Goal: Task Accomplishment & Management: Manage account settings

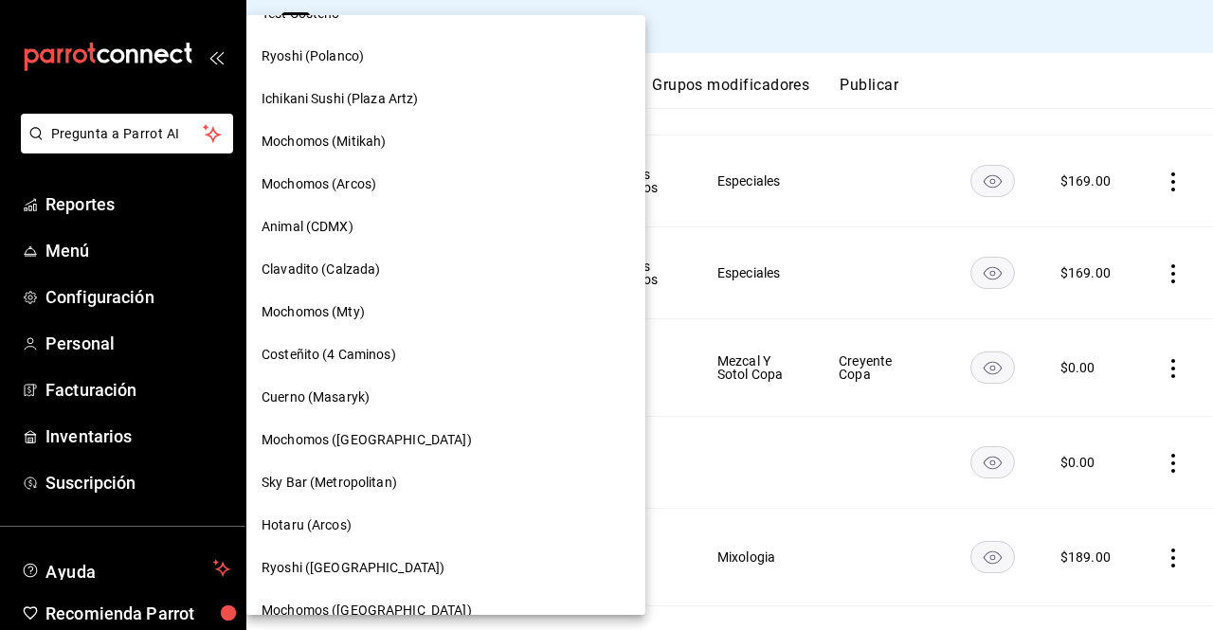
scroll to position [1423, 0]
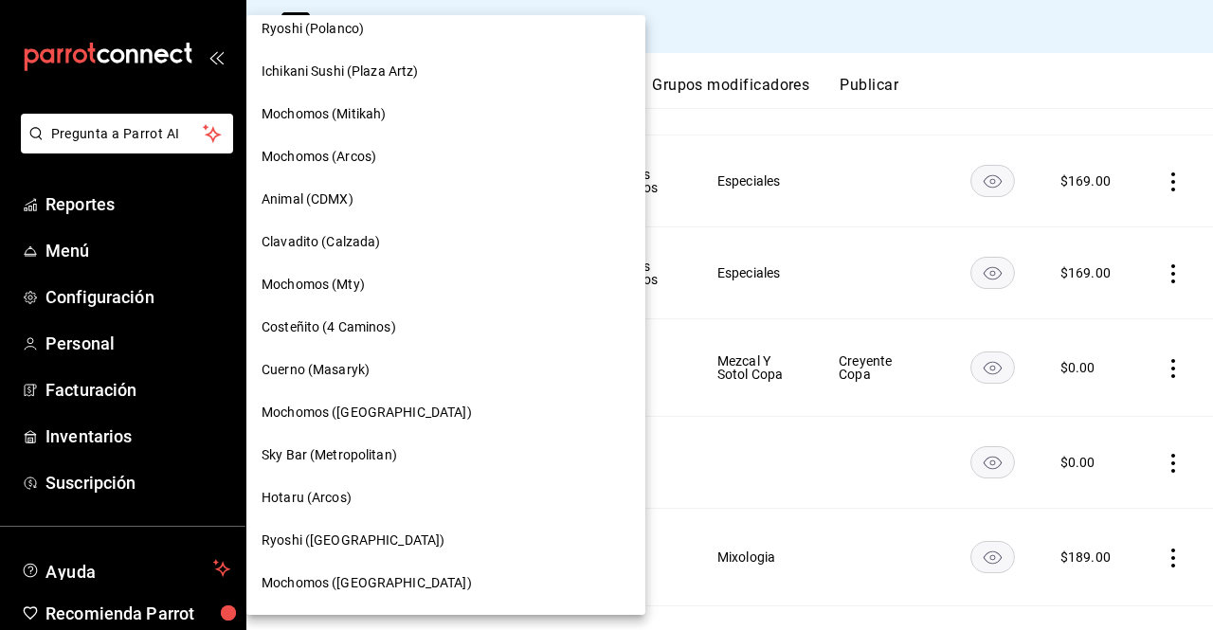
click at [333, 370] on span "Cuerno (Masaryk)" at bounding box center [316, 370] width 108 height 20
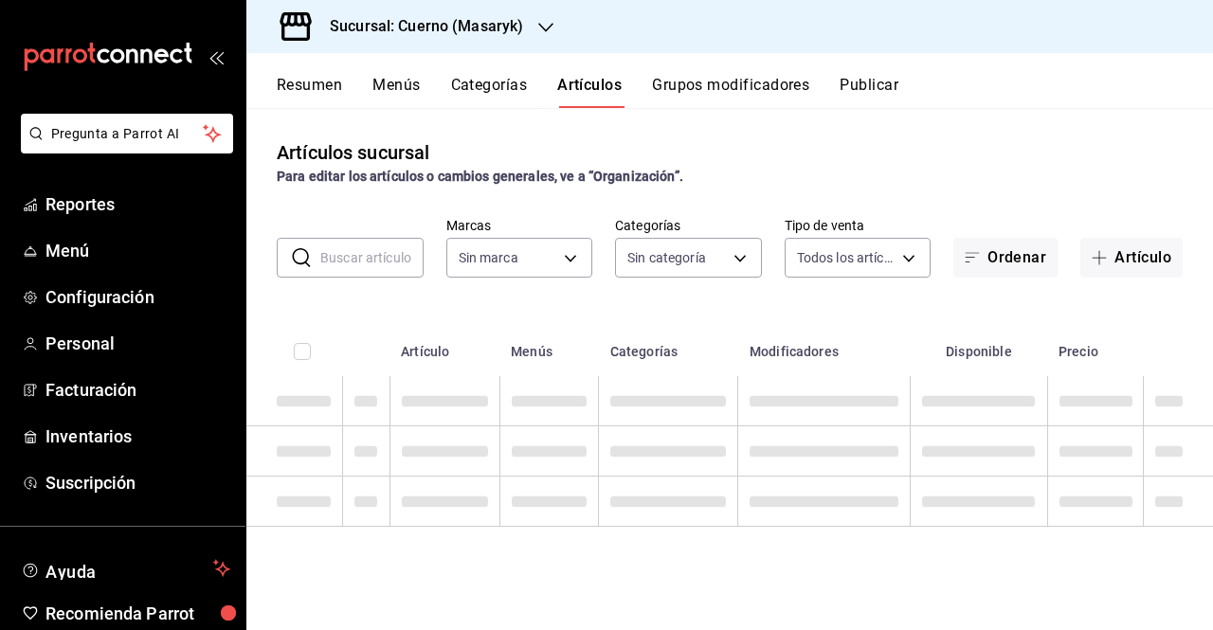
type input "c67b51a2-384c-483e-a5be-40afd3eac247,ec1a4520-4a99-4810-921e-4abf40ebc8c6,cd2d5…"
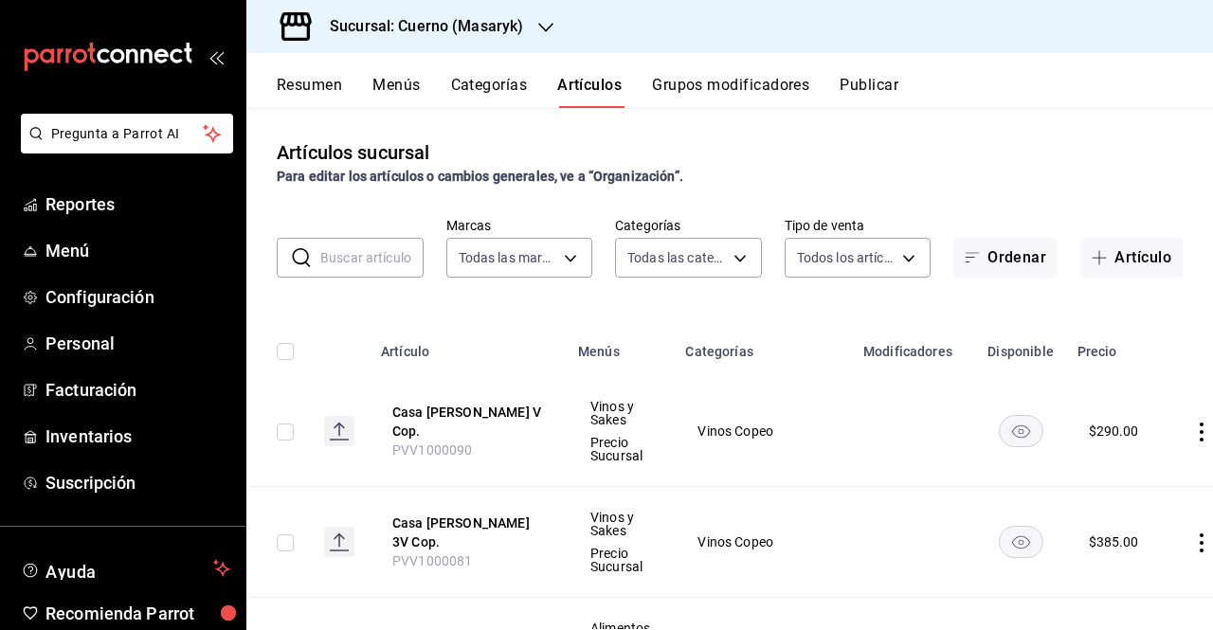
type input "4ea0d660-02b3-4785-bb88-48b5ef6e196c"
click at [505, 27] on h3 "Sucursal: Cuerno (Masaryk)" at bounding box center [419, 26] width 209 height 23
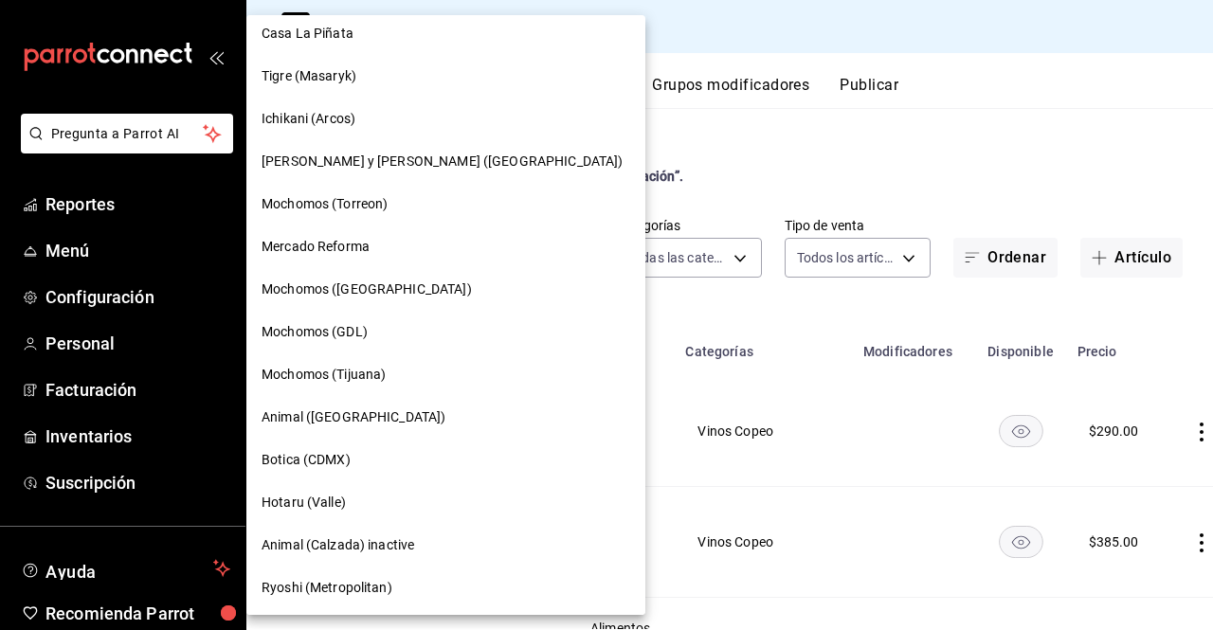
scroll to position [0, 0]
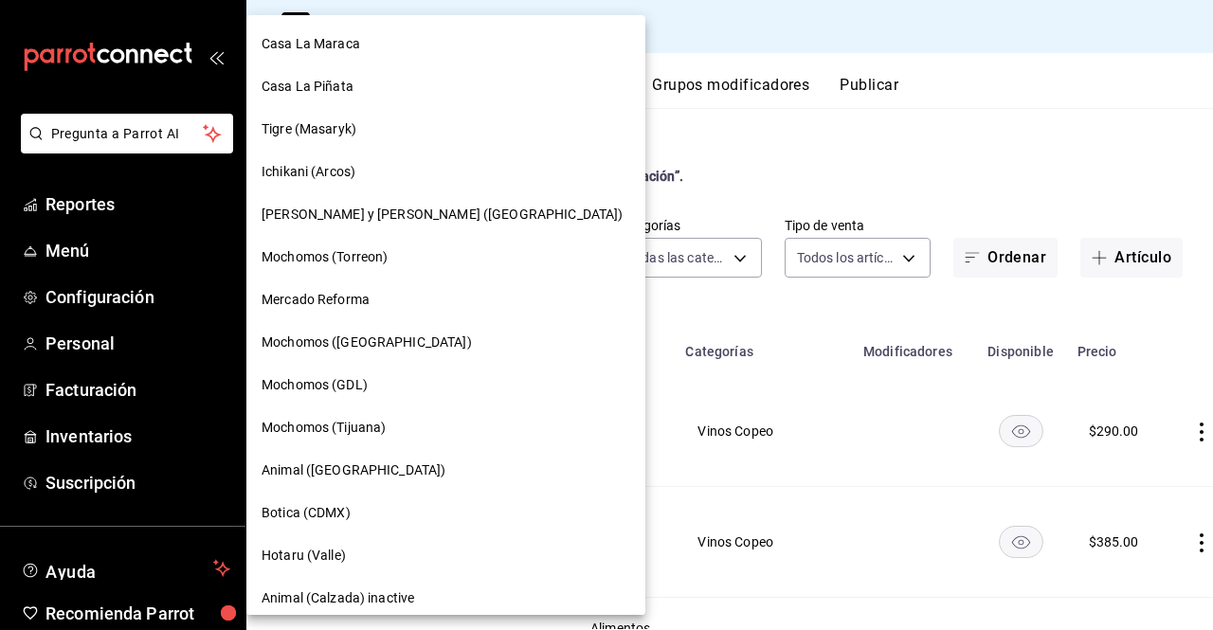
click at [332, 382] on span "Mochomos (GDL)" at bounding box center [315, 385] width 106 height 20
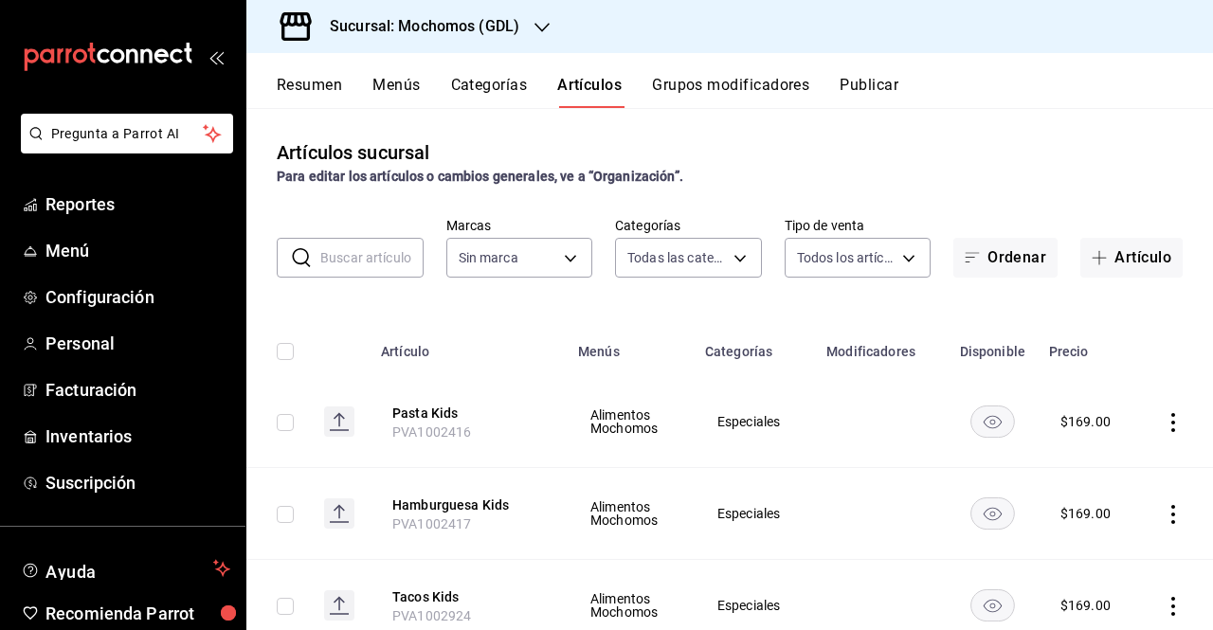
type input "c0db8a99-aef8-4e9c-862d-72763fc5d605,0e6da5ad-e1ed-4623-8a7f-4db137866549,4ba6e…"
click at [355, 273] on input "text" at bounding box center [371, 258] width 103 height 38
type input "casa"
type input "36c25d4a-7cb0-456c-a434-e981d54830bc,9cac9703-0c5a-4d8b-addd-5b6b571d65b9"
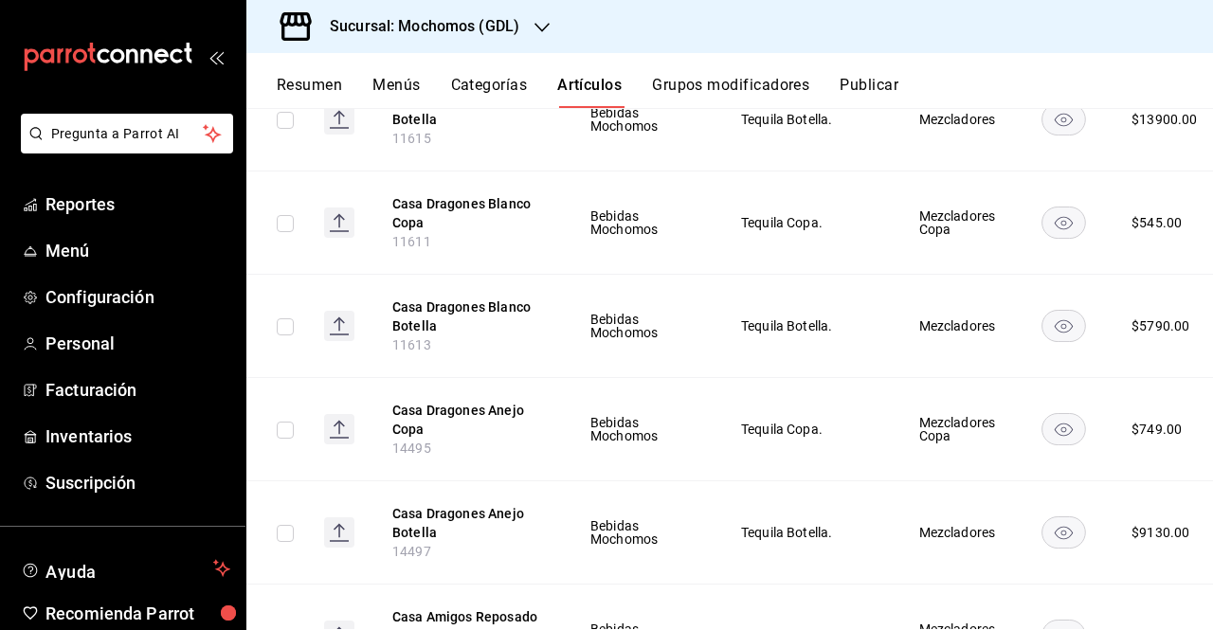
scroll to position [612, 0]
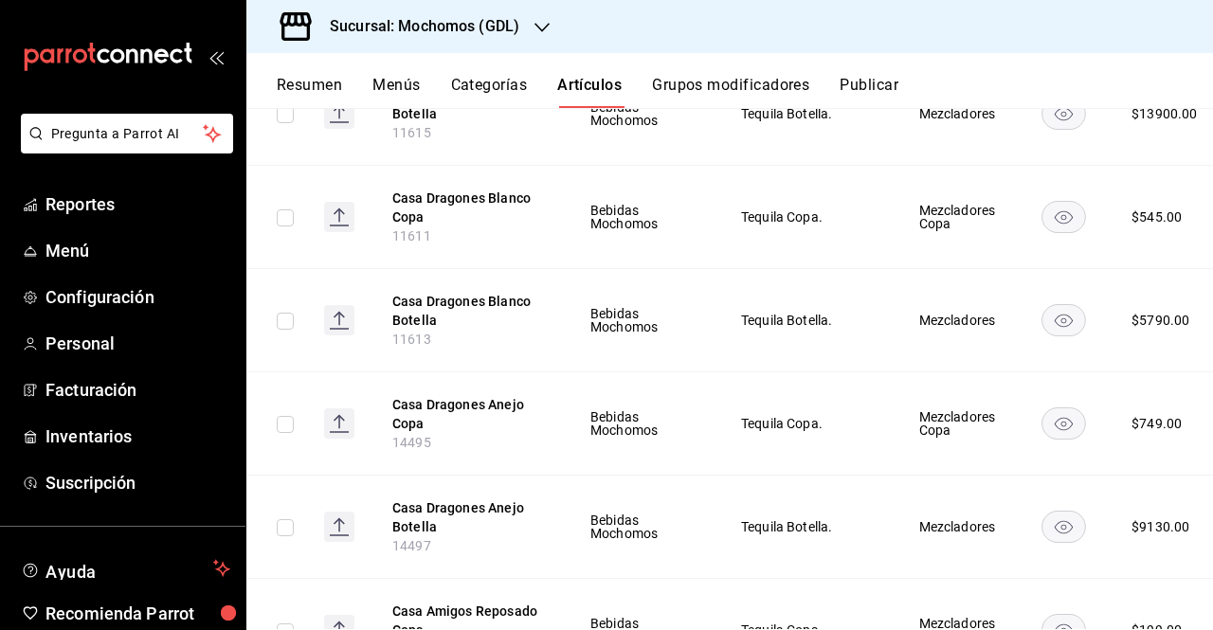
type input "casa"
click at [452, 384] on th "Casa Dragones Anejo Copa 14495" at bounding box center [468, 424] width 197 height 103
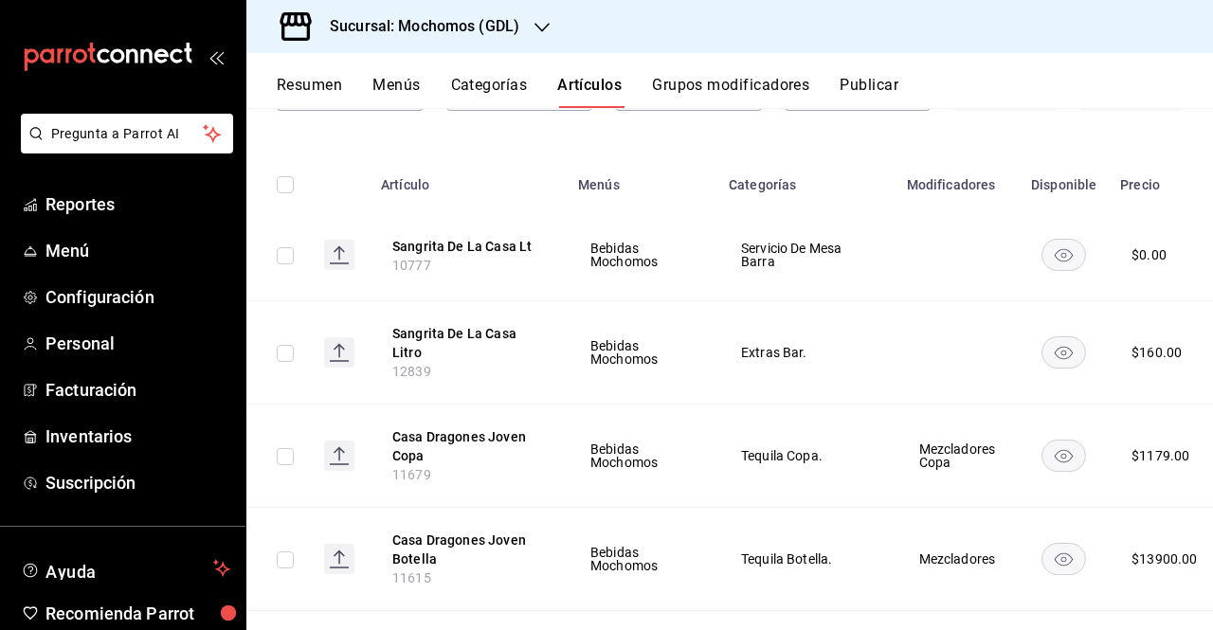
scroll to position [0, 0]
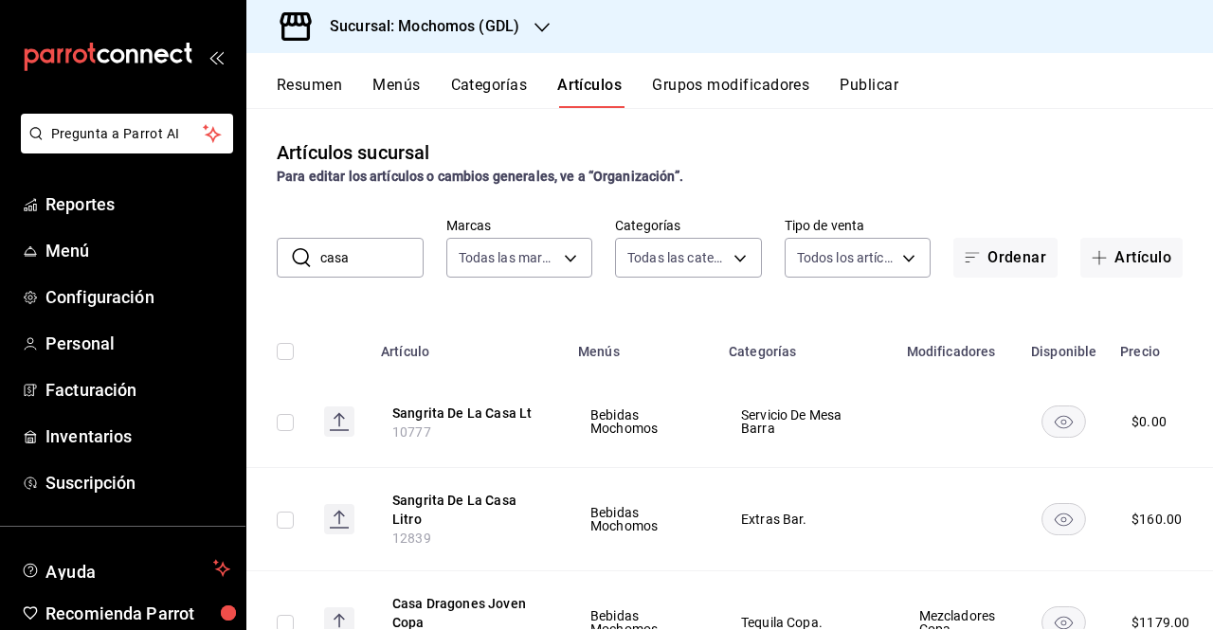
click at [703, 90] on button "Grupos modificadores" at bounding box center [730, 92] width 157 height 32
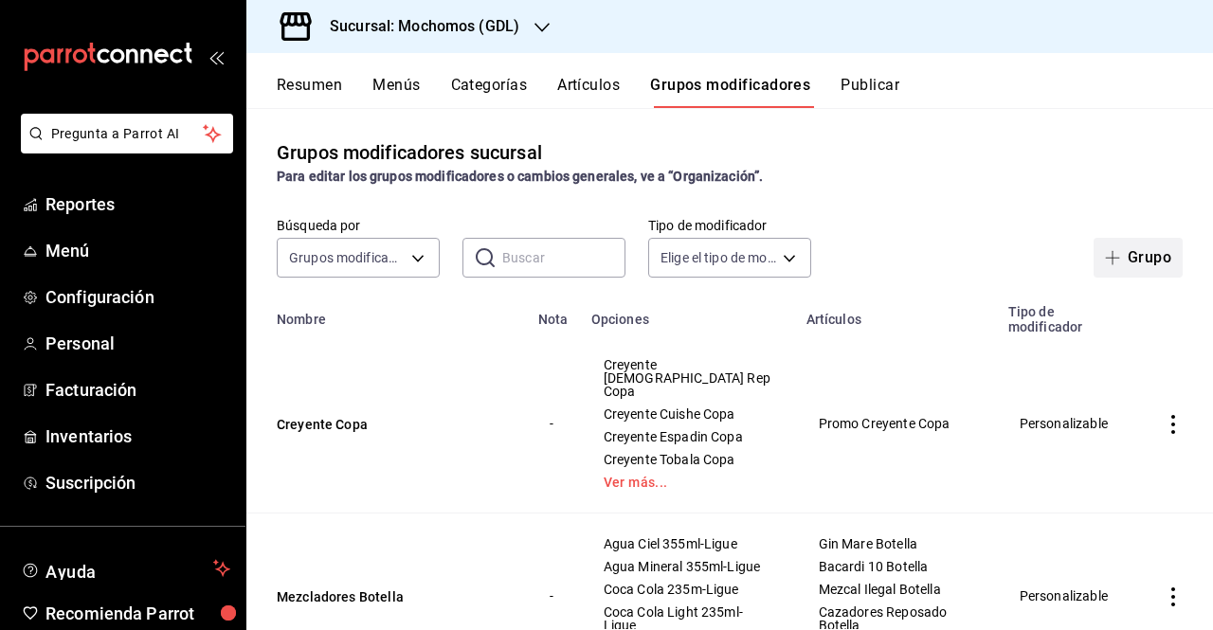
click at [1112, 261] on icon "button" at bounding box center [1112, 258] width 1 height 14
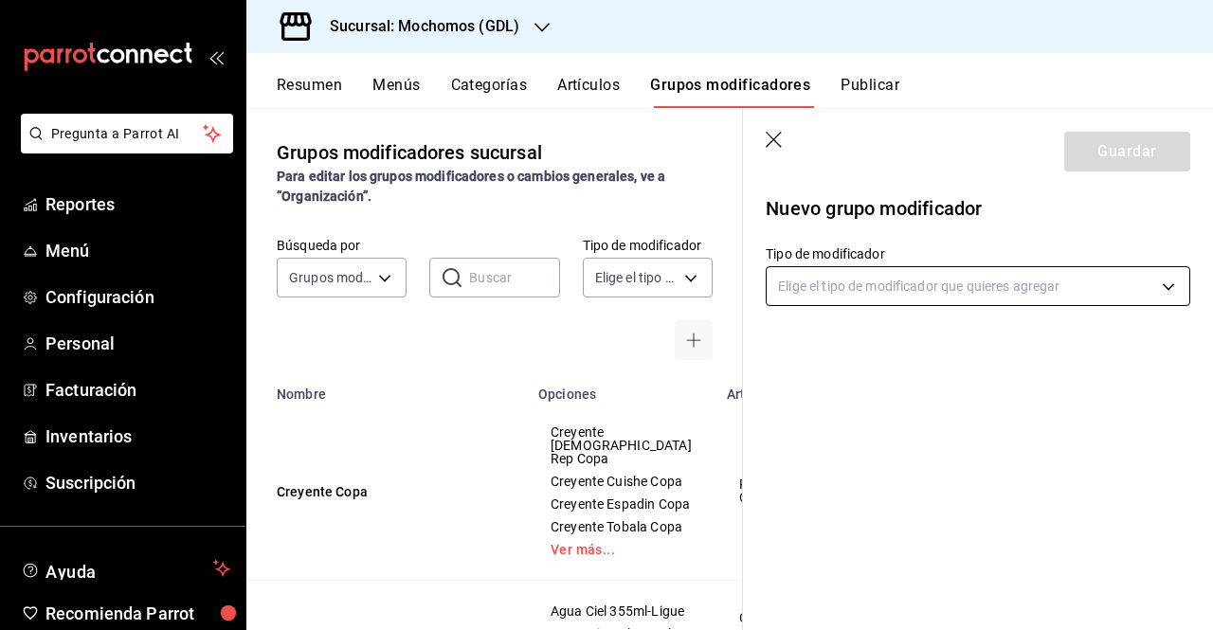
click at [923, 295] on body "Pregunta a Parrot AI Reportes Menú Configuración Personal Facturación Inventari…" at bounding box center [606, 315] width 1213 height 630
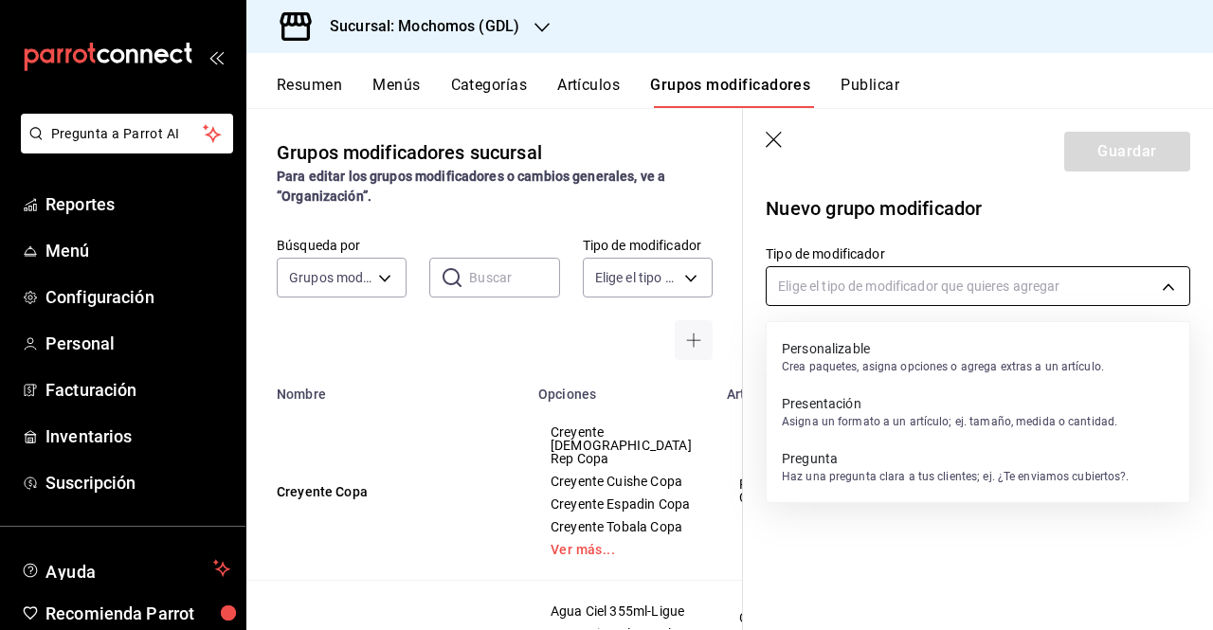
click at [923, 295] on div at bounding box center [606, 315] width 1213 height 630
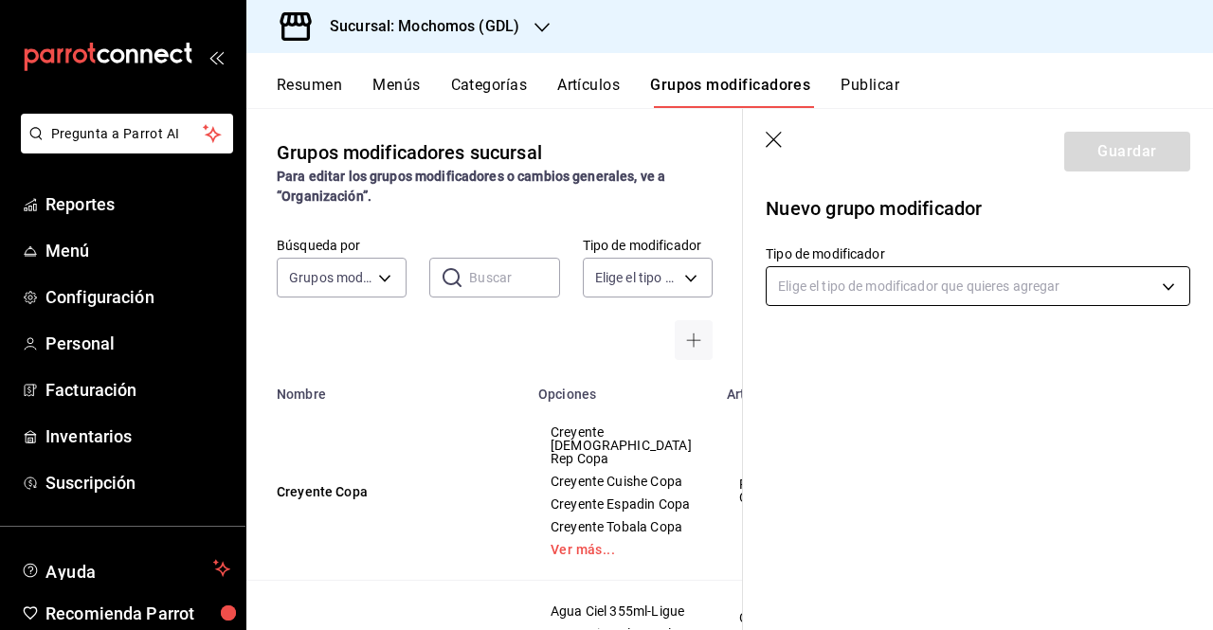
click at [872, 274] on body "Pregunta a Parrot AI Reportes Menú Configuración Personal Facturación Inventari…" at bounding box center [606, 315] width 1213 height 630
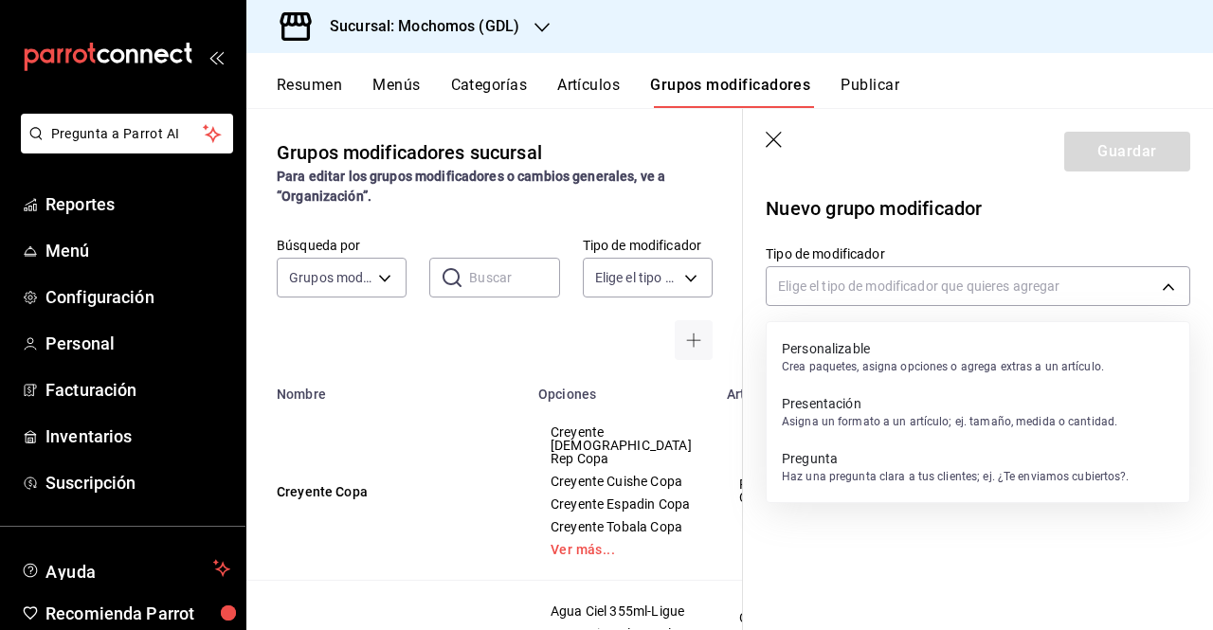
click at [880, 346] on p "Personalizable" at bounding box center [943, 348] width 322 height 19
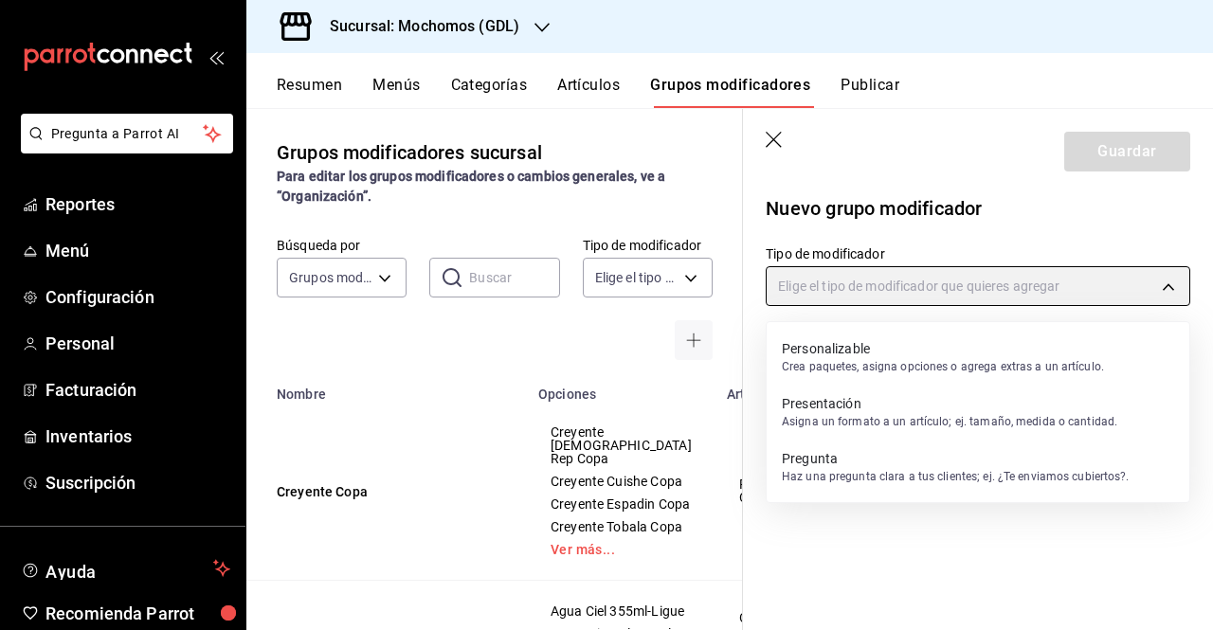
type input "CUSTOMIZABLE"
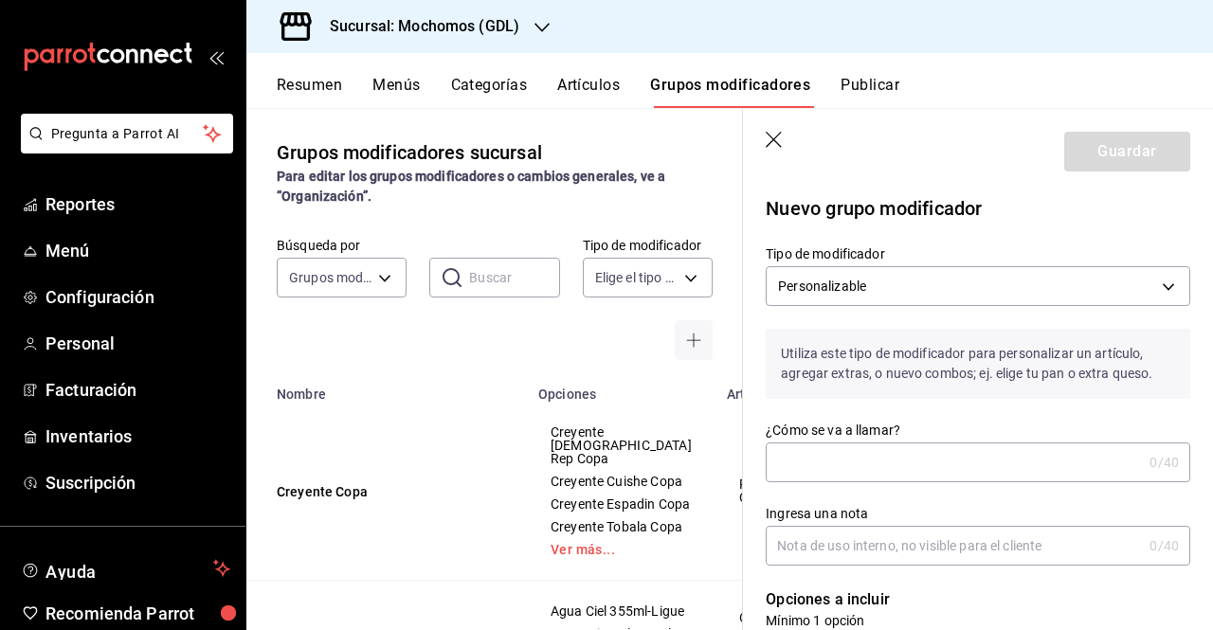
click at [923, 473] on input "¿Cómo se va a llamar?" at bounding box center [954, 463] width 376 height 38
type input "Mostachon de Nut"
click at [777, 143] on icon "button" at bounding box center [774, 140] width 16 height 16
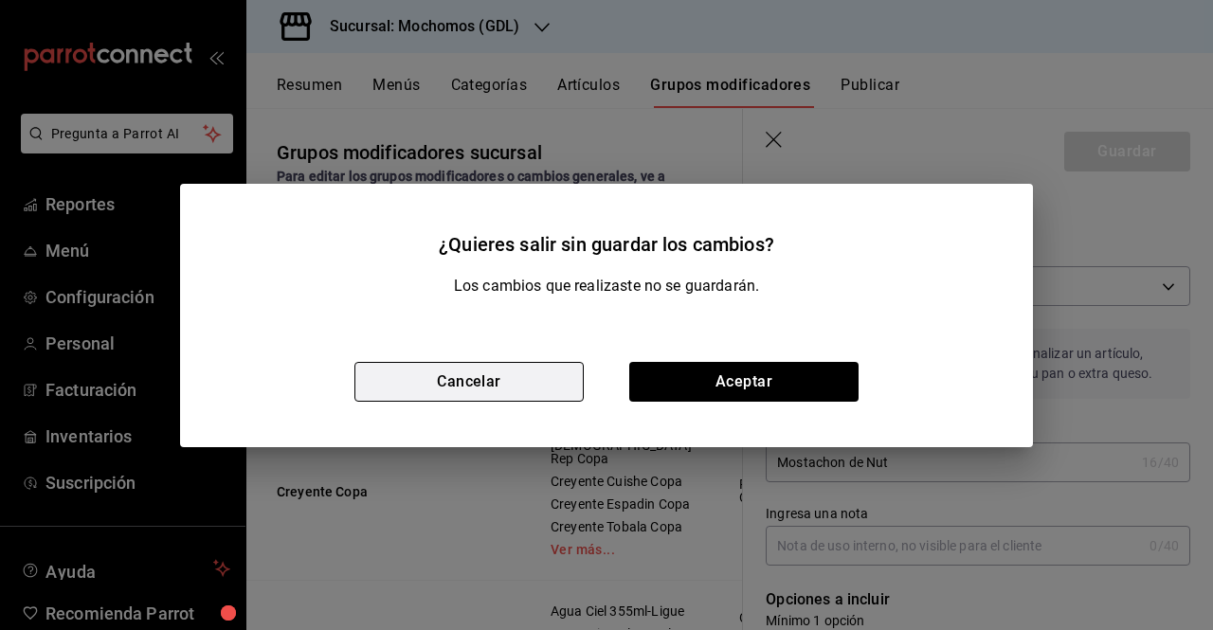
click at [545, 365] on button "Cancelar" at bounding box center [469, 382] width 229 height 40
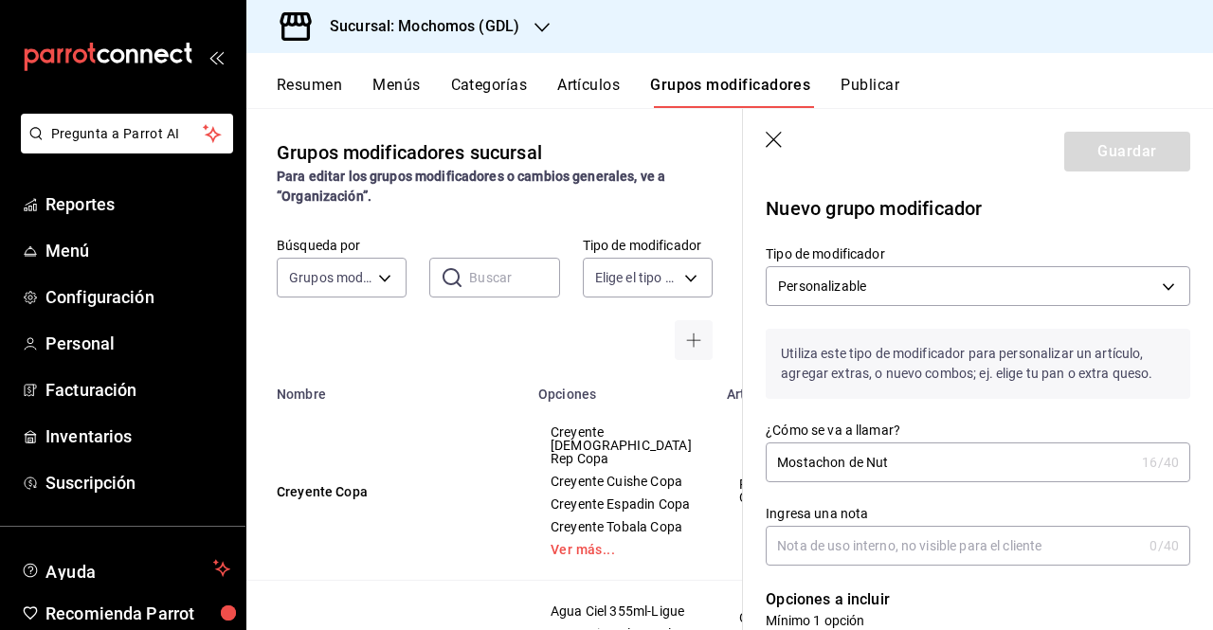
click at [586, 90] on button "Artículos" at bounding box center [588, 92] width 63 height 32
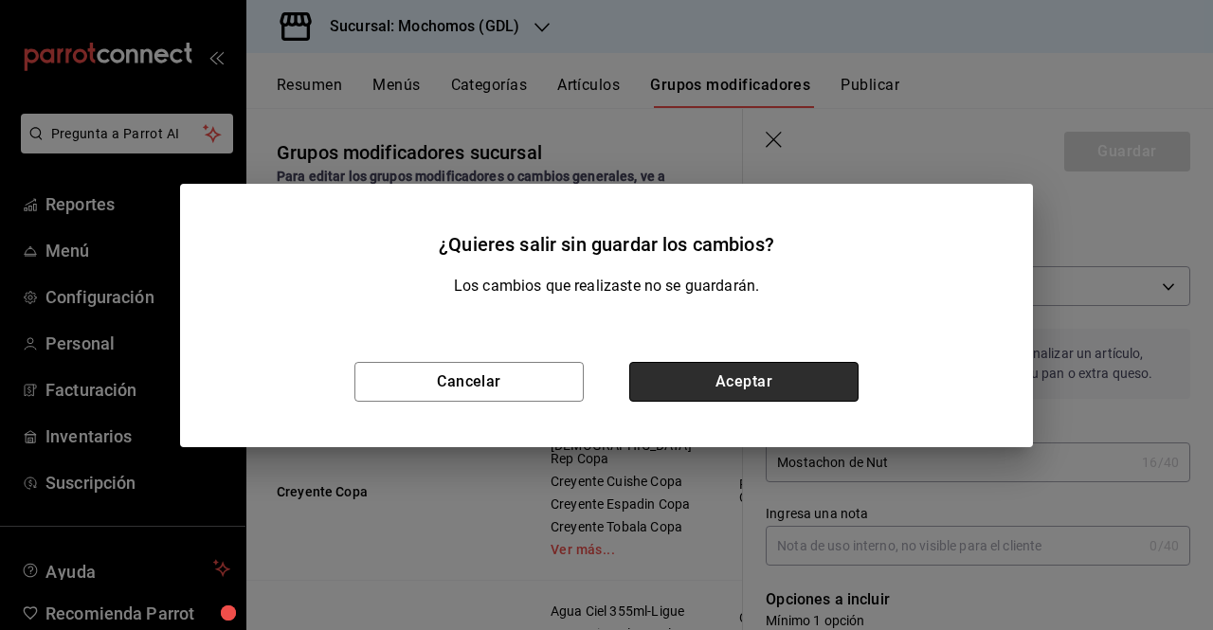
click at [719, 371] on button "Aceptar" at bounding box center [743, 382] width 229 height 40
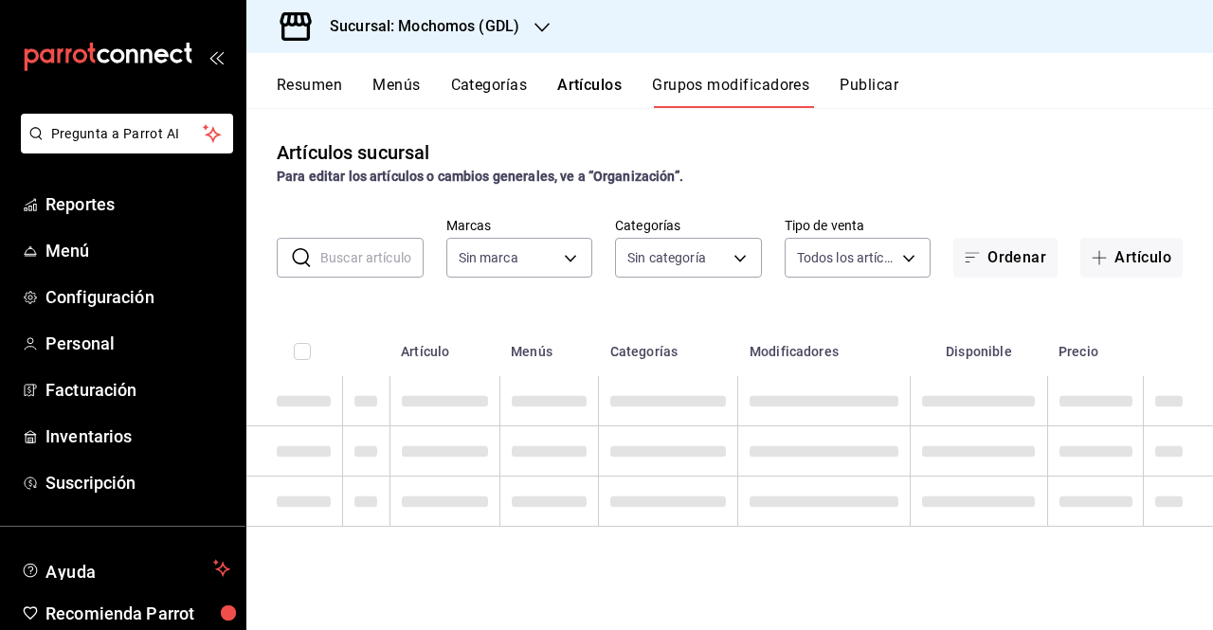
type input "36c25d4a-7cb0-456c-a434-e981d54830bc,9cac9703-0c5a-4d8b-addd-5b6b571d65b9"
click at [406, 264] on input "text" at bounding box center [371, 258] width 103 height 38
type input "36c25d4a-7cb0-456c-a434-e981d54830bc,9cac9703-0c5a-4d8b-addd-5b6b571d65b9"
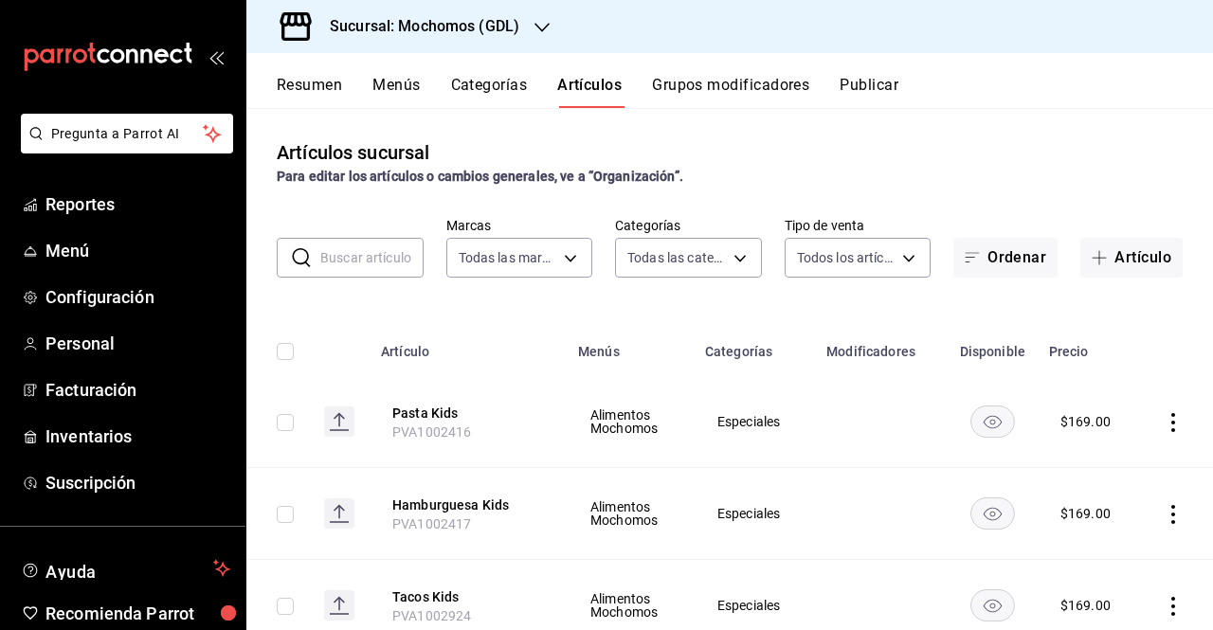
type input "c0db8a99-aef8-4e9c-862d-72763fc5d605,0e6da5ad-e1ed-4623-8a7f-4db137866549,4ba6e…"
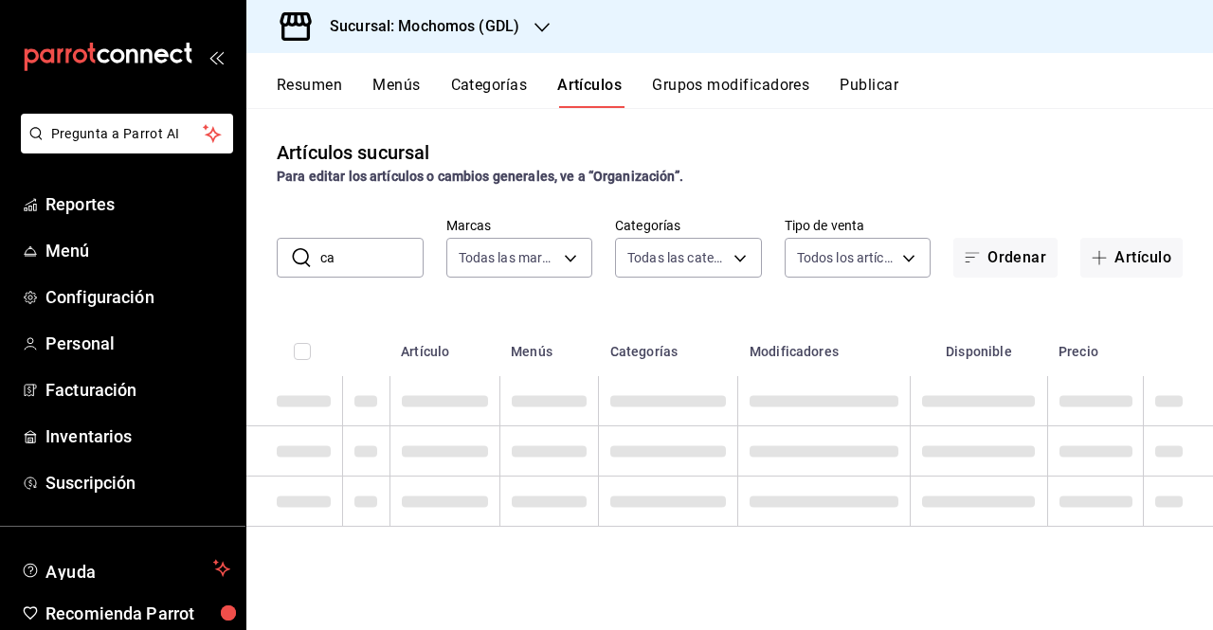
type input "c"
click at [690, 92] on button "Grupos modificadores" at bounding box center [730, 92] width 157 height 32
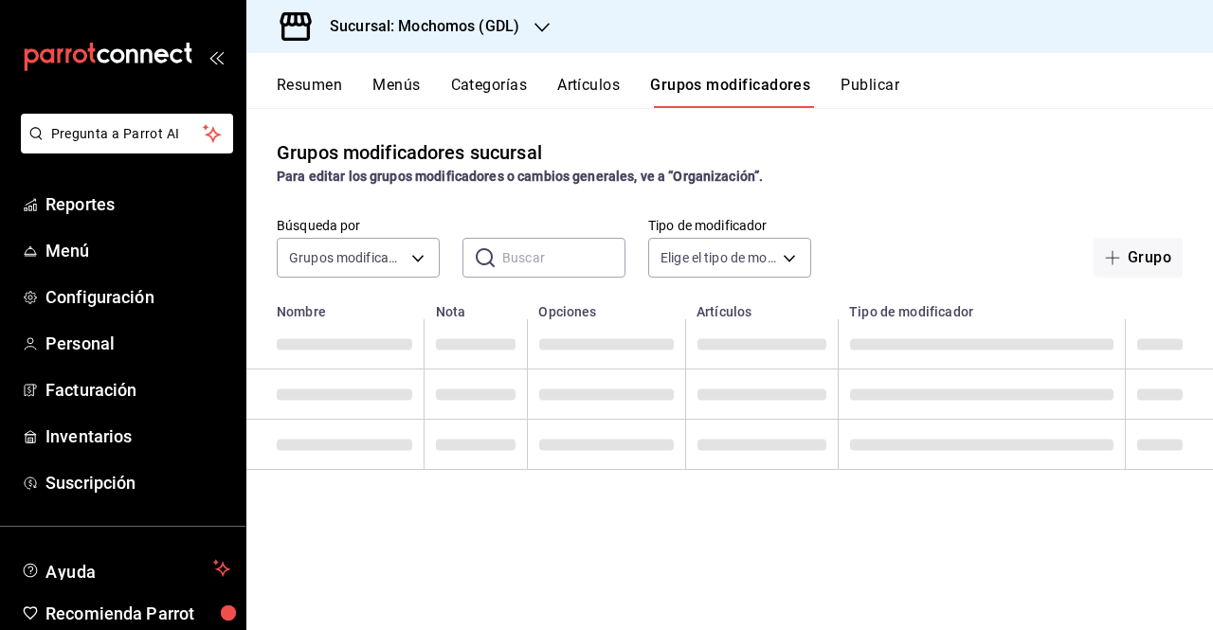
click at [596, 91] on button "Artículos" at bounding box center [588, 92] width 63 height 32
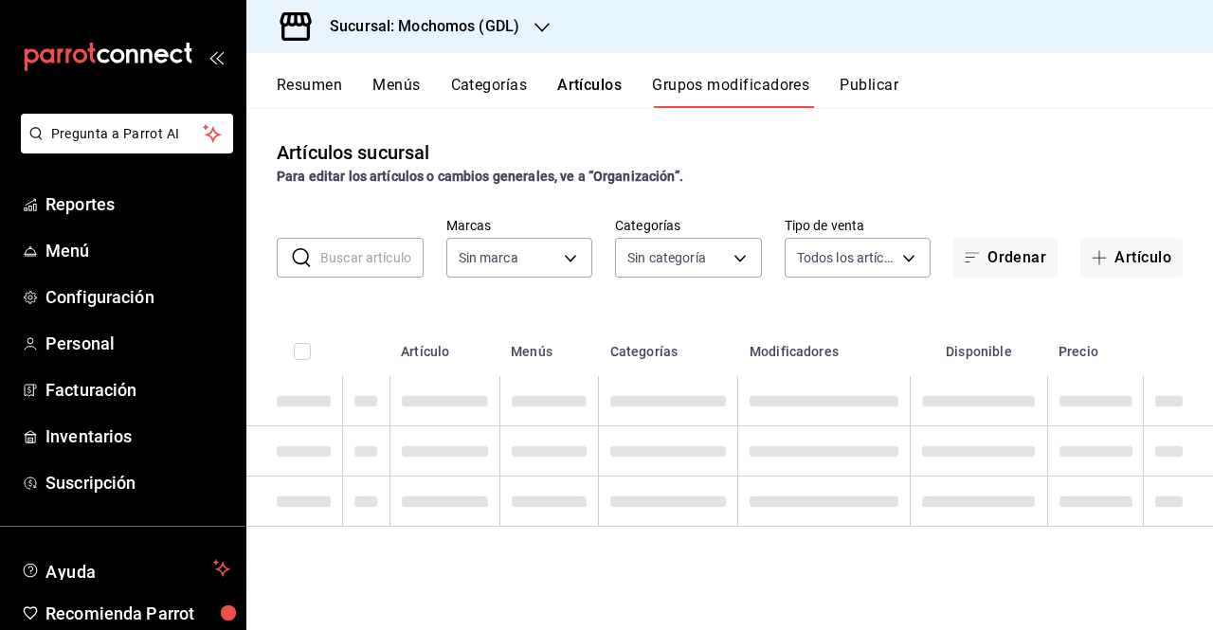
type input "36c25d4a-7cb0-456c-a434-e981d54830bc,9cac9703-0c5a-4d8b-addd-5b6b571d65b9"
click at [596, 91] on button "Artículos" at bounding box center [589, 92] width 64 height 32
type input "36c25d4a-7cb0-456c-a434-e981d54830bc,9cac9703-0c5a-4d8b-addd-5b6b571d65b9"
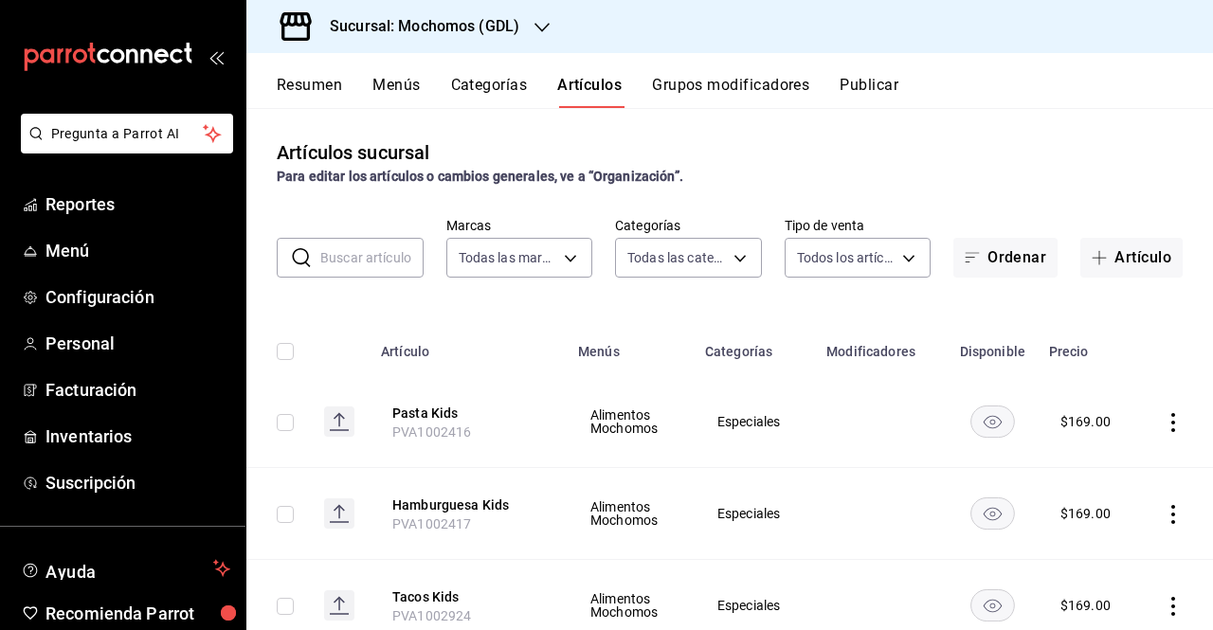
type input "c0db8a99-aef8-4e9c-862d-72763fc5d605,0e6da5ad-e1ed-4623-8a7f-4db137866549,4ba6e…"
click at [350, 268] on input "text" at bounding box center [371, 258] width 103 height 38
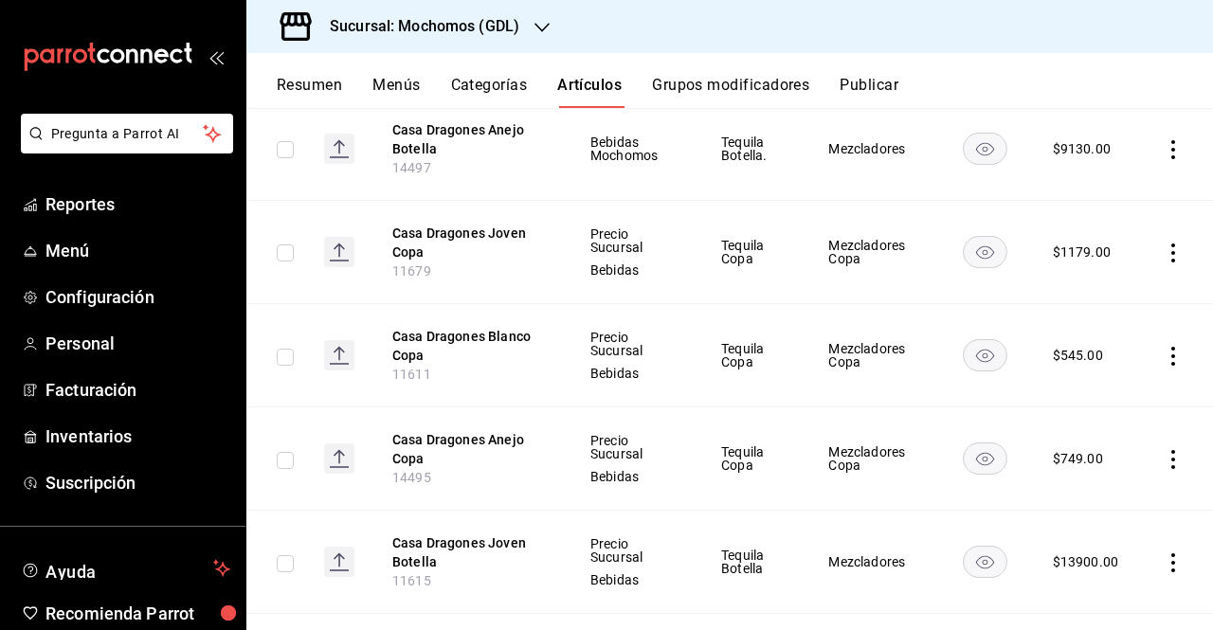
scroll to position [790, 0]
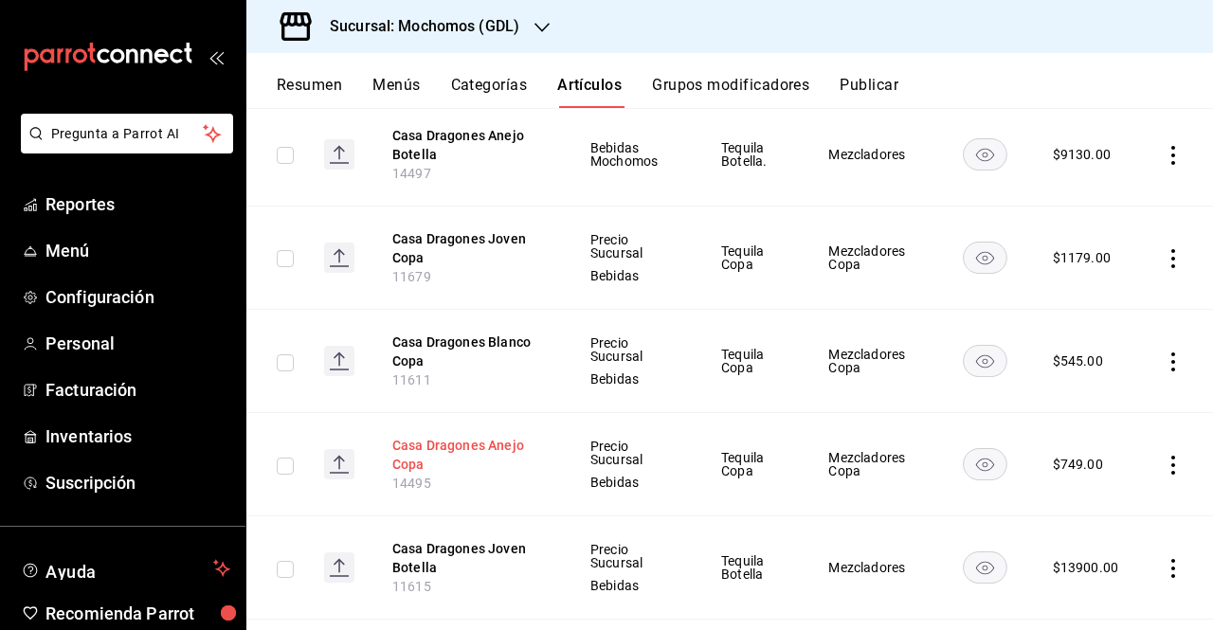
type input "dragon"
click at [466, 452] on button "Casa Dragones Anejo Copa" at bounding box center [468, 455] width 152 height 38
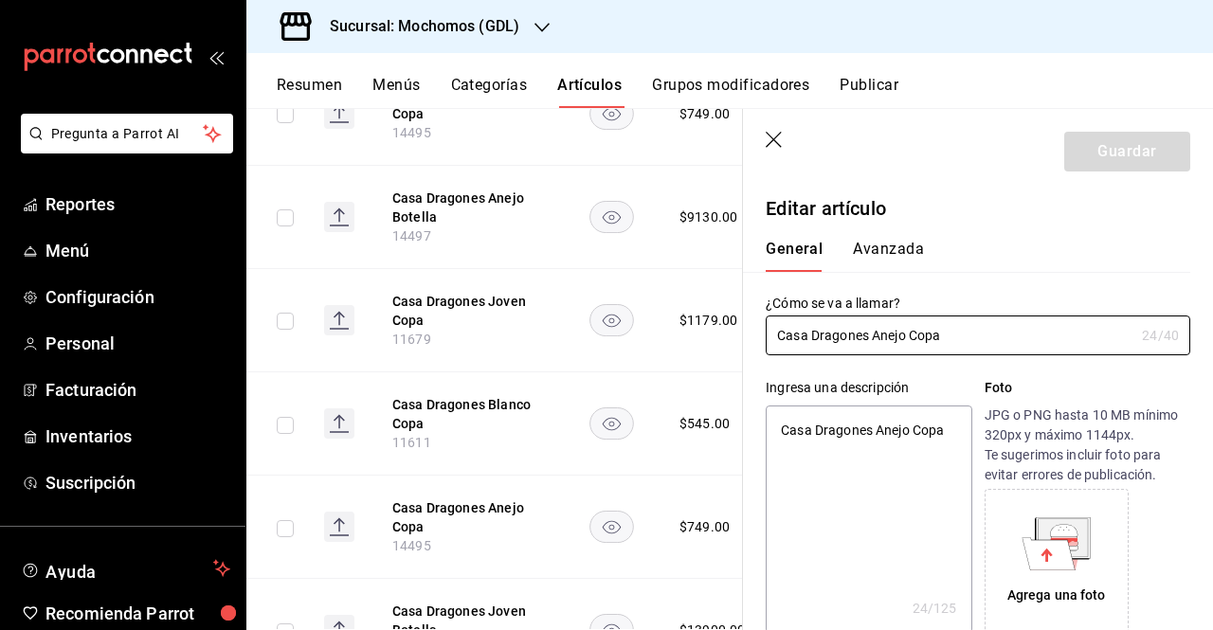
type textarea "x"
type input "$749.00"
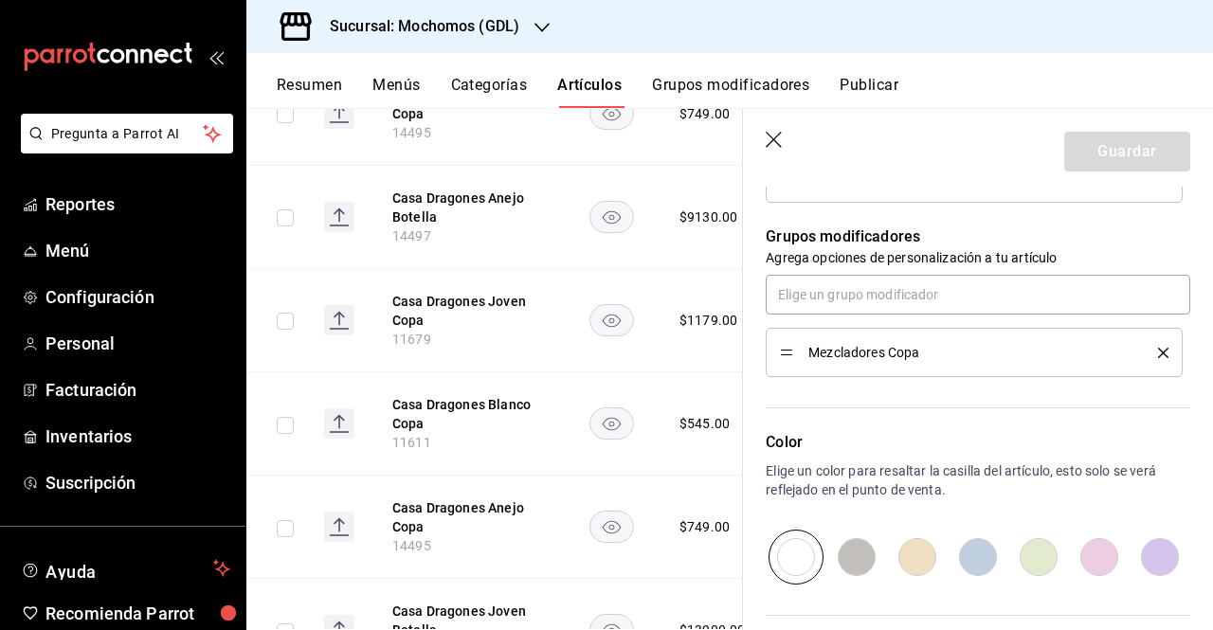
scroll to position [773, 0]
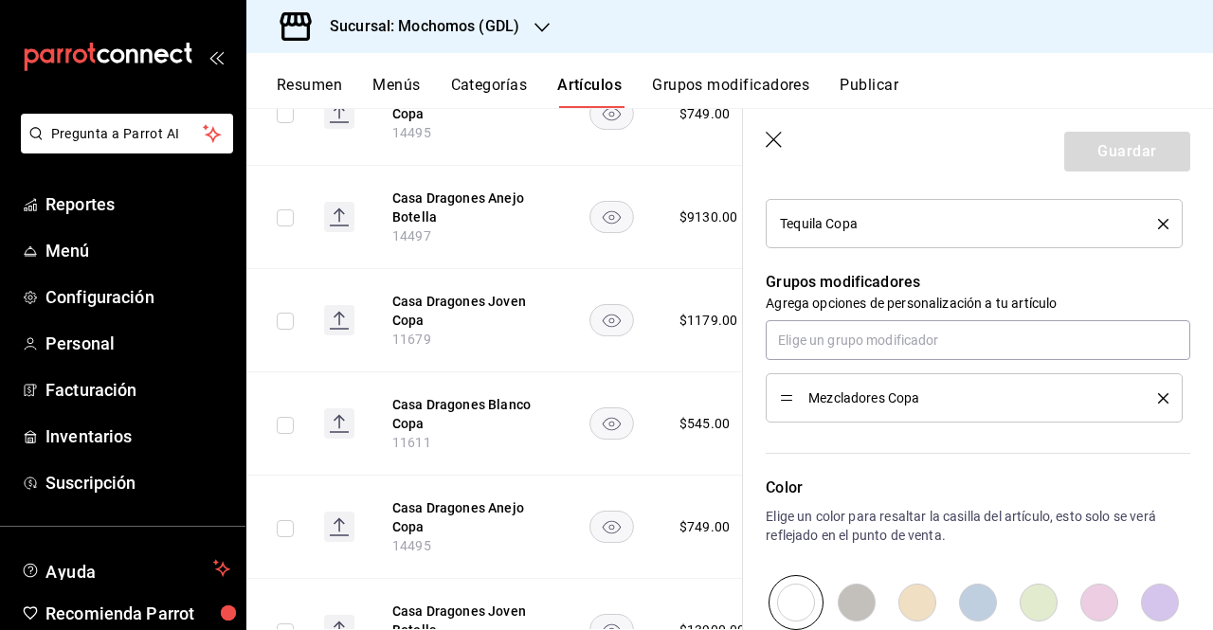
click at [773, 153] on header "Guardar" at bounding box center [978, 148] width 470 height 78
click at [776, 149] on icon "button" at bounding box center [775, 141] width 19 height 19
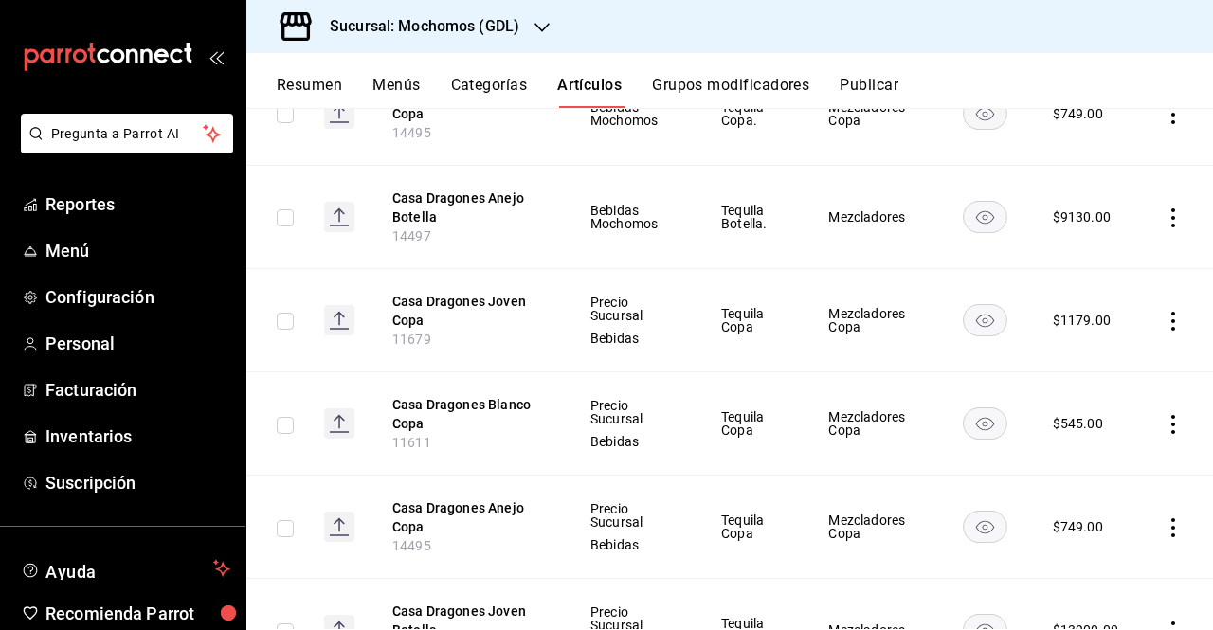
click at [737, 92] on button "Grupos modificadores" at bounding box center [730, 92] width 157 height 32
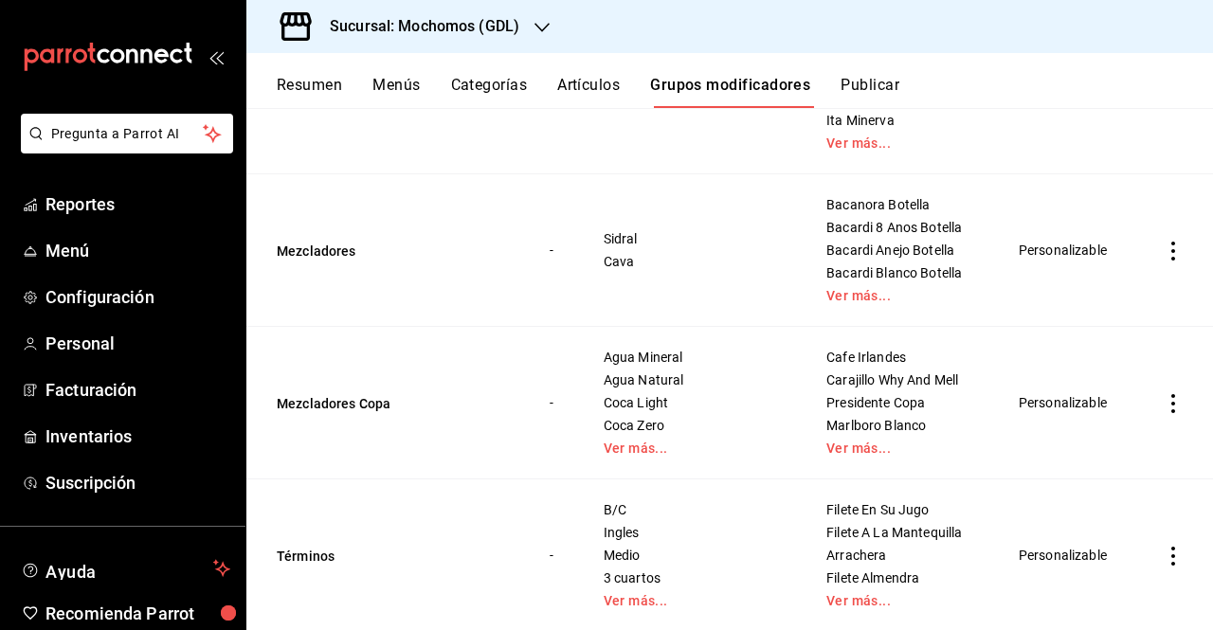
scroll to position [1722, 0]
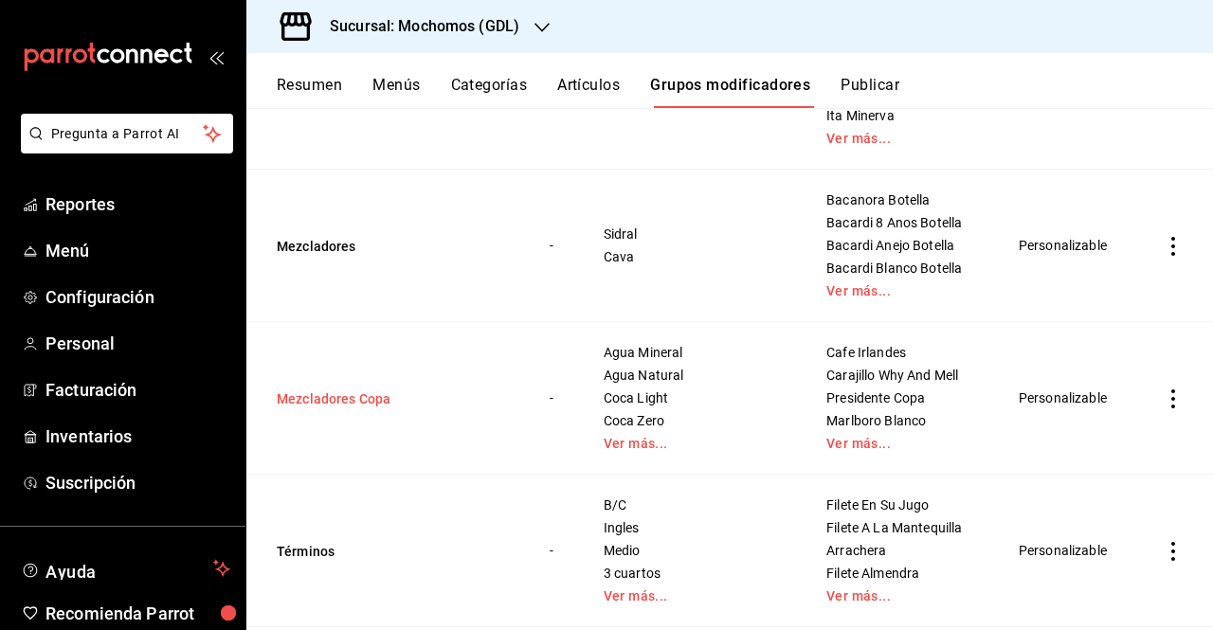
click at [343, 409] on button "Mezcladores Copa" at bounding box center [391, 399] width 228 height 19
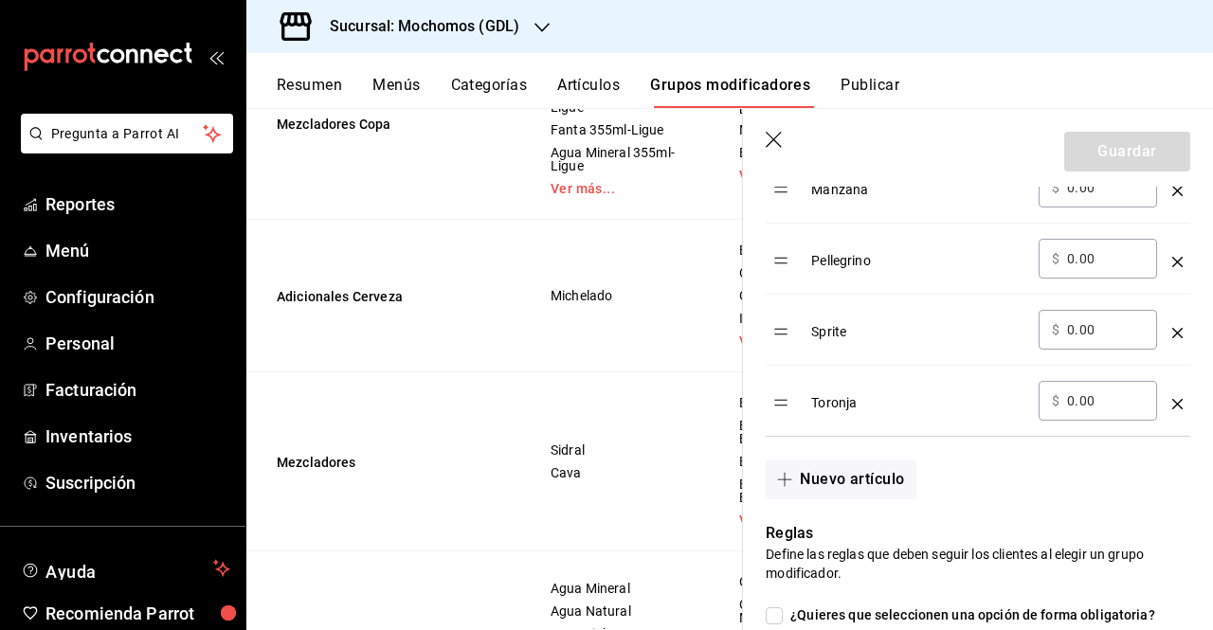
scroll to position [1013, 0]
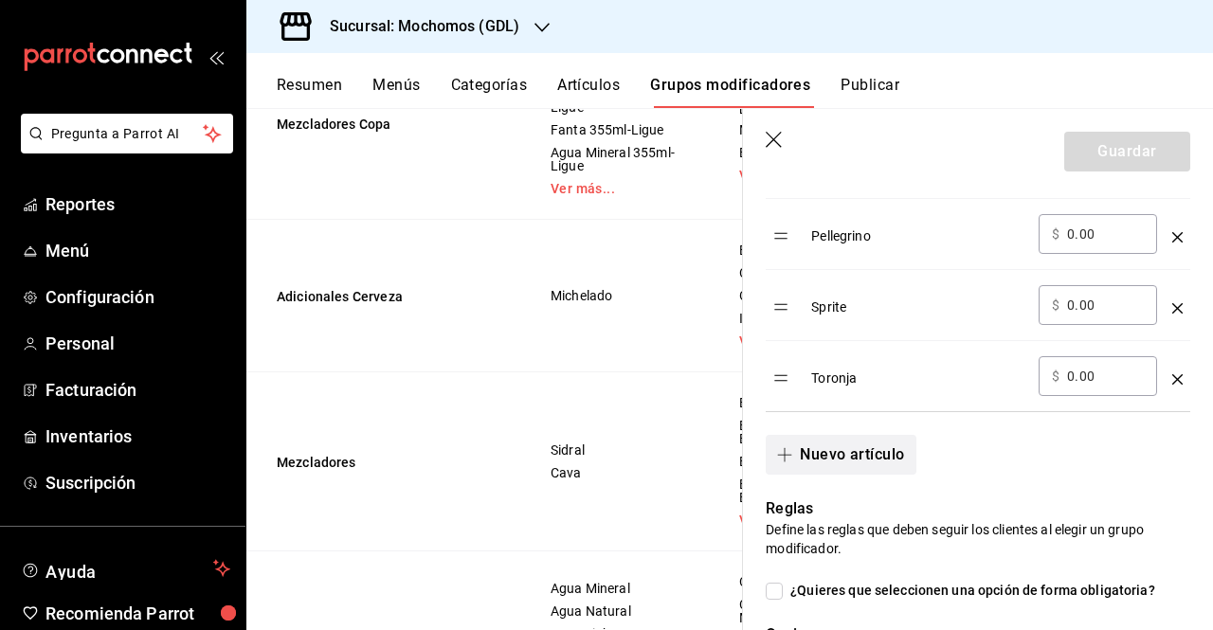
click at [840, 447] on button "Nuevo artículo" at bounding box center [841, 455] width 150 height 40
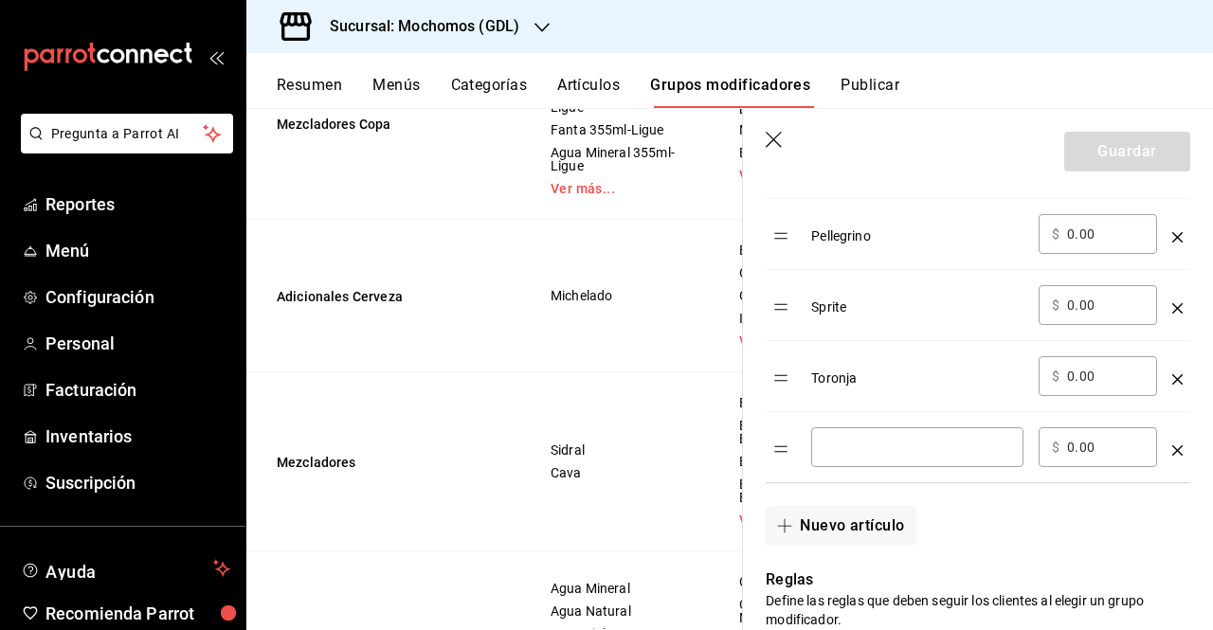
click at [840, 447] on input "optionsTable" at bounding box center [918, 447] width 186 height 19
click at [776, 146] on icon "button" at bounding box center [775, 141] width 19 height 19
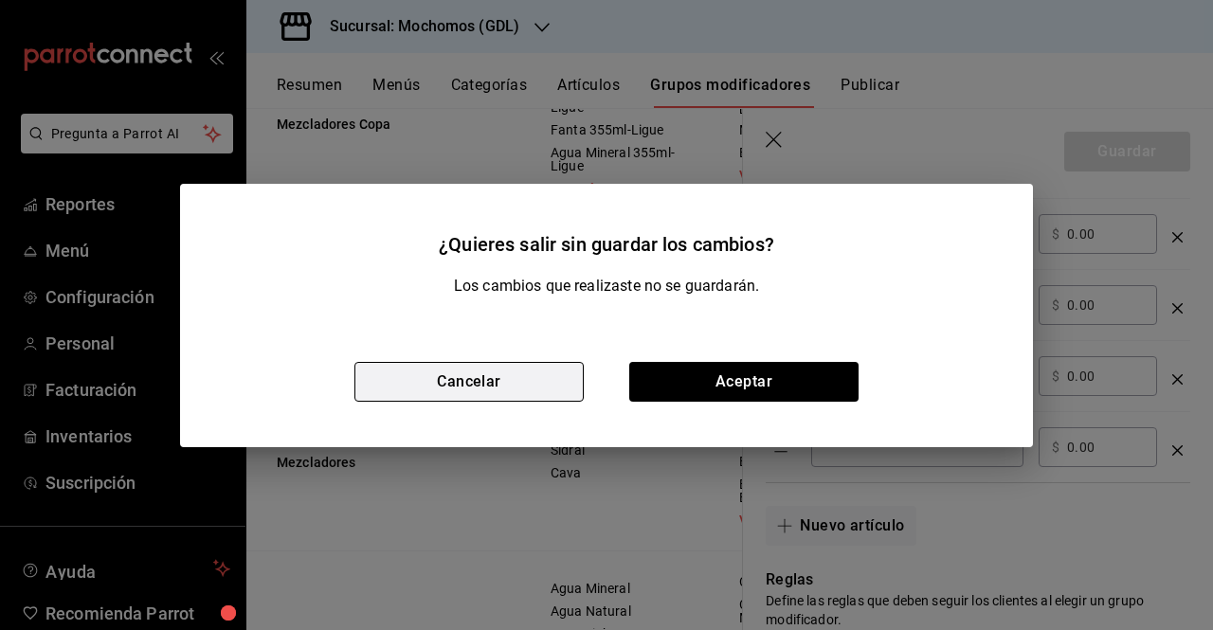
click at [468, 384] on button "Cancelar" at bounding box center [469, 382] width 229 height 40
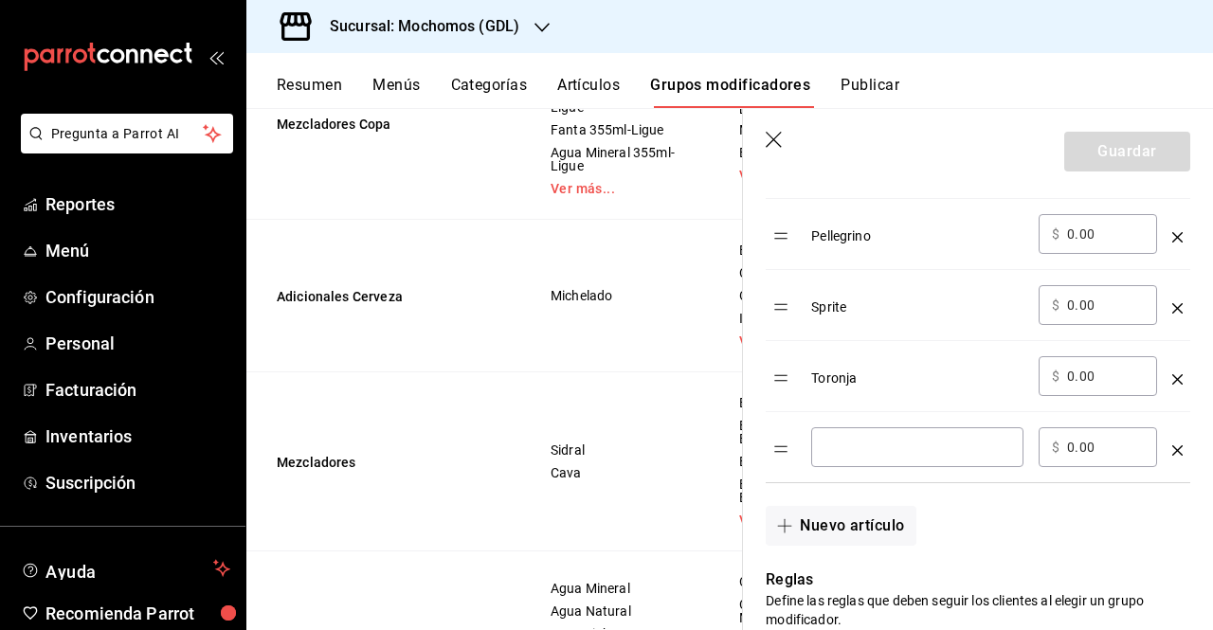
click at [779, 137] on icon "button" at bounding box center [775, 141] width 19 height 19
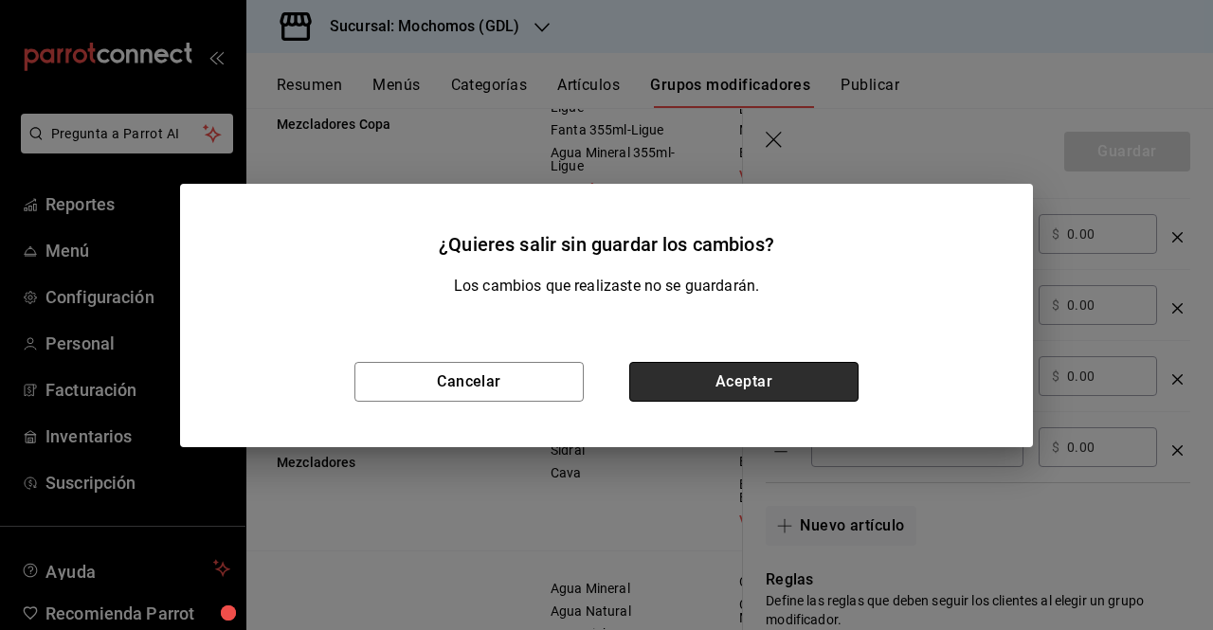
click at [760, 371] on button "Aceptar" at bounding box center [743, 382] width 229 height 40
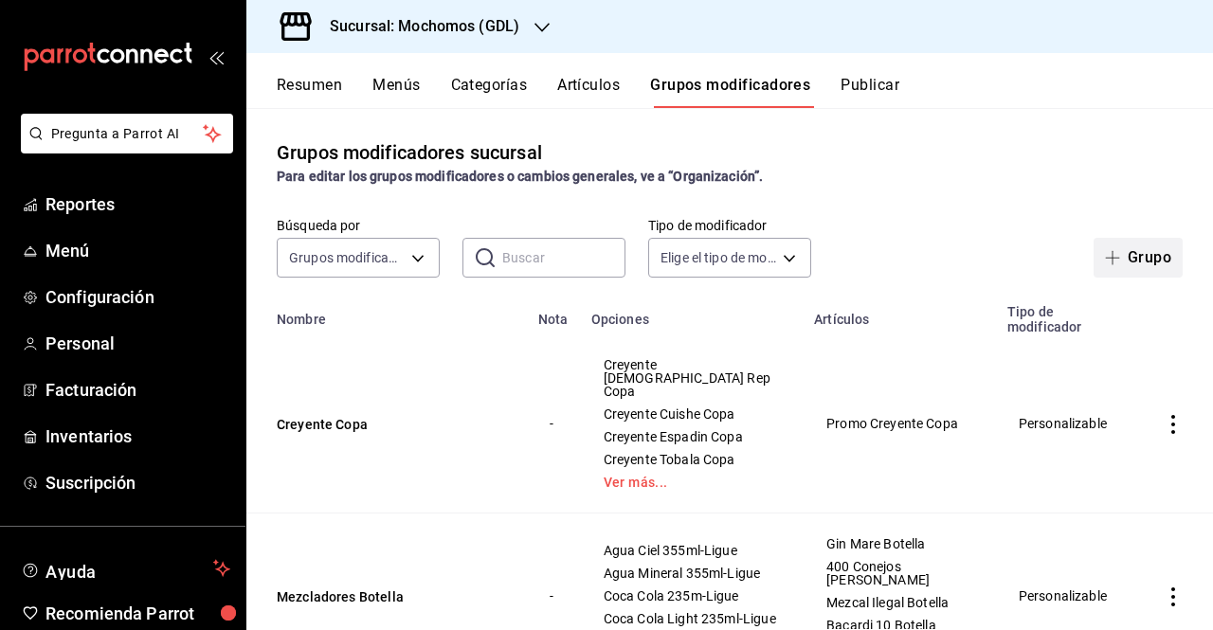
click at [1126, 261] on button "Grupo" at bounding box center [1138, 258] width 89 height 40
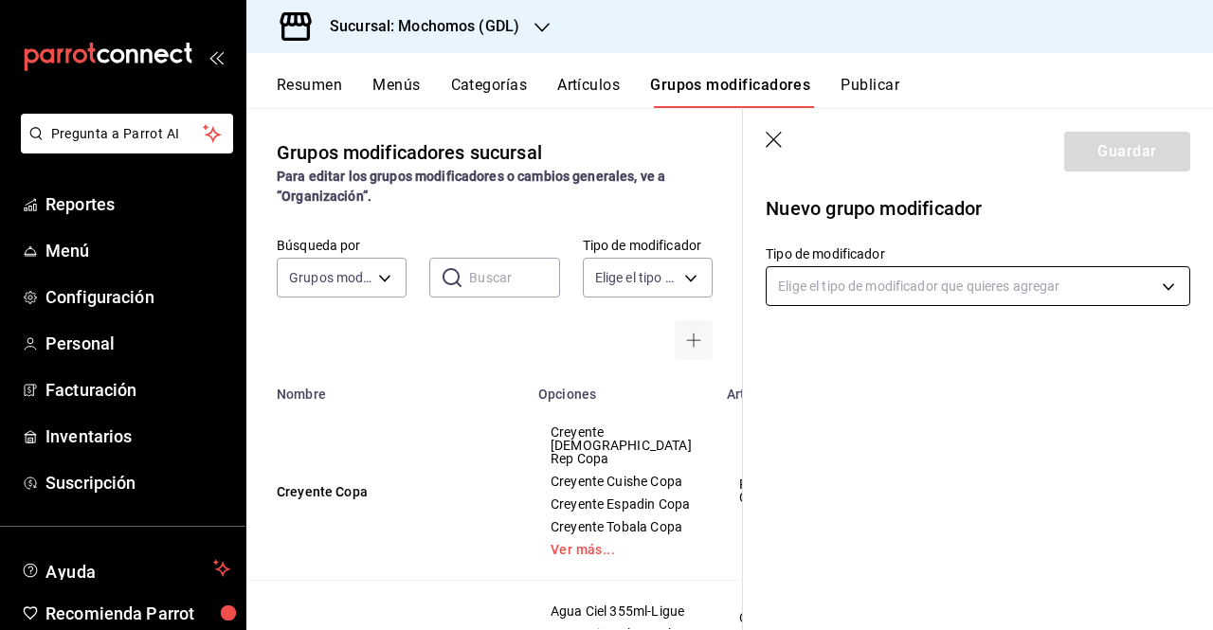
click at [1061, 278] on body "Pregunta a Parrot AI Reportes Menú Configuración Personal Facturación Inventari…" at bounding box center [606, 315] width 1213 height 630
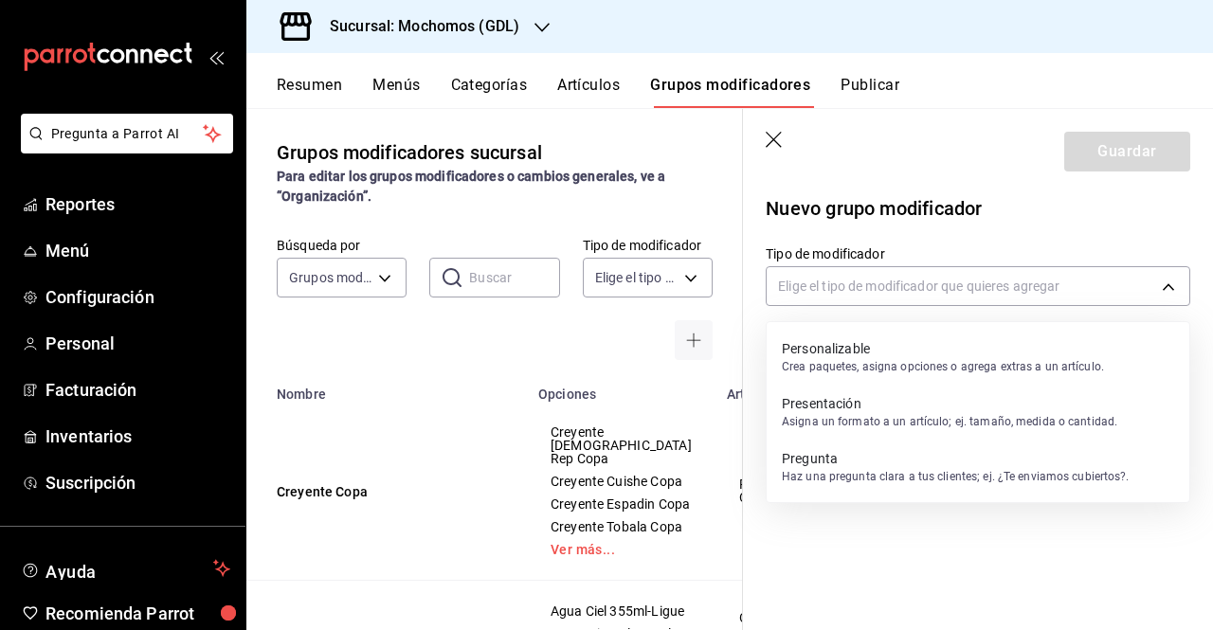
click at [889, 378] on div "Personalizable Crea paquetes, asigna opciones o agrega extras a un artículo." at bounding box center [943, 358] width 322 height 44
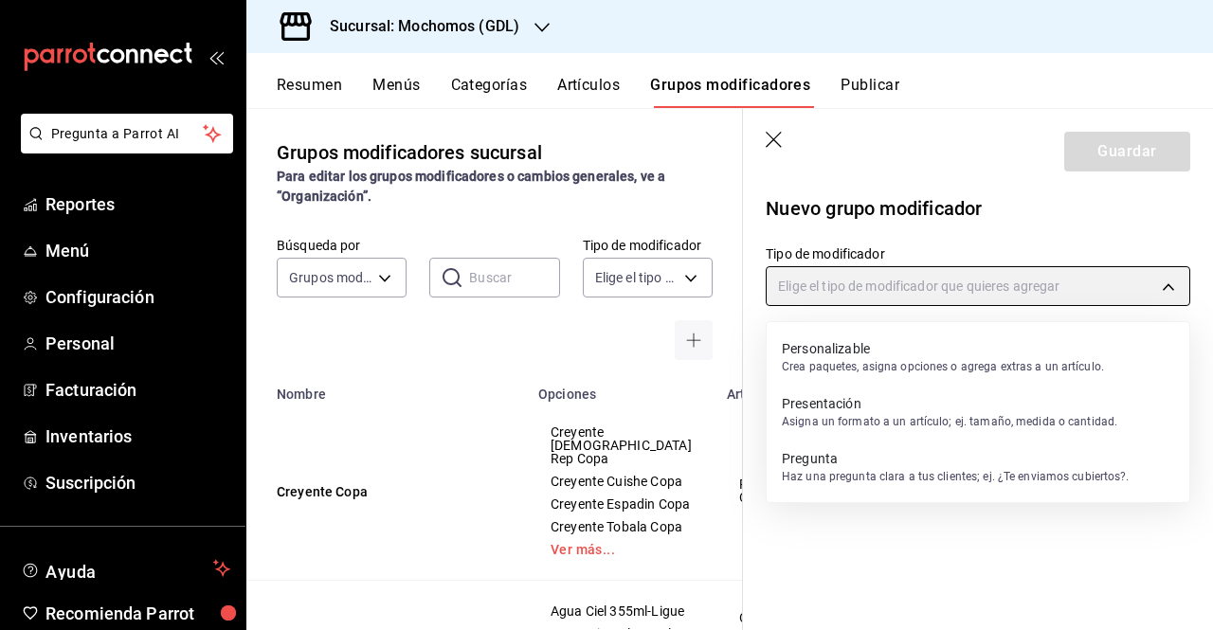
type input "CUSTOMIZABLE"
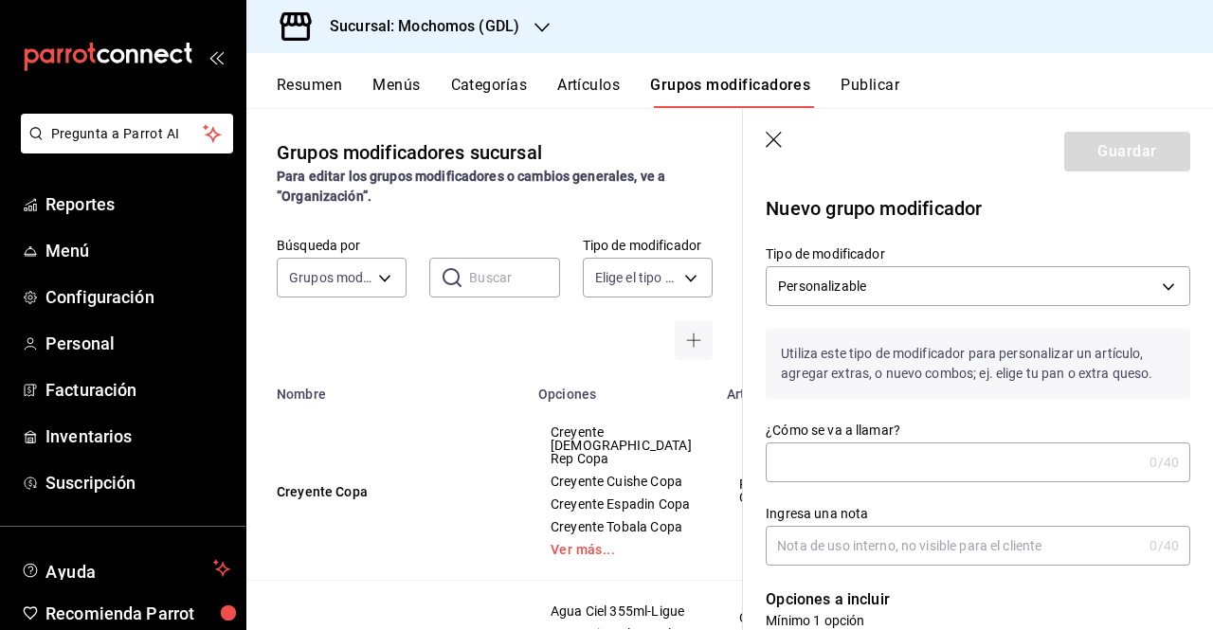
click at [908, 465] on input "¿Cómo se va a llamar?" at bounding box center [954, 463] width 376 height 38
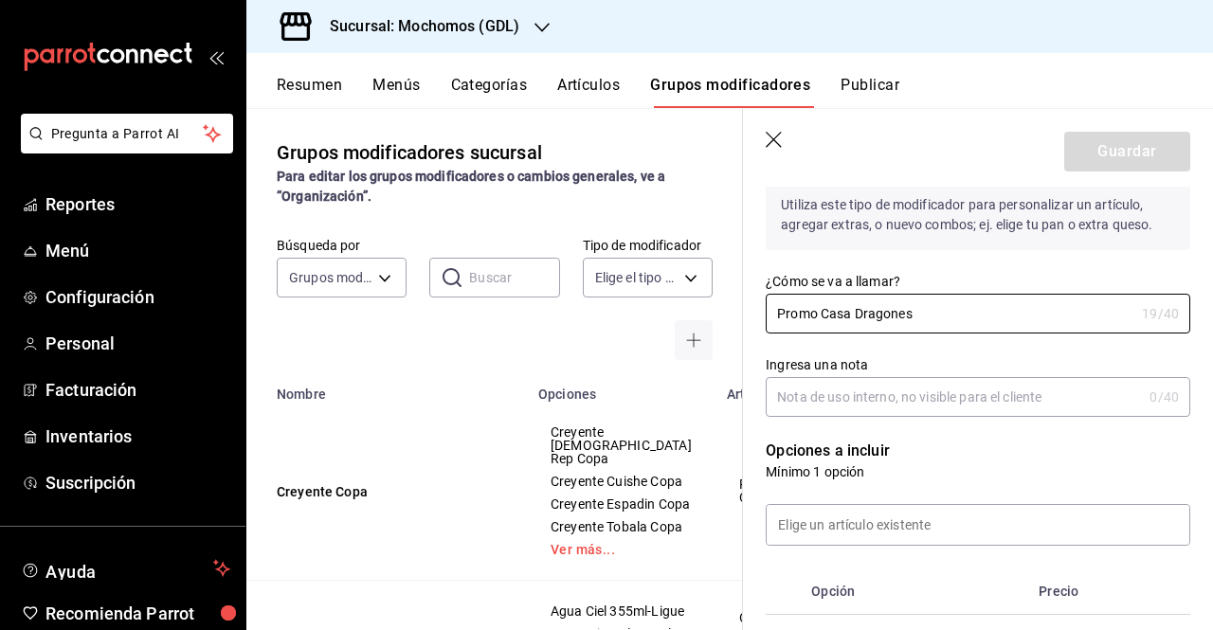
scroll to position [170, 0]
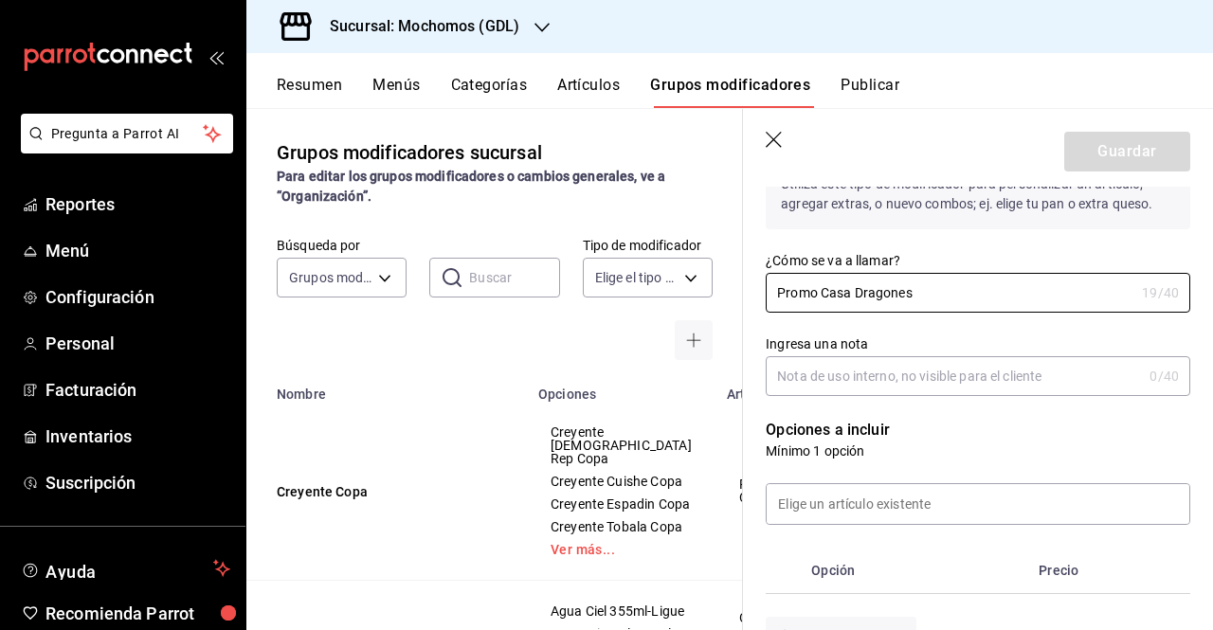
type input "Promo Casa Dragones"
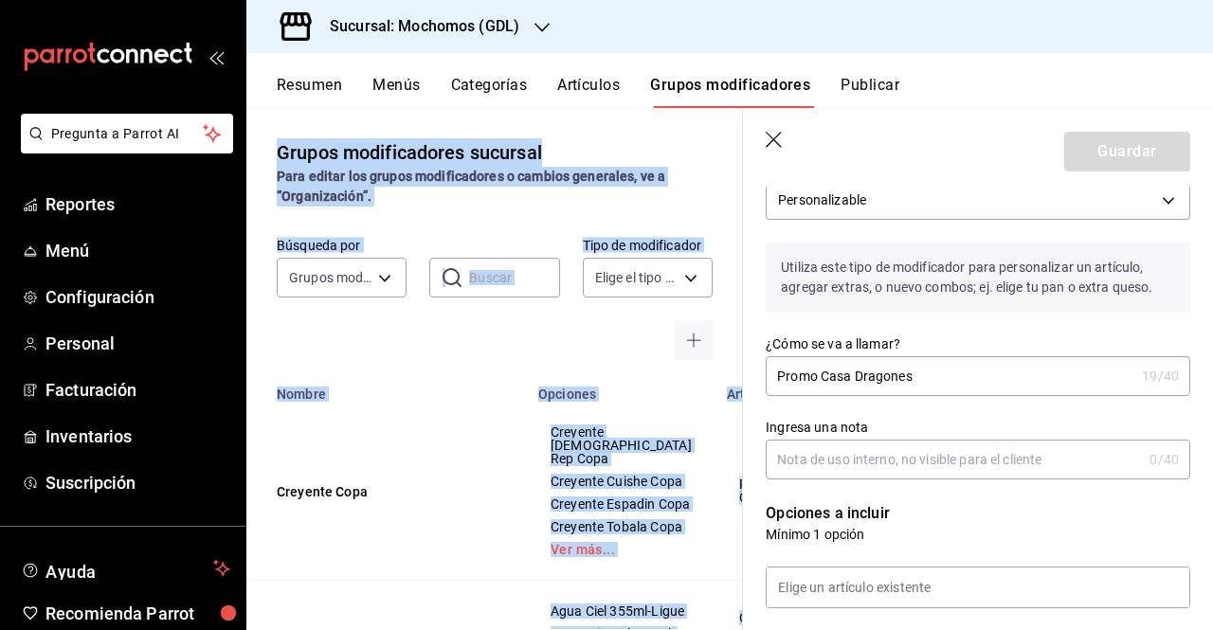
scroll to position [0, 0]
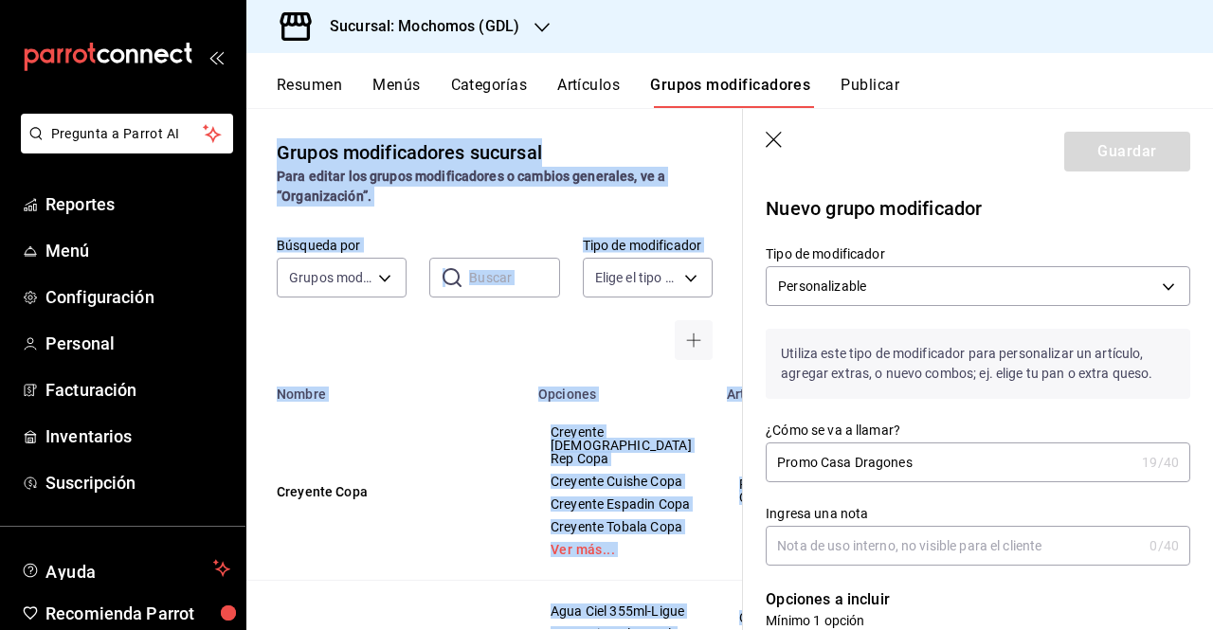
drag, startPoint x: 1211, startPoint y: 91, endPoint x: 1212, endPoint y: 151, distance: 59.8
click at [1212, 151] on div "Resumen Menús Categorías Artículos Grupos modificadores Publicar Grupos modific…" at bounding box center [729, 341] width 967 height 577
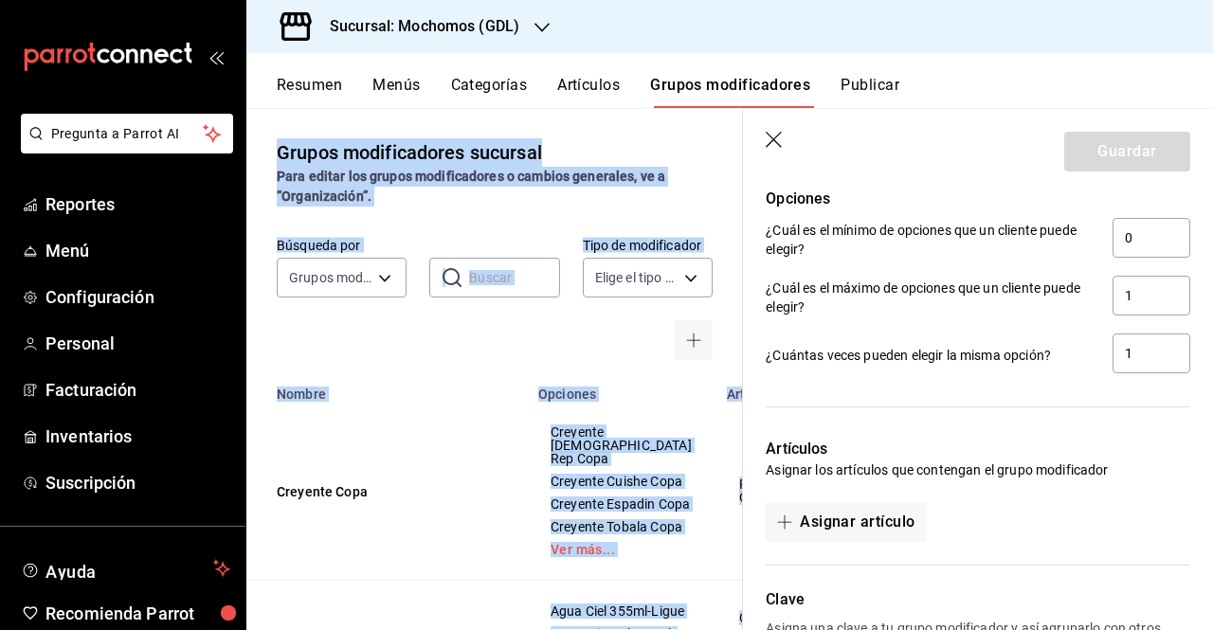
scroll to position [825, 0]
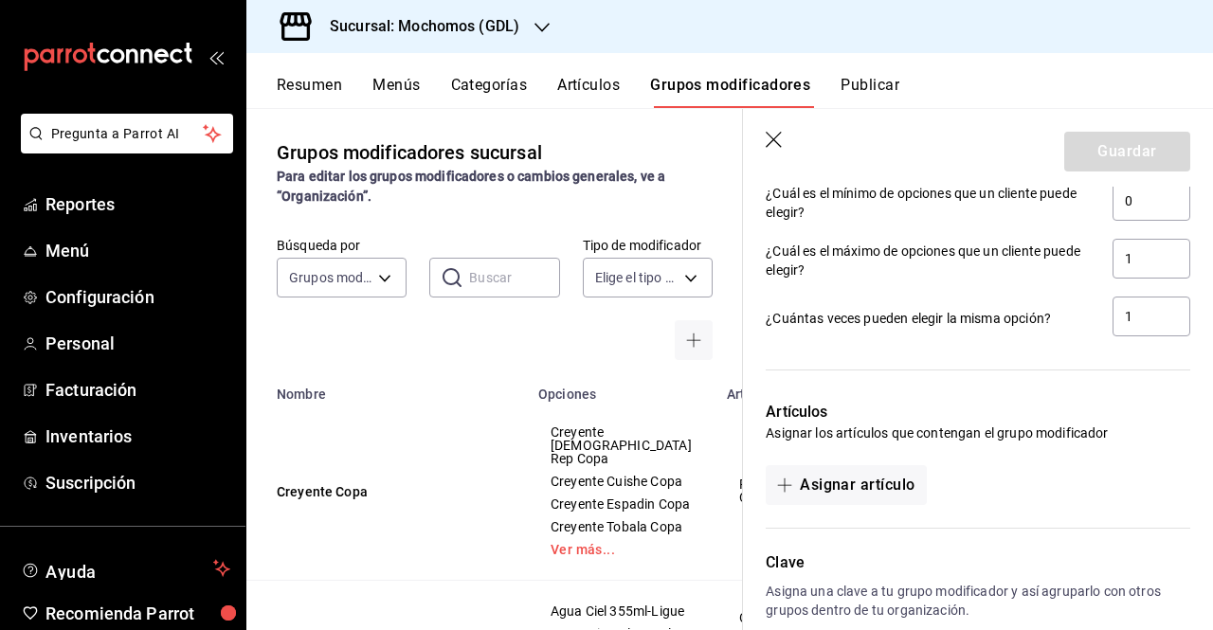
click at [961, 236] on div "¿Cuál es el máximo de opciones que un cliente puede elegir? 1" at bounding box center [971, 253] width 440 height 58
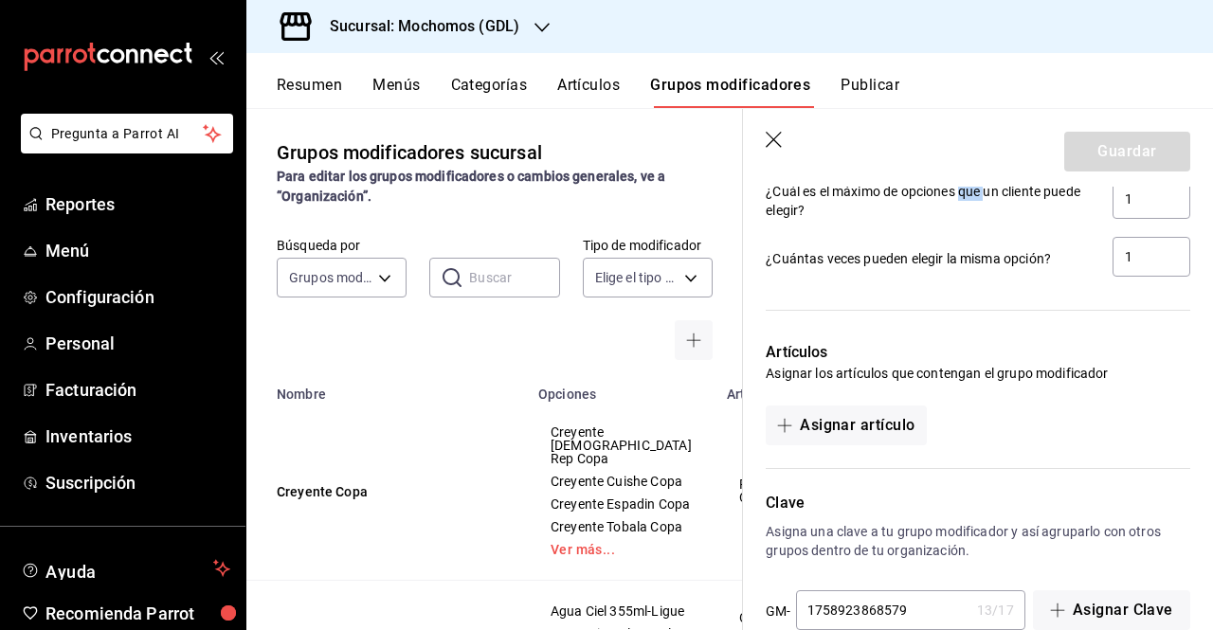
scroll to position [922, 0]
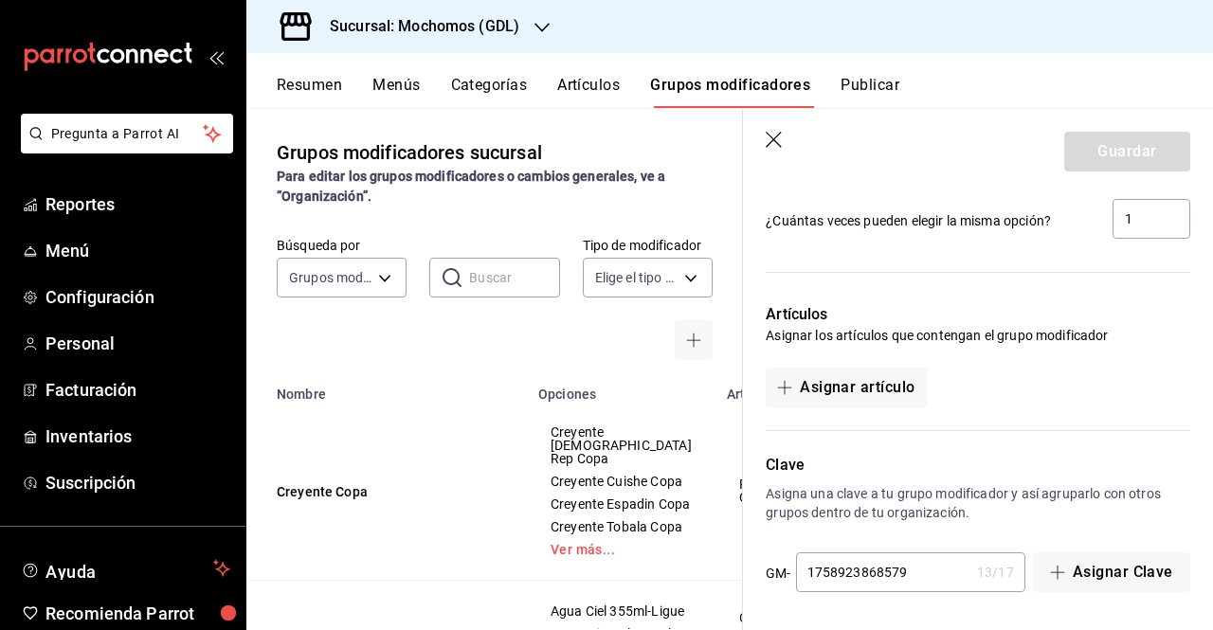
click at [912, 581] on input "1758923868579" at bounding box center [882, 573] width 173 height 38
drag, startPoint x: 912, startPoint y: 581, endPoint x: 723, endPoint y: 571, distance: 188.9
click at [723, 571] on main "Grupos modificadores sucursal Para editar los grupos modificadores o cambios ge…" at bounding box center [729, 369] width 967 height 522
paste input "PVA1000677"
type input "PVA1000677"
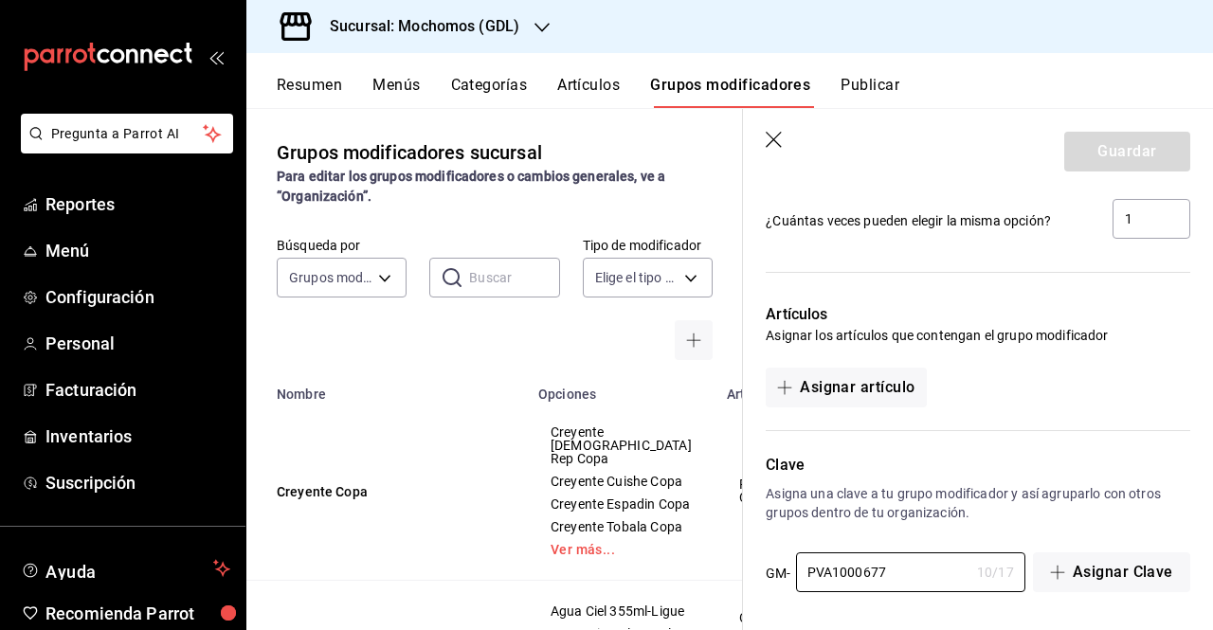
click at [1073, 536] on div "Clave Asigna una clave a tu grupo modificador y así agruparlo con otros grupos …" at bounding box center [966, 512] width 447 height 163
click at [1032, 464] on p "Clave" at bounding box center [978, 465] width 425 height 23
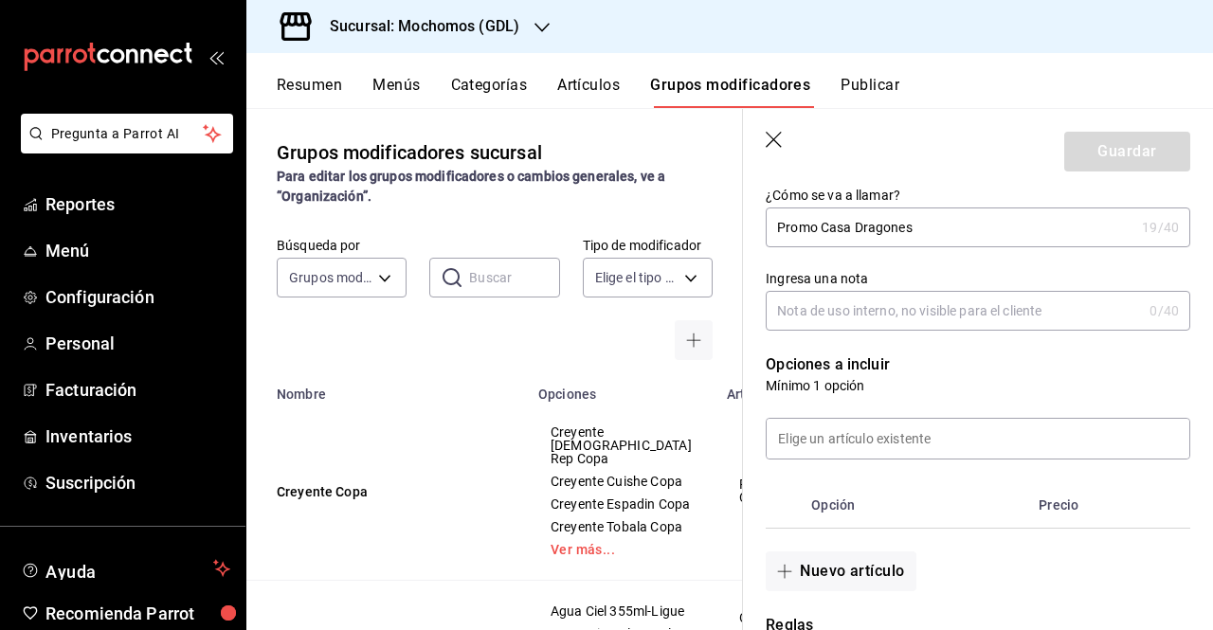
scroll to position [243, 0]
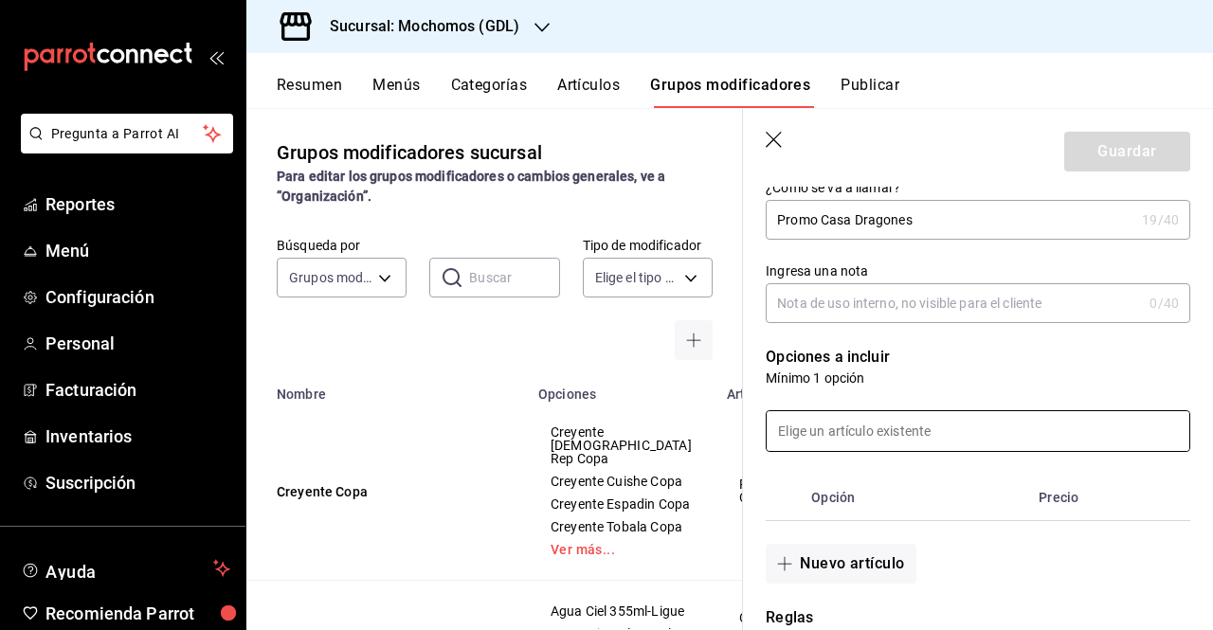
click at [897, 419] on input at bounding box center [978, 431] width 423 height 40
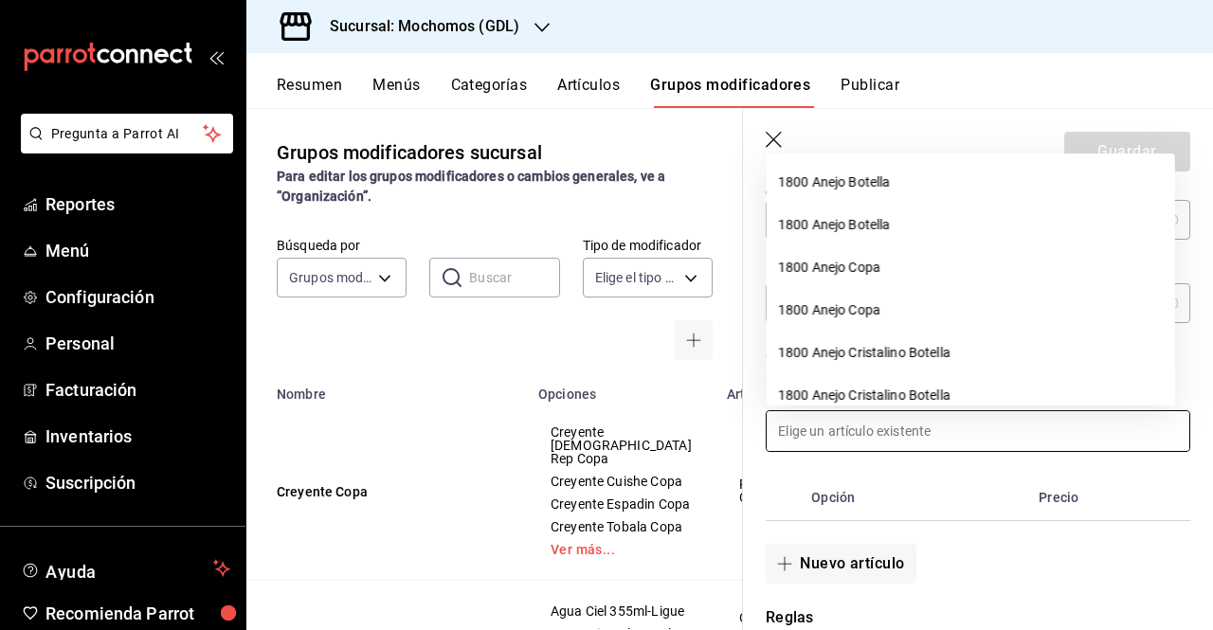
click at [897, 419] on input at bounding box center [978, 431] width 423 height 40
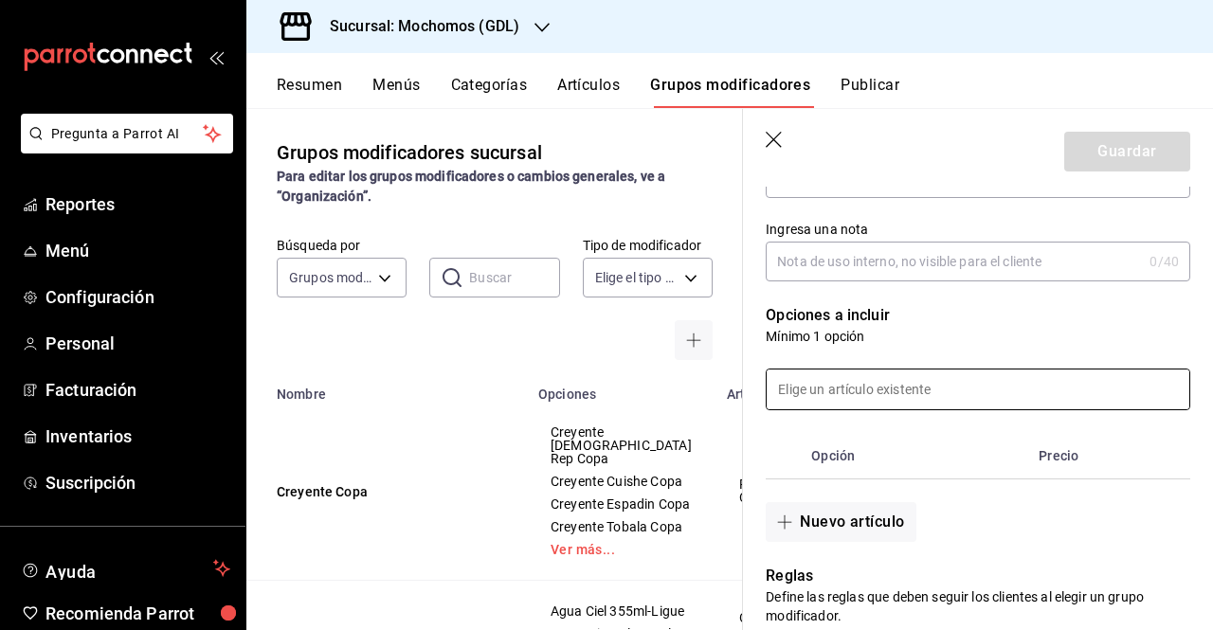
scroll to position [290, 0]
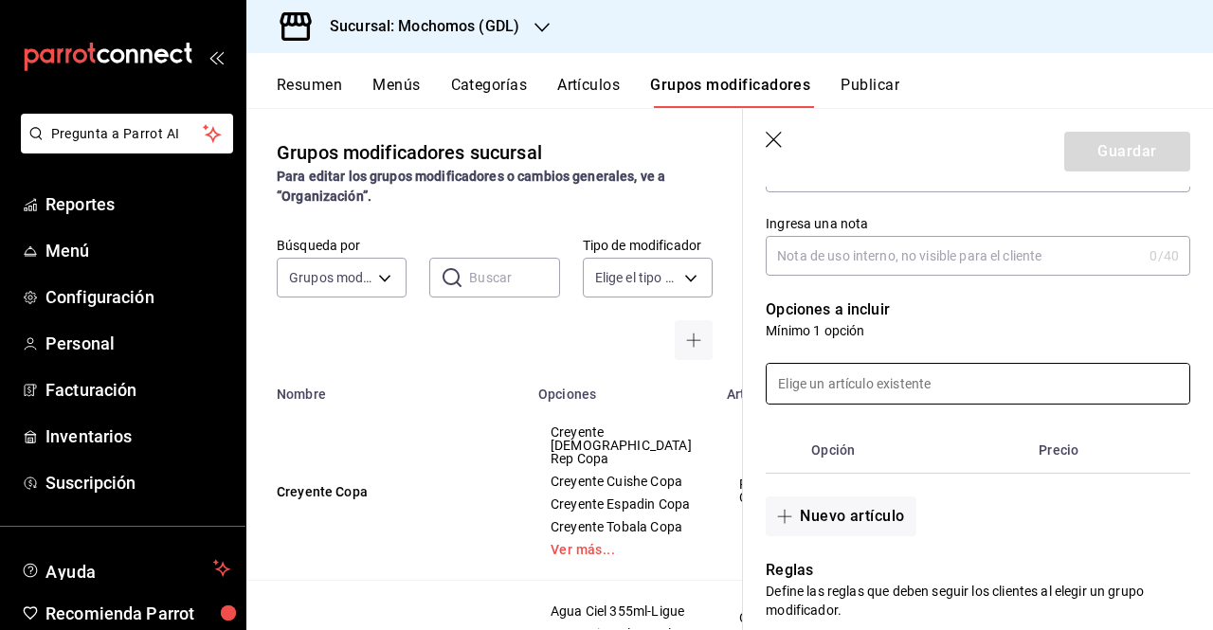
click at [898, 401] on input at bounding box center [978, 384] width 423 height 40
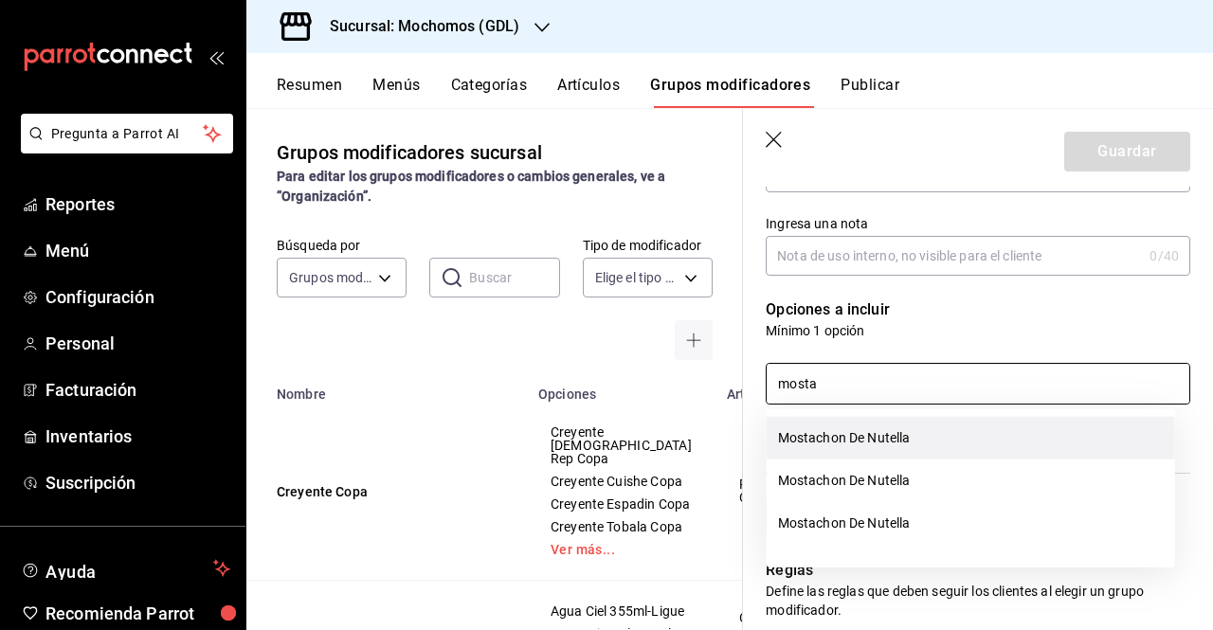
click at [868, 452] on li "Mostachon De Nutella" at bounding box center [971, 438] width 409 height 43
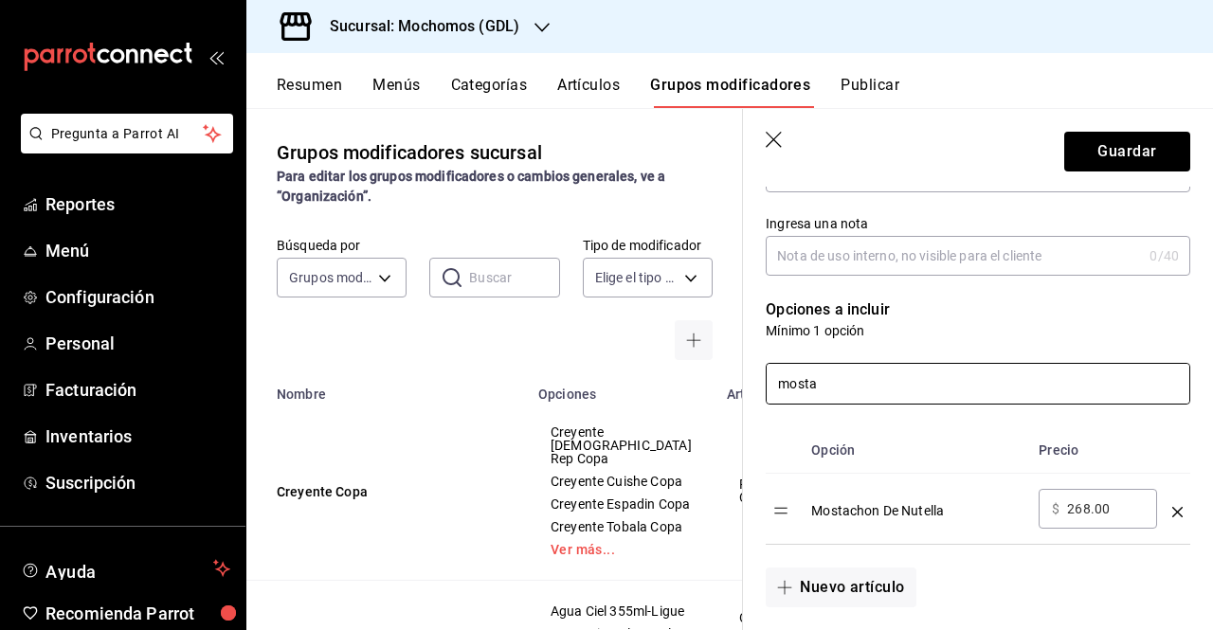
type input "mosta"
click at [1107, 520] on div "​ $ 268.00 ​" at bounding box center [1098, 509] width 118 height 40
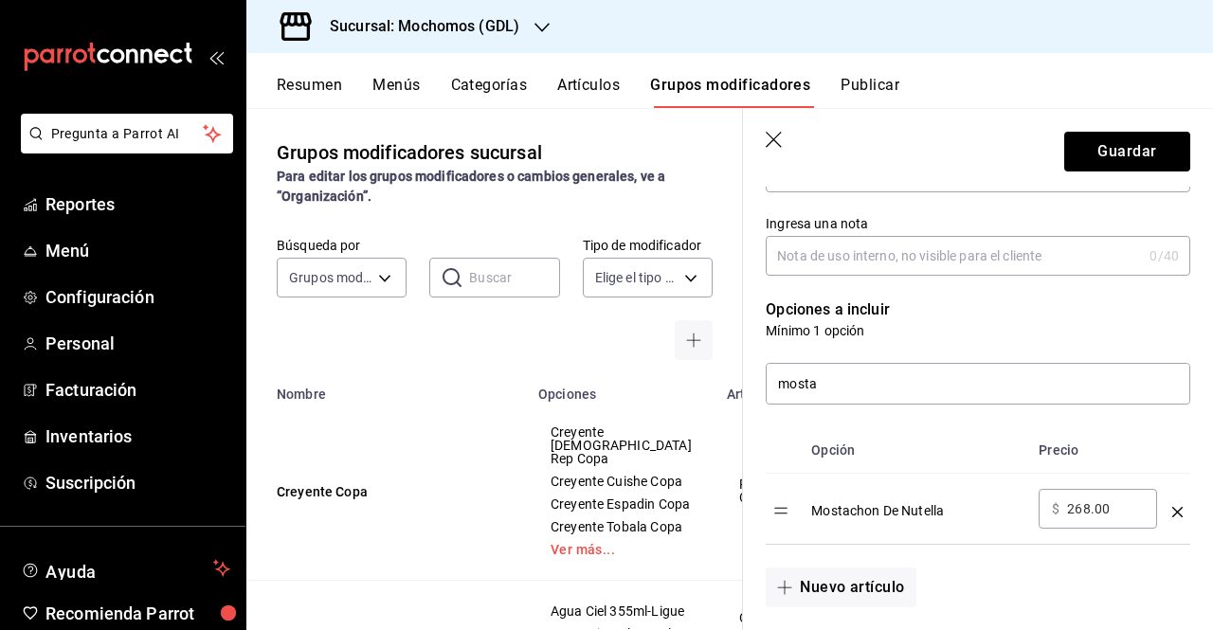
click at [1127, 515] on input "268.00" at bounding box center [1105, 509] width 77 height 19
type input "2.00"
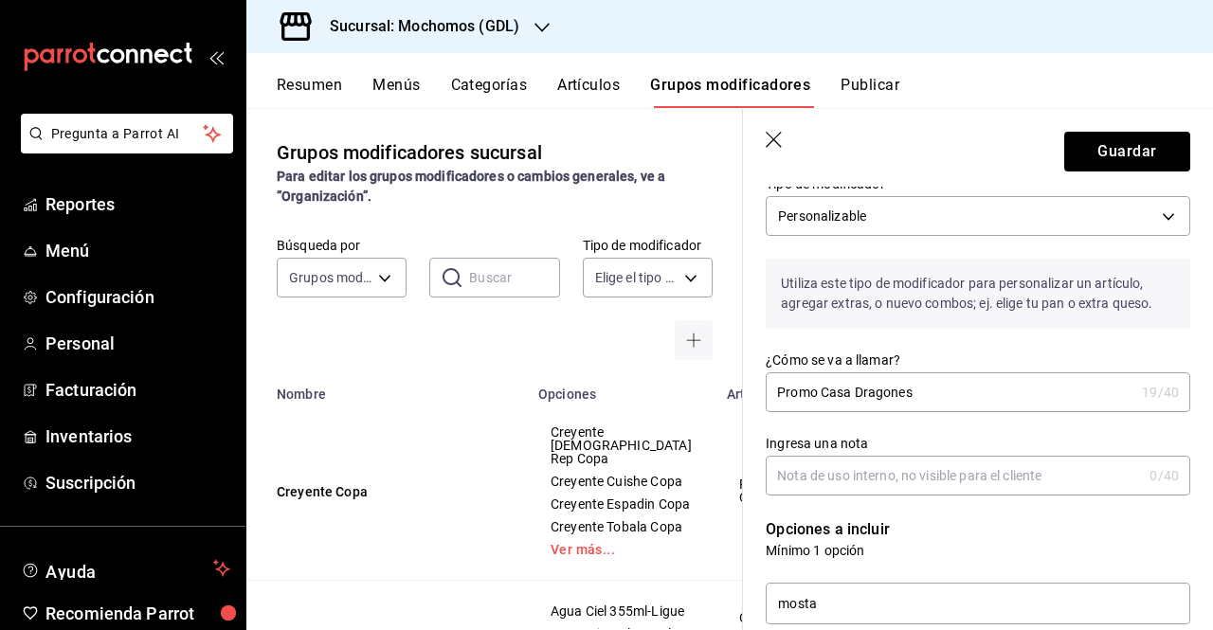
scroll to position [0, 0]
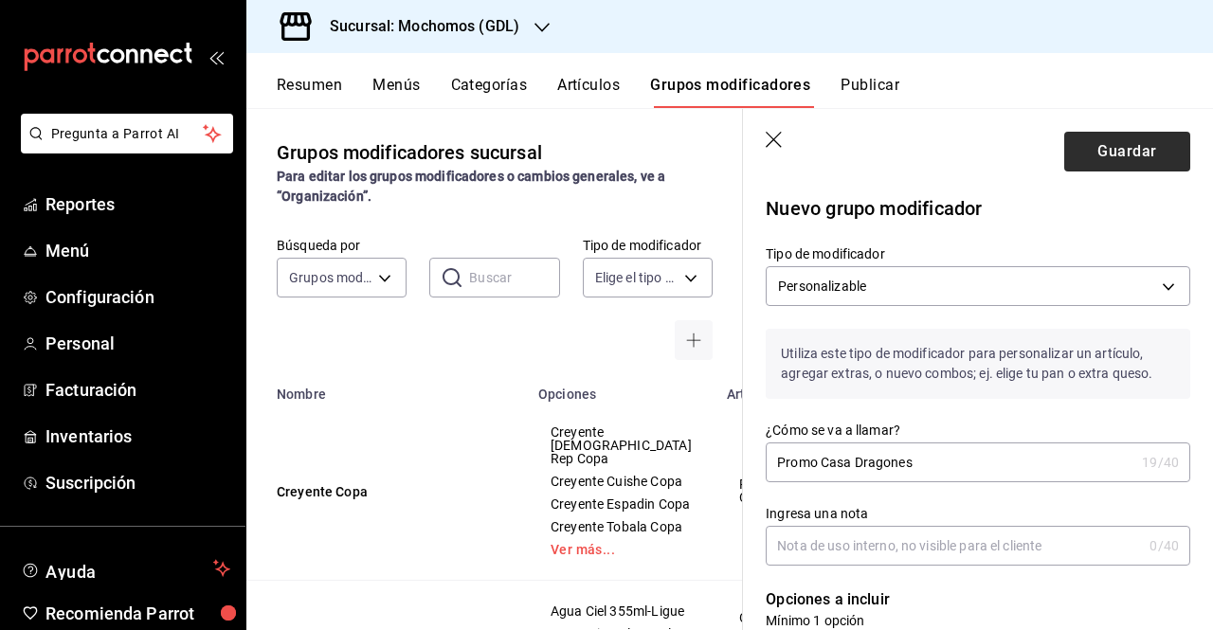
type input "0.00"
click at [1100, 166] on button "Guardar" at bounding box center [1128, 152] width 126 height 40
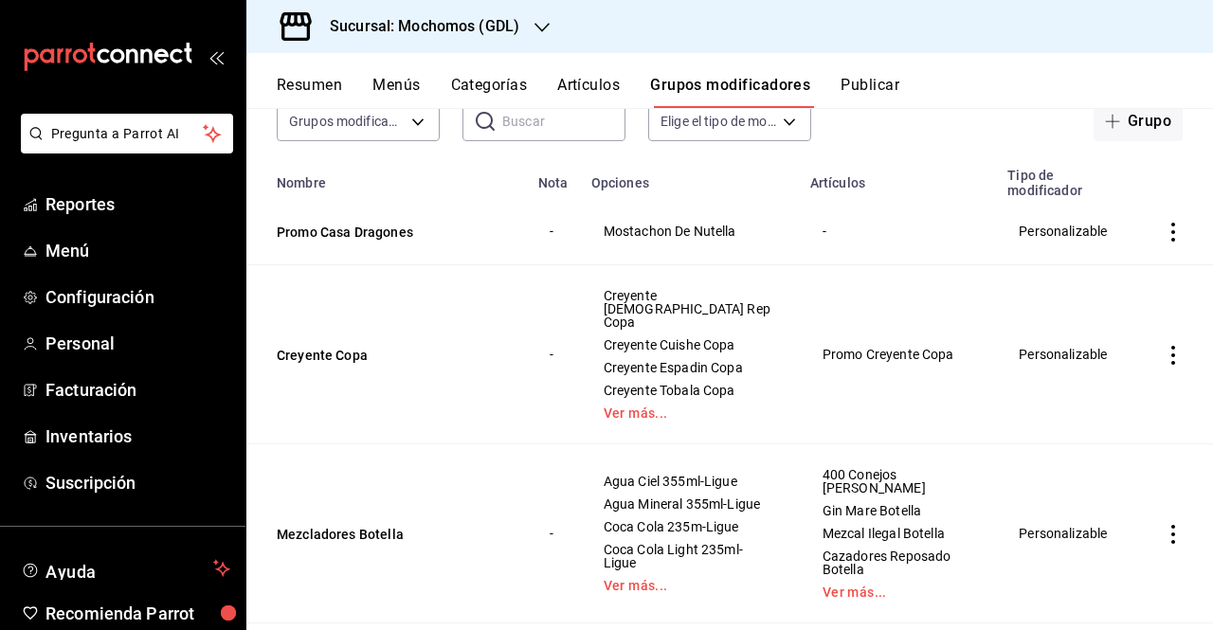
scroll to position [210, 0]
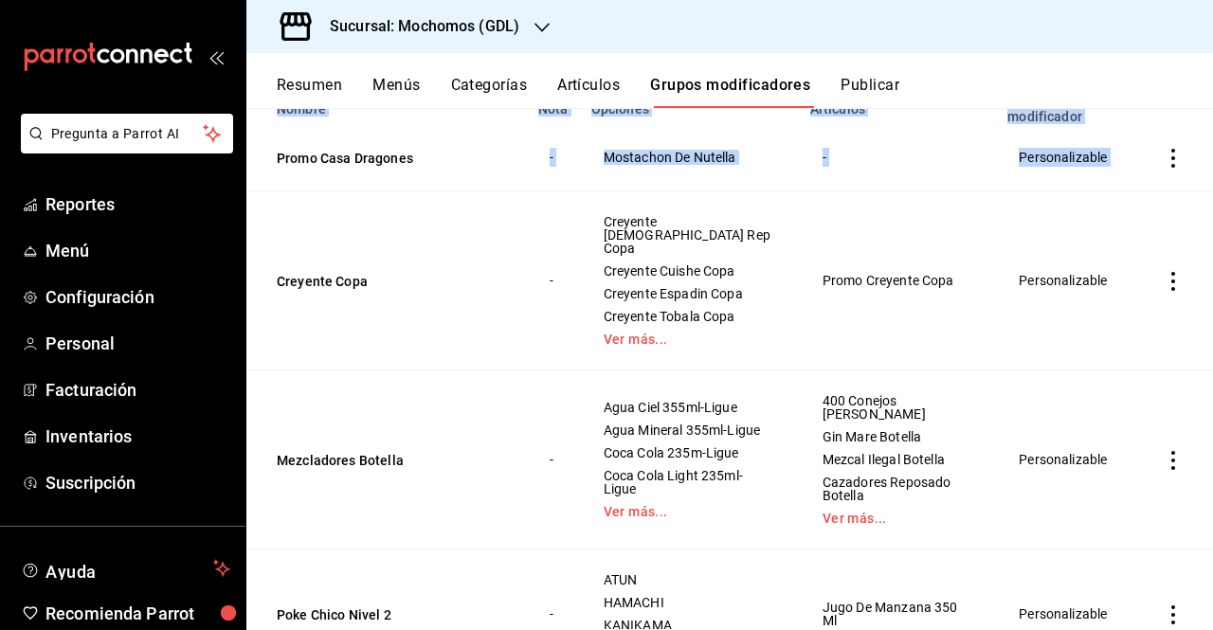
drag, startPoint x: 1196, startPoint y: 187, endPoint x: 1209, endPoint y: 160, distance: 29.3
click at [1209, 160] on div "Grupos modificadores sucursal Para editar los grupos modificadores o cambios ge…" at bounding box center [729, 368] width 967 height 521
click at [1039, 219] on td "Personalizable" at bounding box center [1064, 280] width 137 height 179
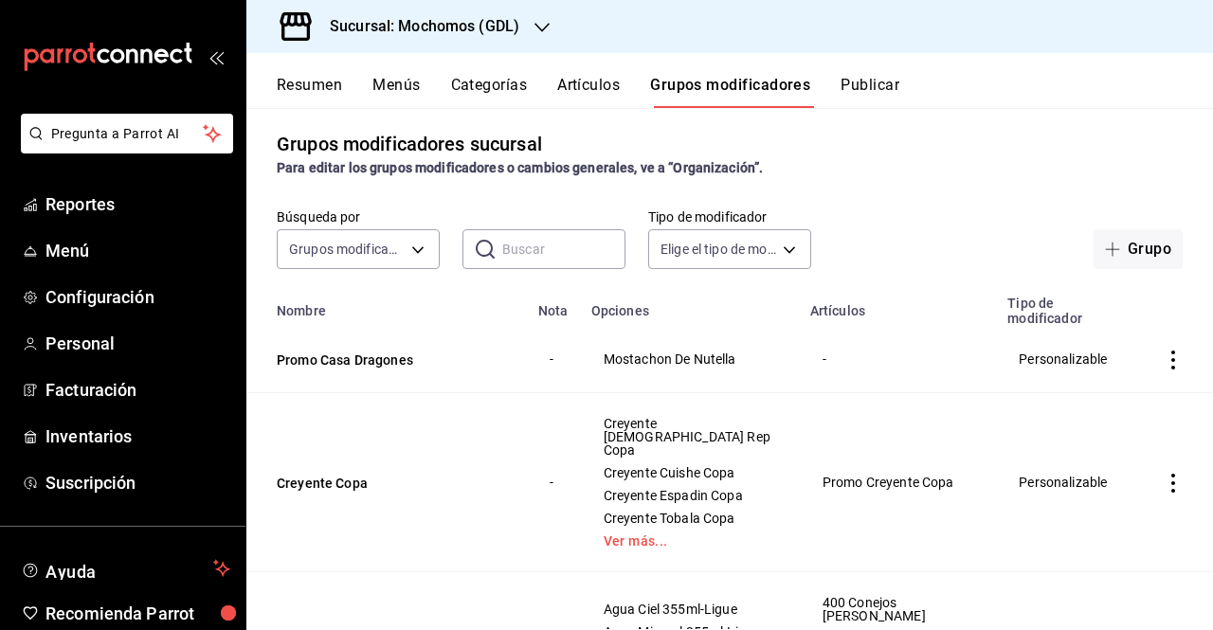
scroll to position [4, 0]
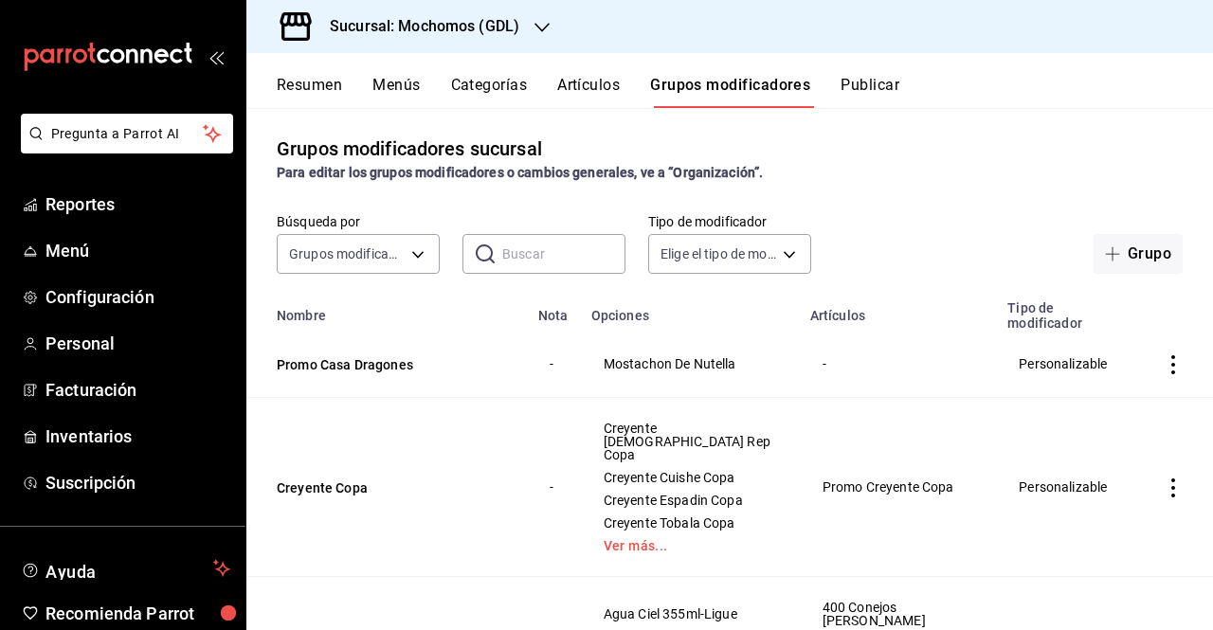
click at [406, 375] on td "Promo Casa Dragones" at bounding box center [386, 364] width 281 height 67
click at [390, 371] on button "Promo Casa Dragones" at bounding box center [391, 364] width 228 height 19
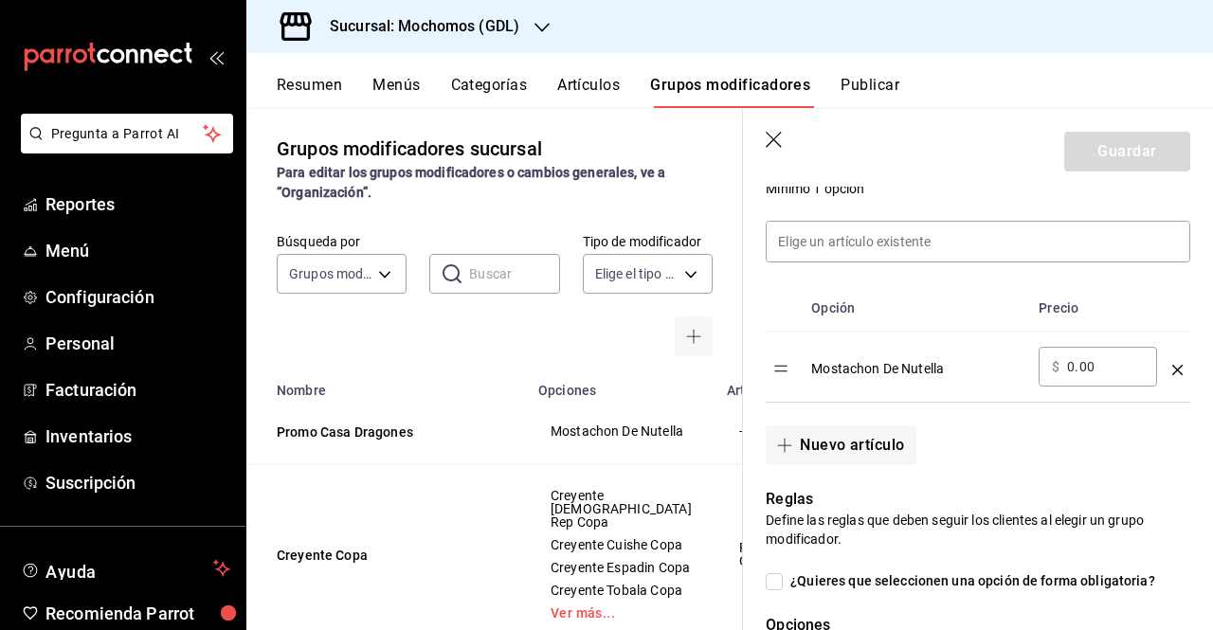
scroll to position [590, 0]
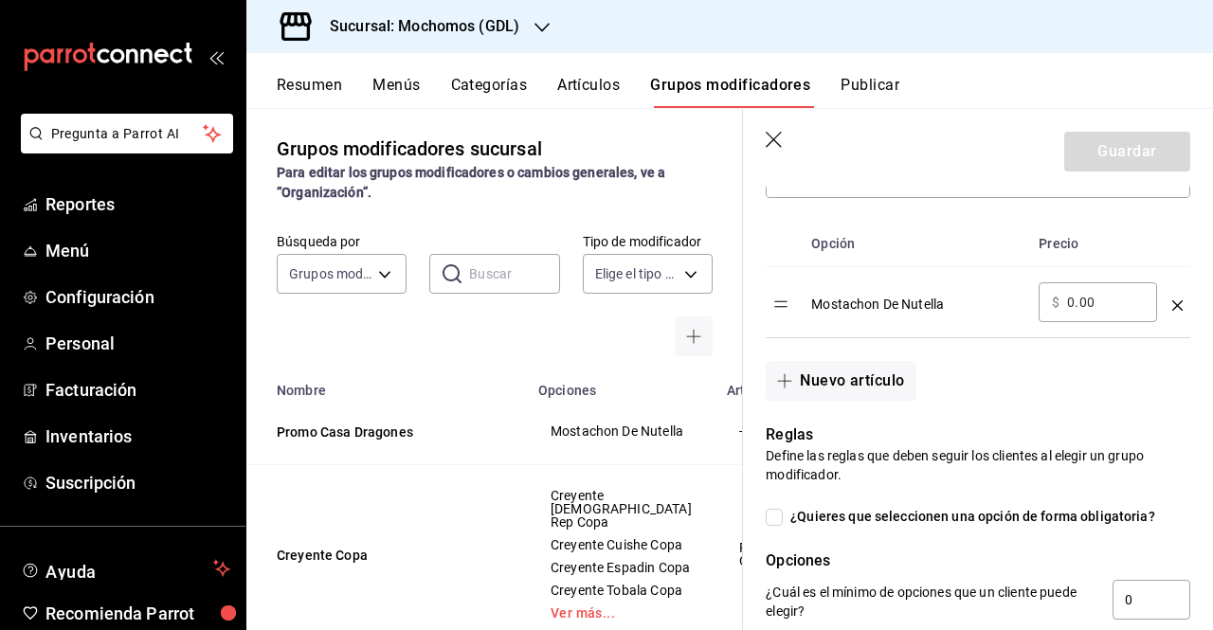
drag, startPoint x: 1191, startPoint y: 379, endPoint x: 1195, endPoint y: 371, distance: 9.8
click at [1195, 371] on div "Editar grupo modificador Los cambios realizados en este grupo modificador se ve…" at bounding box center [978, 363] width 470 height 1532
click at [915, 388] on button "Nuevo artículo" at bounding box center [841, 381] width 150 height 40
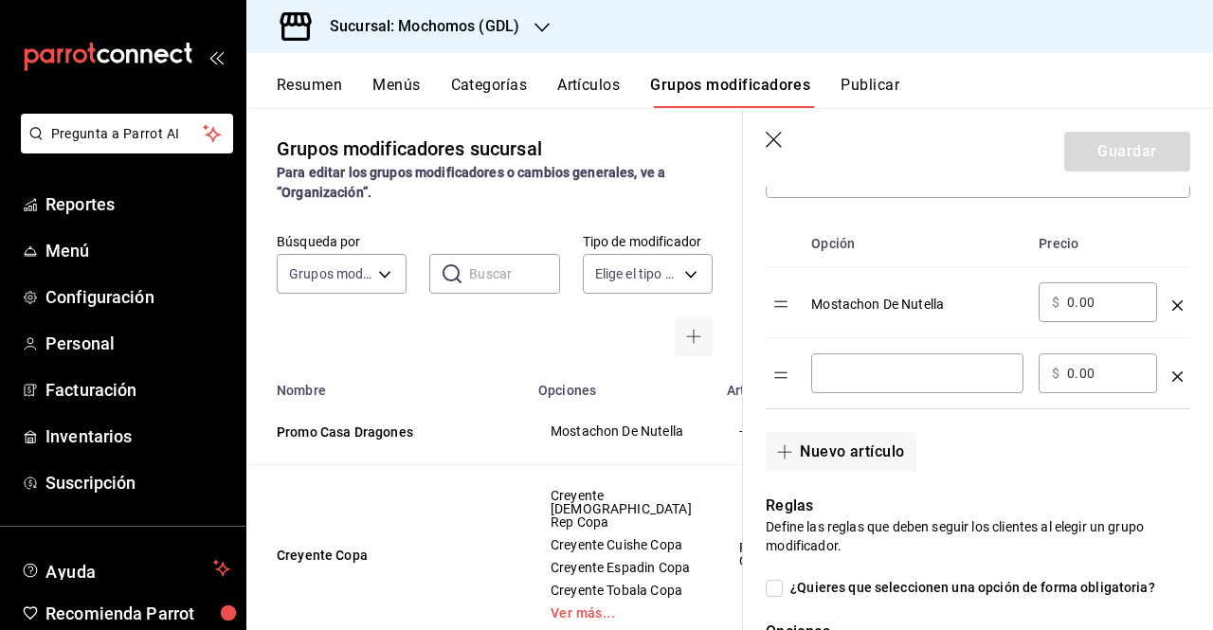
click at [1165, 375] on td "optionsTable" at bounding box center [1178, 373] width 26 height 71
click at [1173, 373] on icon "optionsTable" at bounding box center [1178, 377] width 10 height 10
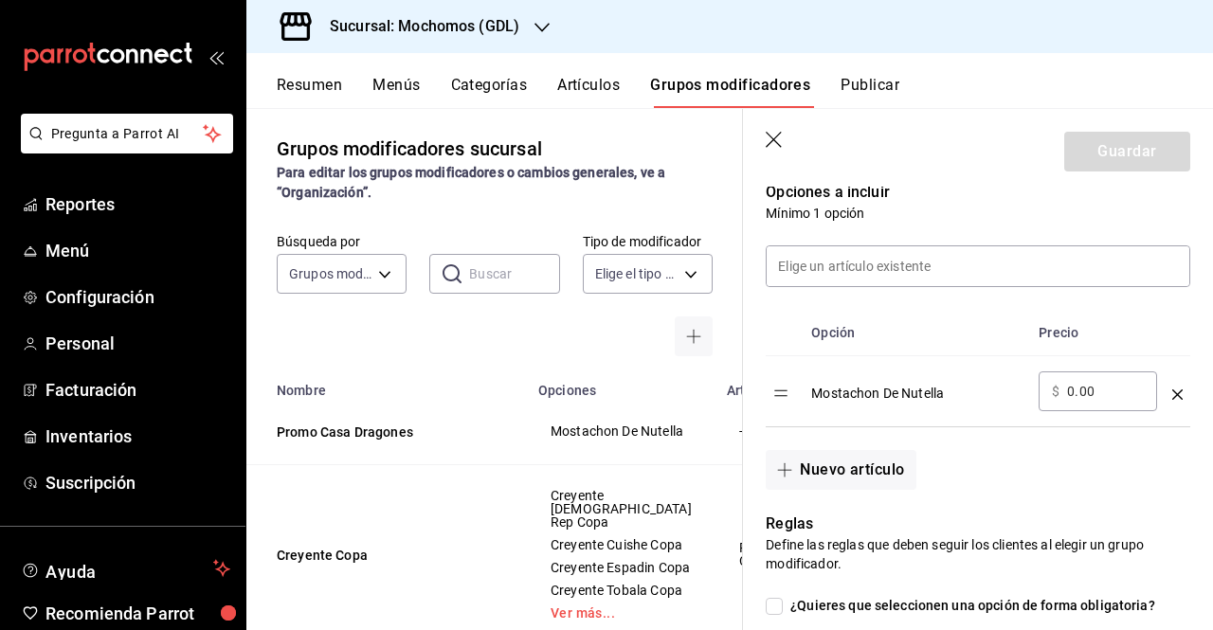
scroll to position [504, 0]
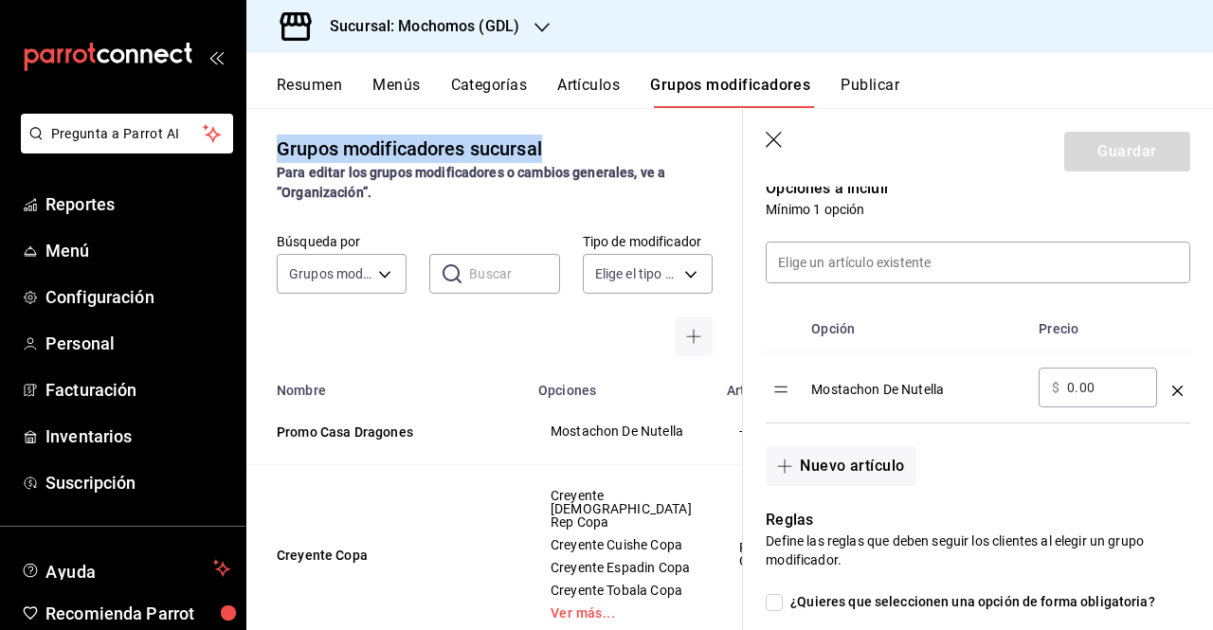
drag, startPoint x: 631, startPoint y: 96, endPoint x: 659, endPoint y: 122, distance: 38.2
click at [603, 81] on div "Resumen Menús Categorías Artículos Grupos modificadores Publicar Grupos modific…" at bounding box center [729, 341] width 967 height 577
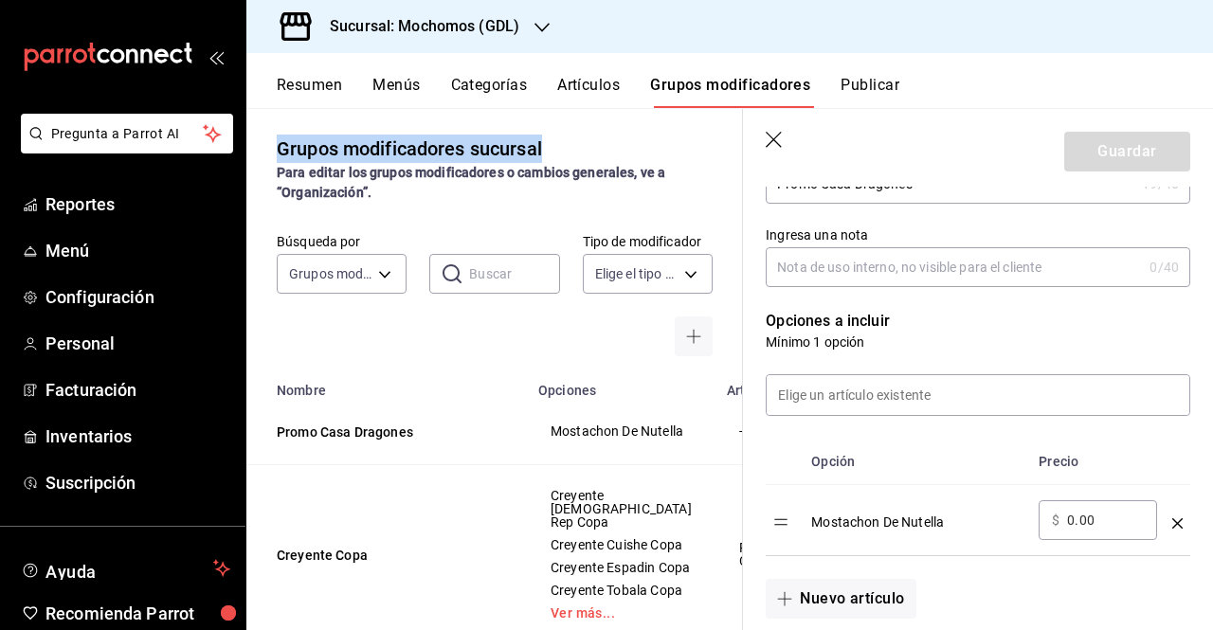
scroll to position [351, 0]
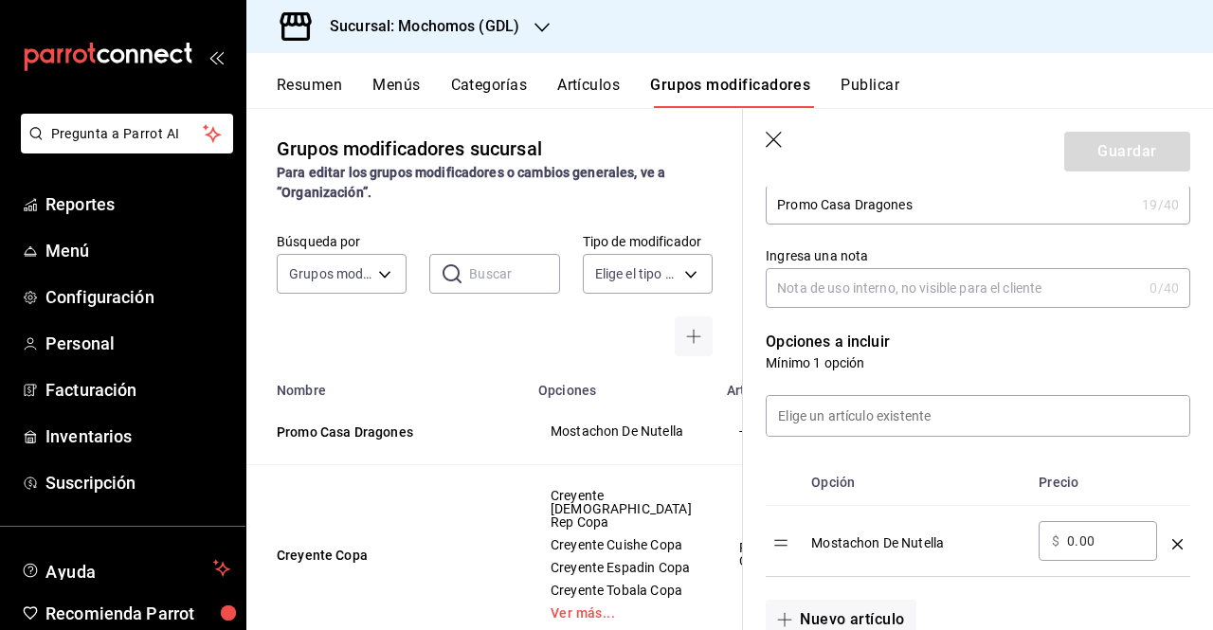
click at [767, 128] on header "Guardar" at bounding box center [978, 148] width 470 height 78
click at [787, 152] on header "Guardar" at bounding box center [978, 148] width 470 height 78
click at [782, 146] on icon "button" at bounding box center [775, 141] width 19 height 19
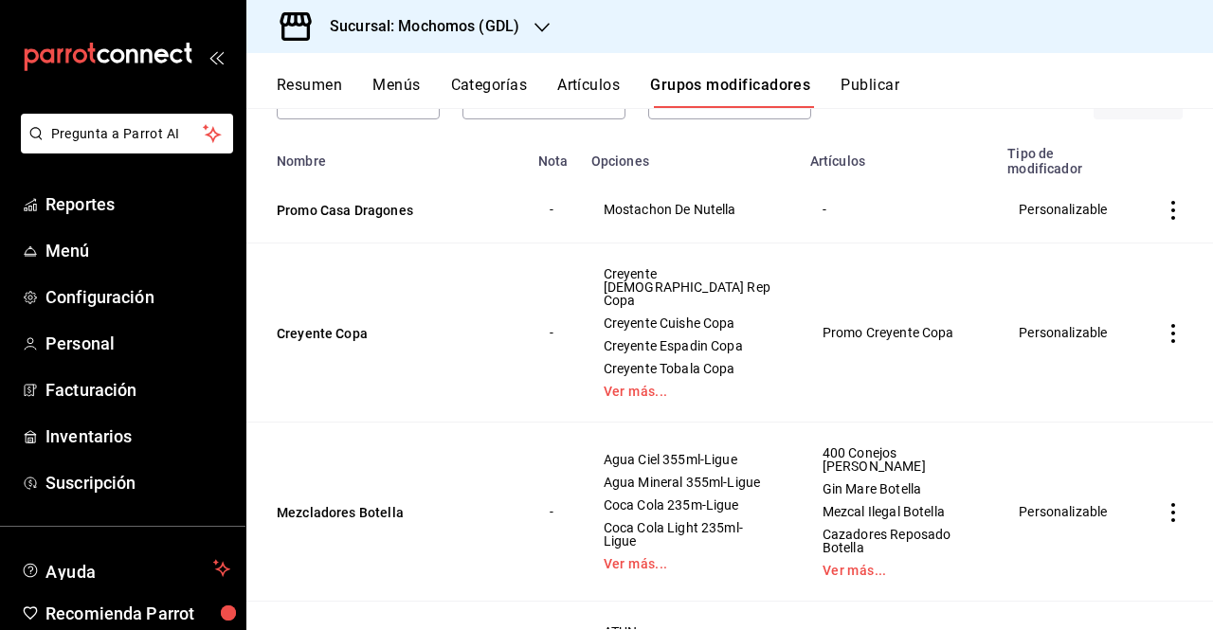
scroll to position [163, 0]
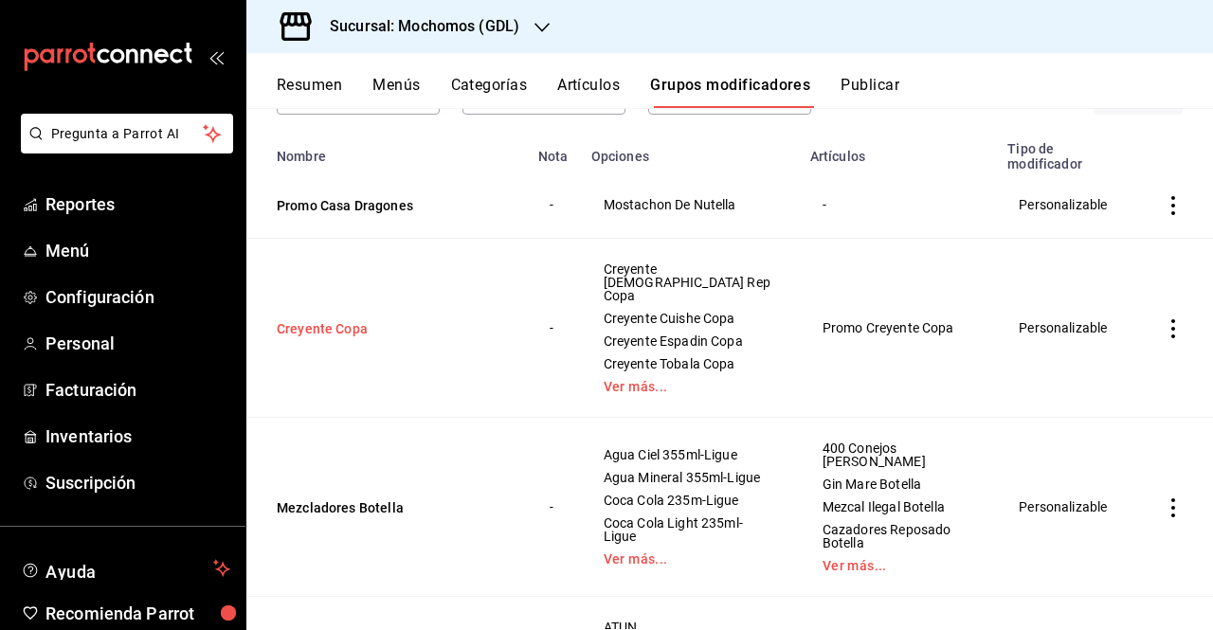
click at [328, 323] on button "Creyente Copa" at bounding box center [391, 328] width 228 height 19
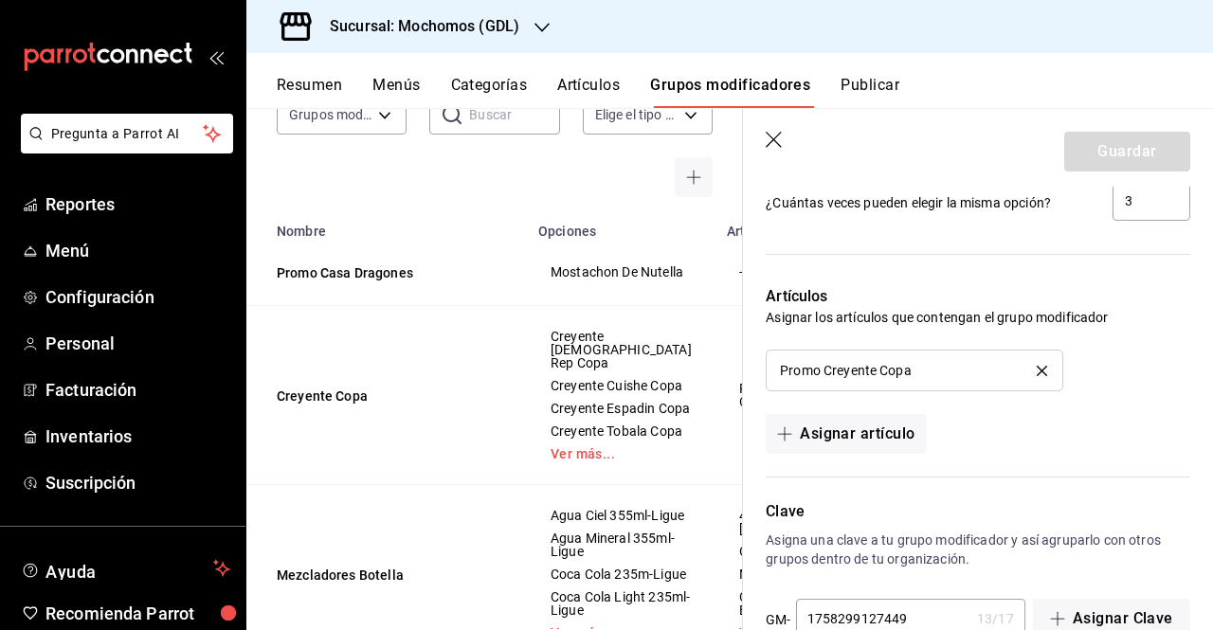
scroll to position [1405, 0]
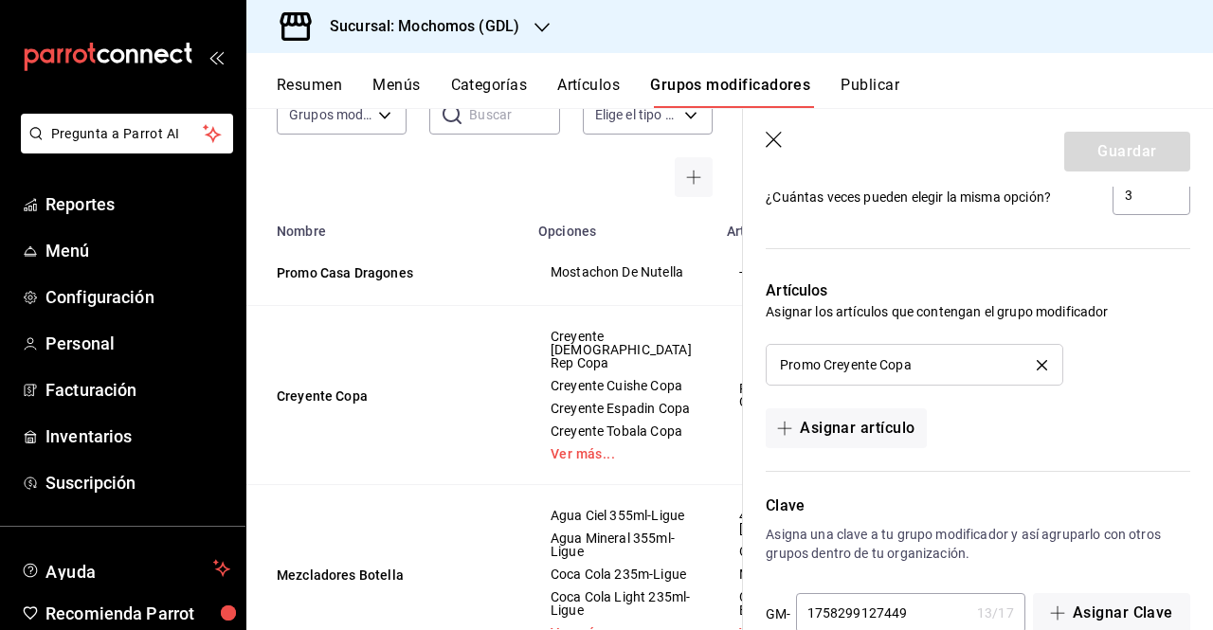
click at [769, 140] on icon "button" at bounding box center [775, 141] width 19 height 19
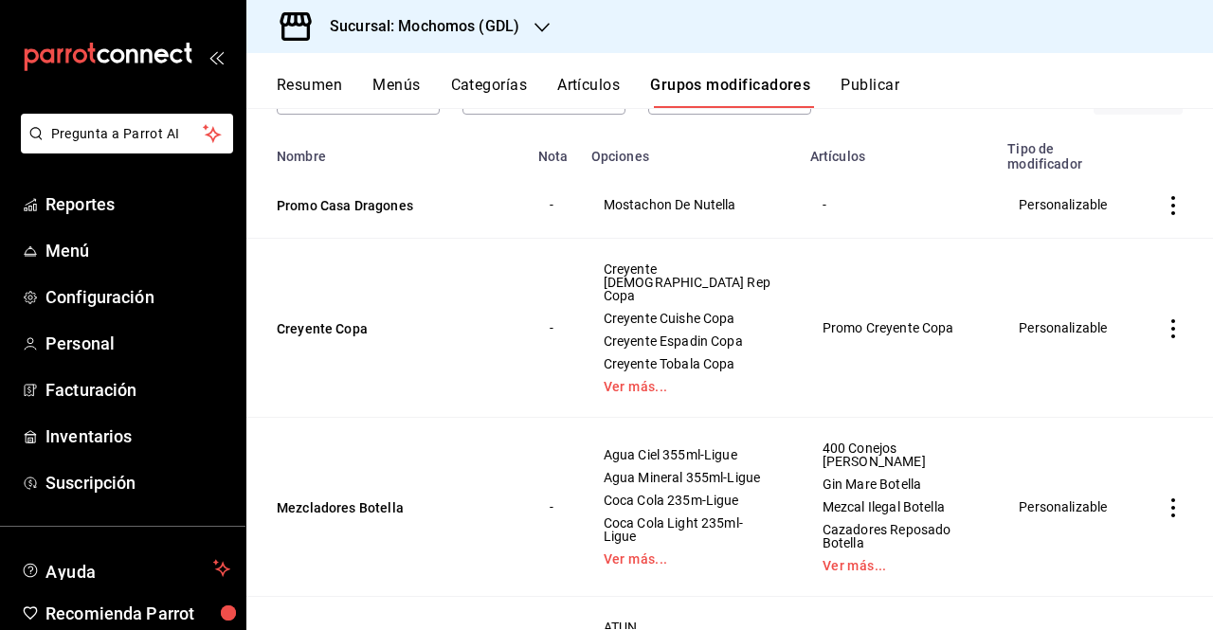
click at [571, 100] on button "Artículos" at bounding box center [588, 92] width 63 height 32
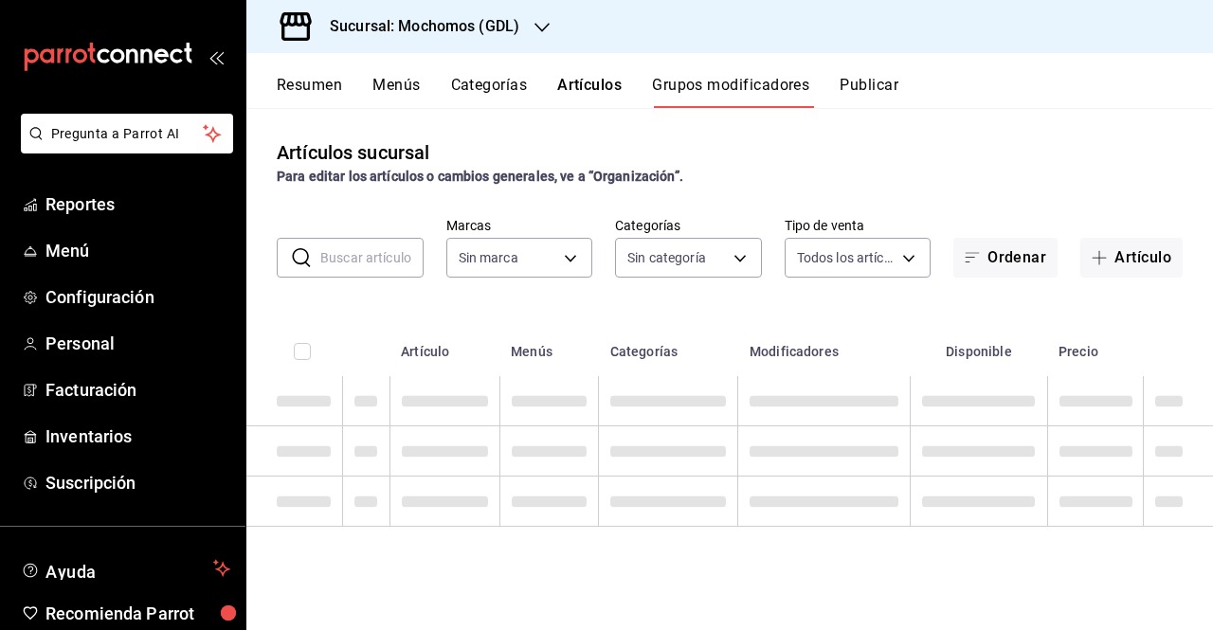
type input "36c25d4a-7cb0-456c-a434-e981d54830bc,9cac9703-0c5a-4d8b-addd-5b6b571d65b9"
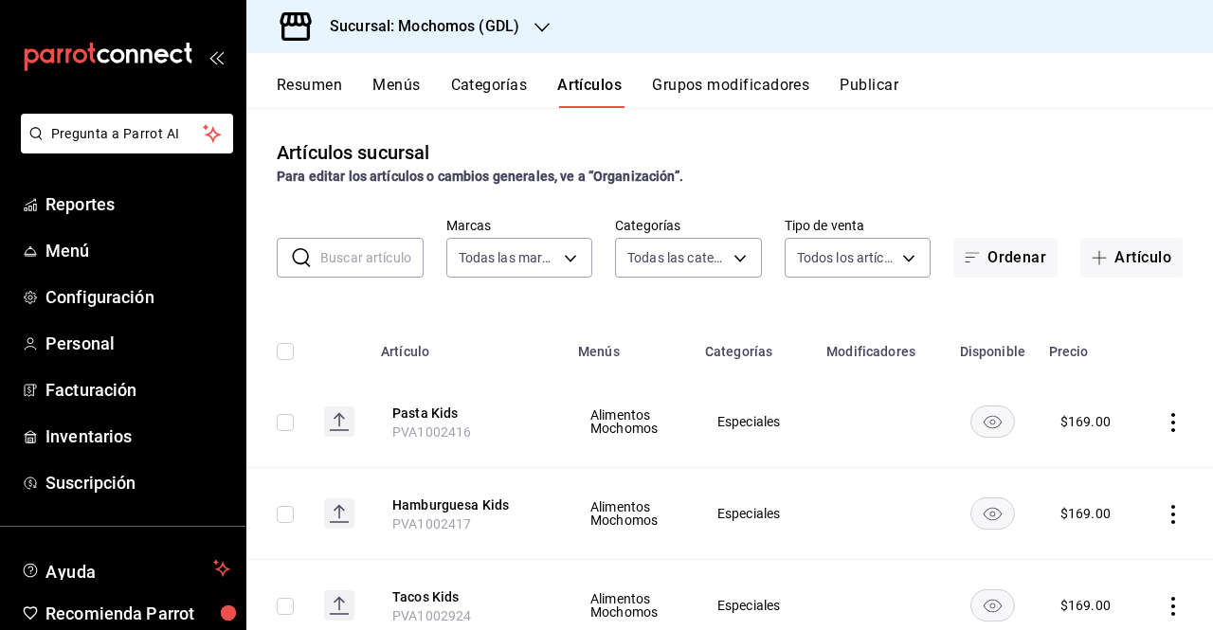
type input "c0db8a99-aef8-4e9c-862d-72763fc5d605,0e6da5ad-e1ed-4623-8a7f-4db137866549,4ba6e…"
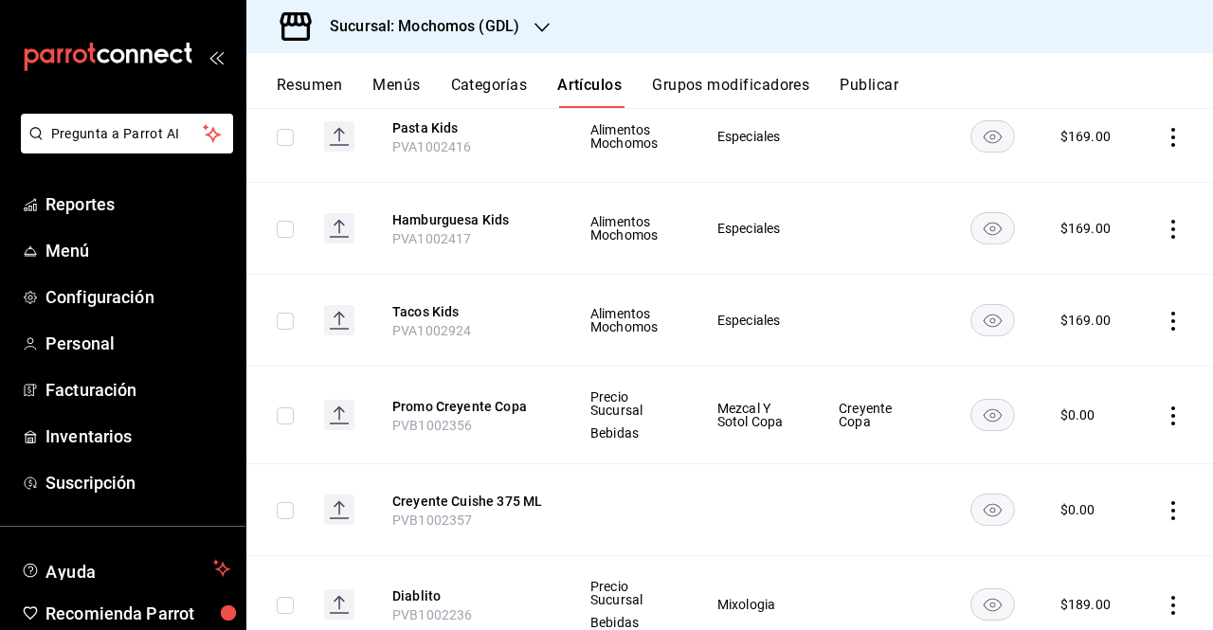
scroll to position [150, 0]
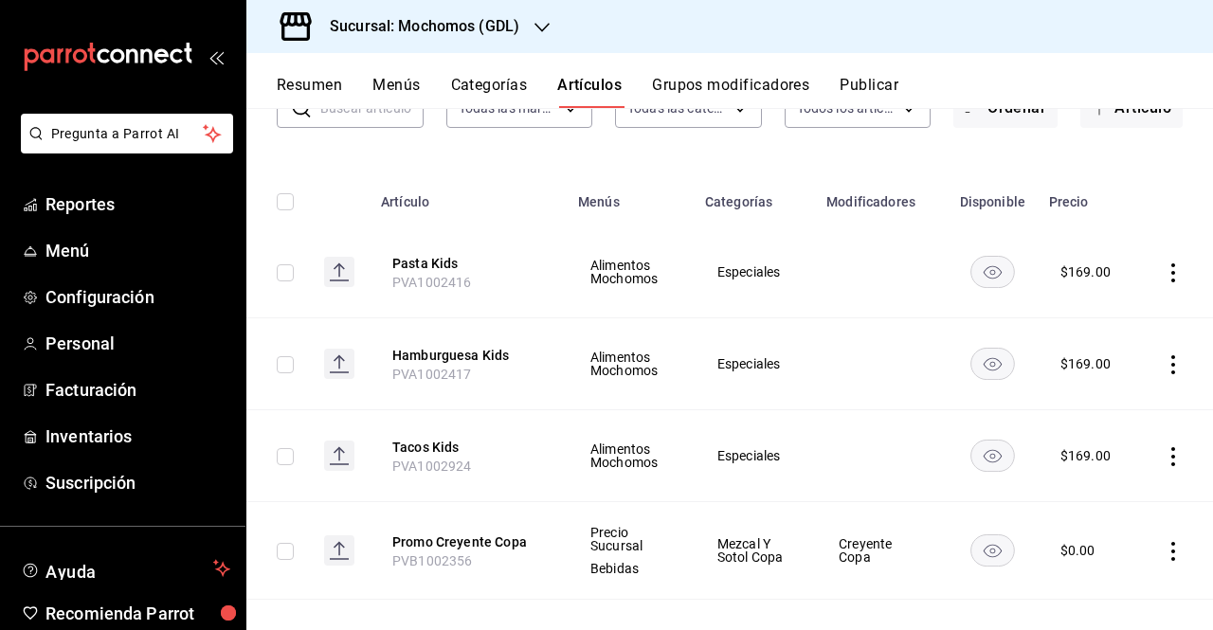
click at [504, 94] on button "Categorías" at bounding box center [489, 92] width 77 height 32
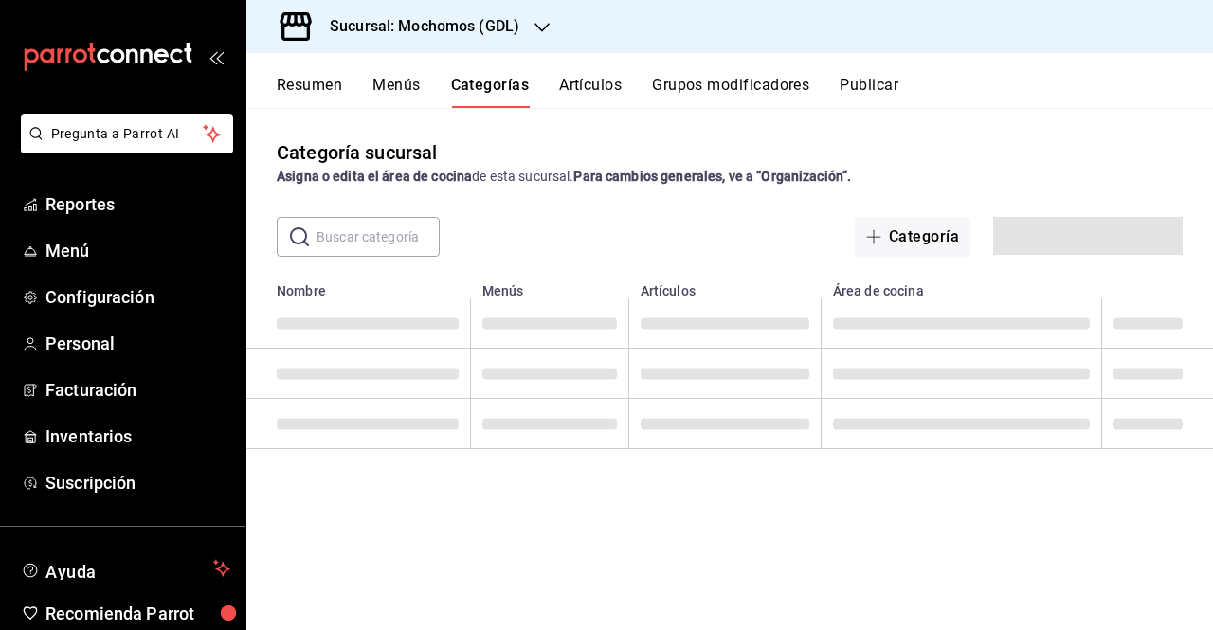
click at [385, 231] on input "text" at bounding box center [378, 237] width 123 height 38
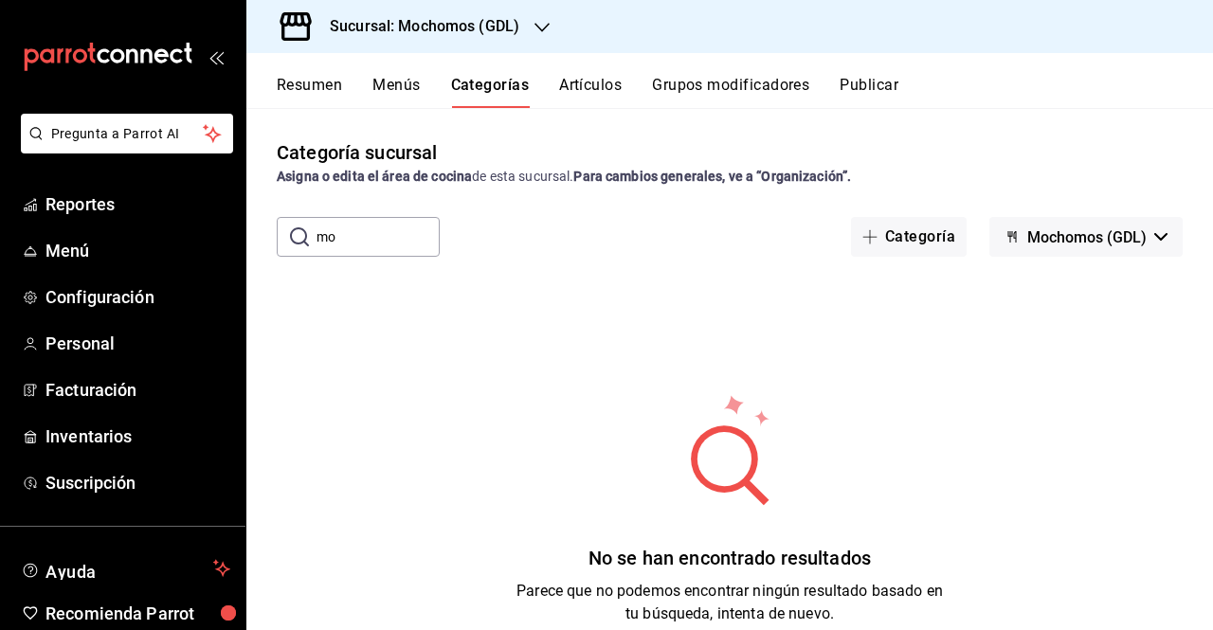
type input "m"
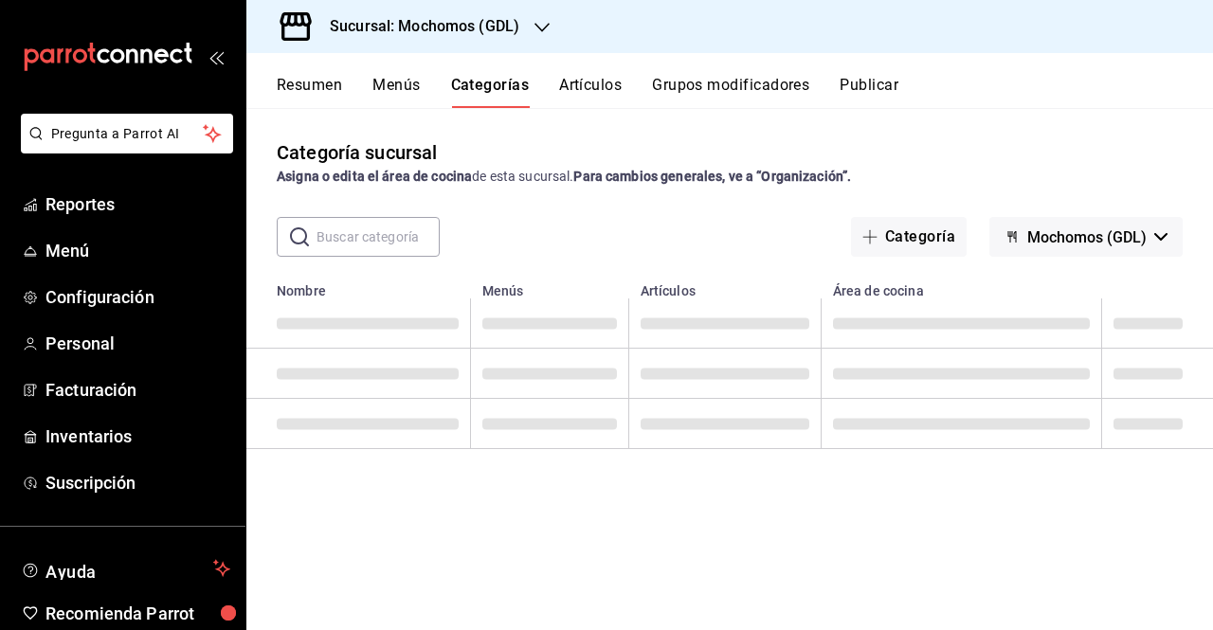
click at [612, 76] on button "Artículos" at bounding box center [590, 92] width 63 height 32
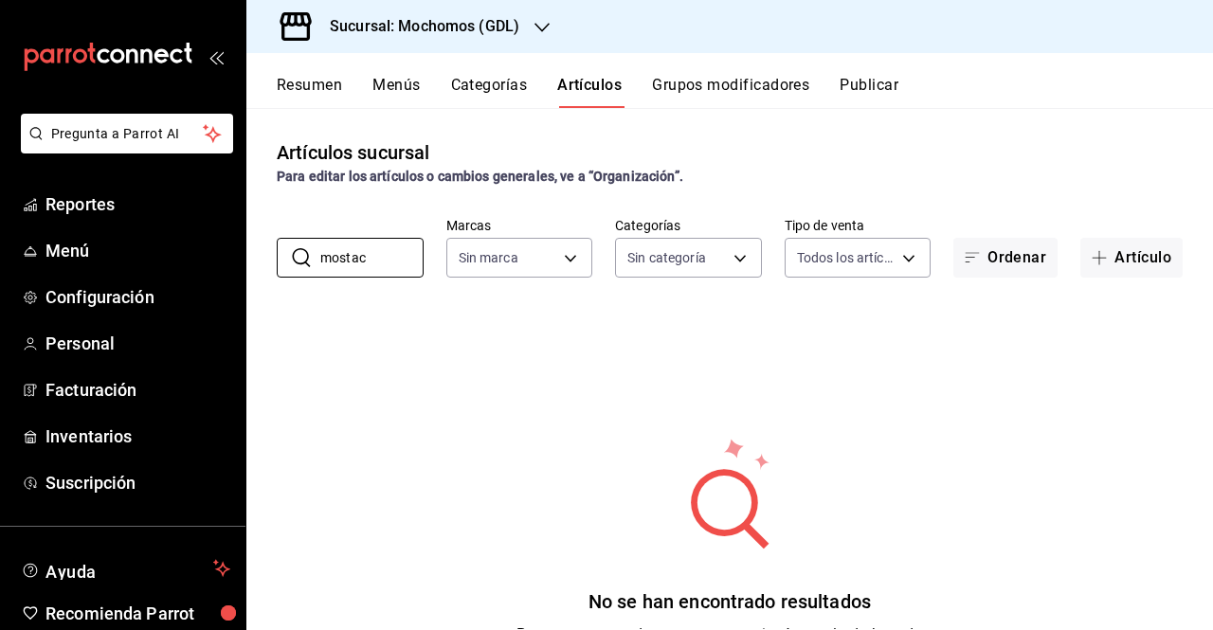
type input "mostach"
type input "36c25d4a-7cb0-456c-a434-e981d54830bc,9cac9703-0c5a-4d8b-addd-5b6b571d65b9"
type input "m"
click at [710, 94] on button "Grupos modificadores" at bounding box center [730, 92] width 157 height 32
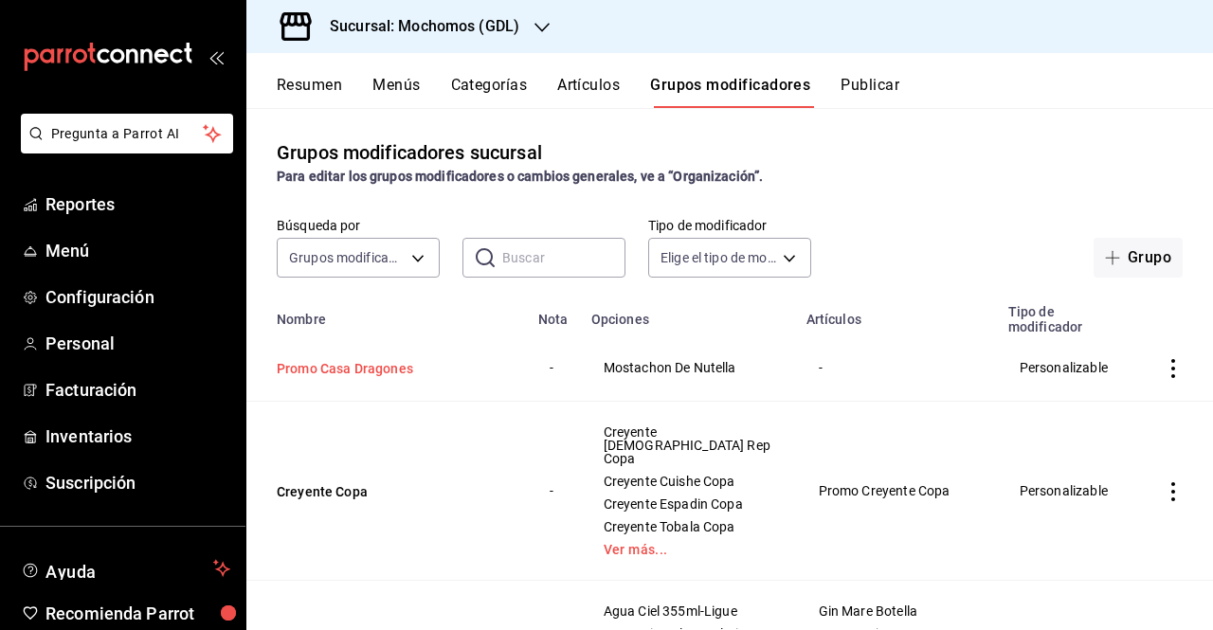
click at [353, 359] on button "Promo Casa Dragones" at bounding box center [391, 368] width 228 height 19
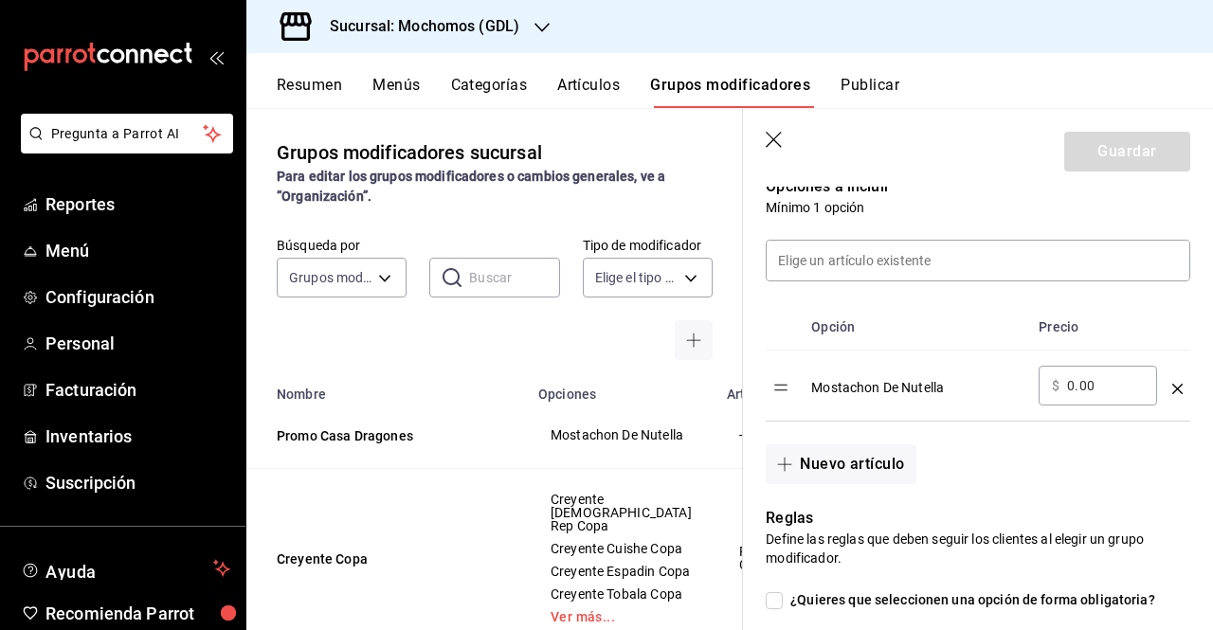
scroll to position [513, 0]
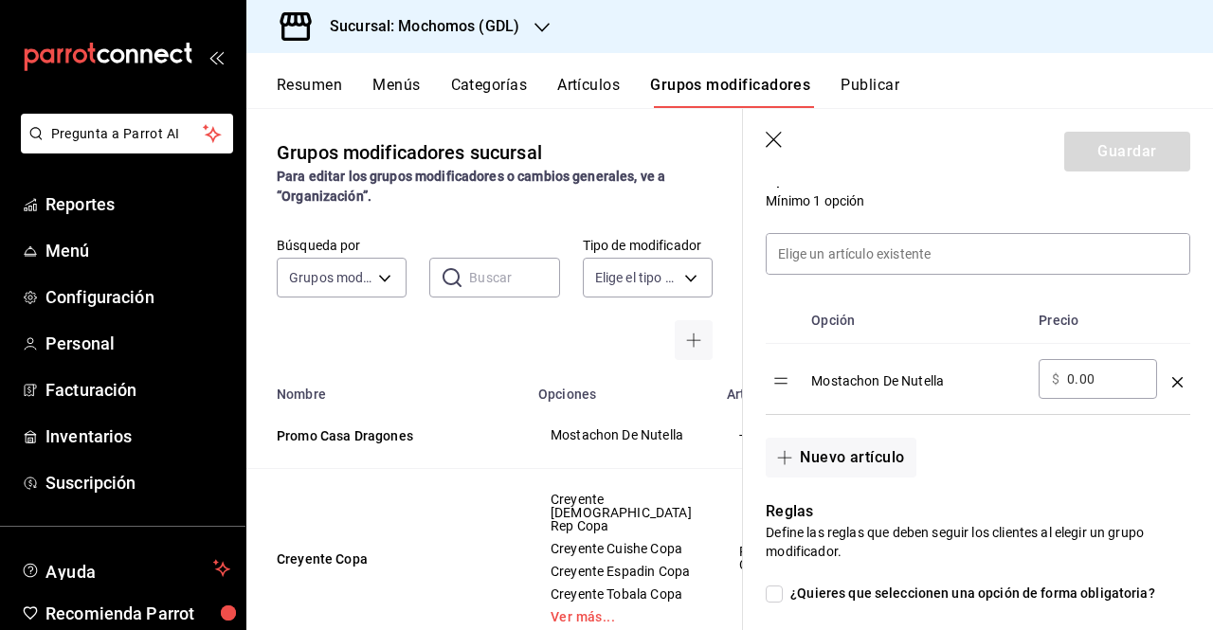
click at [1165, 369] on td "optionsTable" at bounding box center [1178, 379] width 26 height 71
click at [1165, 374] on td "optionsTable" at bounding box center [1178, 379] width 26 height 71
click at [1173, 377] on icon "optionsTable" at bounding box center [1178, 382] width 10 height 10
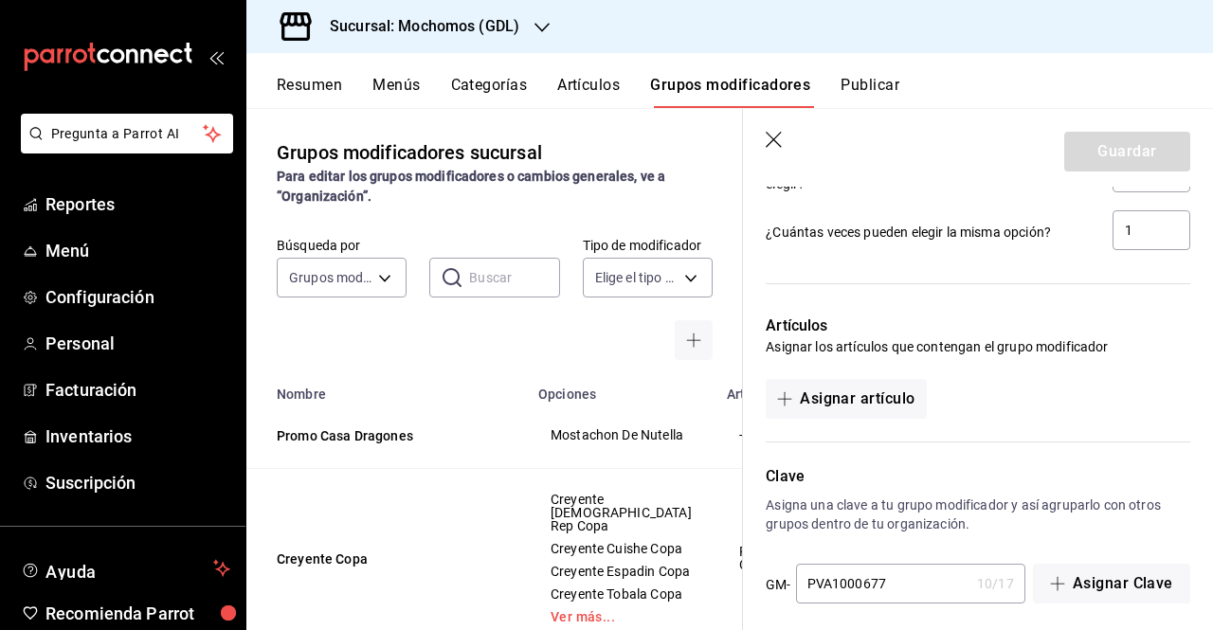
scroll to position [978, 0]
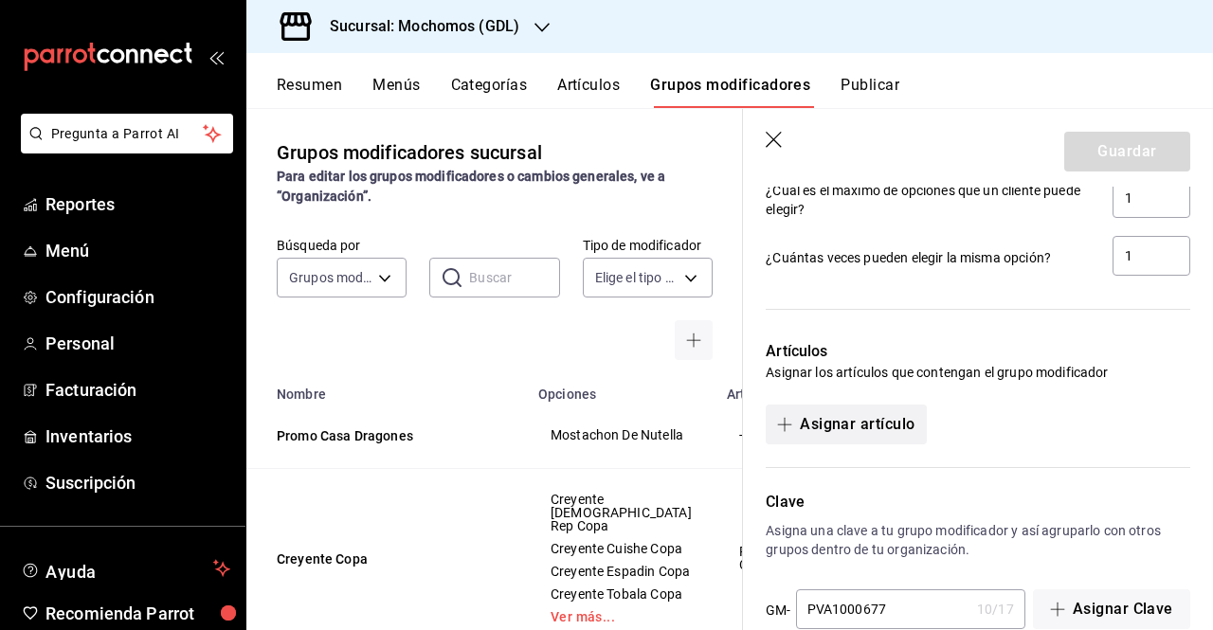
click at [904, 422] on button "Asignar artículo" at bounding box center [846, 425] width 160 height 40
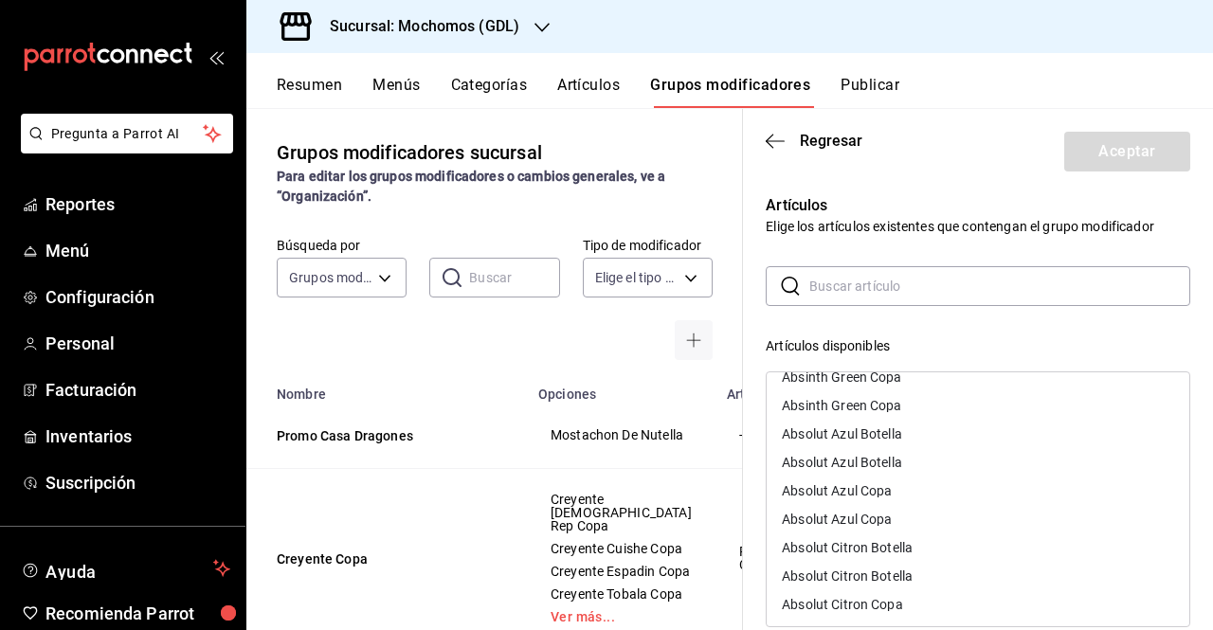
scroll to position [0, 0]
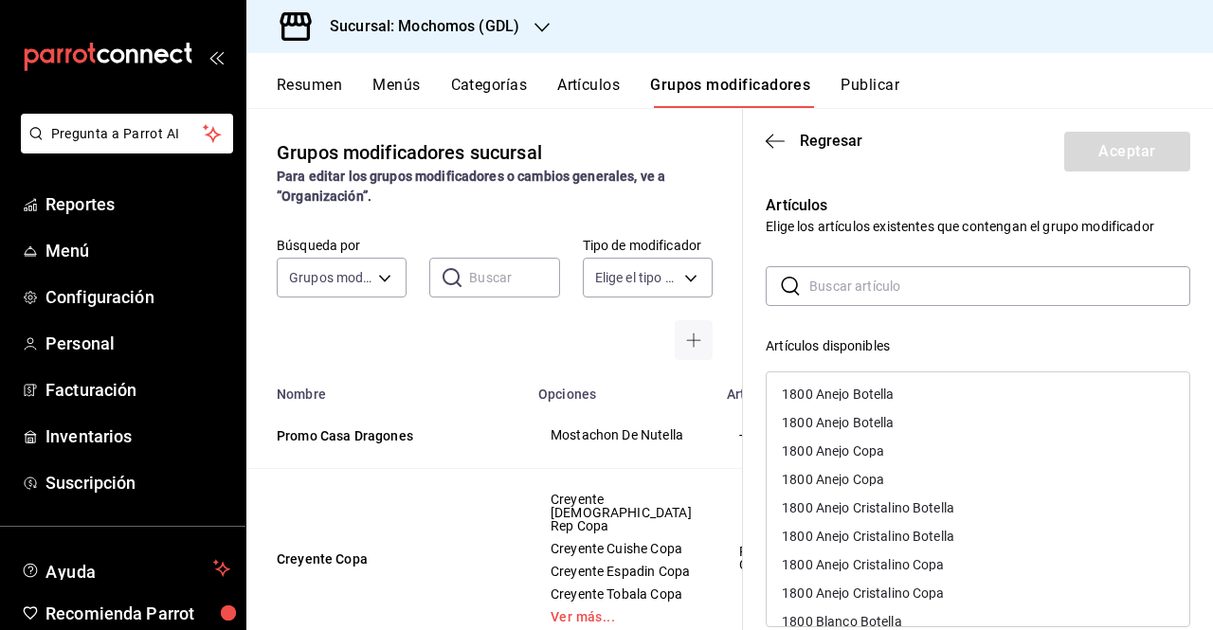
click at [1037, 323] on div "​ ​ Artículos disponibles 1800 Anejo Botella 1800 Anejo Botella 1800 Anejo Copa…" at bounding box center [978, 604] width 425 height 677
click at [820, 128] on header "Regresar Aceptar" at bounding box center [978, 148] width 470 height 78
click at [813, 136] on span "Regresar" at bounding box center [831, 141] width 63 height 18
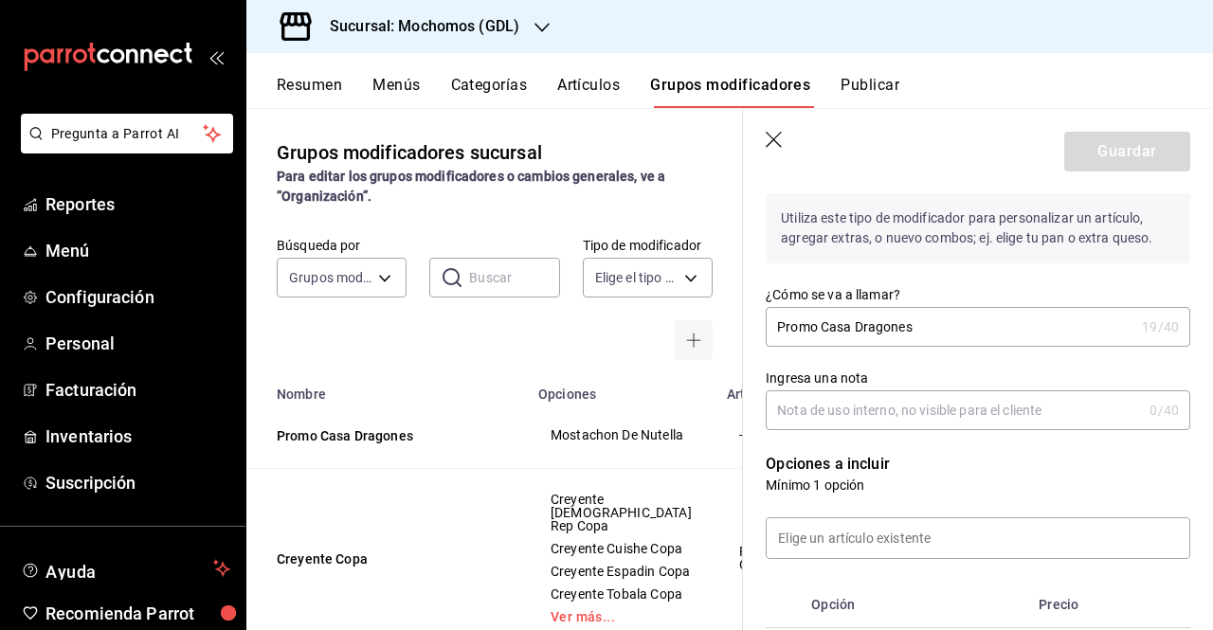
scroll to position [220, 0]
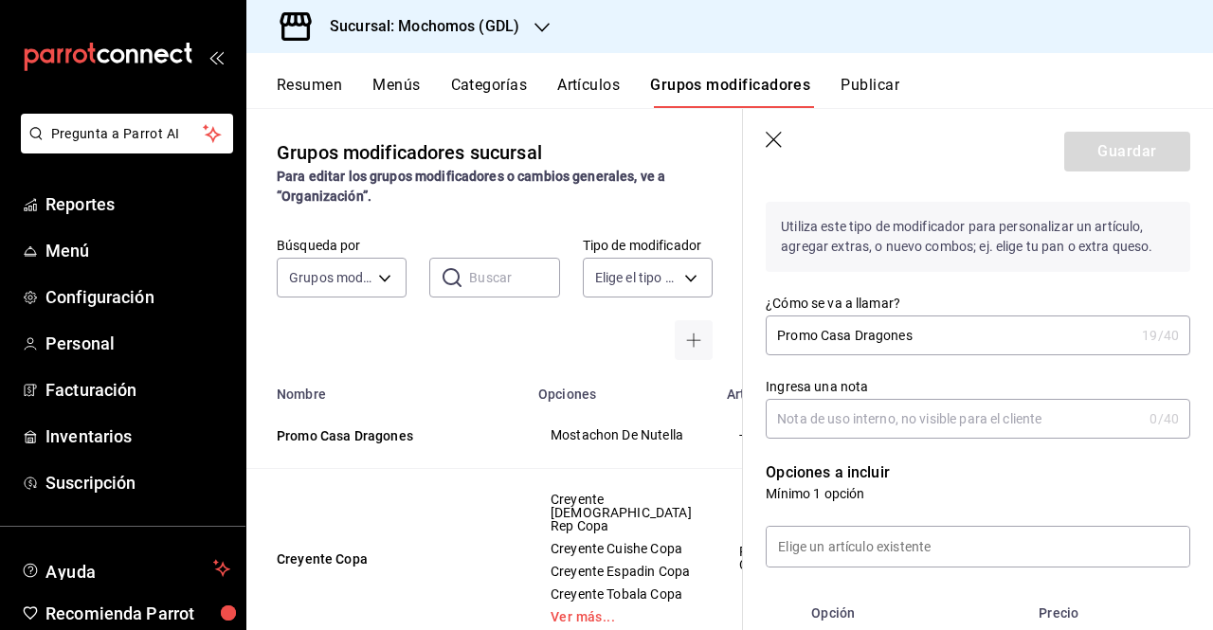
drag, startPoint x: 1188, startPoint y: 355, endPoint x: 1190, endPoint y: 393, distance: 38.0
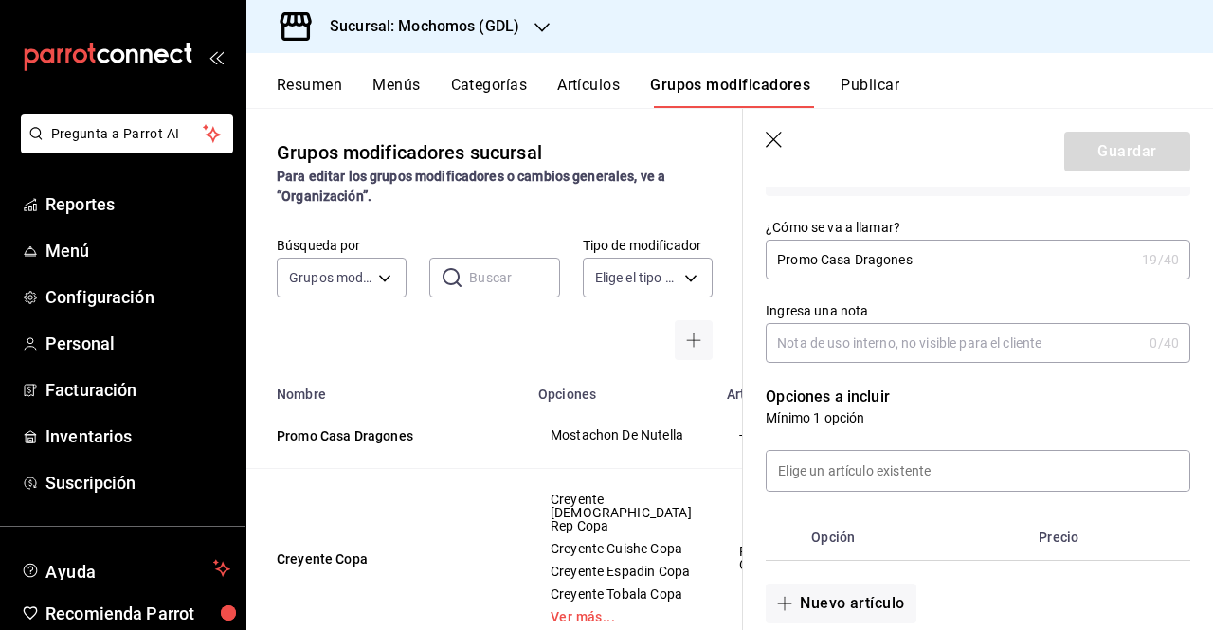
scroll to position [329, 0]
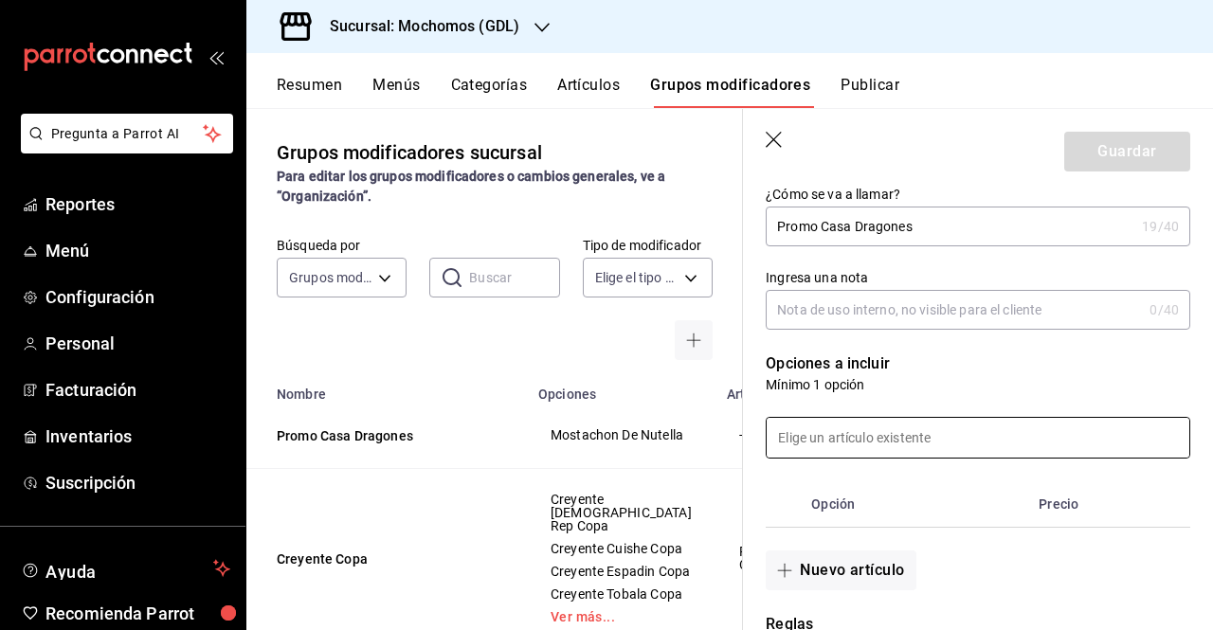
click at [884, 435] on input at bounding box center [978, 438] width 423 height 40
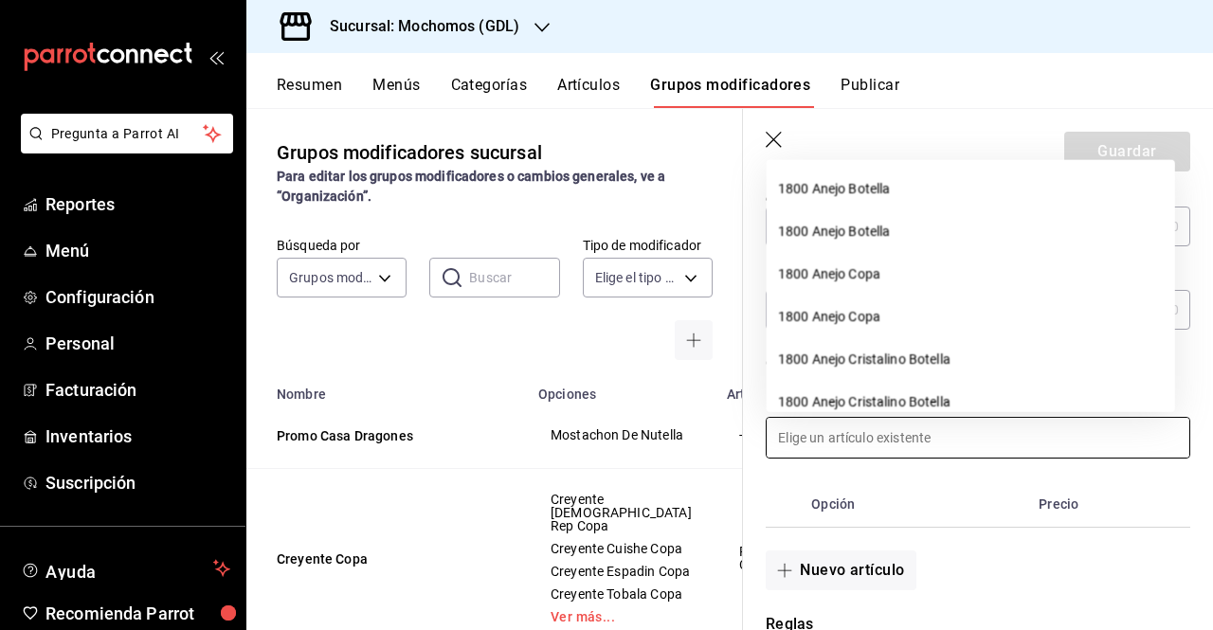
click at [963, 436] on input at bounding box center [978, 438] width 423 height 40
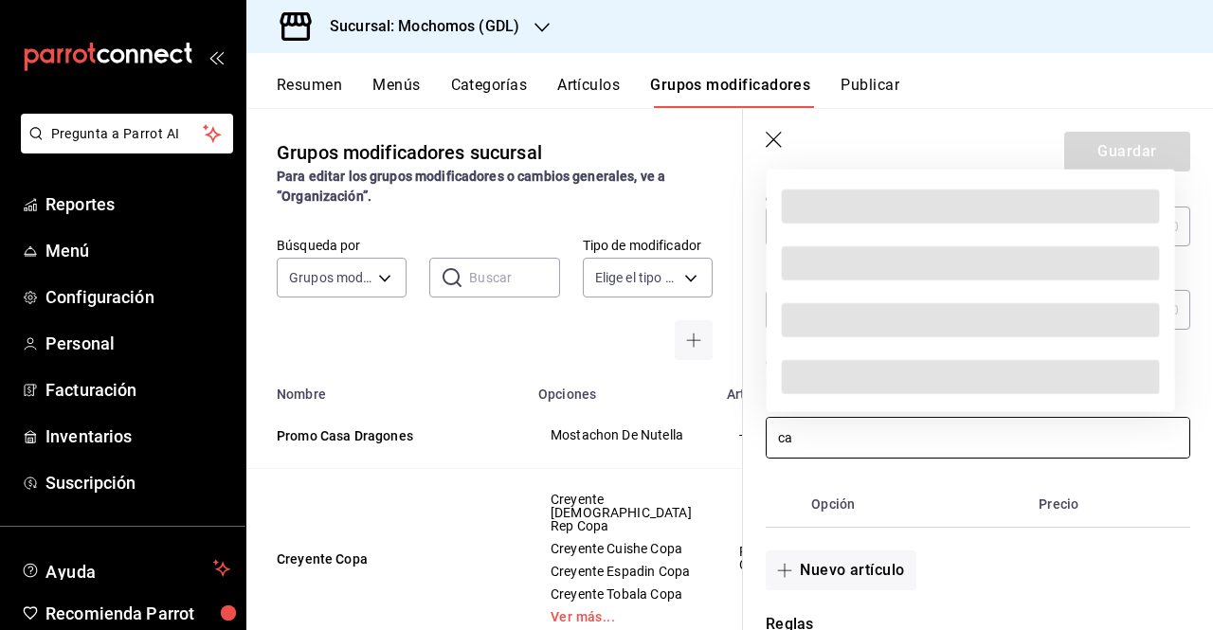
type input "c"
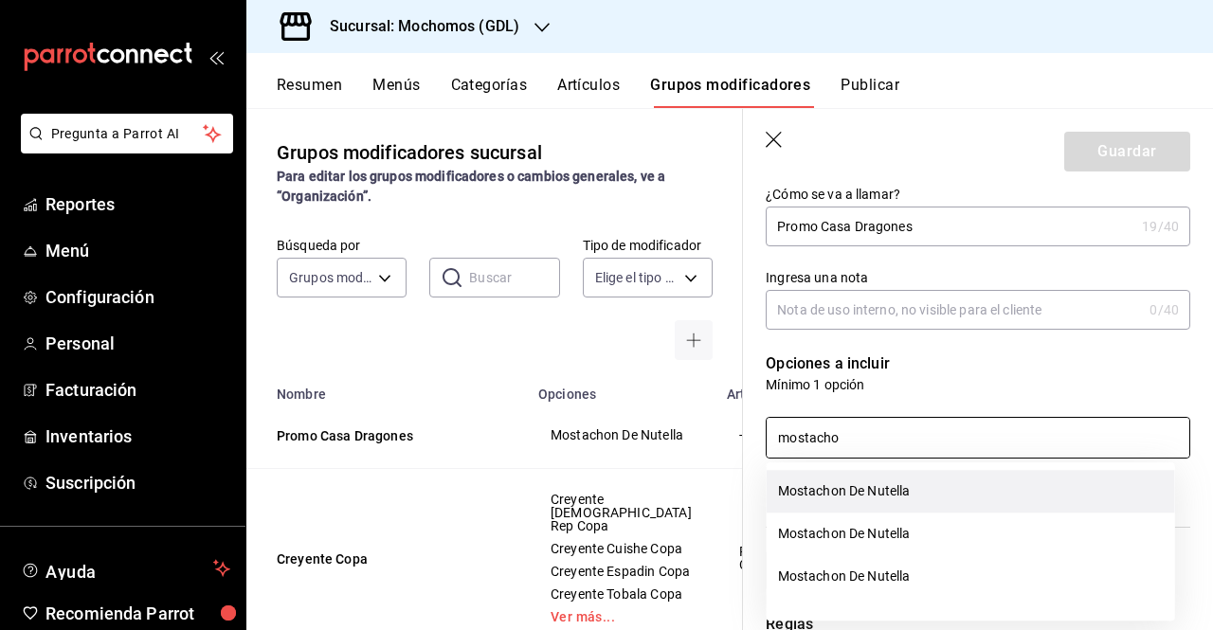
click at [914, 478] on li "Mostachon De Nutella" at bounding box center [971, 491] width 409 height 43
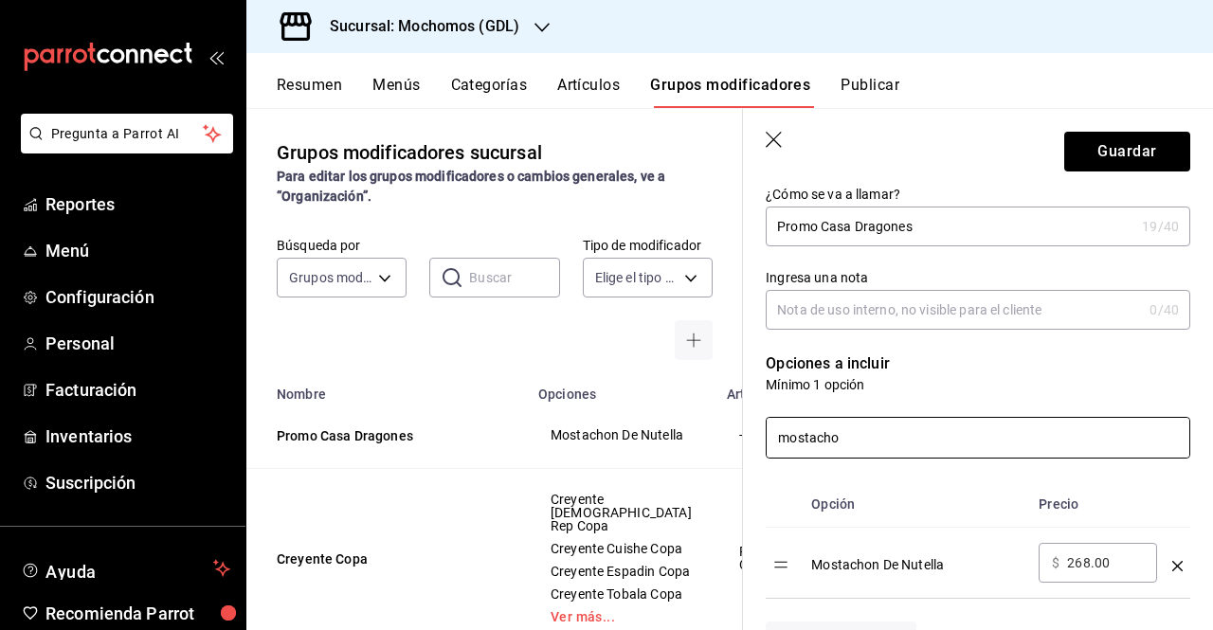
type input "mostacho"
click at [1088, 568] on input "268.00" at bounding box center [1105, 563] width 77 height 19
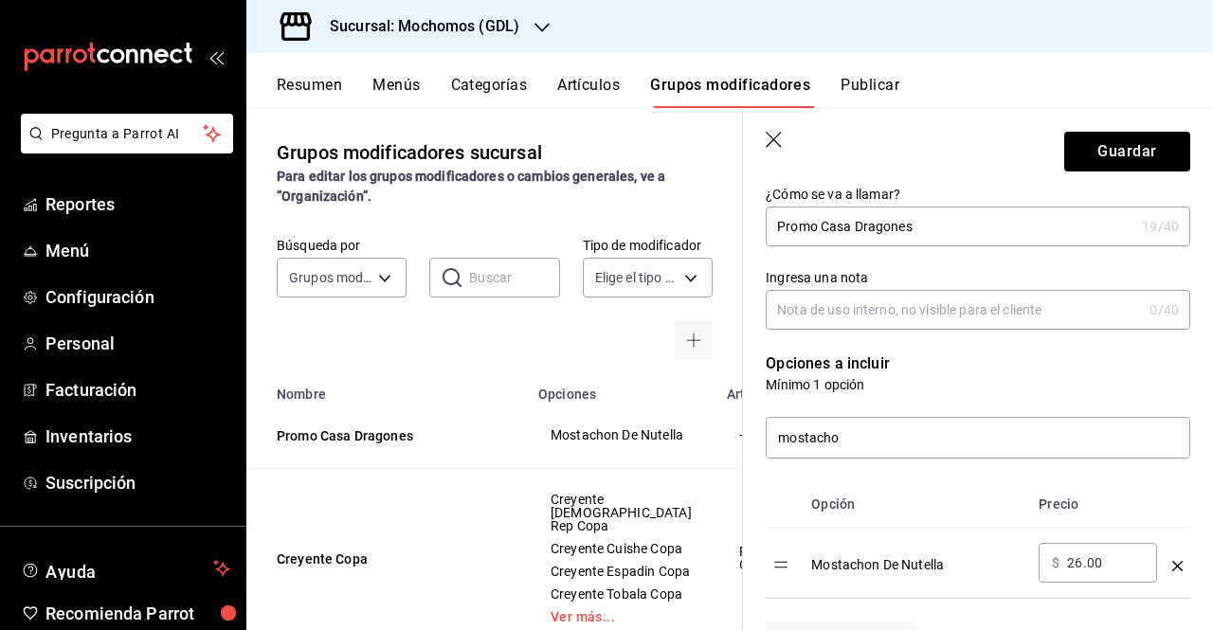
type input "2.00"
type input "0.00"
click at [1124, 380] on p "Mínimo 1 opción" at bounding box center [978, 384] width 425 height 19
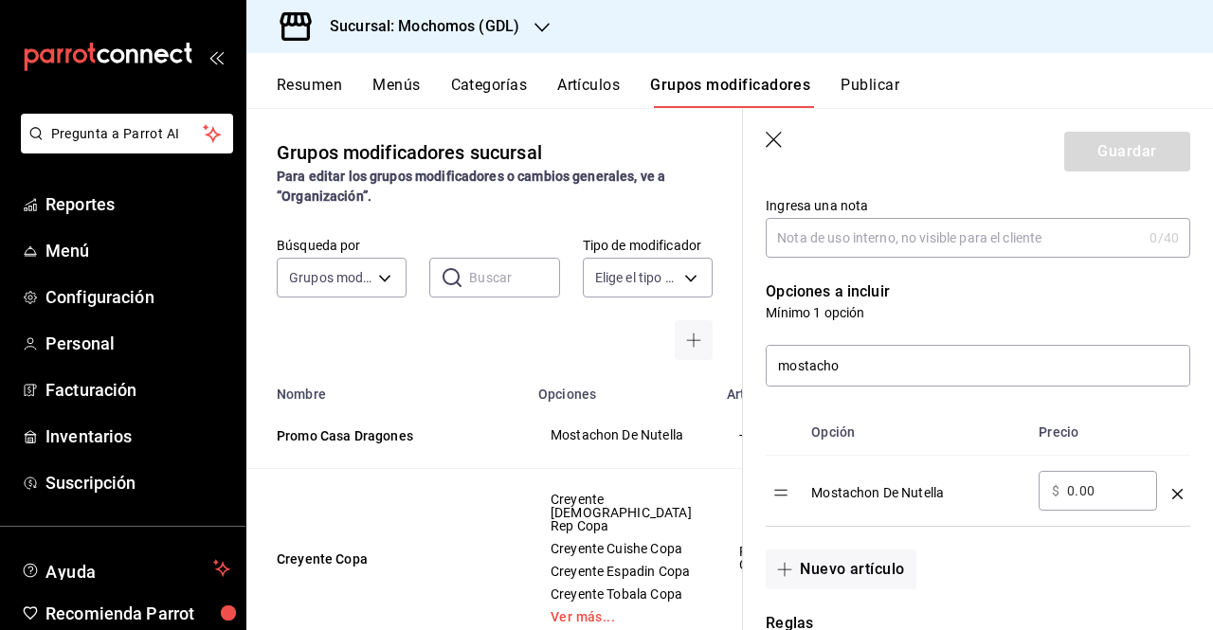
scroll to position [1086, 0]
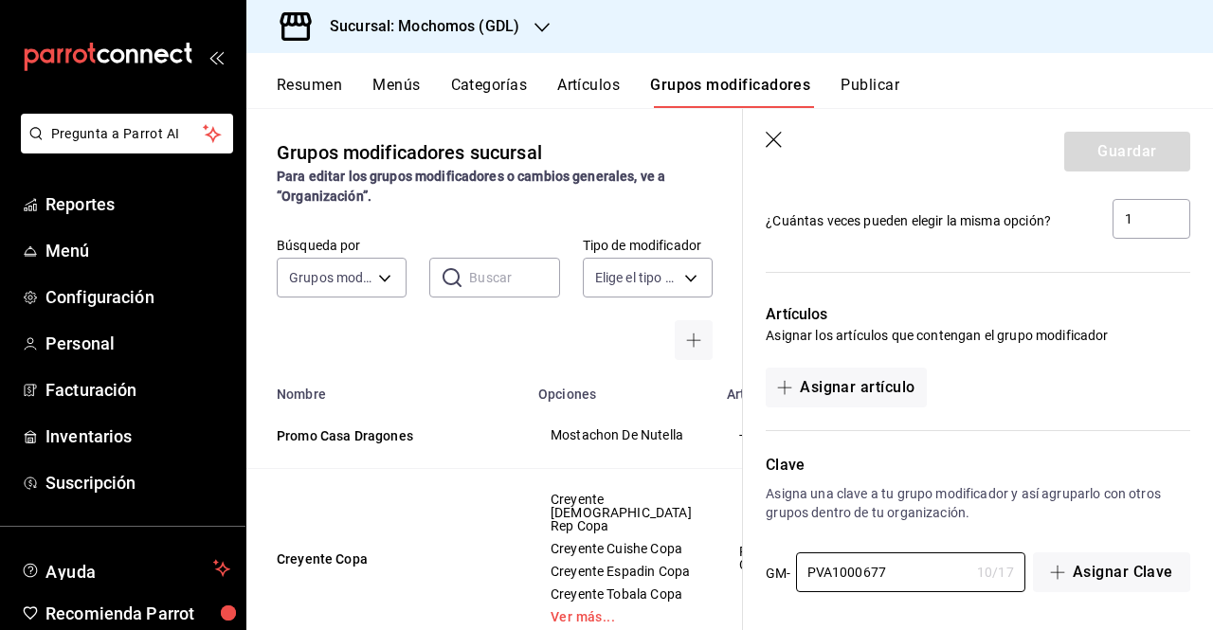
drag, startPoint x: 918, startPoint y: 564, endPoint x: 779, endPoint y: 548, distance: 139.3
click at [779, 548] on div "Clave Asigna una clave a tu grupo modificador y así agruparlo con otros grupos …" at bounding box center [966, 512] width 447 height 163
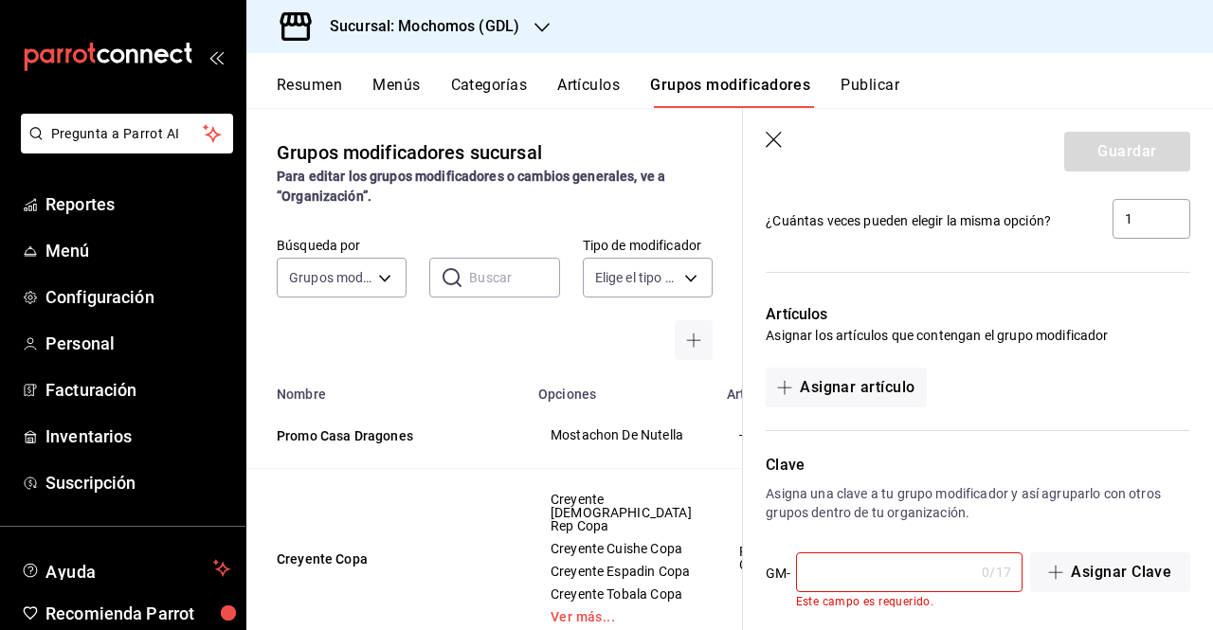
scroll to position [1085, 0]
click at [1139, 566] on button "Asignar Clave" at bounding box center [1110, 575] width 160 height 40
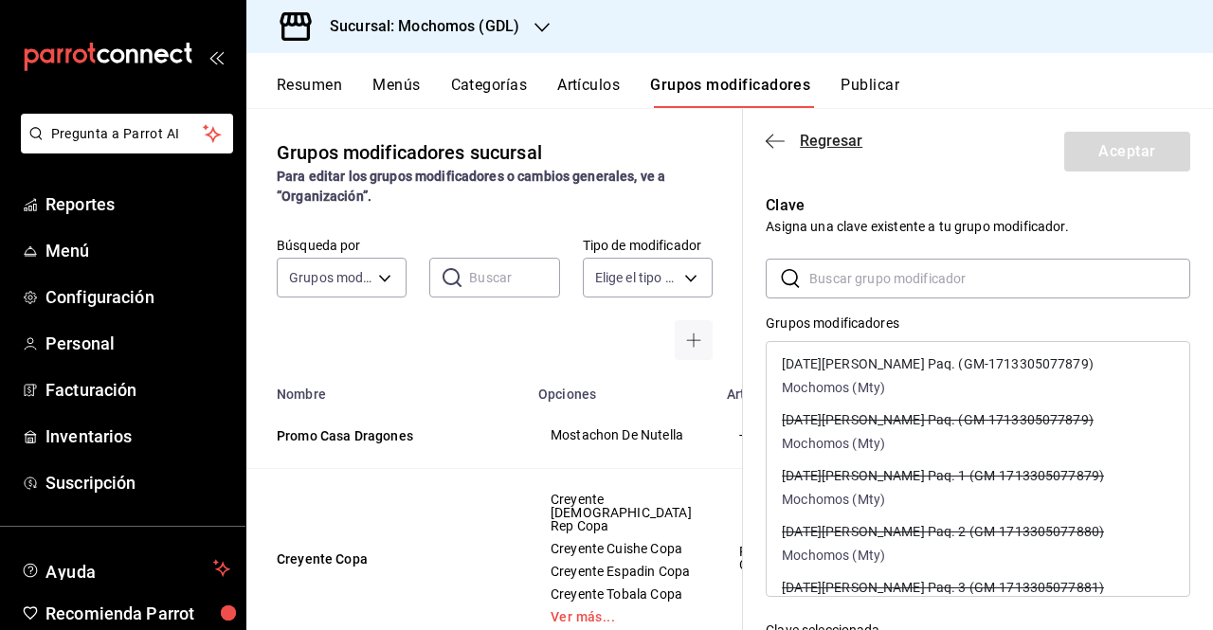
click at [770, 136] on icon "button" at bounding box center [775, 141] width 19 height 17
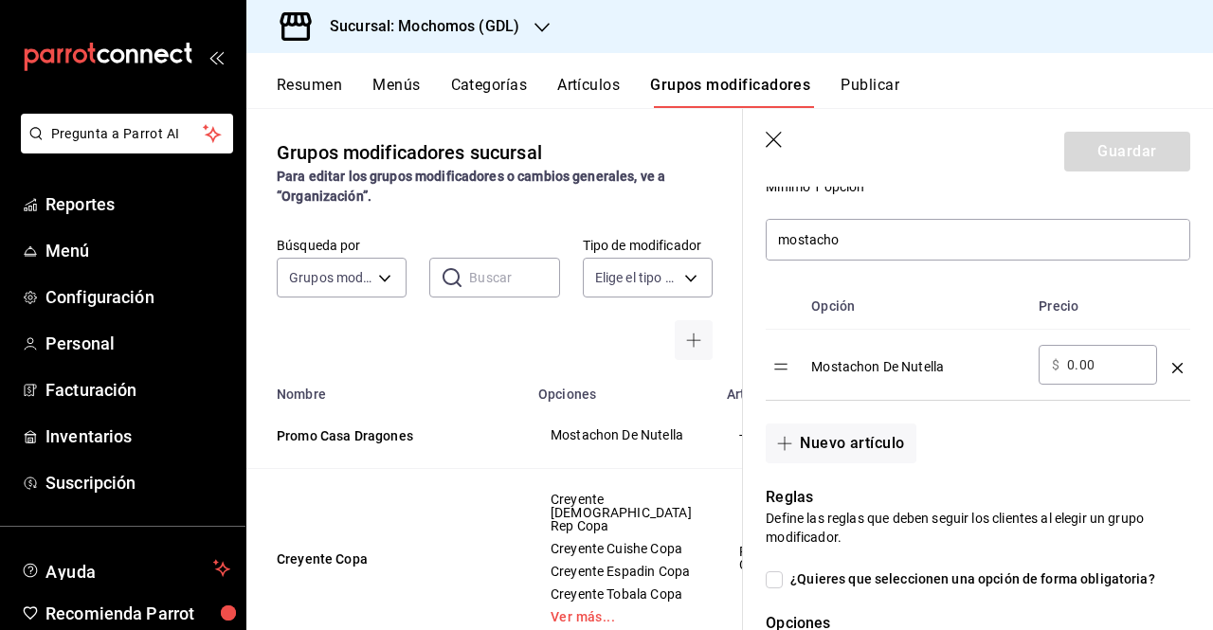
scroll to position [532, 0]
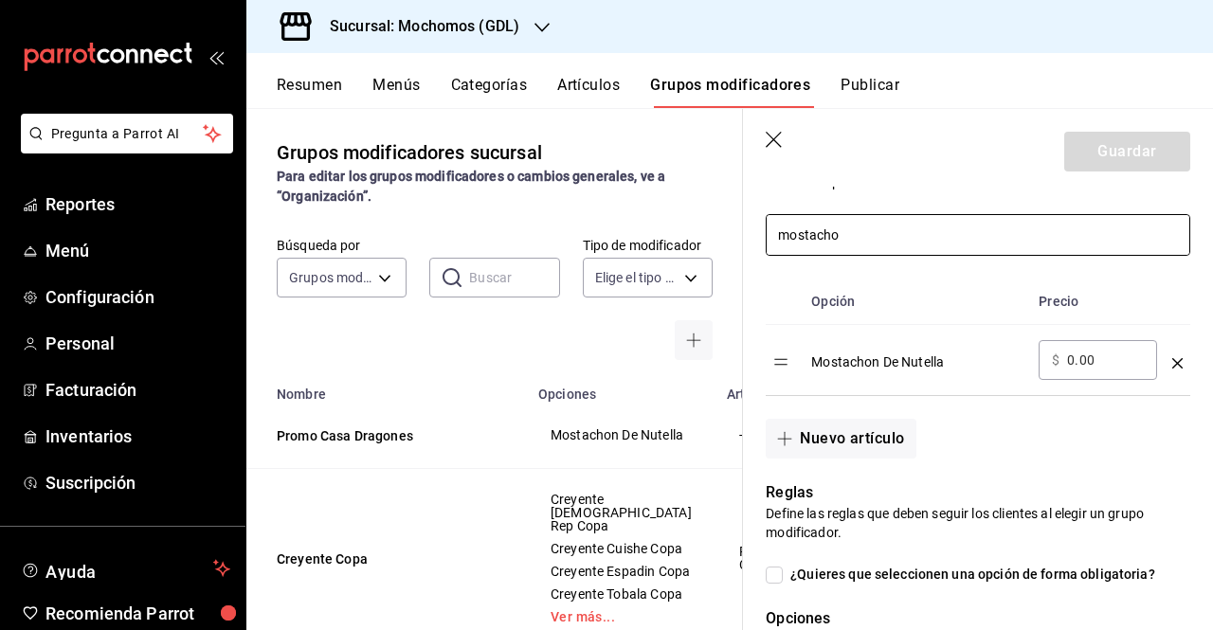
drag, startPoint x: 878, startPoint y: 239, endPoint x: 764, endPoint y: 247, distance: 114.1
click at [764, 247] on div "mostacho" at bounding box center [966, 223] width 447 height 64
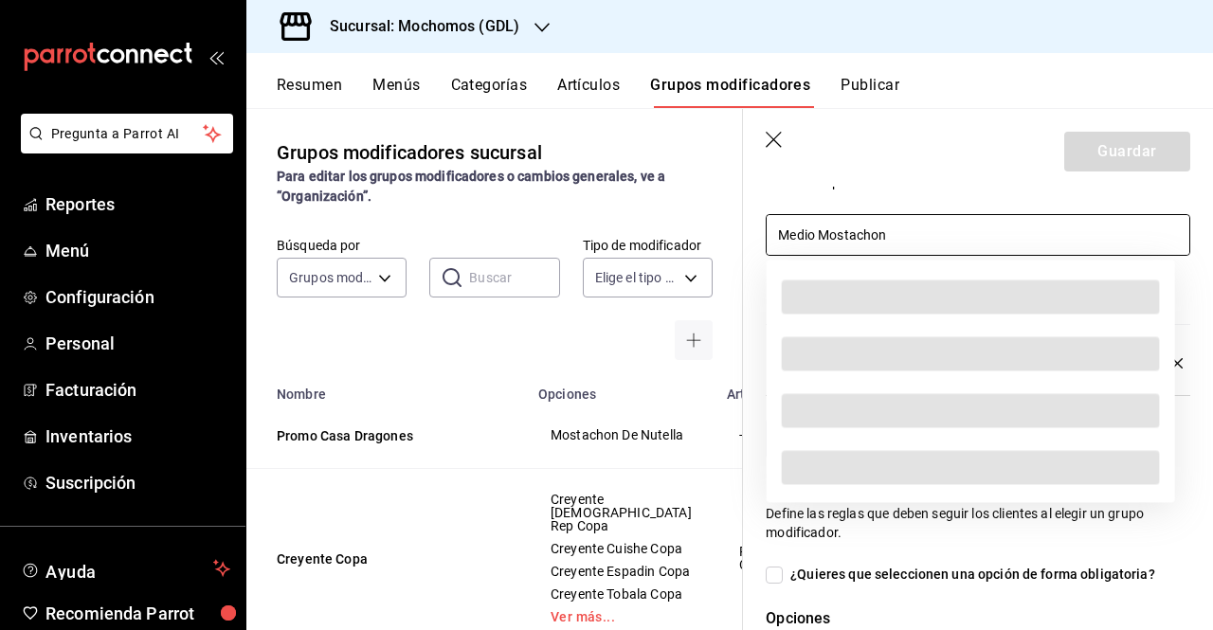
type input "Medio Mostachon"
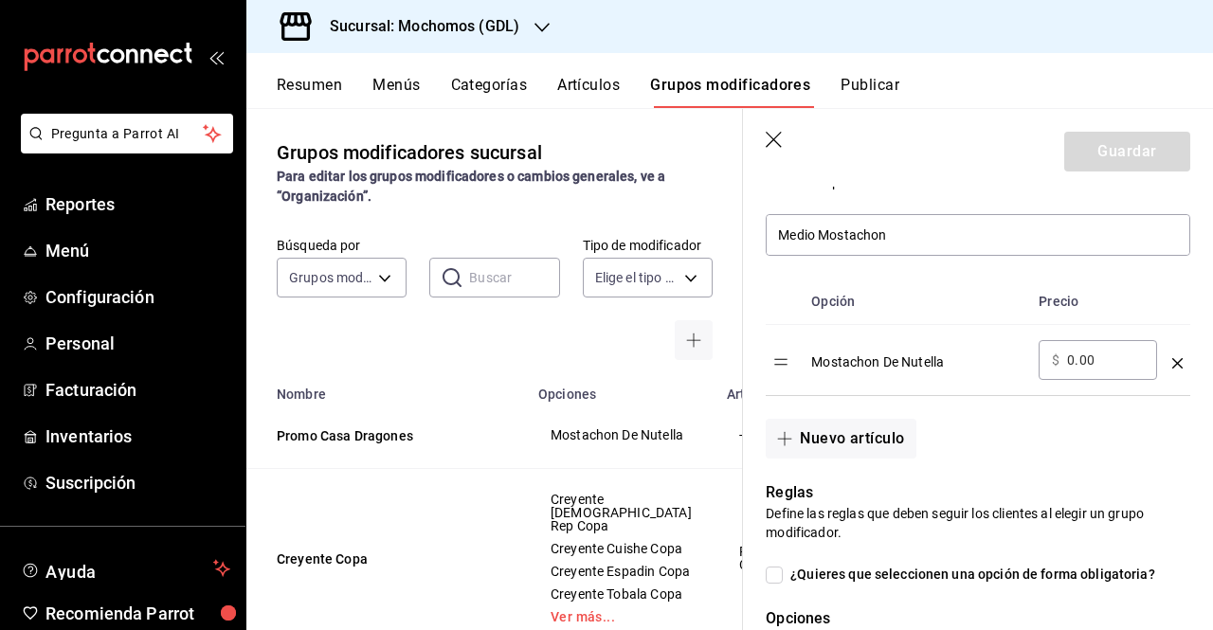
click at [1173, 370] on td "optionsTable" at bounding box center [1178, 360] width 26 height 71
click at [1173, 360] on icon "optionsTable" at bounding box center [1178, 363] width 10 height 10
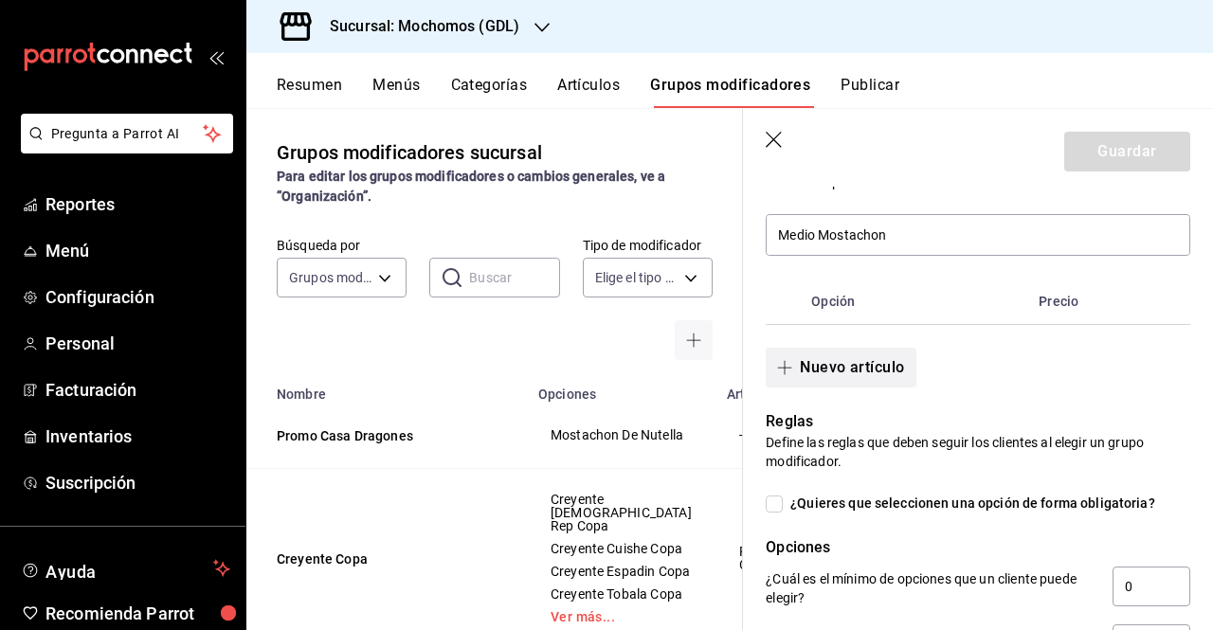
click at [848, 387] on button "Nuevo artículo" at bounding box center [841, 368] width 150 height 40
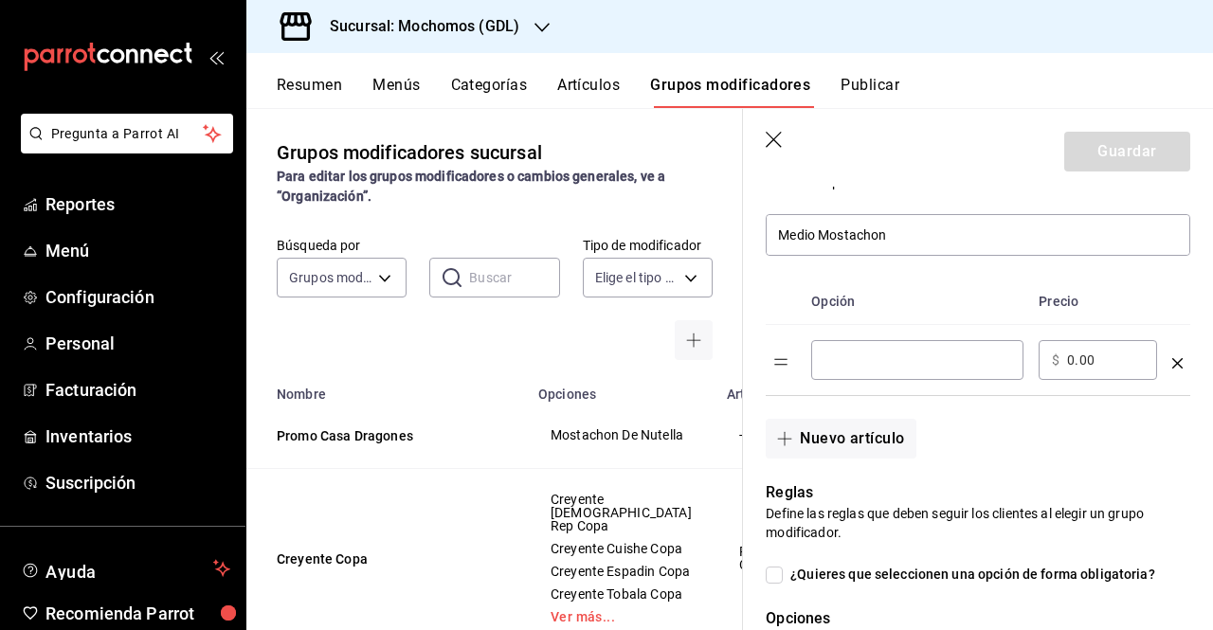
click at [857, 365] on input "optionsTable" at bounding box center [918, 360] width 186 height 19
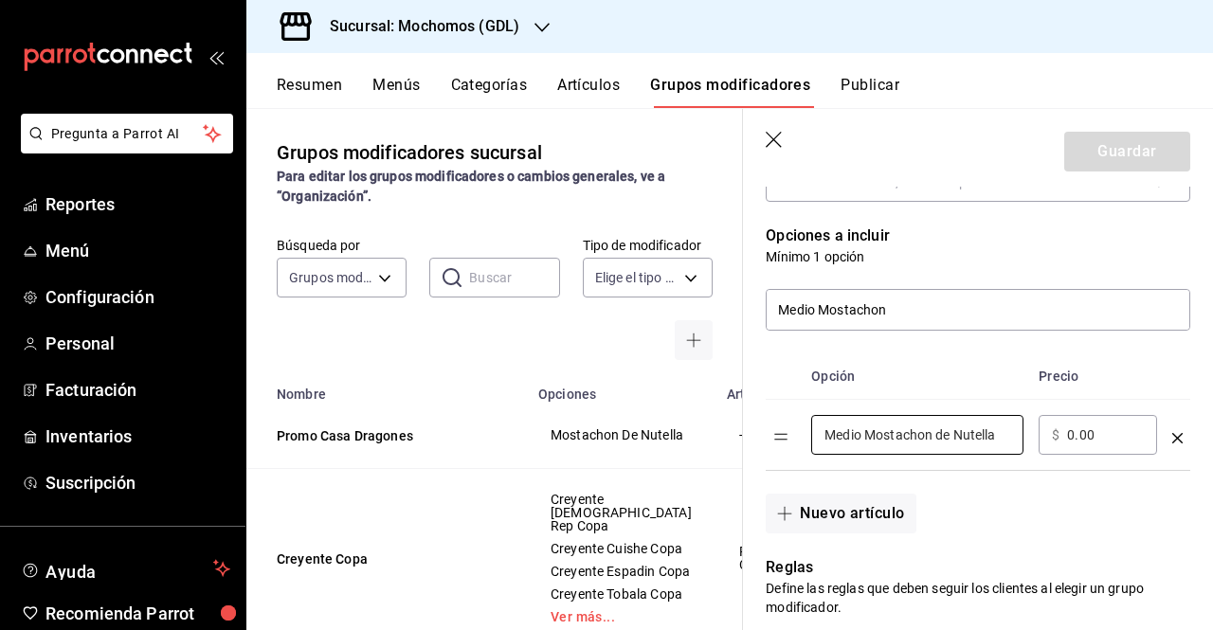
scroll to position [467, 0]
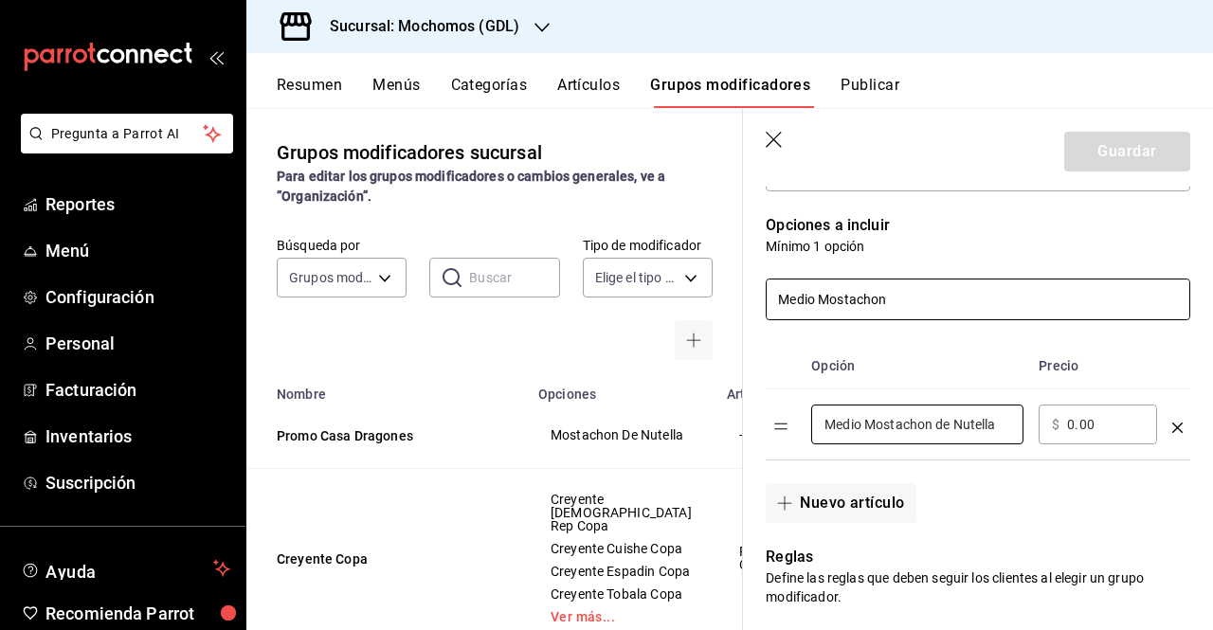
type input "Medio Mostachon de Nutella"
drag, startPoint x: 901, startPoint y: 290, endPoint x: 682, endPoint y: 306, distance: 219.6
click at [682, 306] on main "Grupos modificadores sucursal Para editar los grupos modificadores o cambios ge…" at bounding box center [729, 369] width 967 height 522
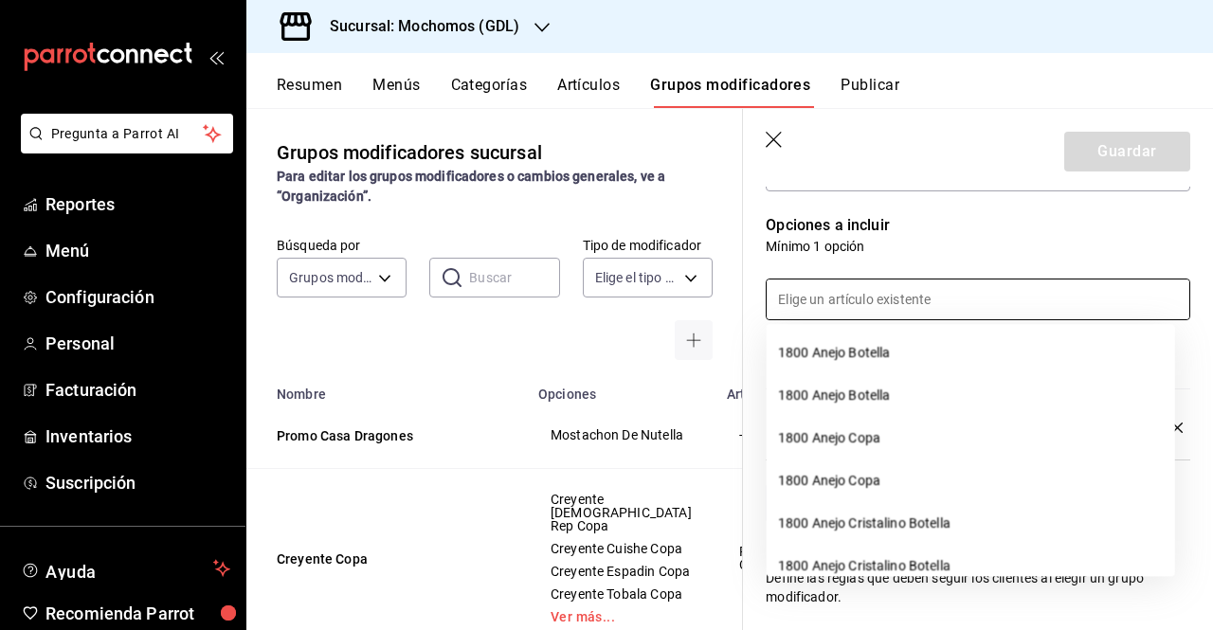
click at [960, 234] on p "Opciones a incluir" at bounding box center [978, 225] width 425 height 23
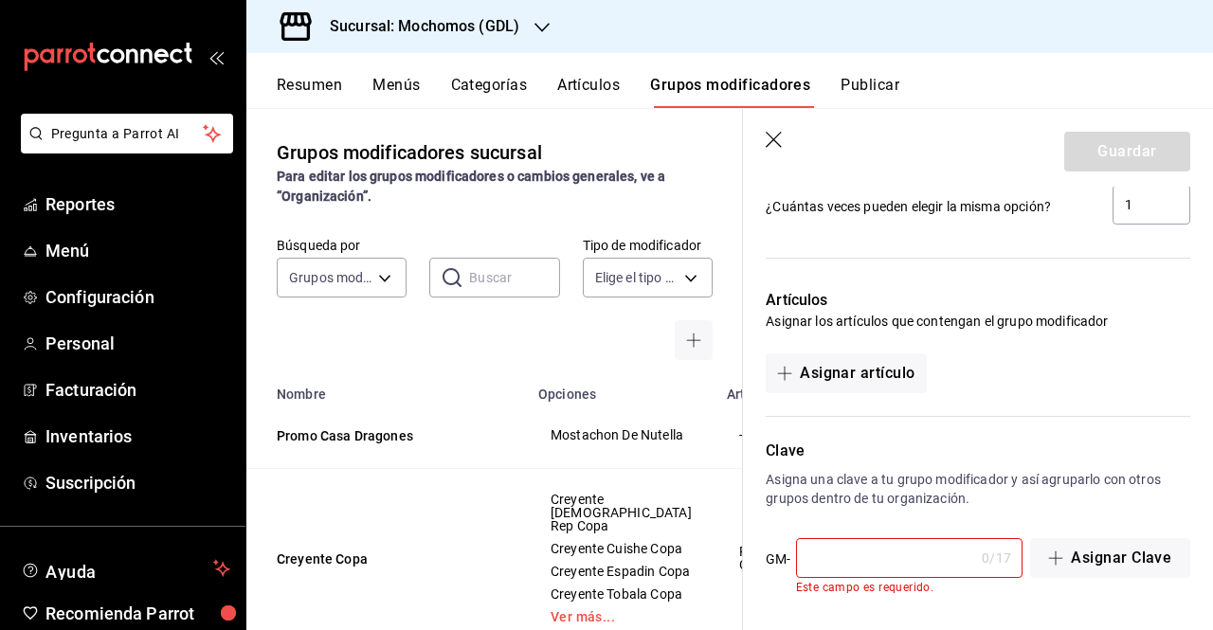
scroll to position [1101, 0]
click at [931, 555] on input "text" at bounding box center [885, 558] width 179 height 38
click at [817, 560] on input "text" at bounding box center [885, 558] width 179 height 38
click at [772, 151] on header "Guardar" at bounding box center [978, 148] width 470 height 78
click at [772, 146] on icon "button" at bounding box center [775, 141] width 19 height 19
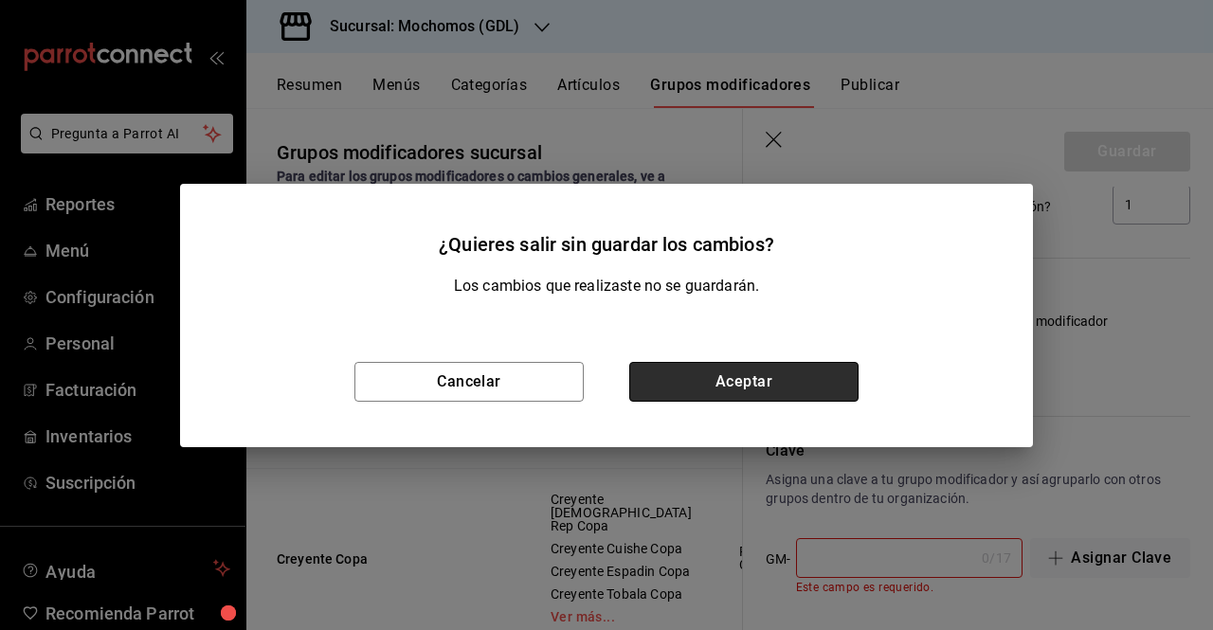
click at [711, 395] on button "Aceptar" at bounding box center [743, 382] width 229 height 40
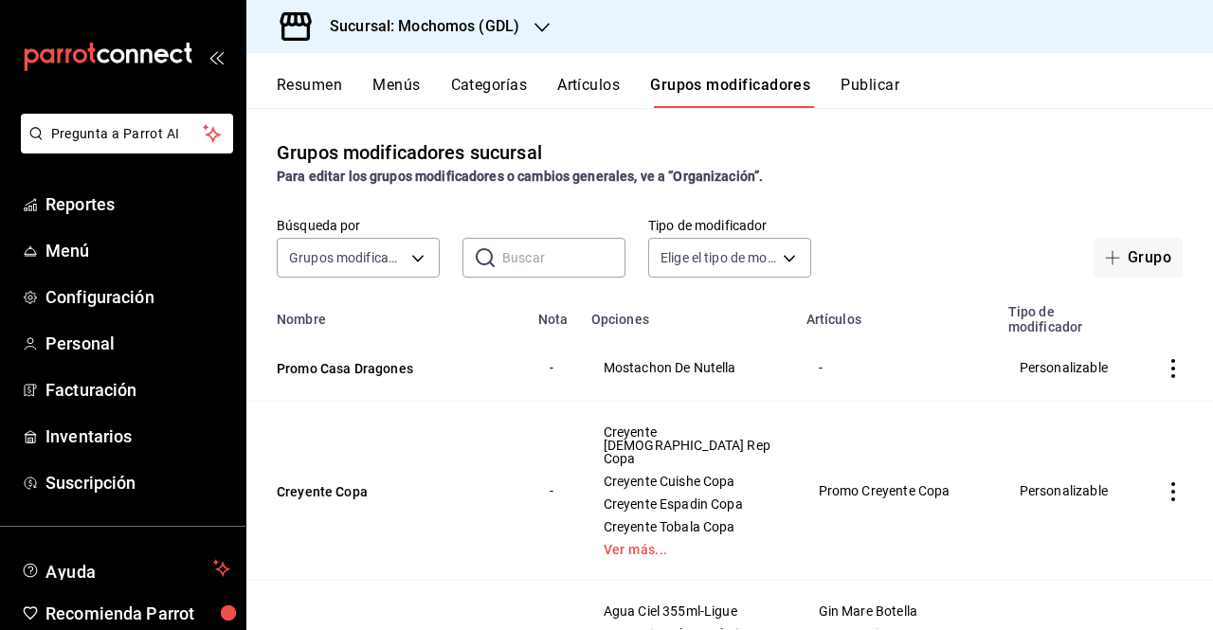
click at [1168, 369] on icon "actions" at bounding box center [1173, 368] width 19 height 19
click at [1111, 475] on ul "Editar Duplicar Eliminar" at bounding box center [1086, 453] width 114 height 132
click at [1111, 475] on li "Eliminar" at bounding box center [1086, 491] width 114 height 39
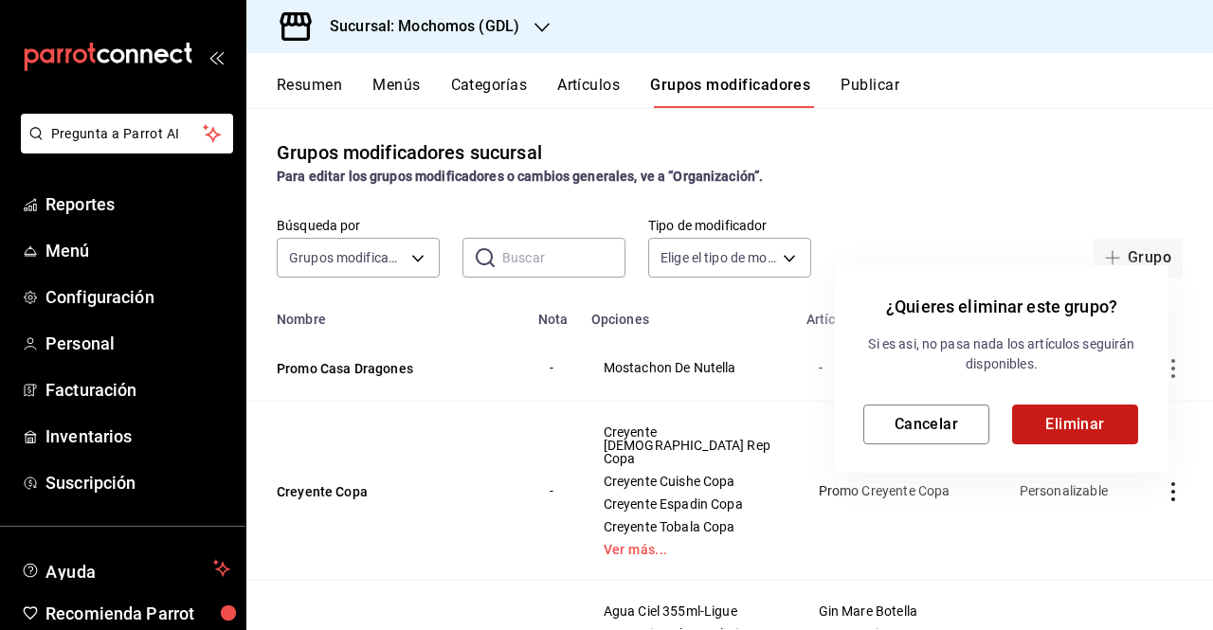
click at [1066, 412] on button "Eliminar" at bounding box center [1075, 425] width 126 height 40
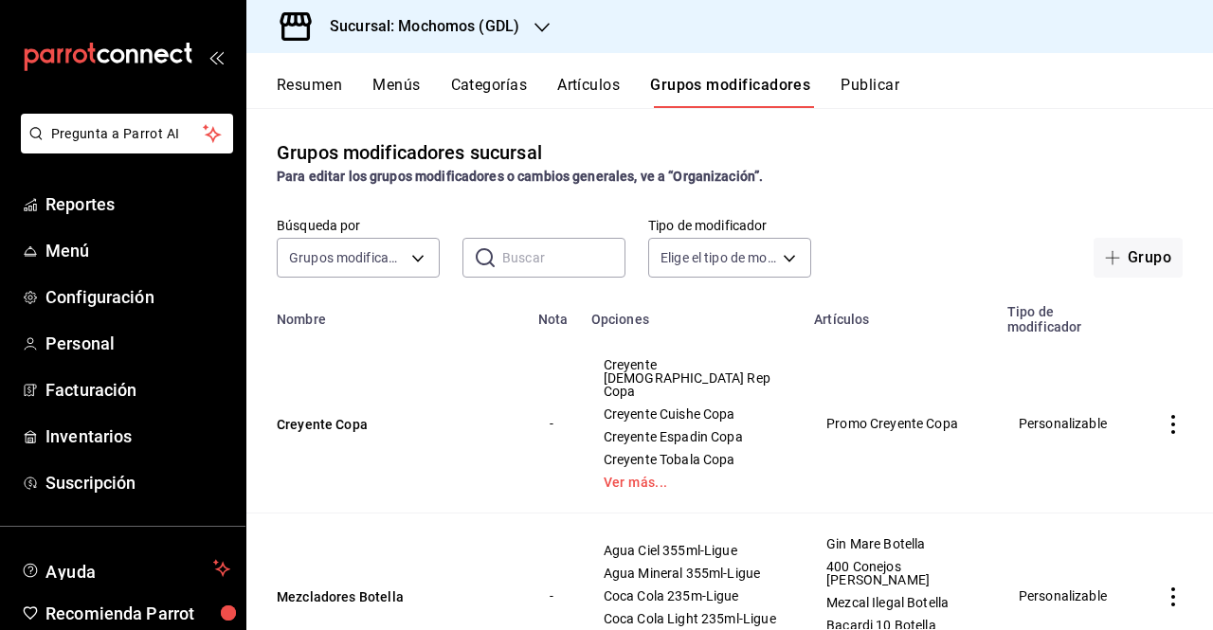
click at [894, 91] on button "Publicar" at bounding box center [870, 92] width 59 height 32
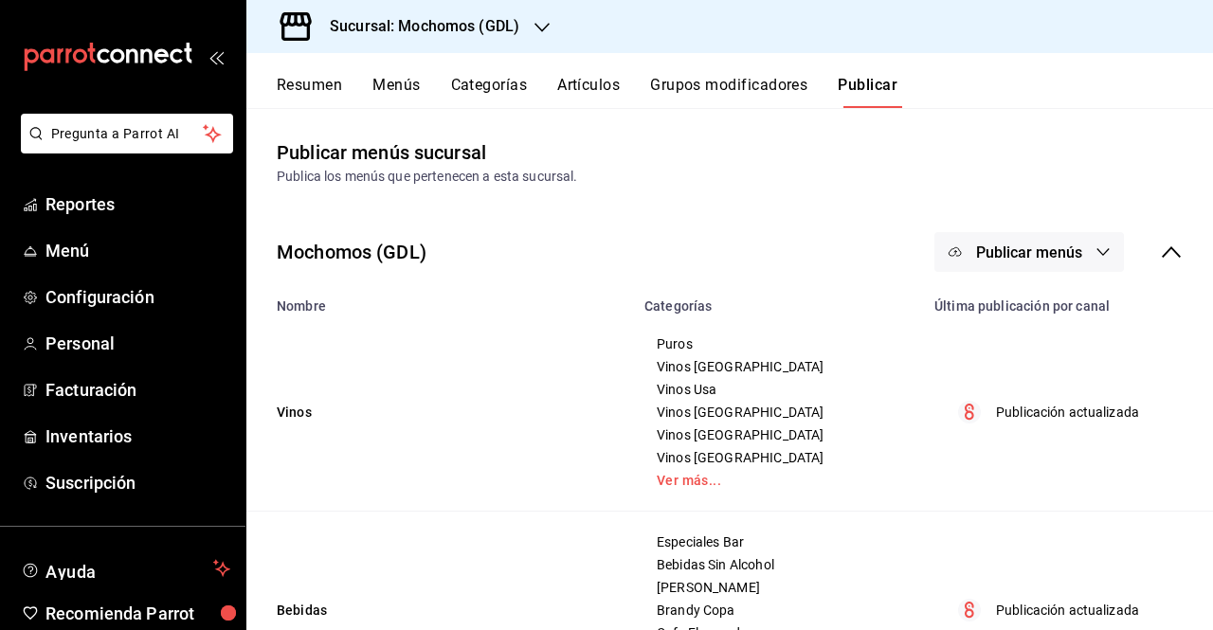
click at [661, 76] on button "Grupos modificadores" at bounding box center [728, 92] width 157 height 32
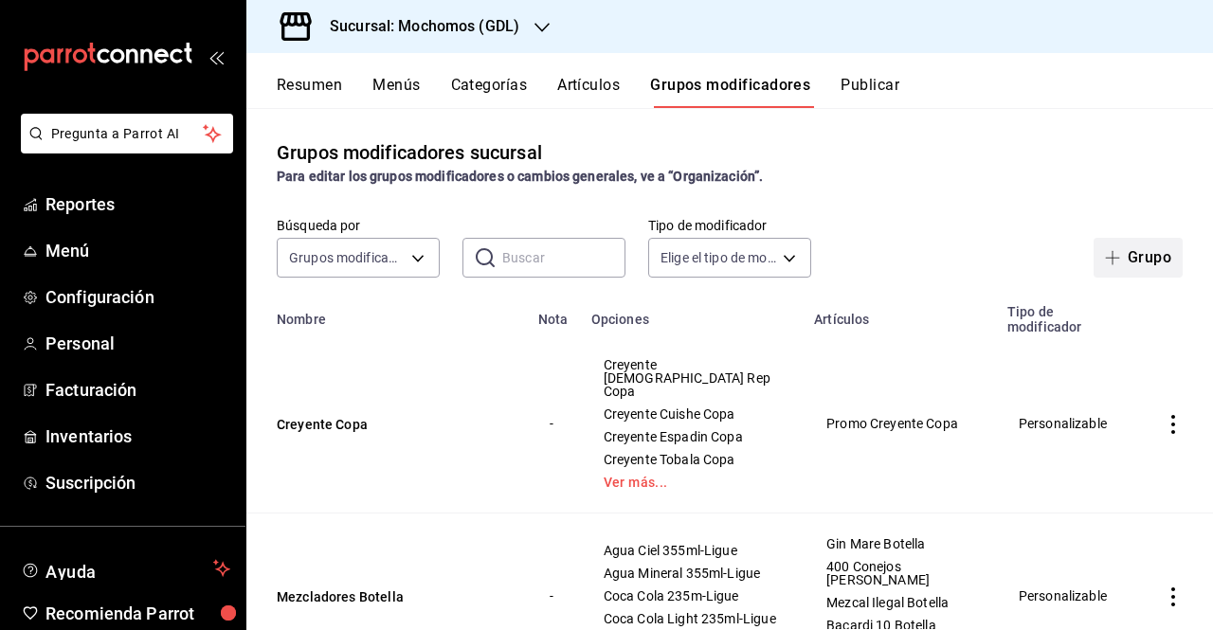
click at [1109, 253] on span "button" at bounding box center [1116, 257] width 23 height 15
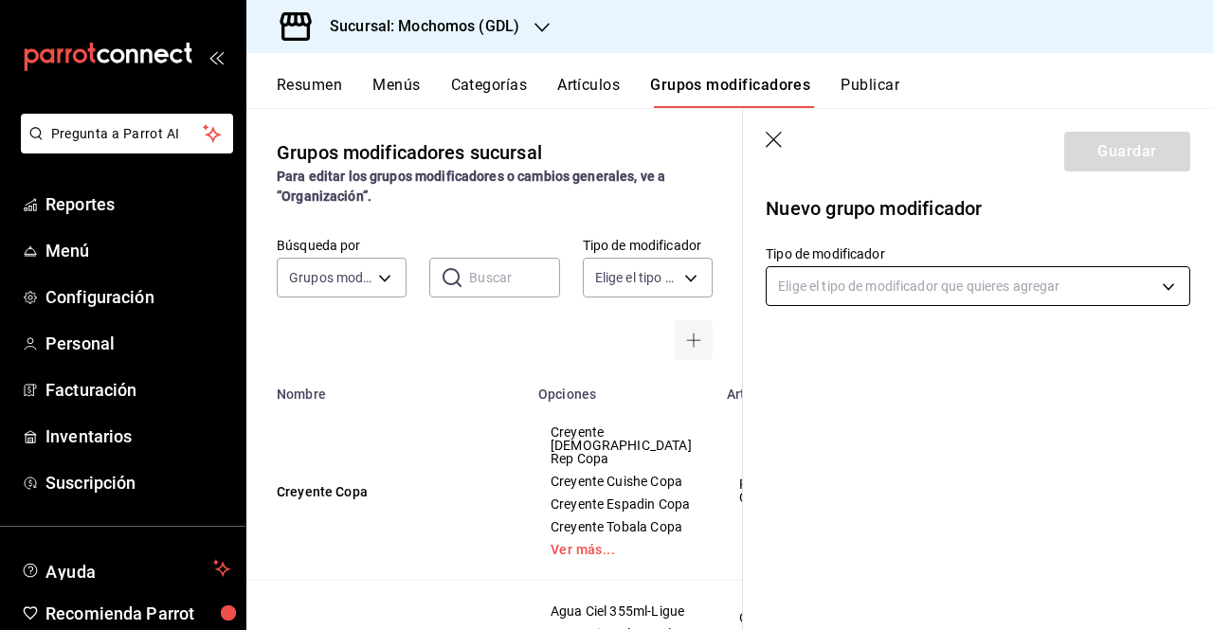
click at [1123, 290] on body "Pregunta a Parrot AI Reportes Menú Configuración Personal Facturación Inventari…" at bounding box center [606, 315] width 1213 height 630
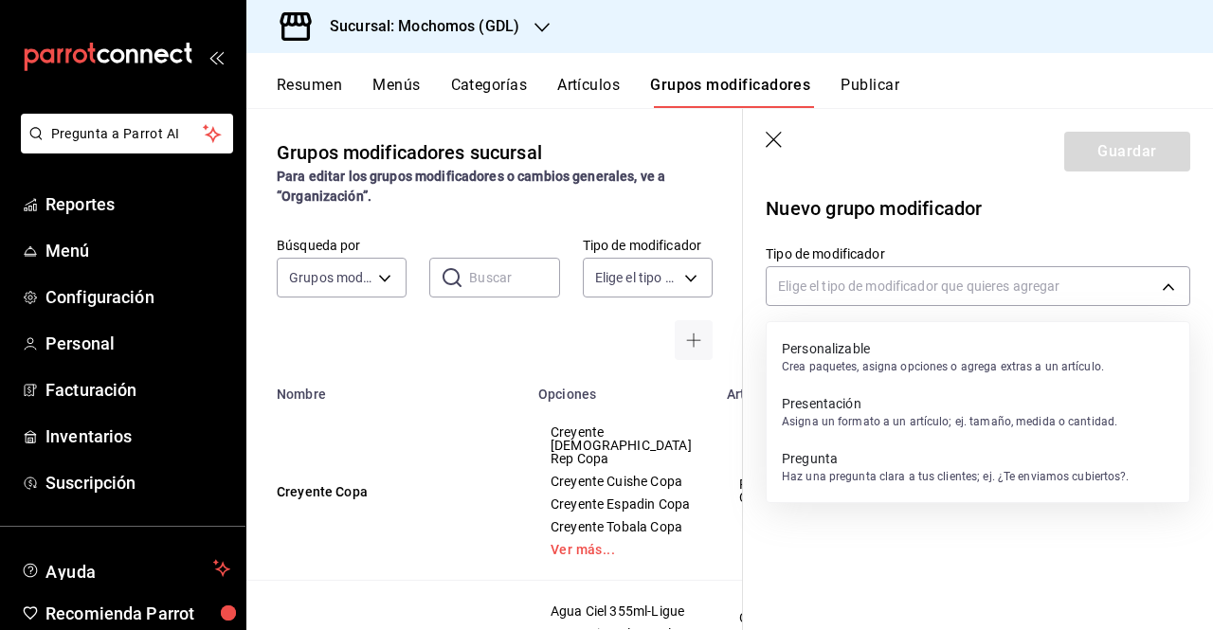
click at [906, 344] on p "Personalizable" at bounding box center [943, 348] width 322 height 19
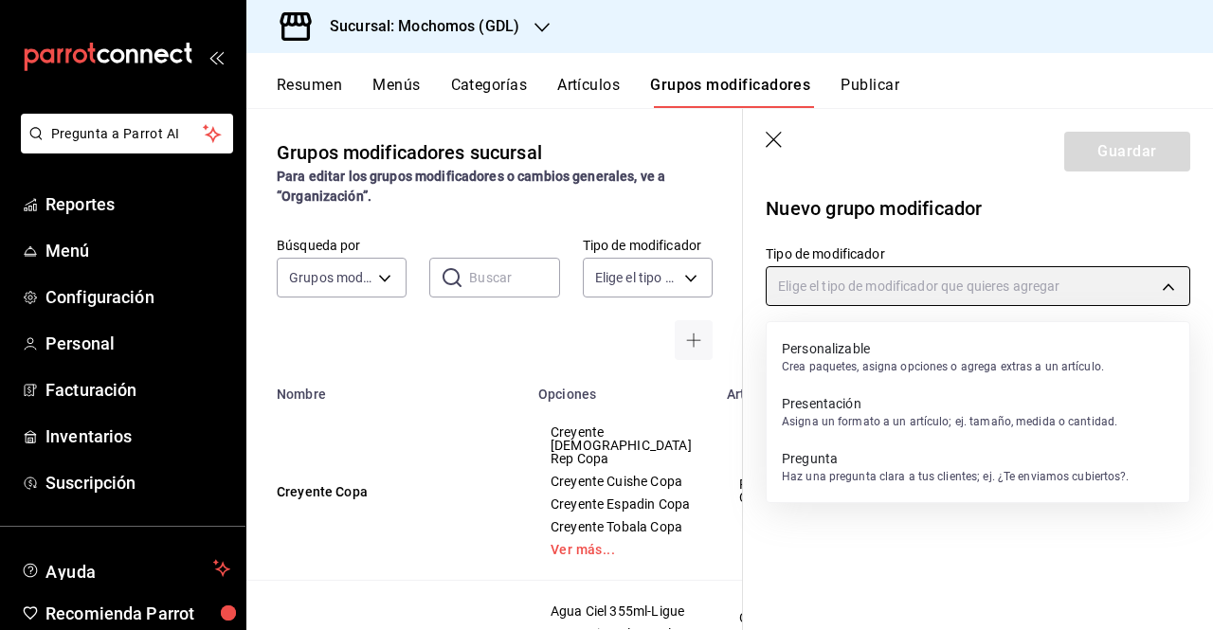
type input "CUSTOMIZABLE"
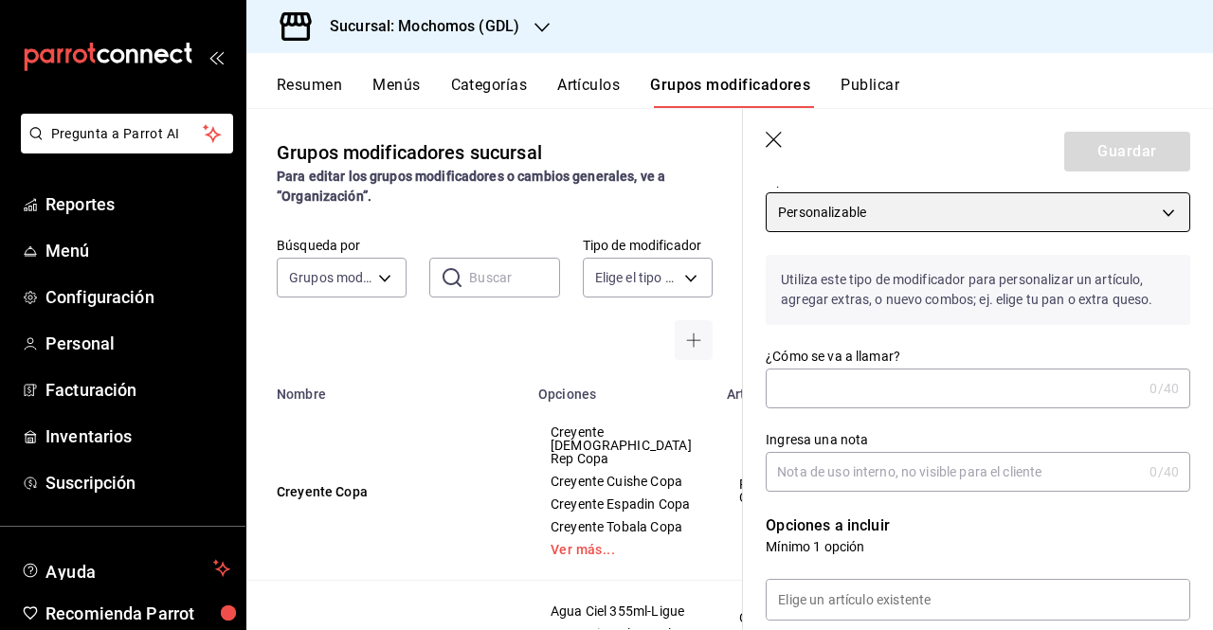
scroll to position [66, 0]
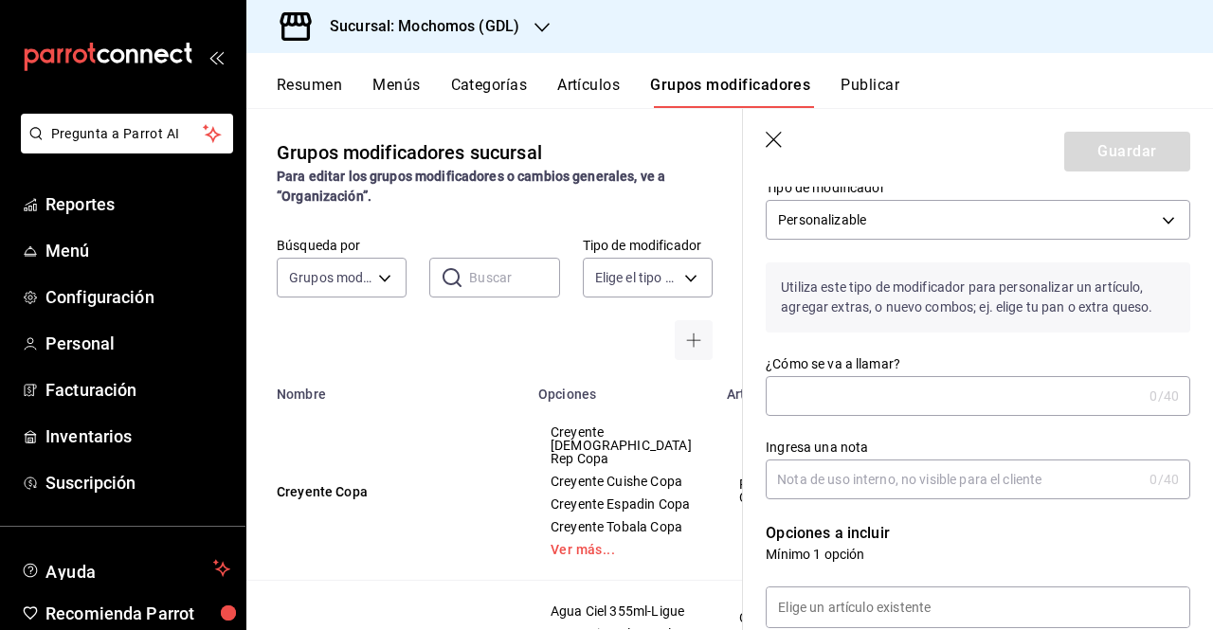
click at [941, 380] on input "¿Cómo se va a llamar?" at bounding box center [954, 396] width 376 height 38
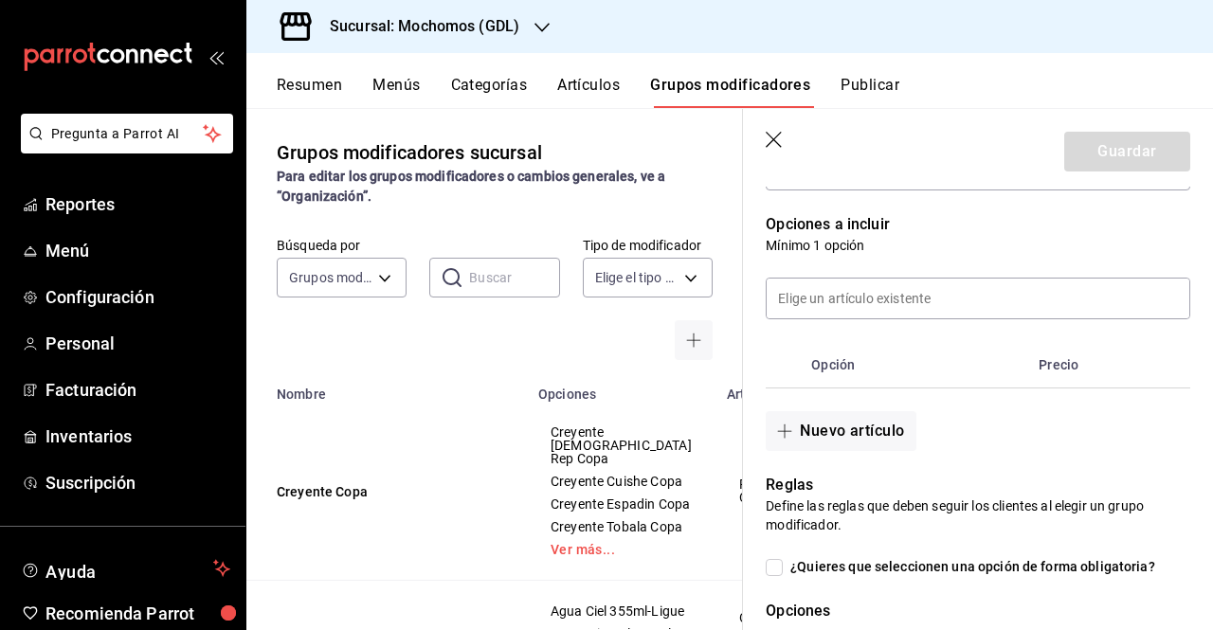
scroll to position [349, 0]
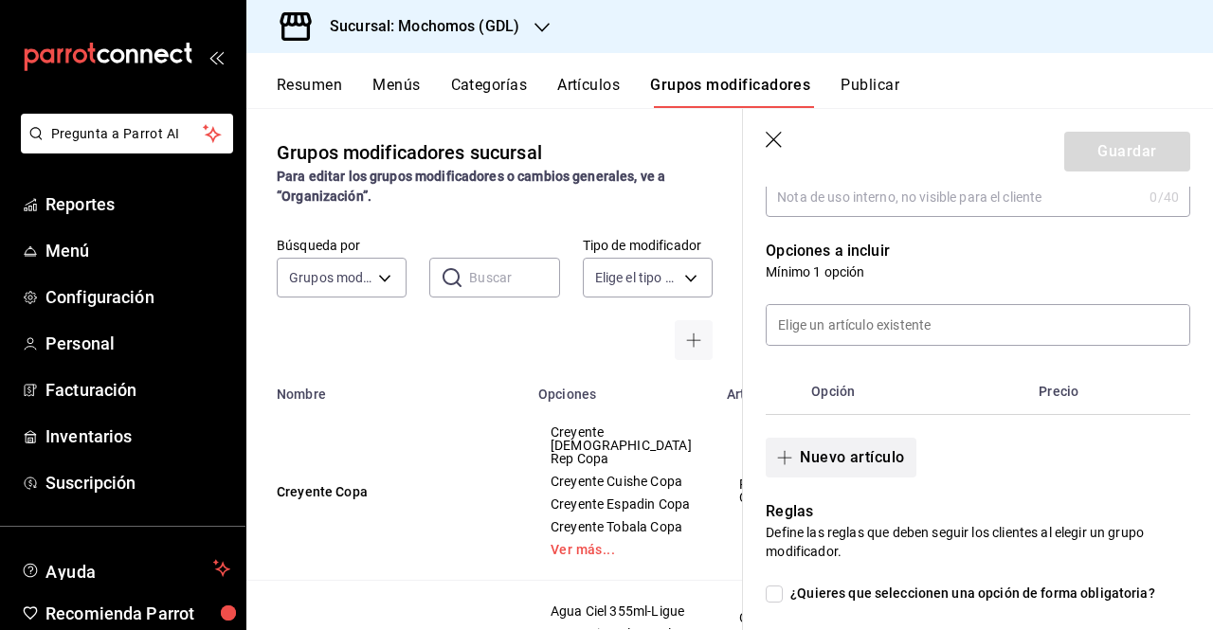
type input "Promo Casa Dragones"
click at [859, 447] on button "Nuevo artículo" at bounding box center [841, 458] width 150 height 40
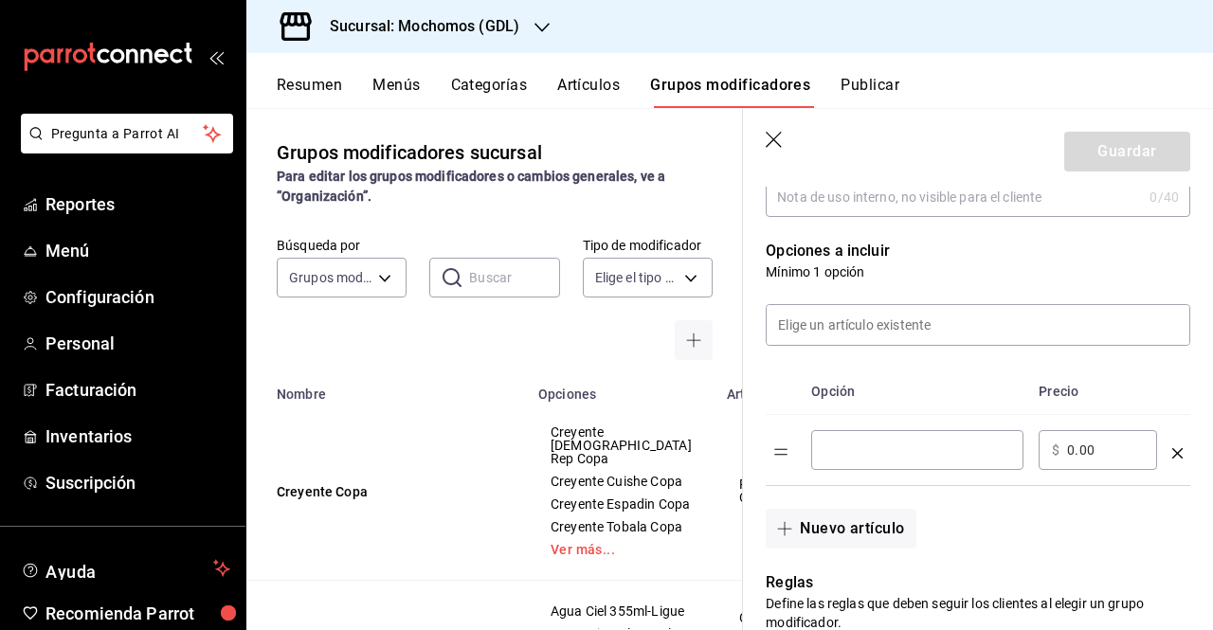
click at [862, 446] on input "optionsTable" at bounding box center [918, 450] width 186 height 19
type input "Medio Mostachon de Nutella"
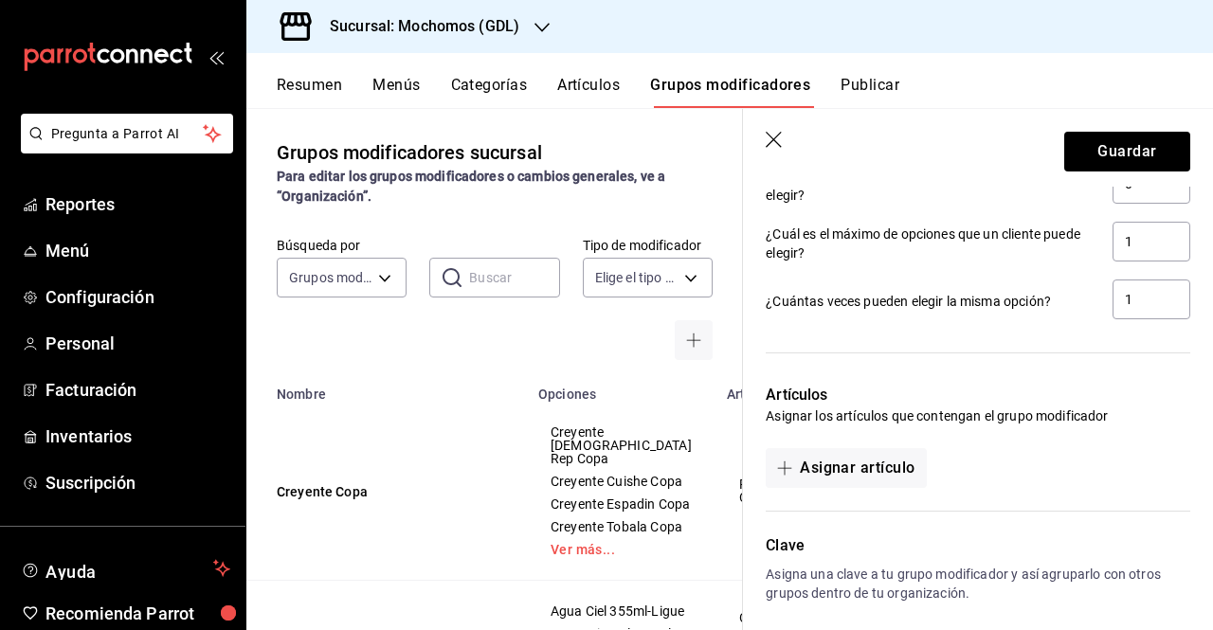
scroll to position [993, 0]
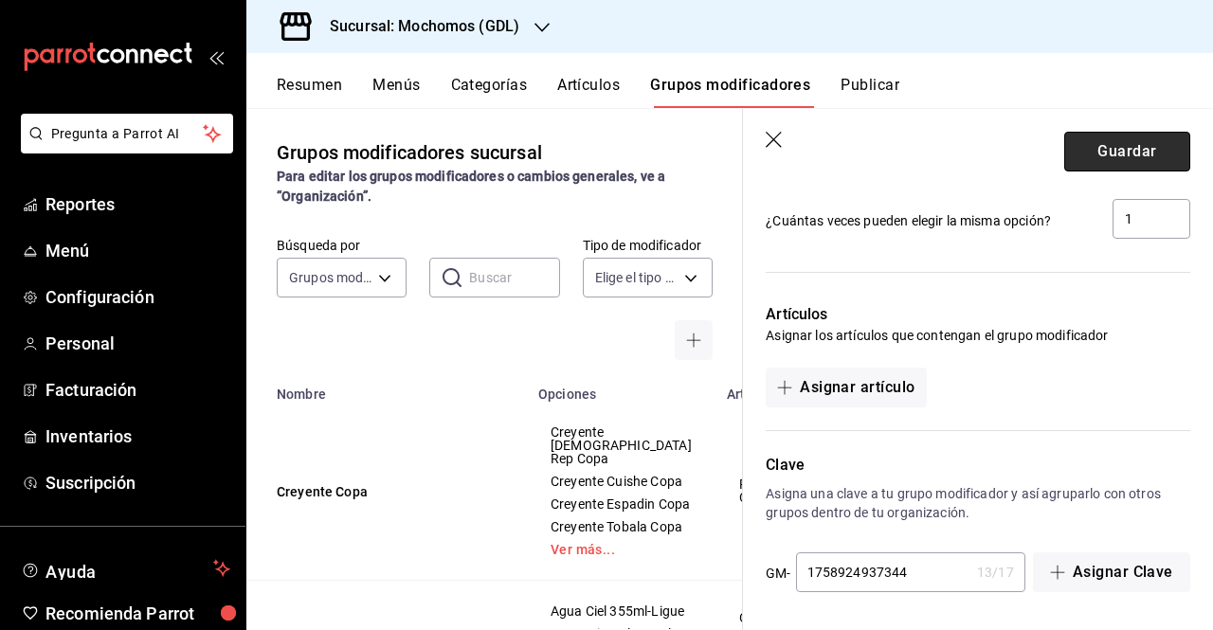
click at [1110, 164] on button "Guardar" at bounding box center [1128, 152] width 126 height 40
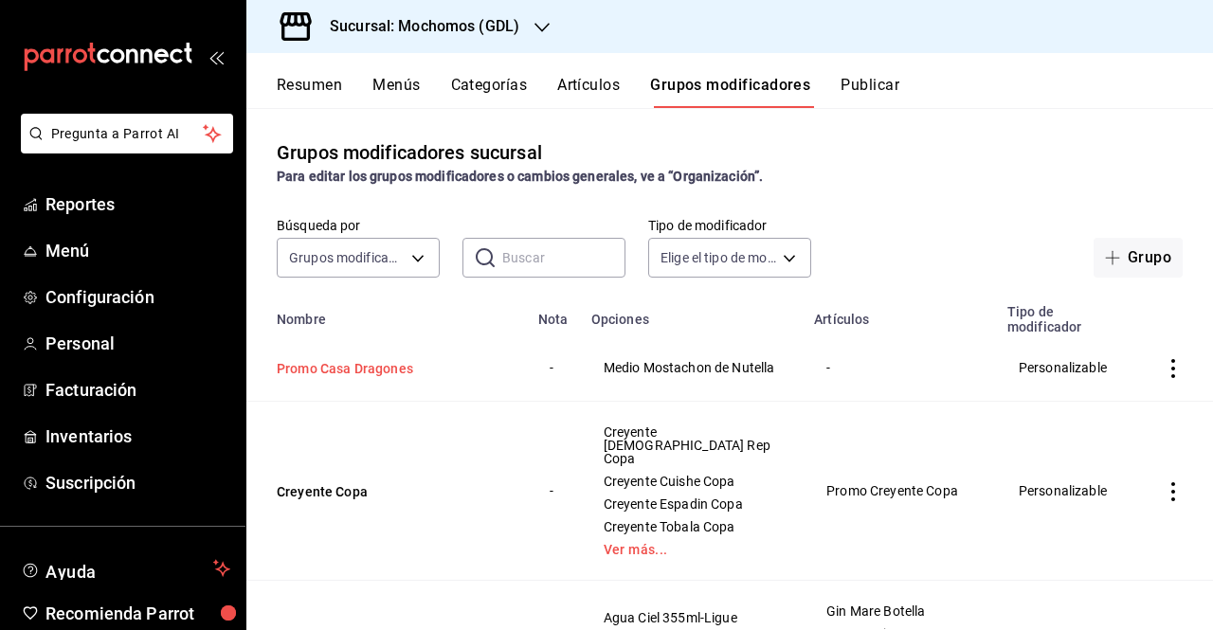
click at [363, 374] on button "Promo Casa Dragones" at bounding box center [391, 368] width 228 height 19
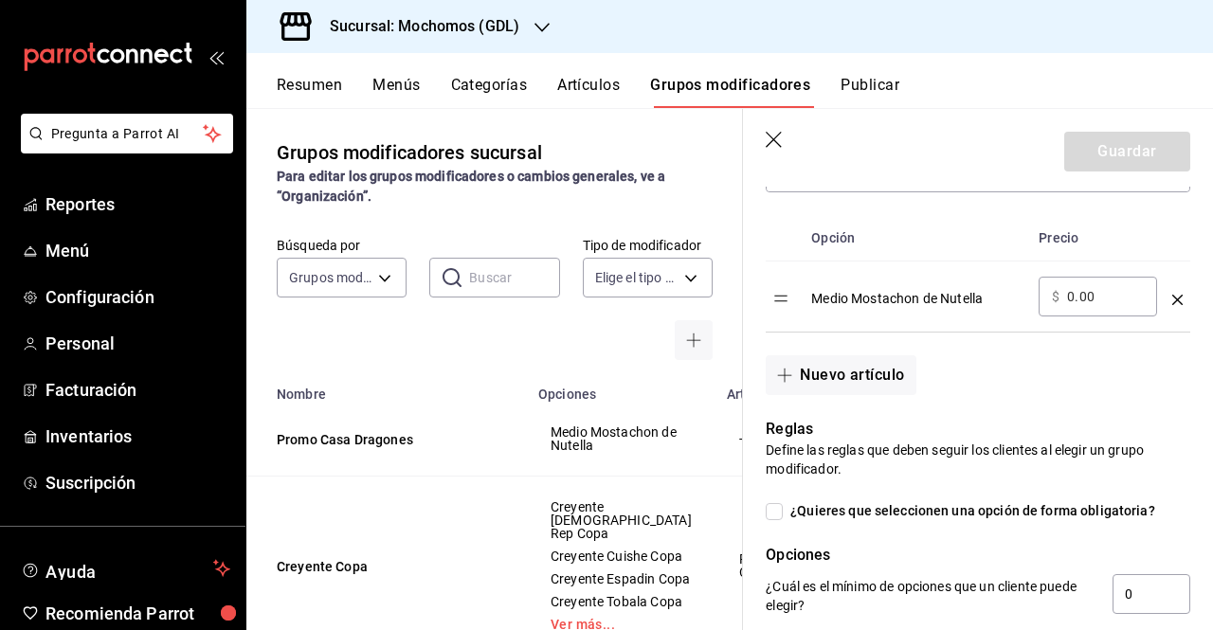
scroll to position [585, 0]
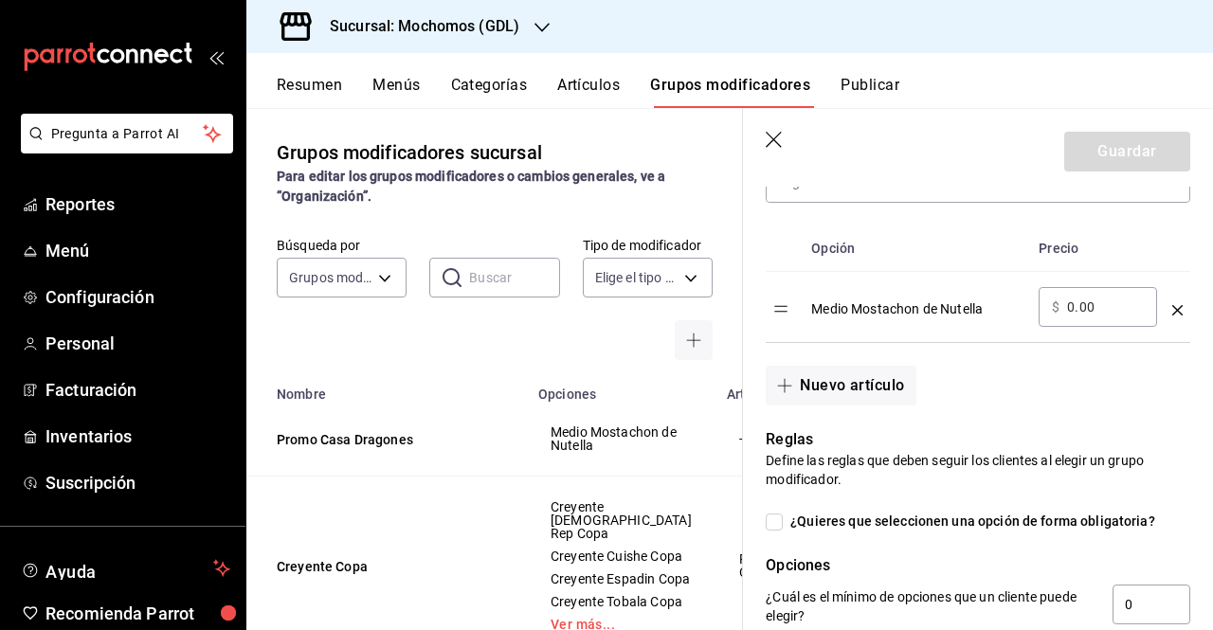
click at [1173, 313] on icon "optionsTable" at bounding box center [1178, 310] width 10 height 10
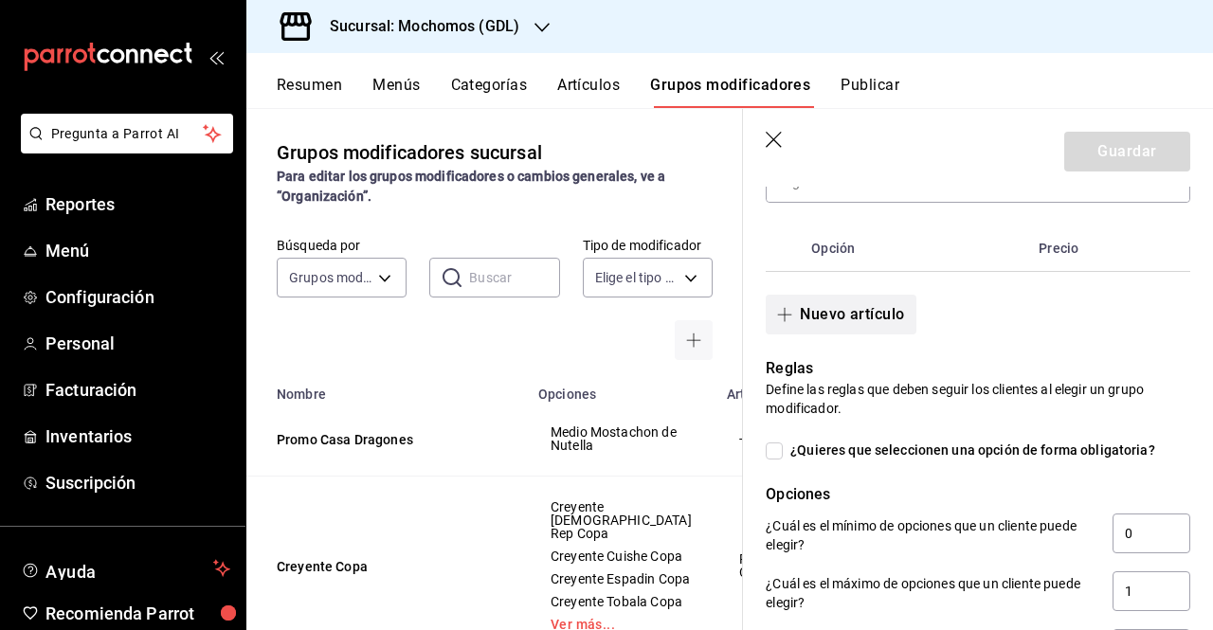
click at [886, 319] on button "Nuevo artículo" at bounding box center [841, 315] width 150 height 40
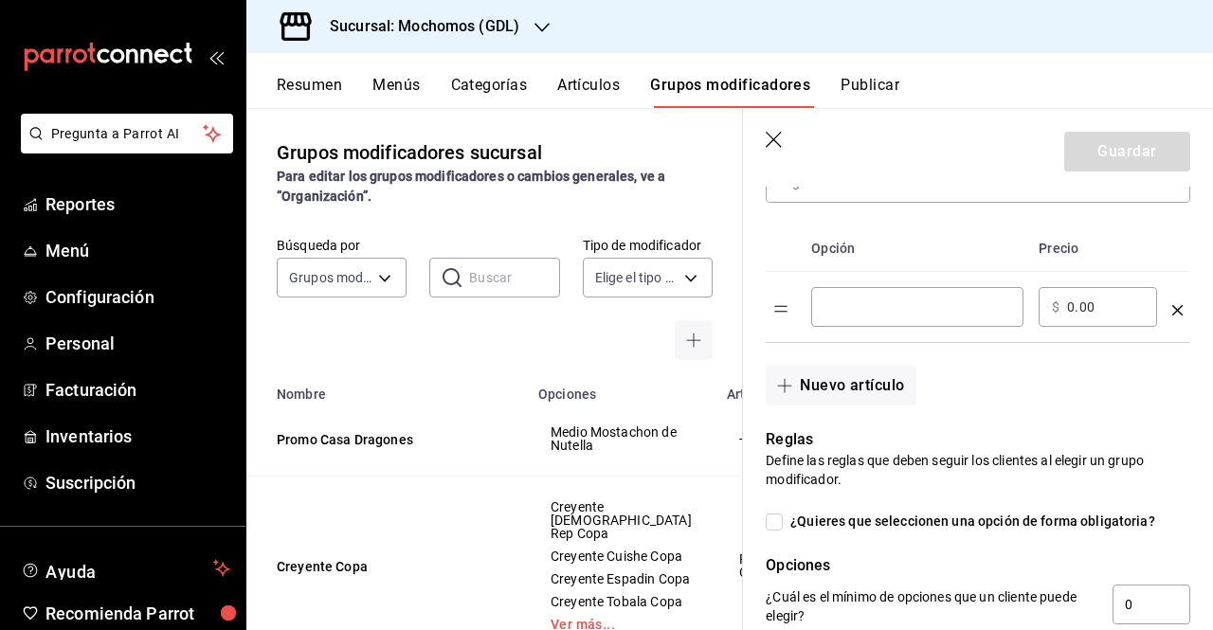
click at [884, 312] on input "optionsTable" at bounding box center [918, 307] width 186 height 19
click at [880, 303] on input "optionsTable" at bounding box center [918, 307] width 186 height 19
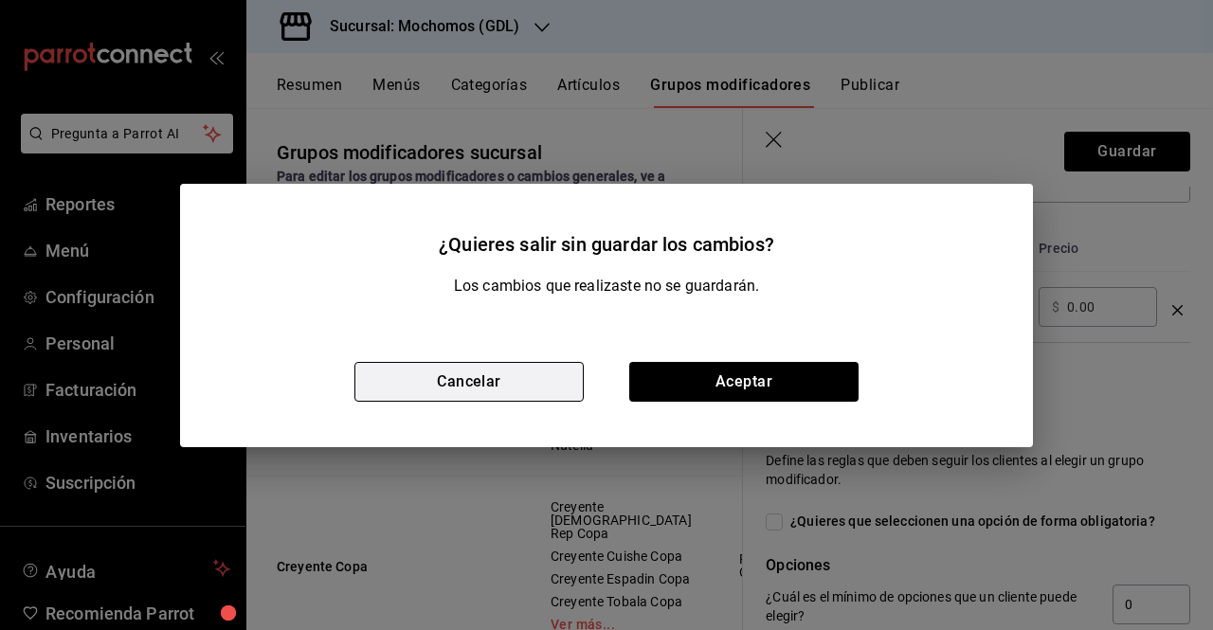
click at [502, 363] on button "Cancelar" at bounding box center [469, 382] width 229 height 40
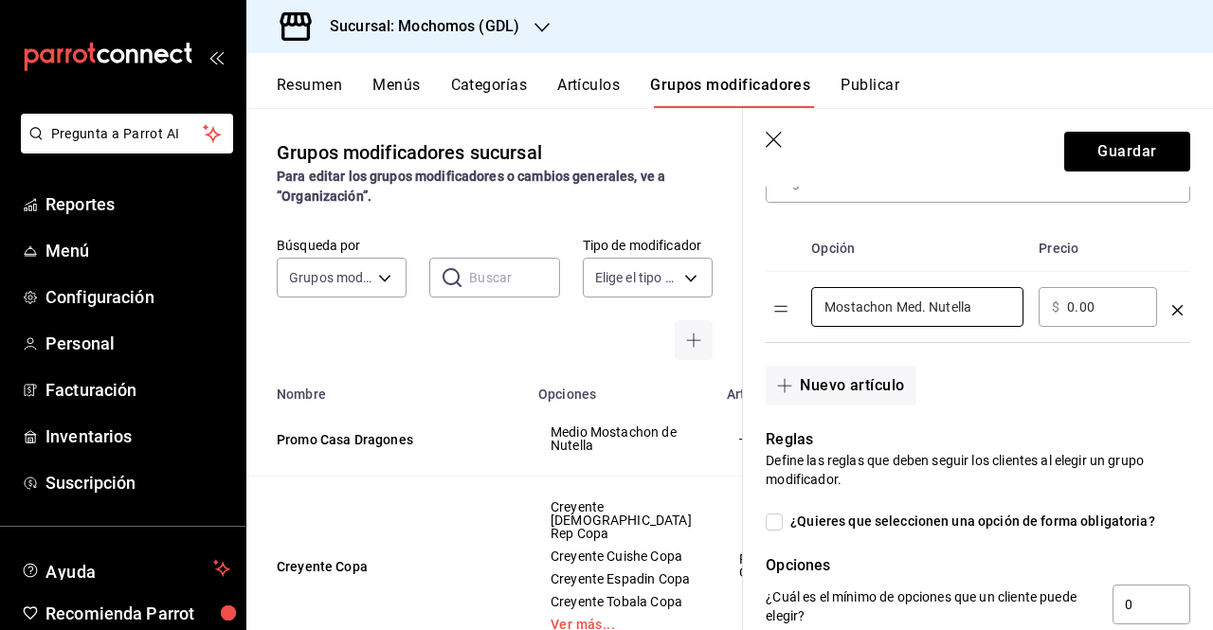
type input "Mostachon Med. Nutella"
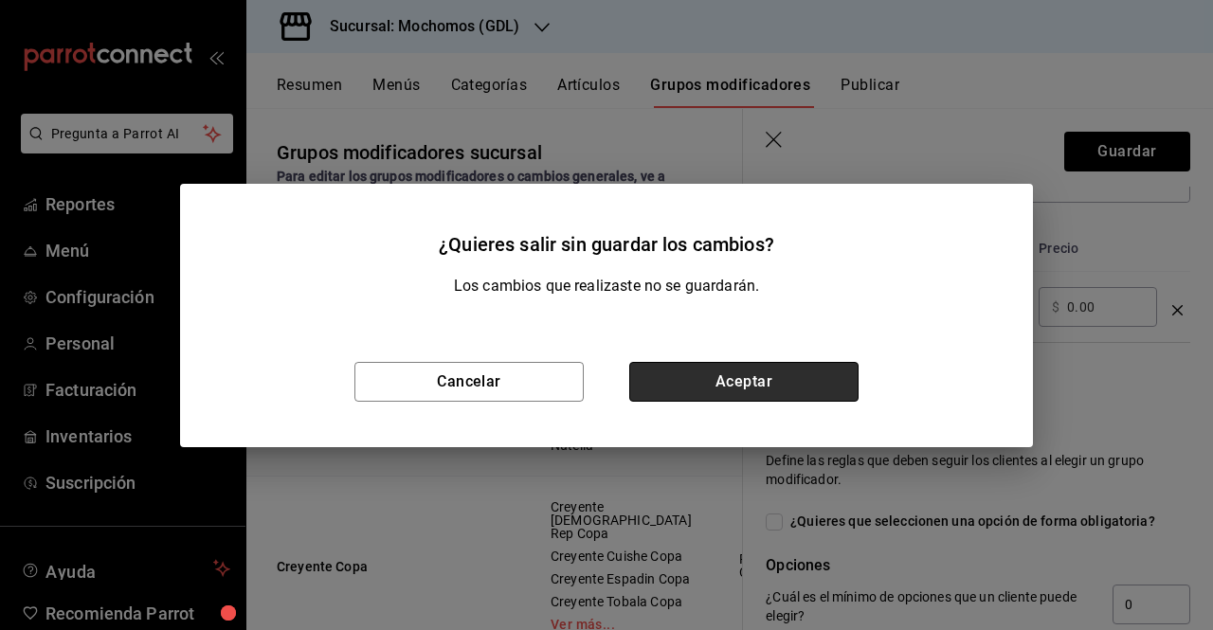
click at [789, 381] on button "Aceptar" at bounding box center [743, 382] width 229 height 40
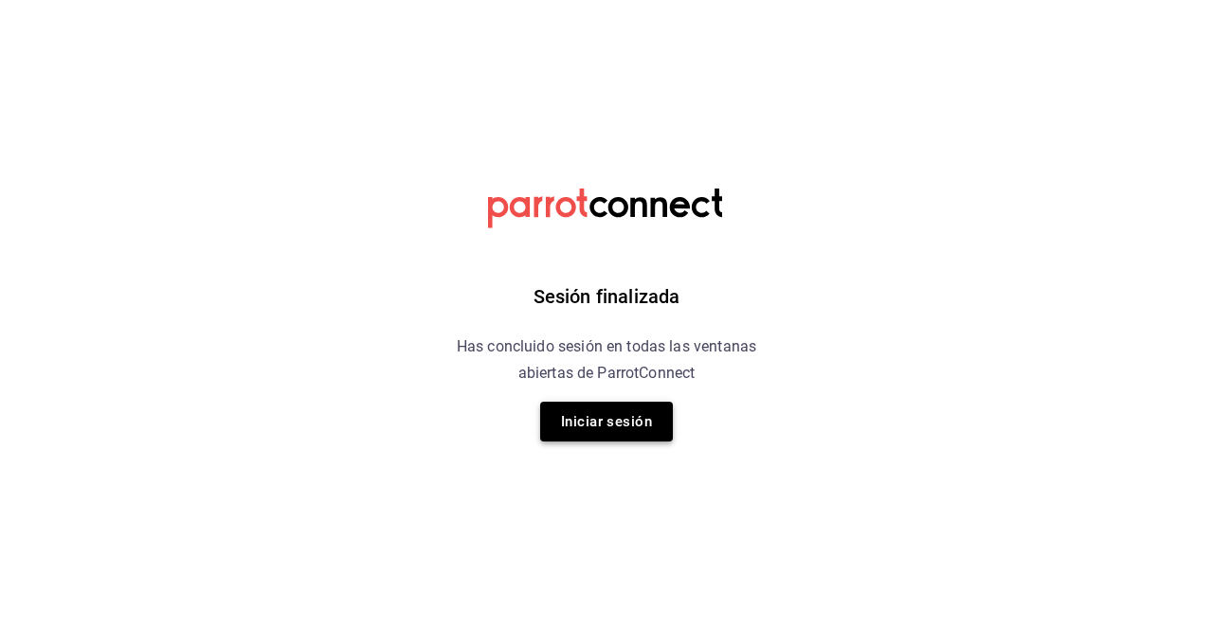
click at [655, 416] on button "Iniciar sesión" at bounding box center [606, 422] width 133 height 40
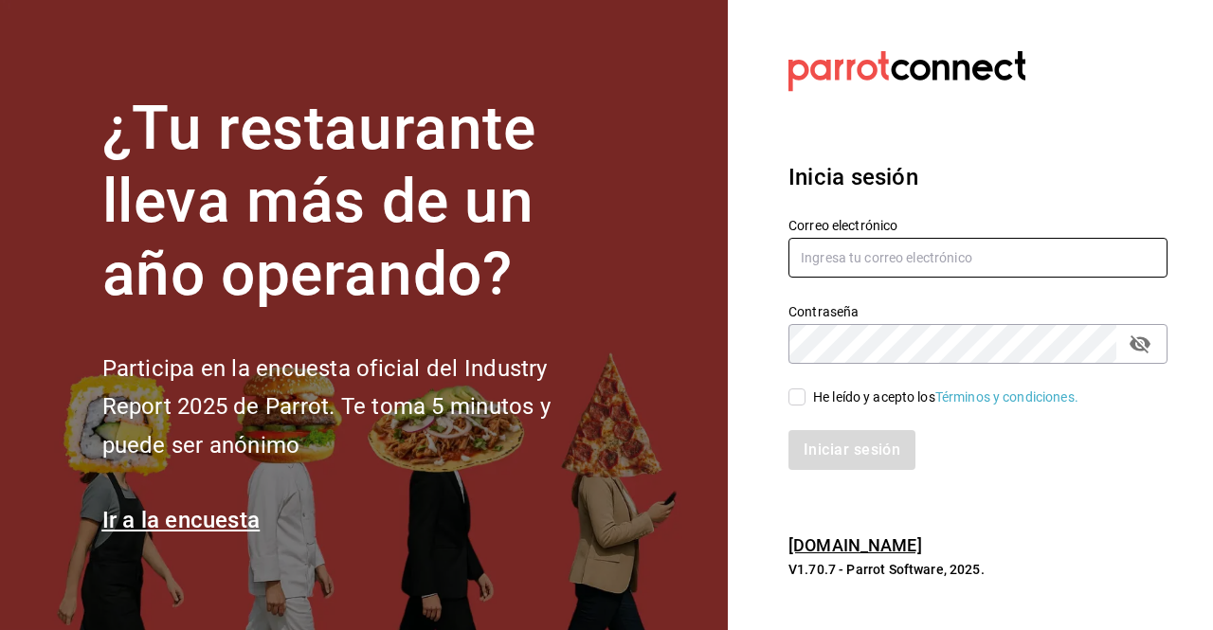
click at [975, 258] on input "text" at bounding box center [978, 258] width 379 height 40
type input "ivan.vazquez@grupocosteno.com"
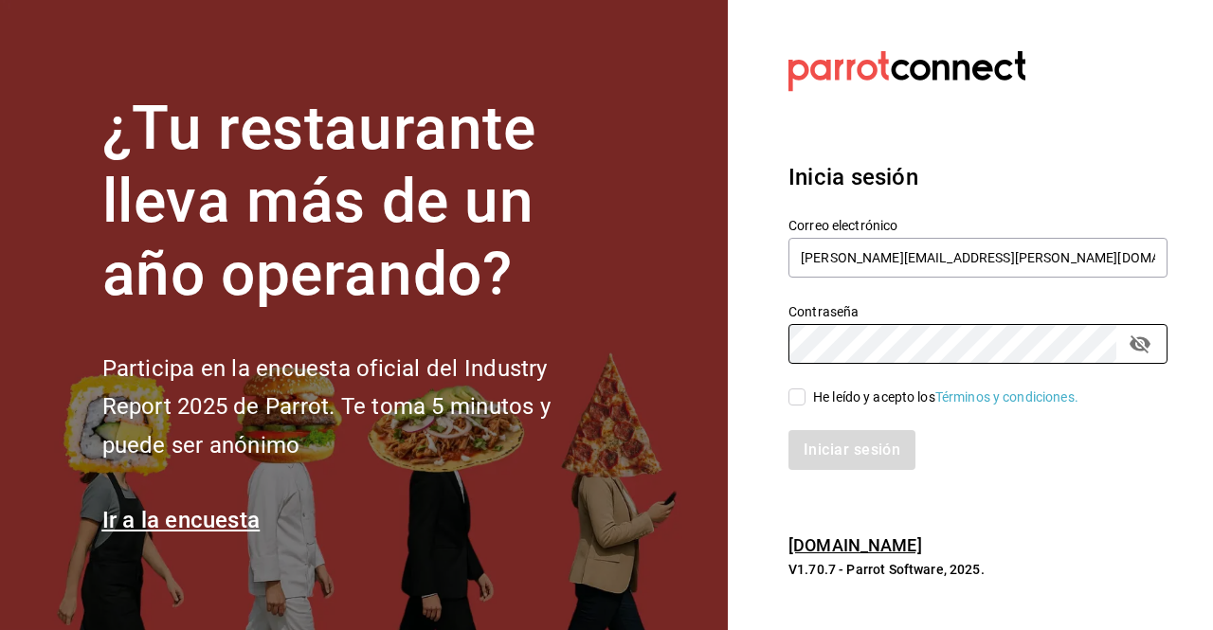
click at [795, 397] on input "He leído y acepto los Términos y condiciones." at bounding box center [797, 397] width 17 height 17
checkbox input "true"
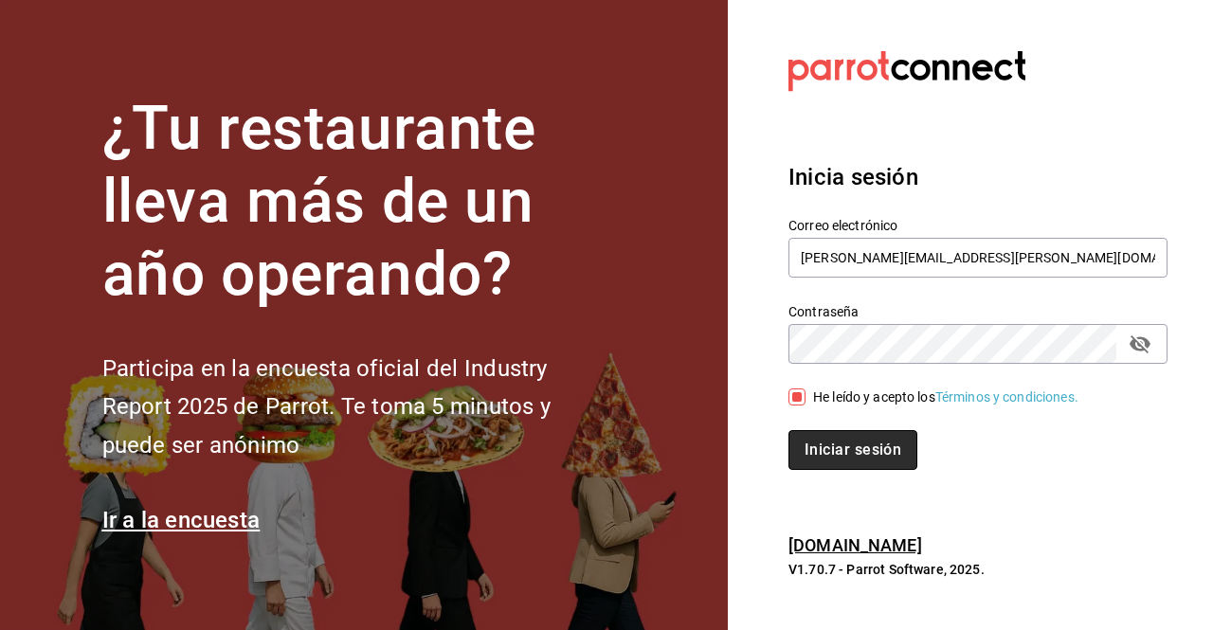
click at [811, 442] on button "Iniciar sesión" at bounding box center [853, 450] width 129 height 40
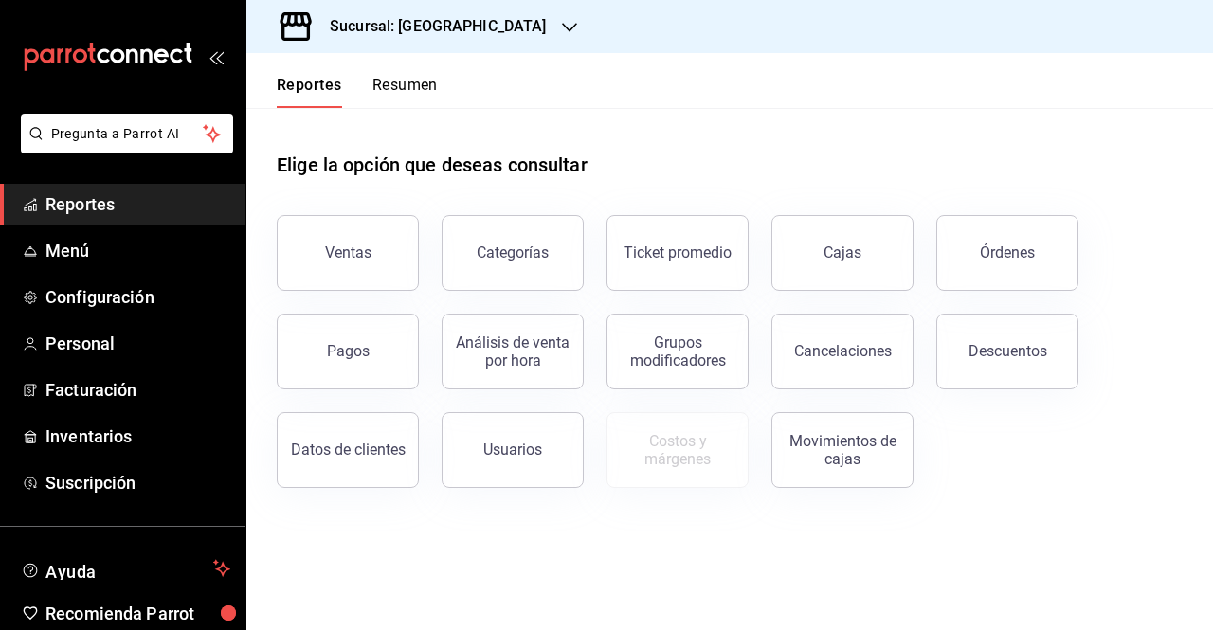
click at [513, 27] on div "Sucursal: [GEOGRAPHIC_DATA]" at bounding box center [423, 26] width 323 height 53
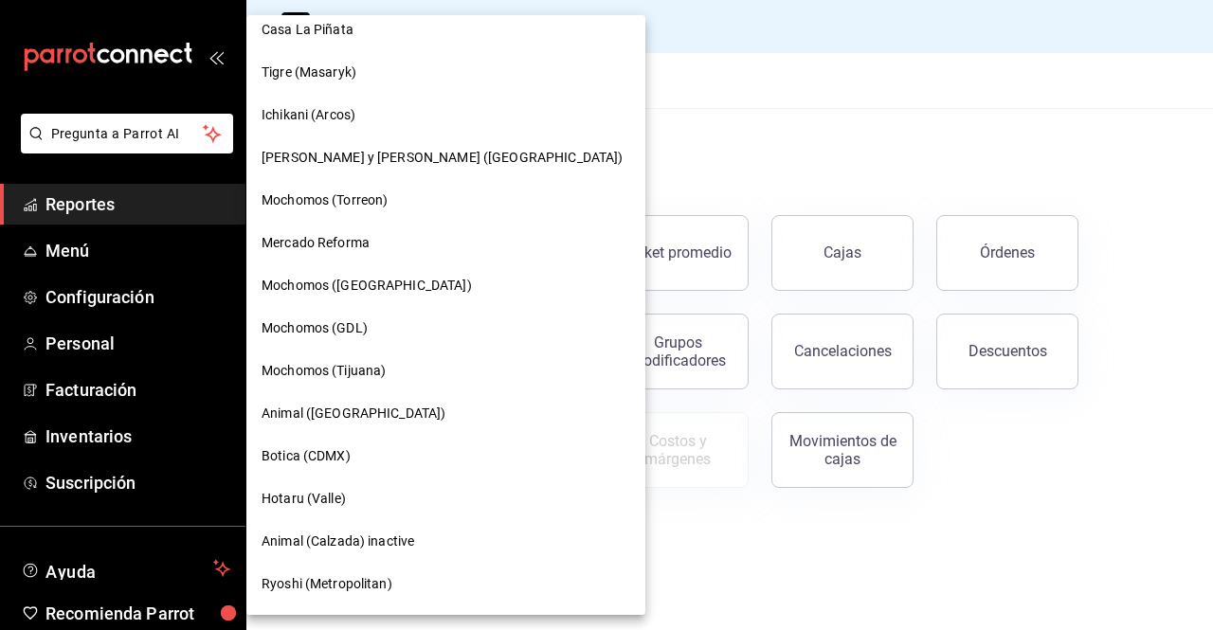
scroll to position [103, 0]
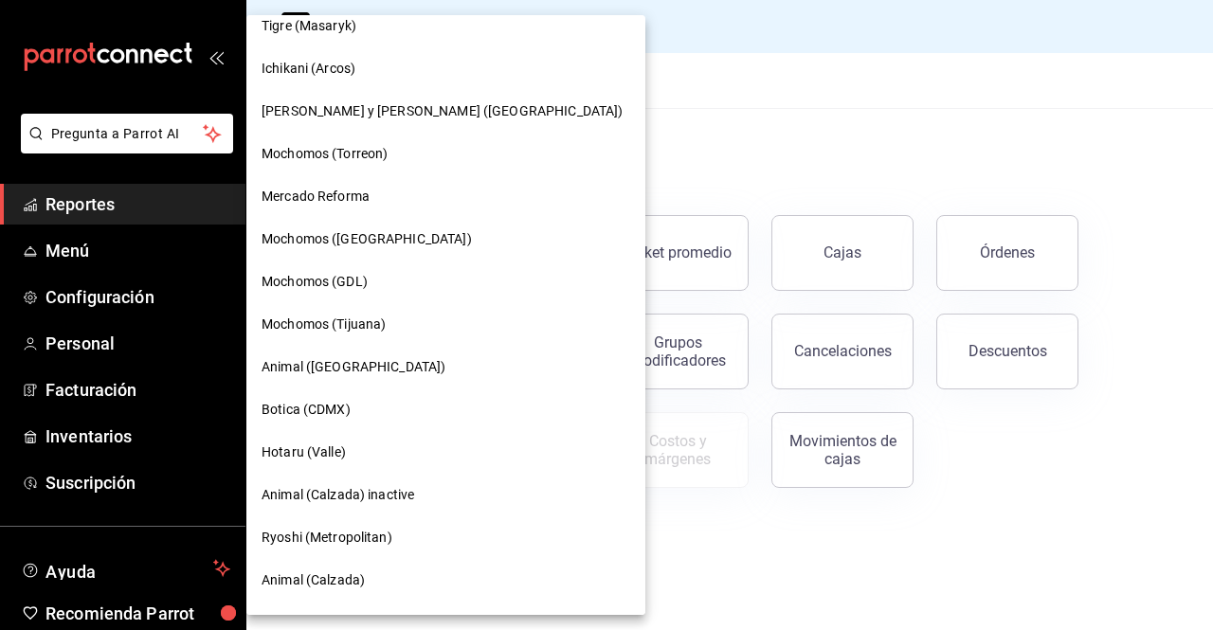
click at [339, 264] on div "Mochomos (GDL)" at bounding box center [445, 282] width 399 height 43
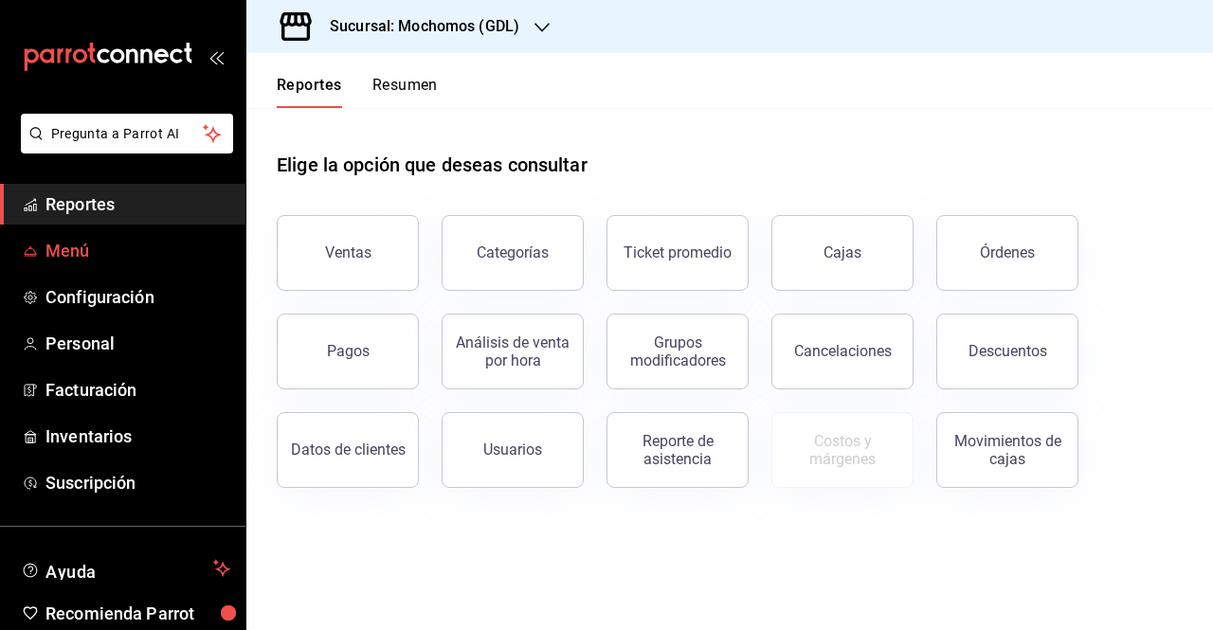
click at [106, 264] on link "Menú" at bounding box center [123, 250] width 246 height 41
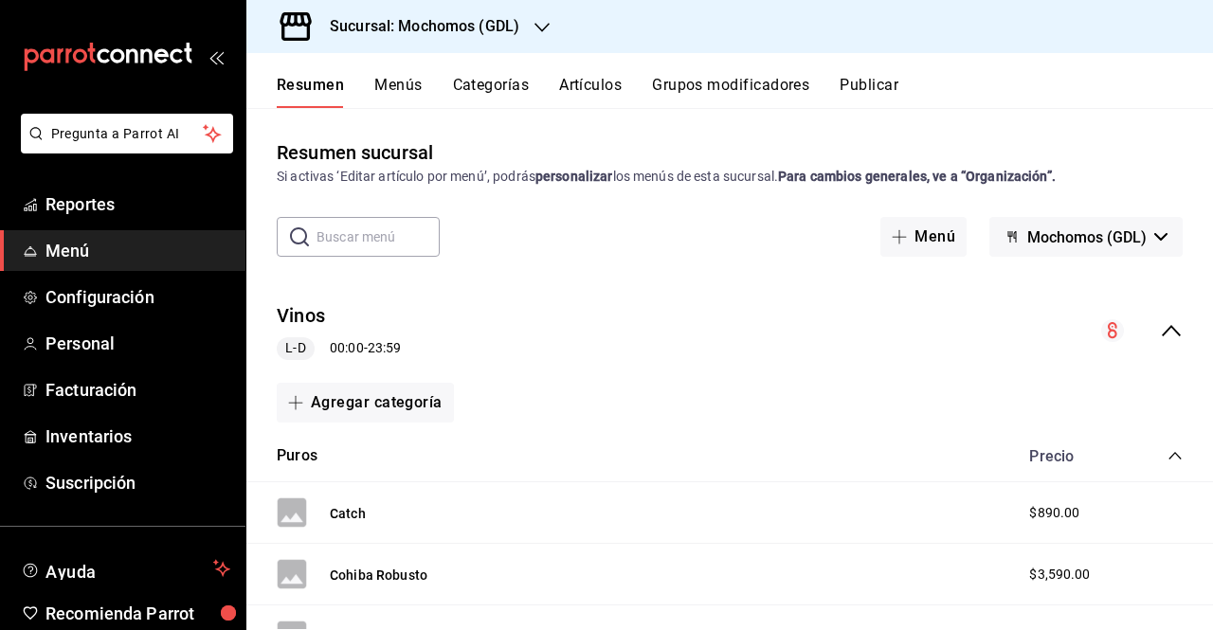
click at [112, 263] on span "Menú" at bounding box center [138, 251] width 185 height 26
click at [573, 87] on button "Artículos" at bounding box center [590, 92] width 63 height 32
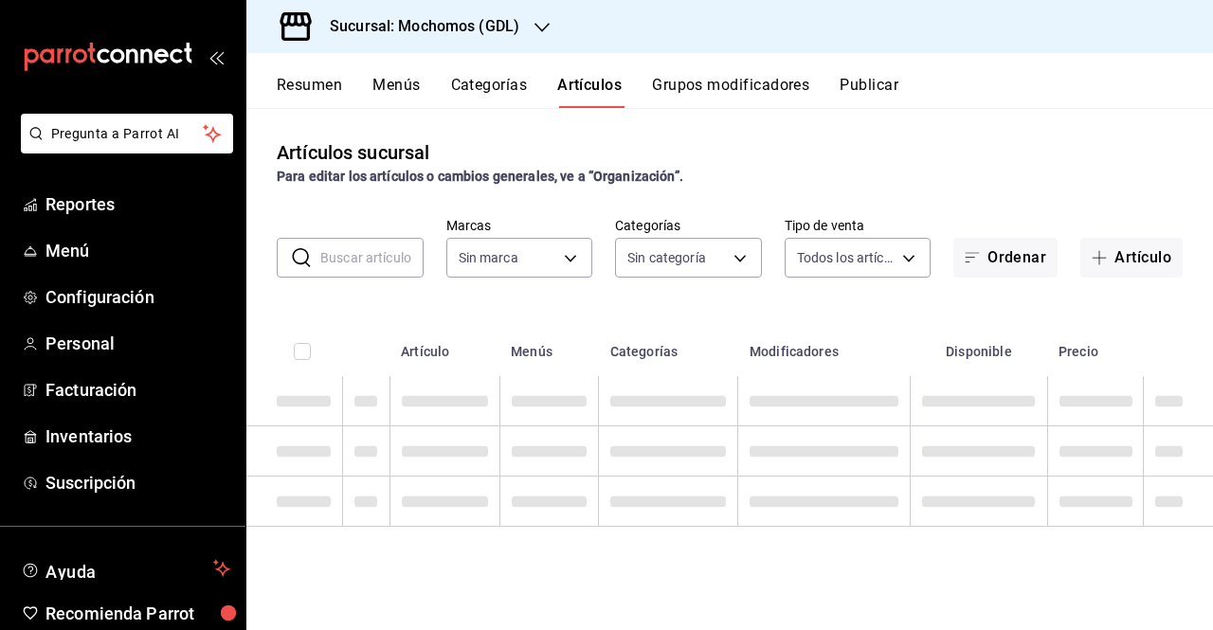
type input "36c25d4a-7cb0-456c-a434-e981d54830bc,9cac9703-0c5a-4d8b-addd-5b6b571d65b9"
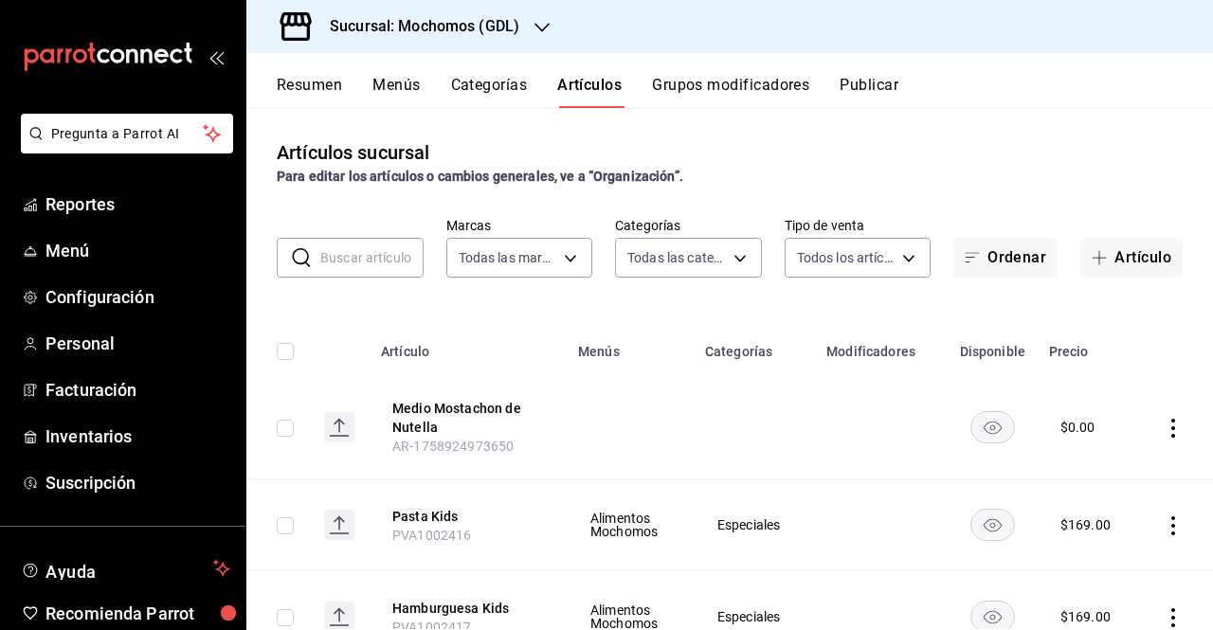
type input "c0db8a99-aef8-4e9c-862d-72763fc5d605,0e6da5ad-e1ed-4623-8a7f-4db137866549,4ba6e…"
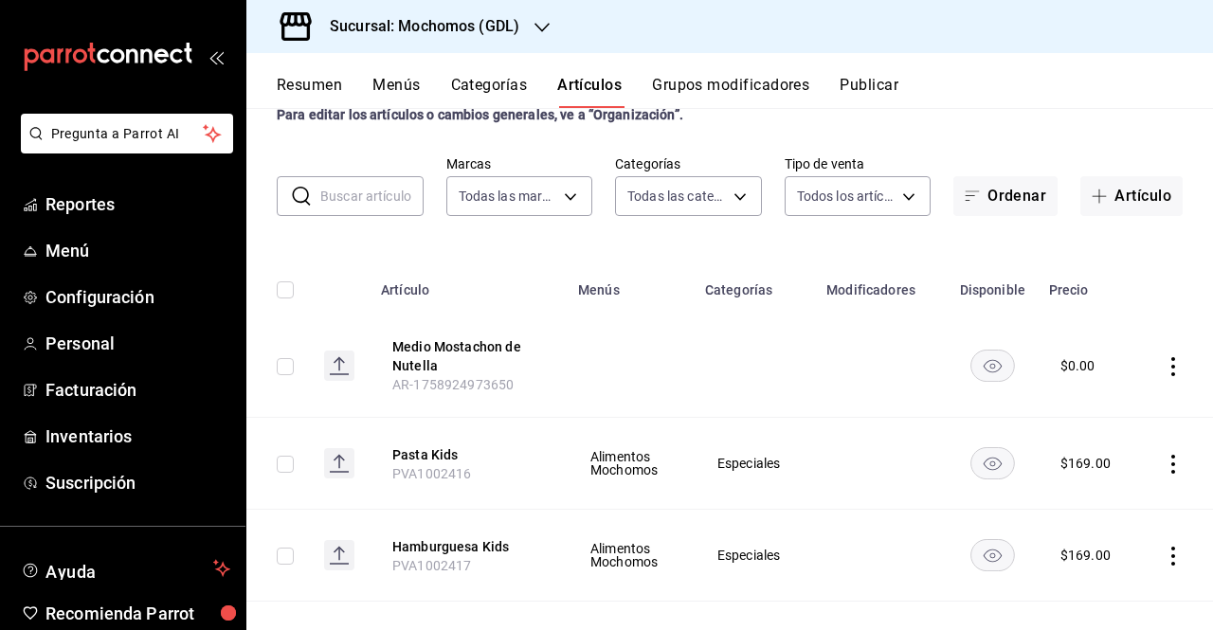
click at [685, 105] on button "Grupos modificadores" at bounding box center [730, 92] width 157 height 32
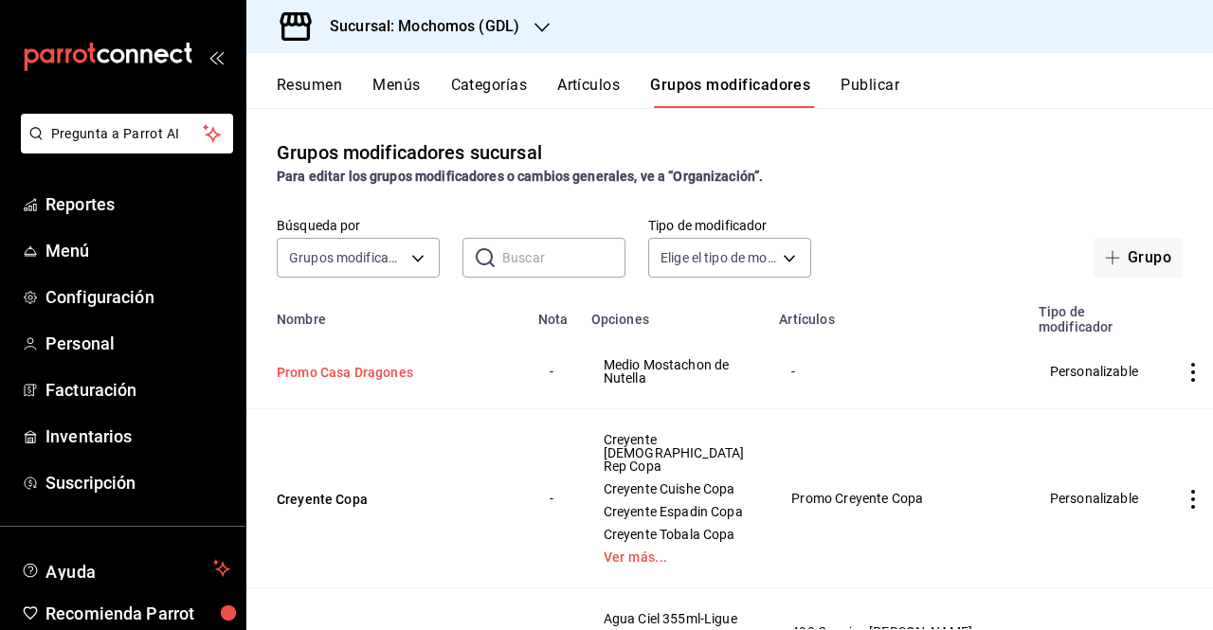
click at [411, 382] on button "Promo Casa Dragones" at bounding box center [391, 372] width 228 height 19
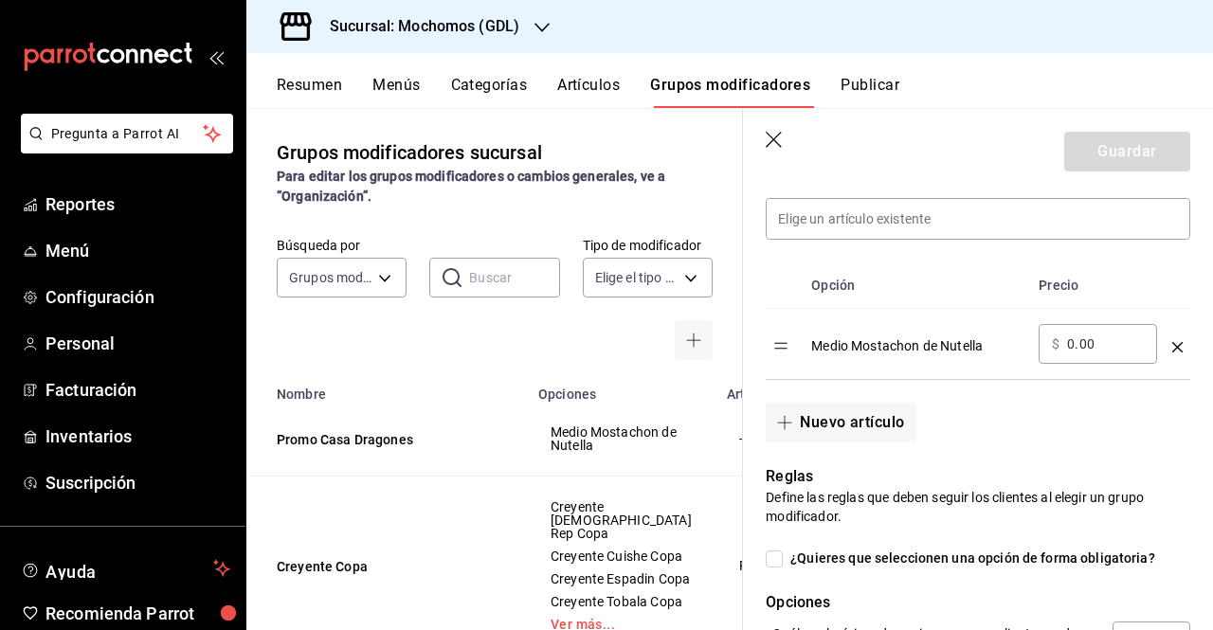
scroll to position [513, 0]
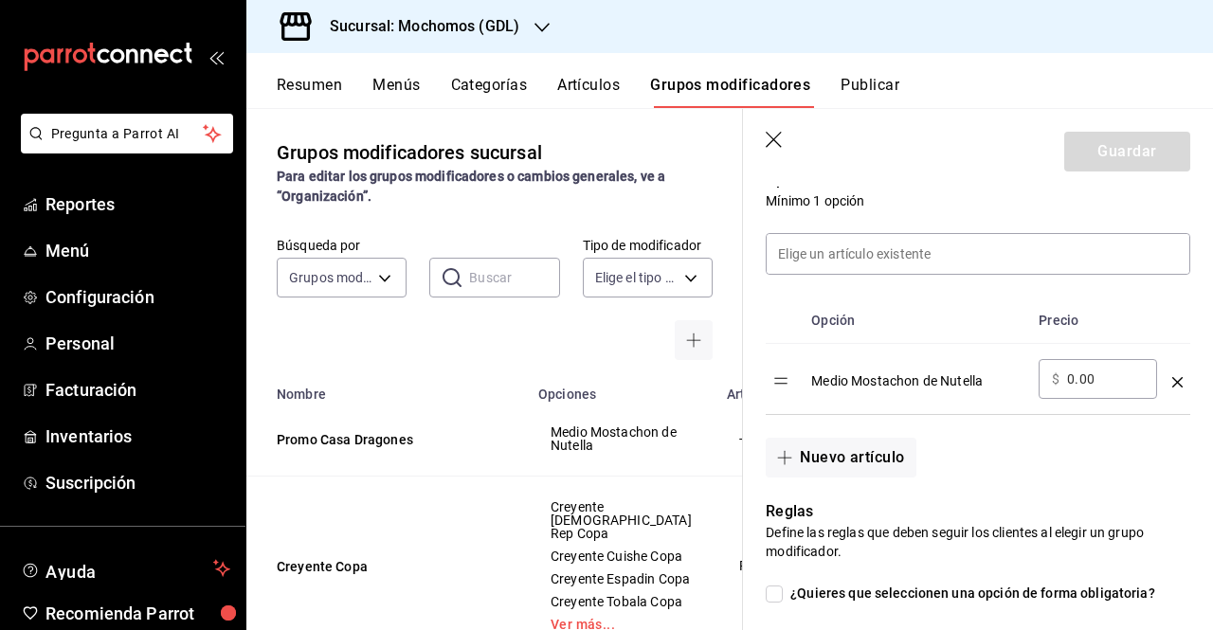
click at [839, 371] on div "Medio Mostachon de Nutella" at bounding box center [917, 374] width 212 height 31
click at [848, 376] on div "Medio Mostachon de Nutella" at bounding box center [917, 374] width 212 height 31
click at [860, 452] on button "Nuevo artículo" at bounding box center [841, 458] width 150 height 40
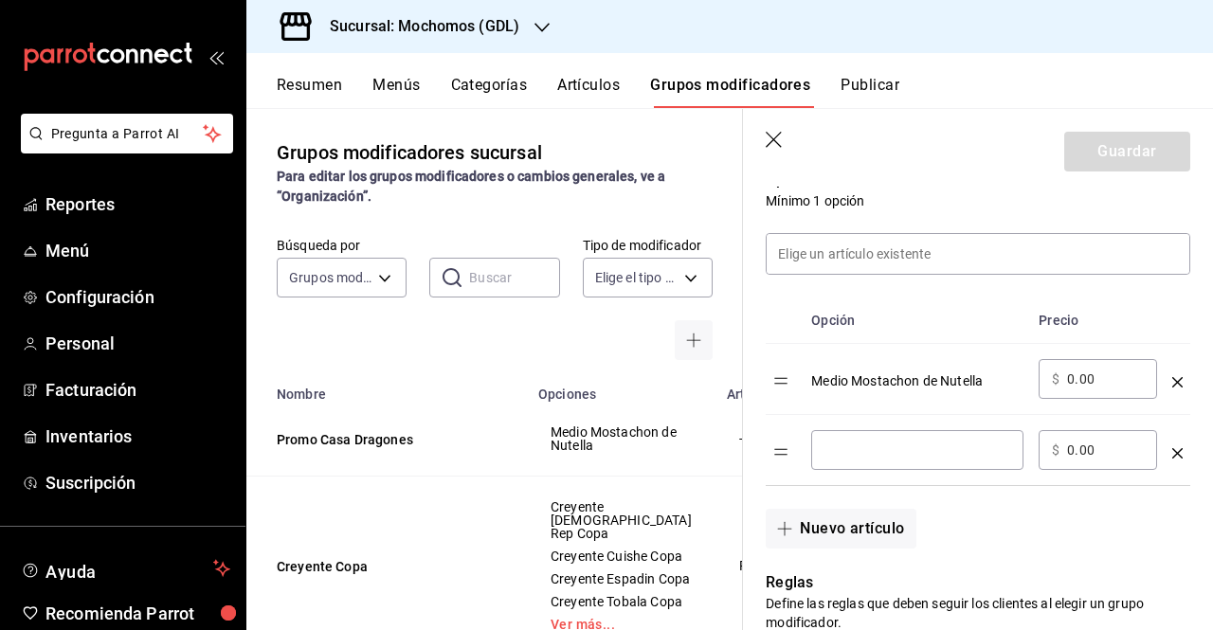
click at [1173, 388] on div "optionsTable" at bounding box center [1178, 374] width 10 height 31
click at [1173, 385] on icon "optionsTable" at bounding box center [1178, 382] width 10 height 10
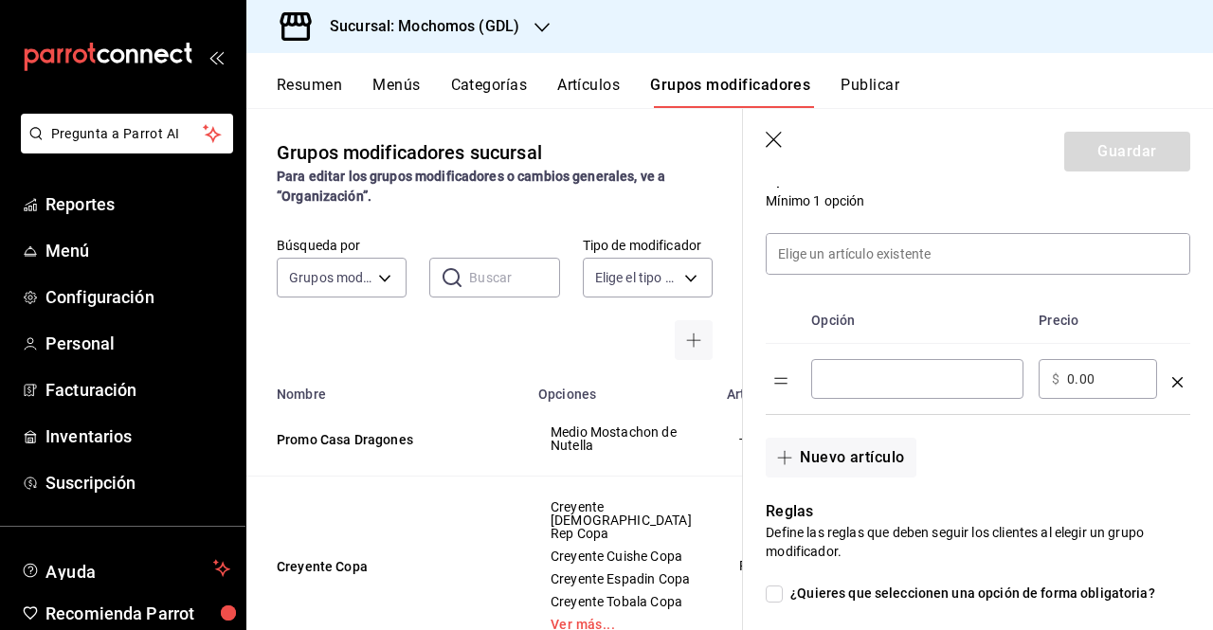
click at [980, 394] on div "​" at bounding box center [917, 379] width 212 height 40
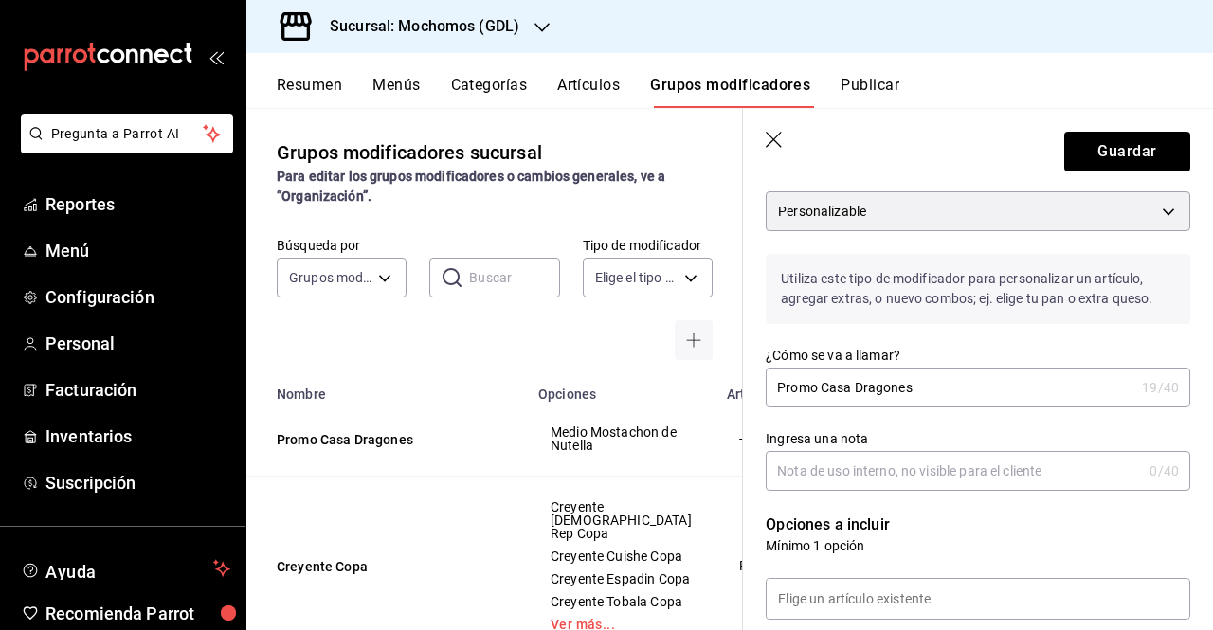
scroll to position [133, 0]
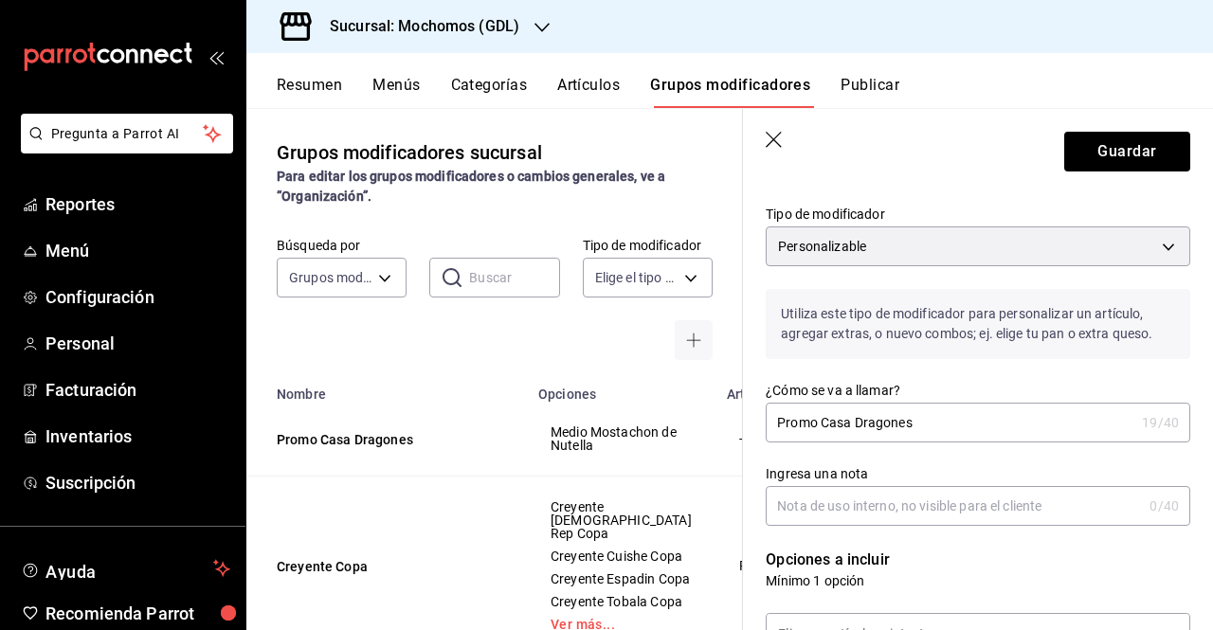
type input "Mostachon Med."
drag, startPoint x: 1194, startPoint y: 253, endPoint x: 1203, endPoint y: 234, distance: 21.2
click at [1203, 234] on section "Guardar Editar grupo modificador Los cambios realizados en este grupo modificad…" at bounding box center [978, 369] width 470 height 521
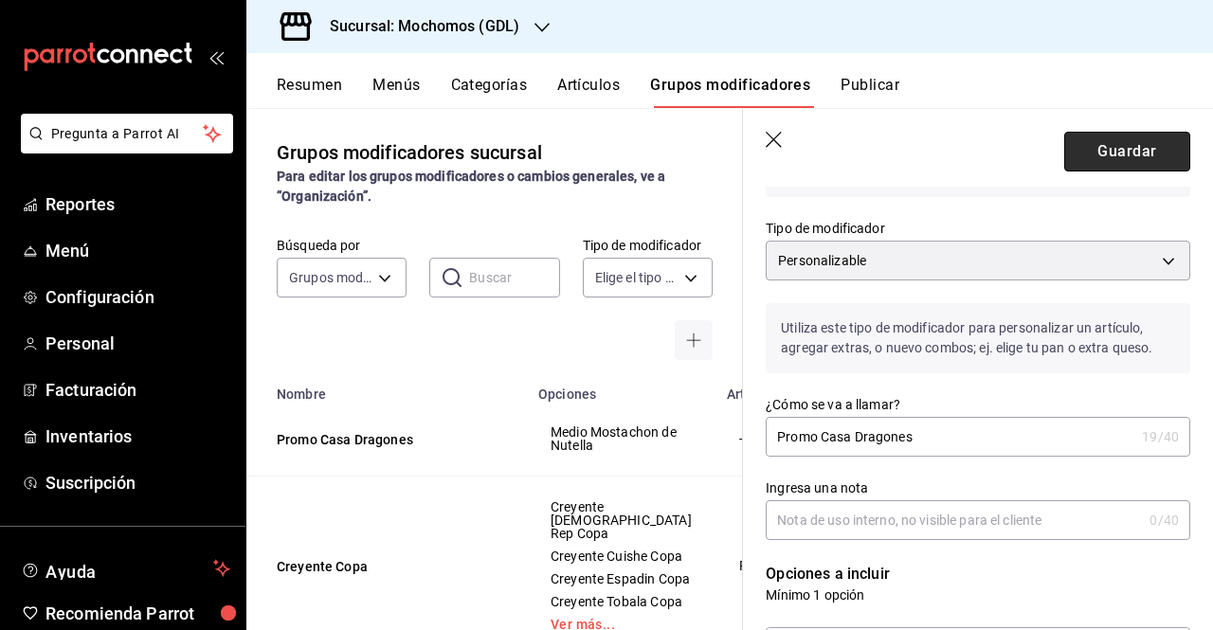
click at [1118, 171] on button "Guardar" at bounding box center [1128, 152] width 126 height 40
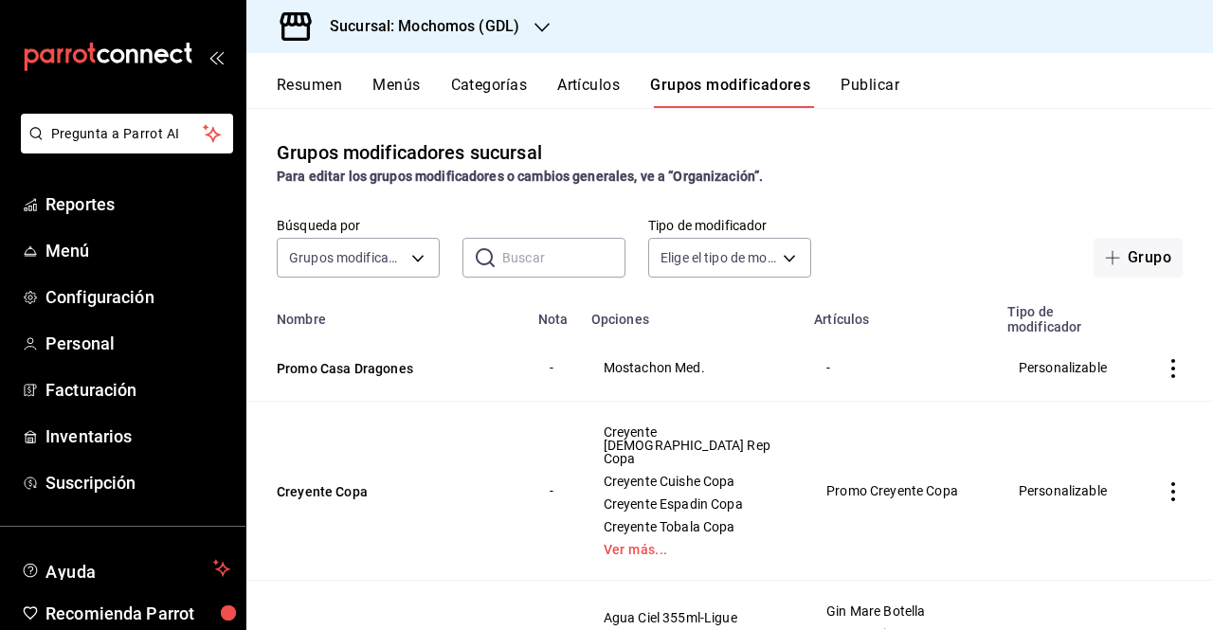
click at [601, 94] on button "Artículos" at bounding box center [588, 92] width 63 height 32
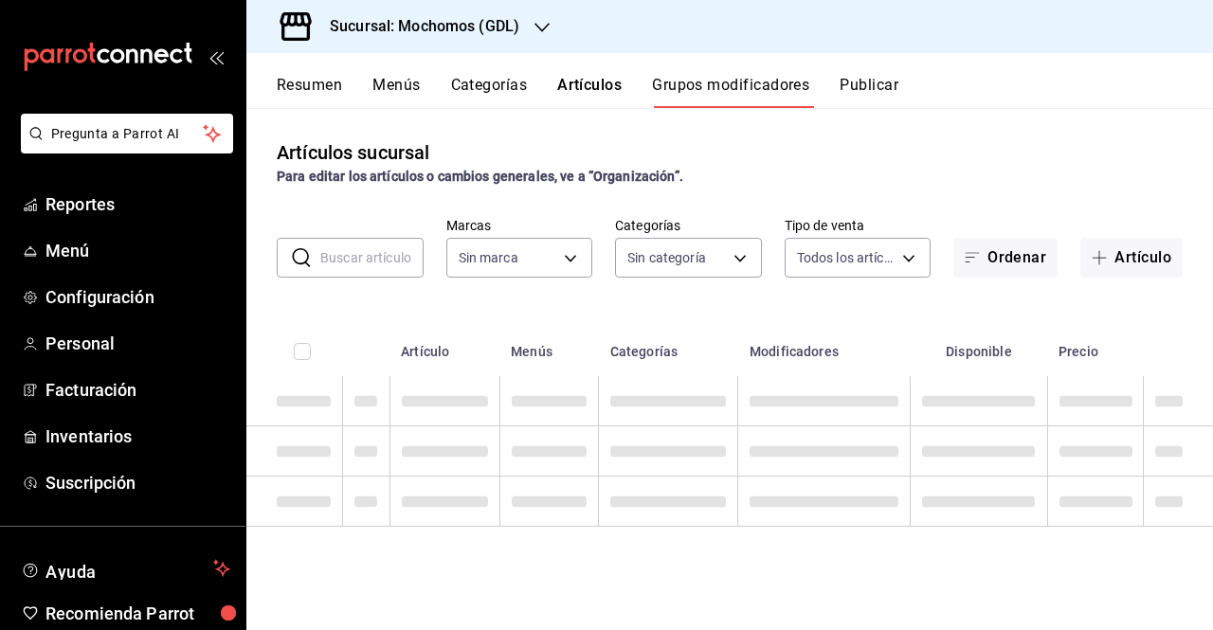
type input "36c25d4a-7cb0-456c-a434-e981d54830bc,9cac9703-0c5a-4d8b-addd-5b6b571d65b9"
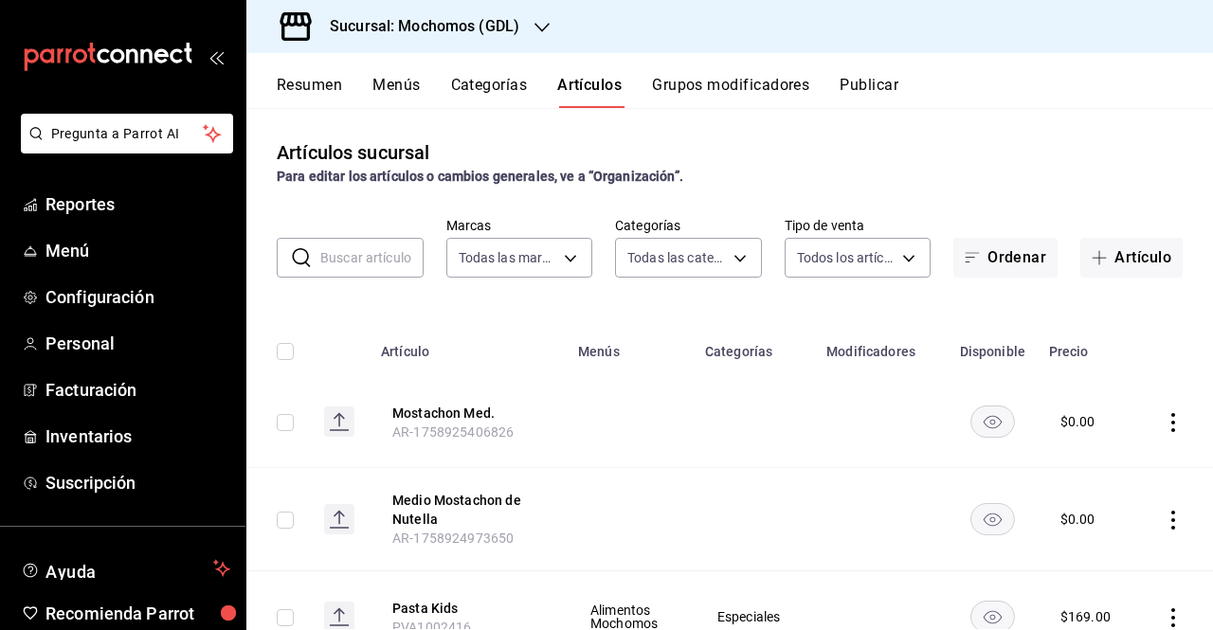
type input "c0db8a99-aef8-4e9c-862d-72763fc5d605,0e6da5ad-e1ed-4623-8a7f-4db137866549,4ba6e…"
click at [1164, 513] on icon "actions" at bounding box center [1173, 520] width 19 height 19
click at [1089, 576] on span "Eliminar" at bounding box center [1102, 580] width 48 height 15
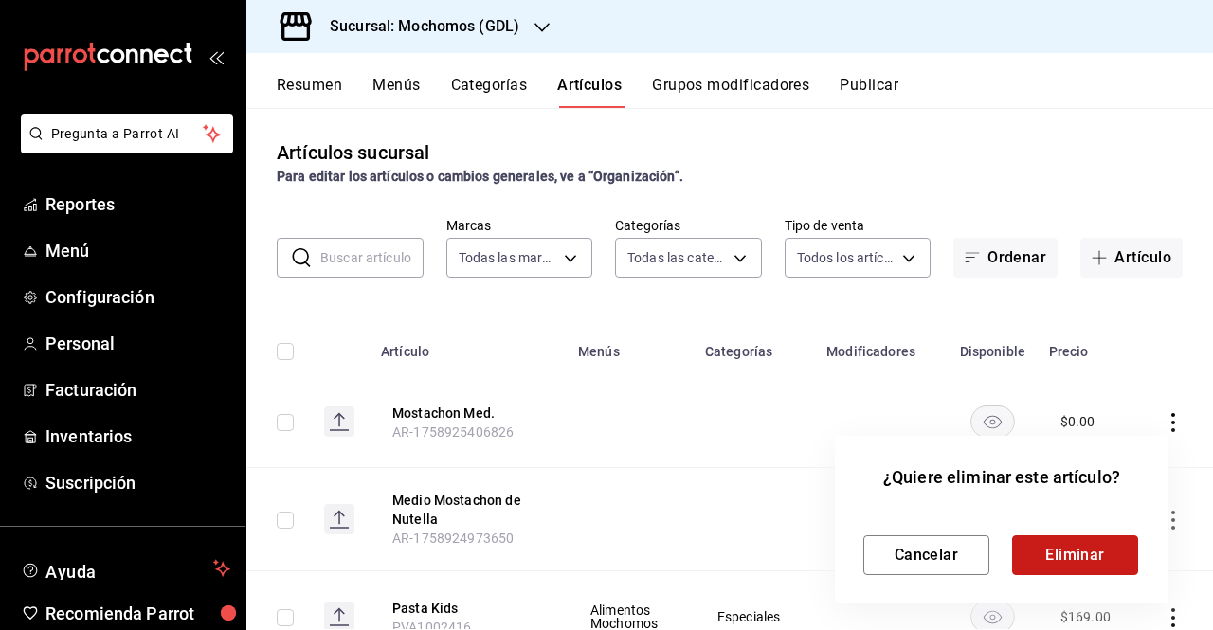
click at [1046, 551] on button "Eliminar" at bounding box center [1075, 556] width 126 height 40
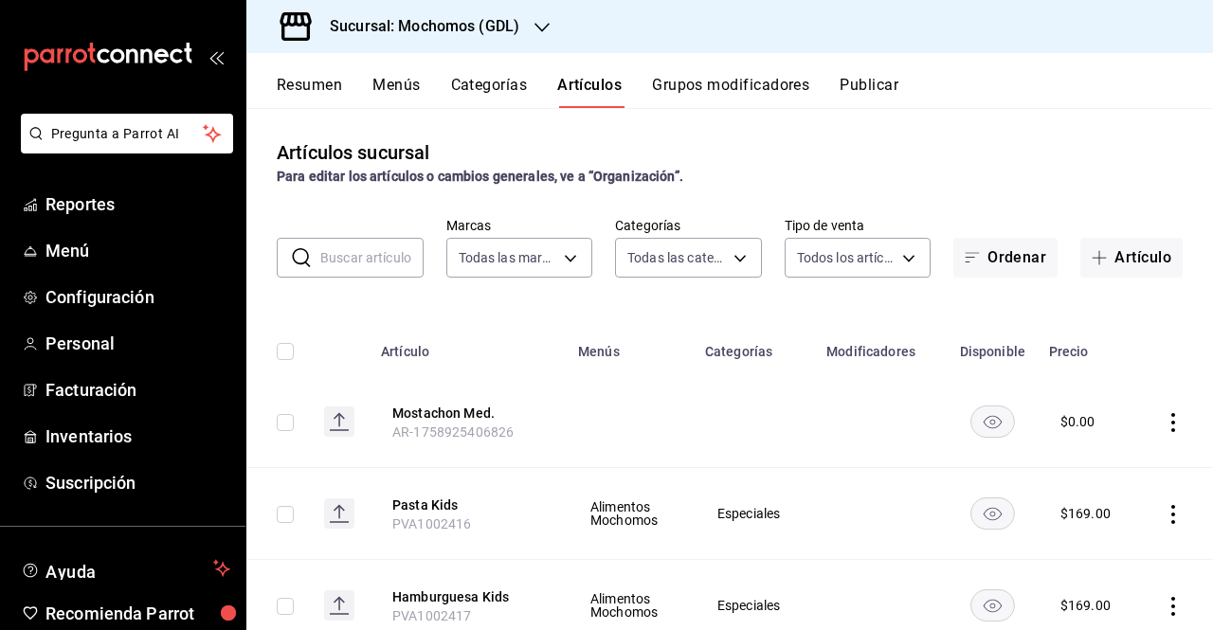
click at [1165, 424] on icon "actions" at bounding box center [1173, 422] width 19 height 19
click at [1165, 424] on div at bounding box center [606, 315] width 1213 height 630
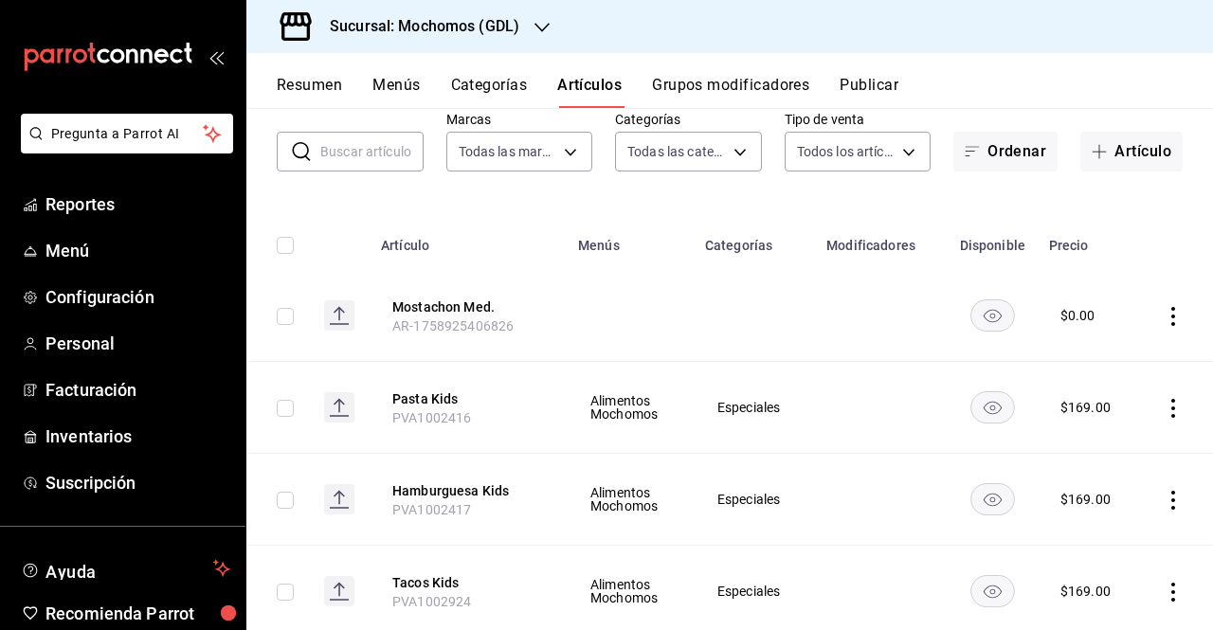
scroll to position [106, 0]
click at [703, 88] on button "Grupos modificadores" at bounding box center [730, 92] width 157 height 32
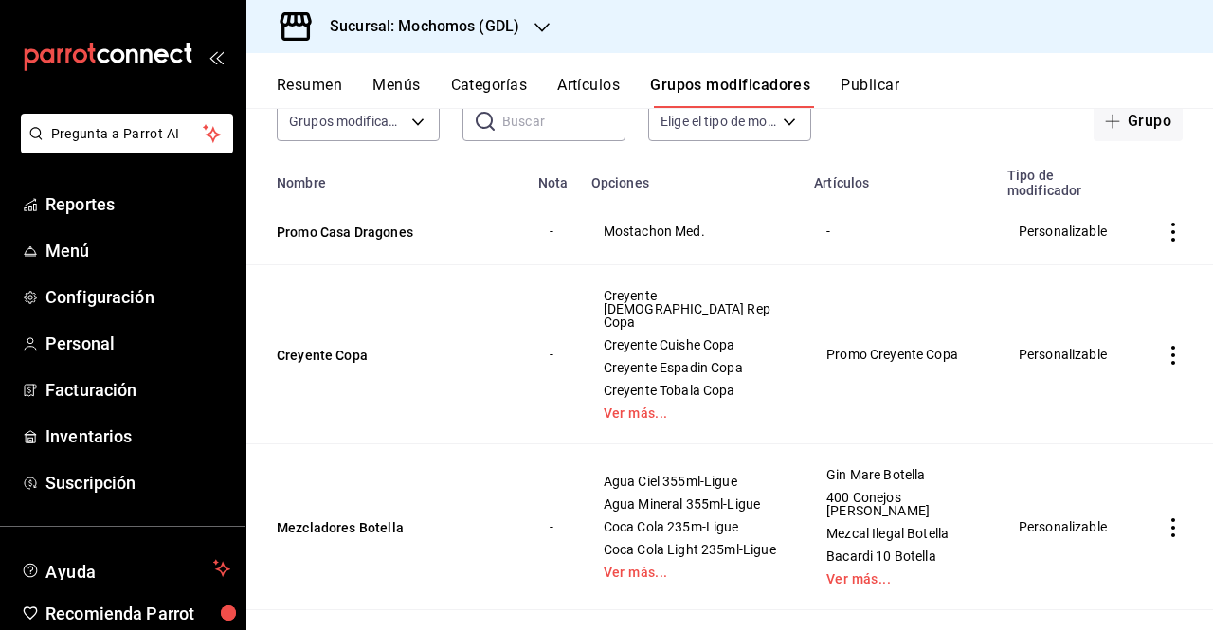
scroll to position [172, 0]
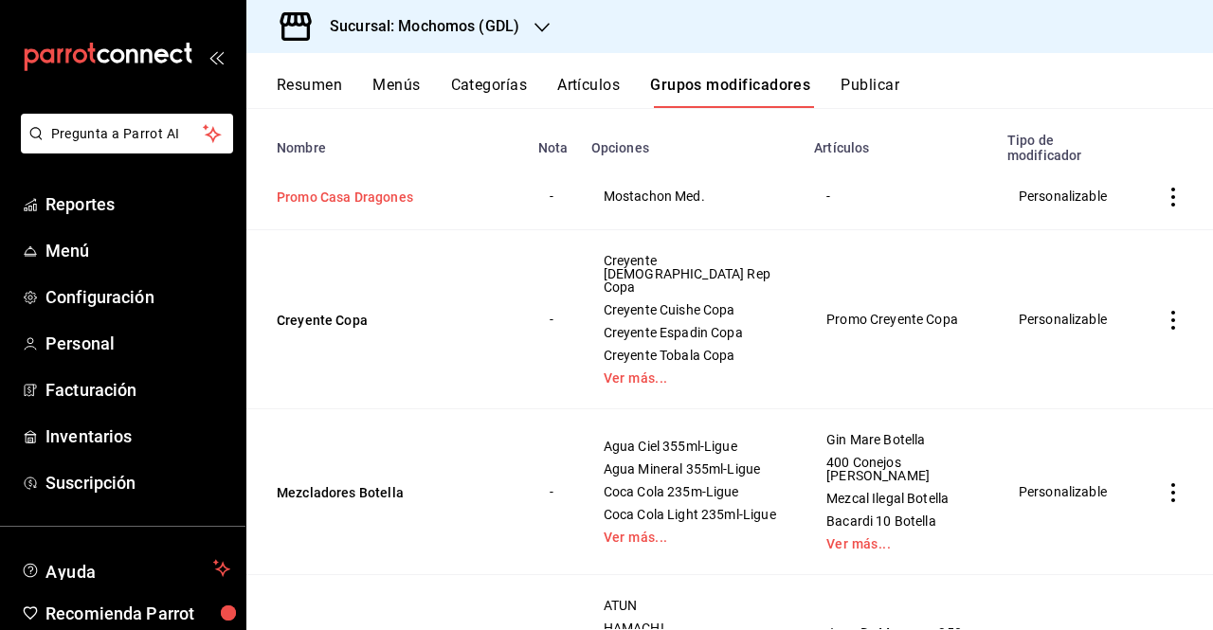
click at [432, 195] on button "Promo Casa Dragones" at bounding box center [391, 197] width 228 height 19
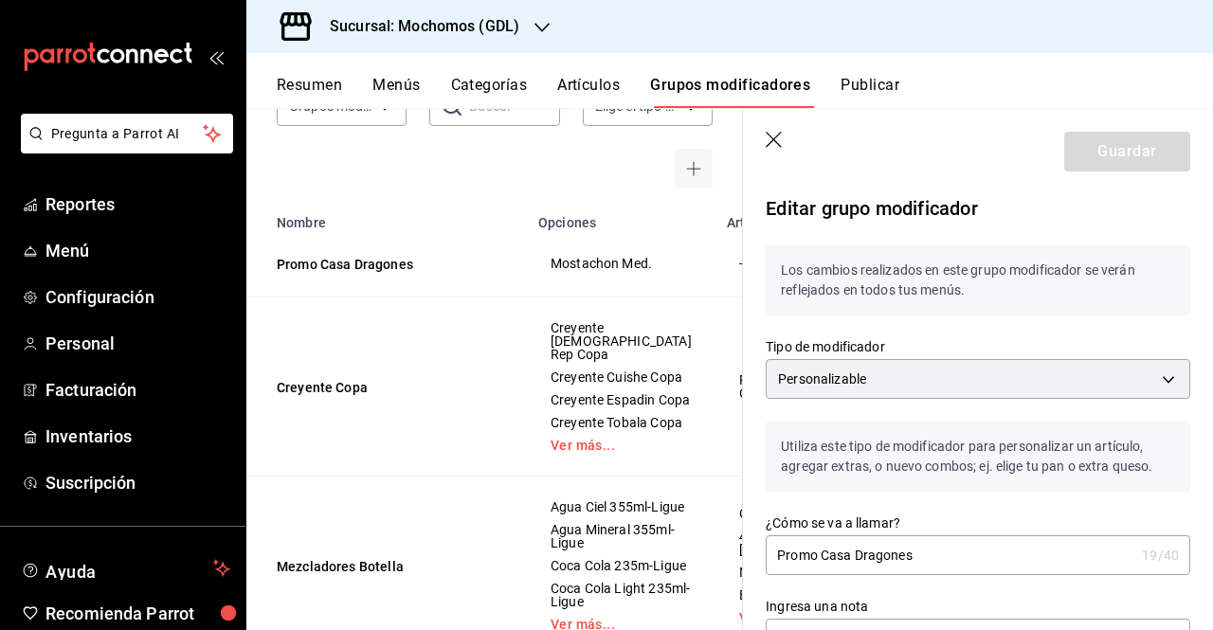
click at [771, 131] on header "Guardar" at bounding box center [978, 148] width 470 height 78
click at [766, 147] on icon "button" at bounding box center [775, 141] width 19 height 19
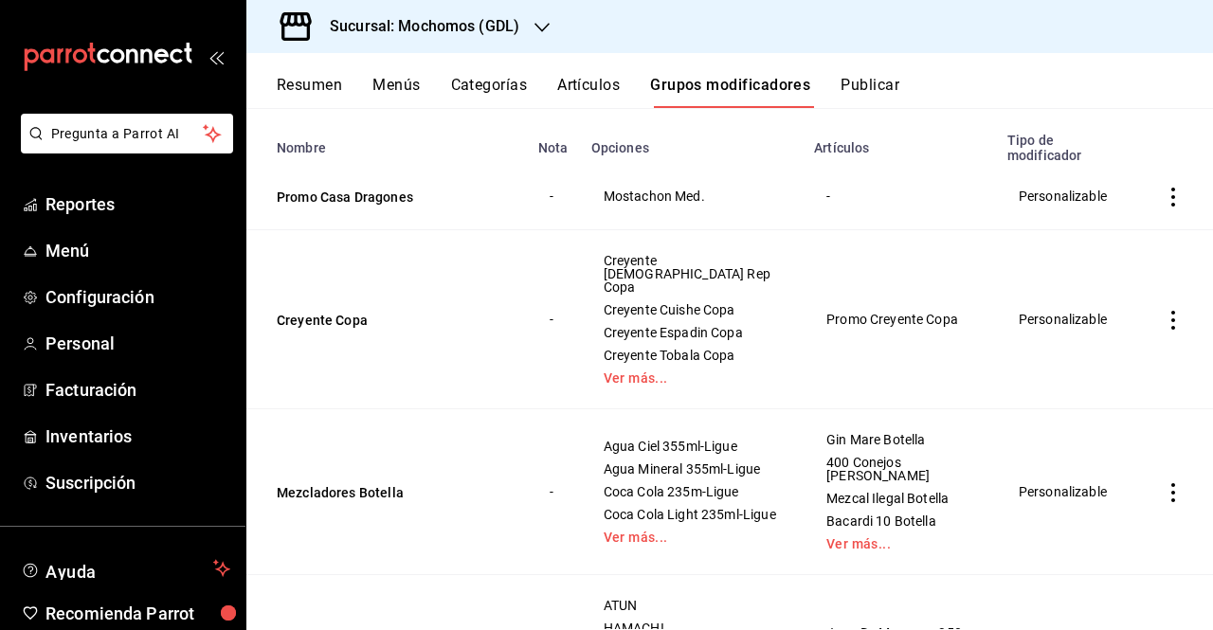
click at [589, 86] on button "Artículos" at bounding box center [588, 92] width 63 height 32
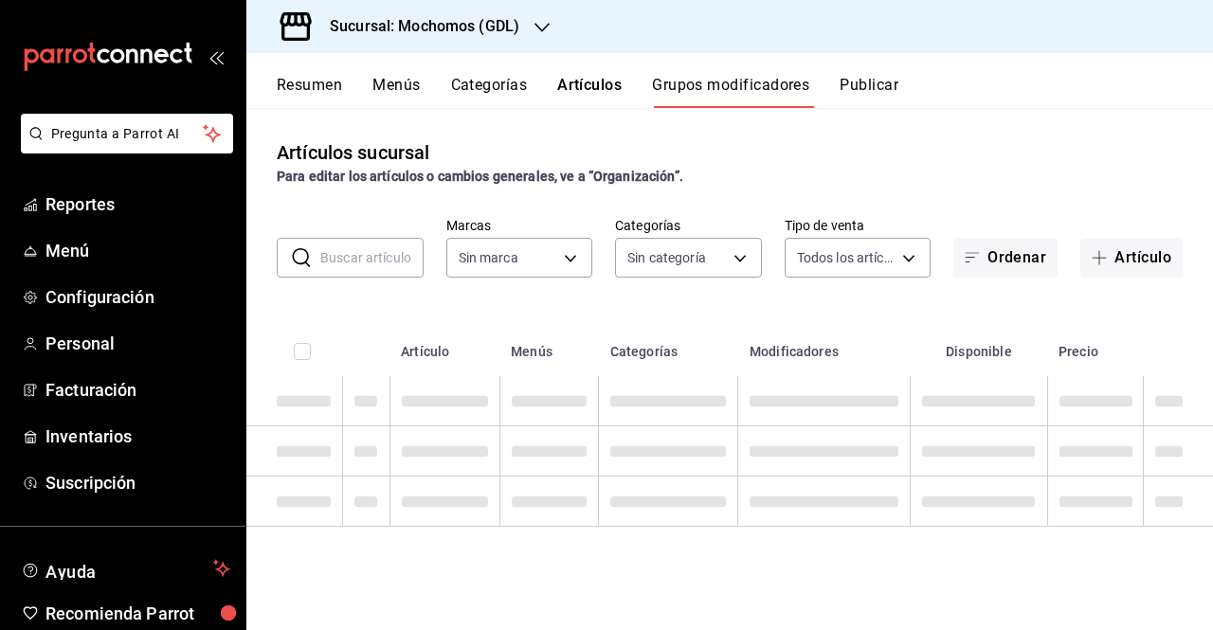
type input "36c25d4a-7cb0-456c-a434-e981d54830bc,9cac9703-0c5a-4d8b-addd-5b6b571d65b9"
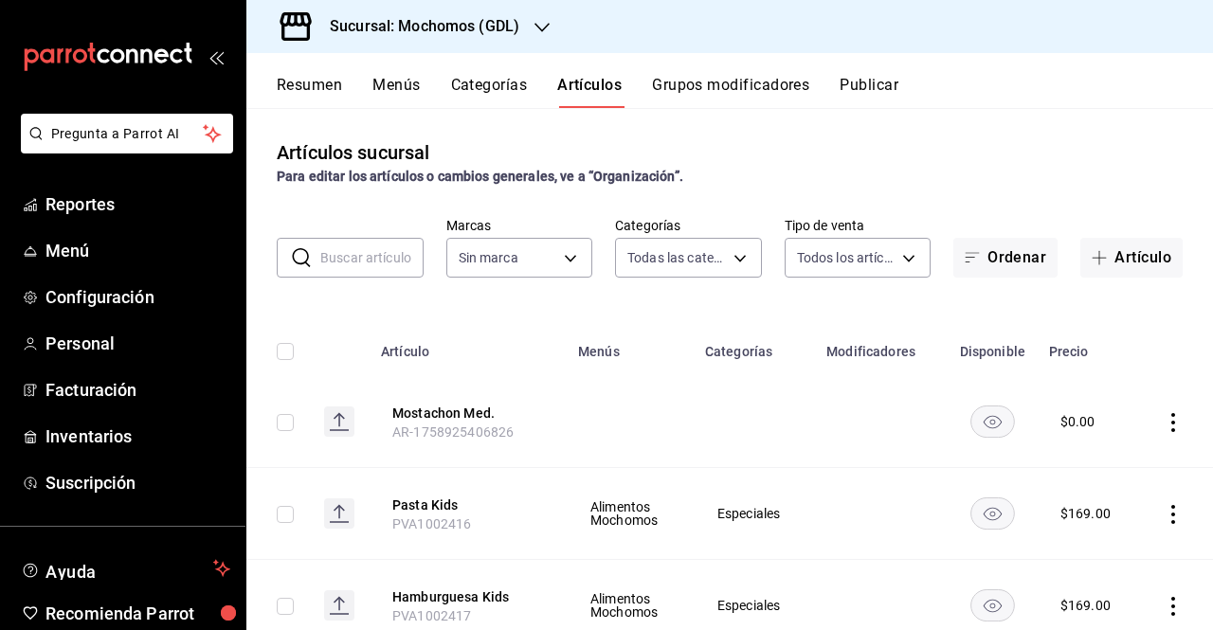
type input "c0db8a99-aef8-4e9c-862d-72763fc5d605,0e6da5ad-e1ed-4623-8a7f-4db137866549,4ba6e…"
type input "36c25d4a-7cb0-456c-a434-e981d54830bc,9cac9703-0c5a-4d8b-addd-5b6b571d65b9"
click at [368, 264] on input "text" at bounding box center [371, 258] width 103 height 38
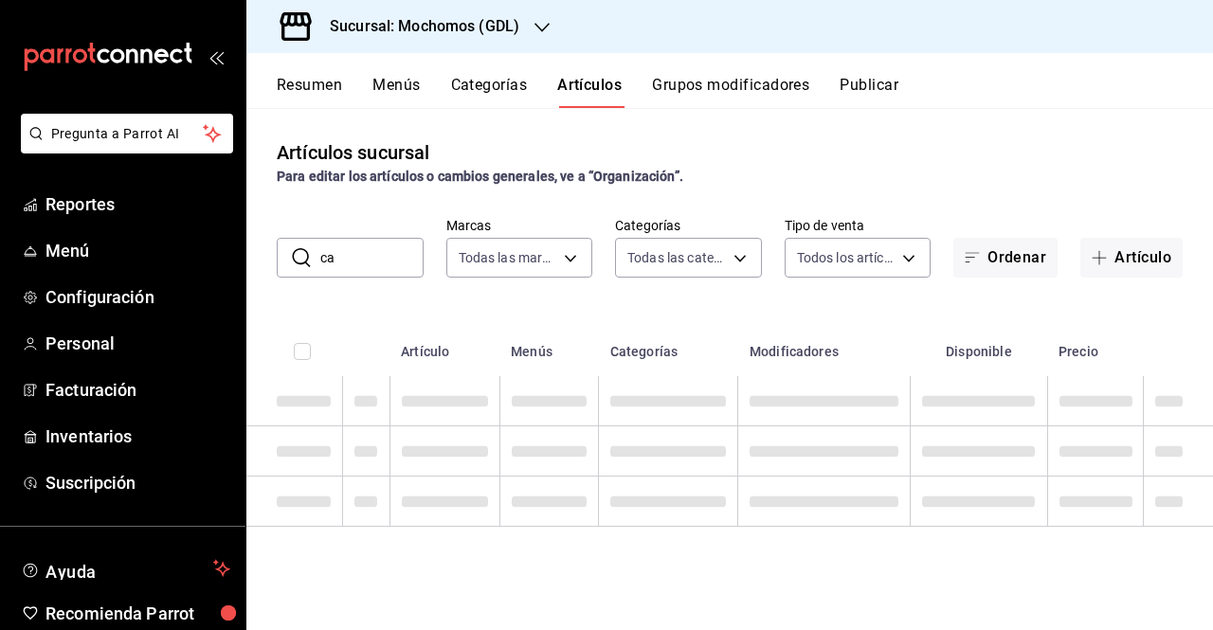
type input "c"
type input "d"
click at [766, 76] on button "Grupos modificadores" at bounding box center [730, 92] width 157 height 32
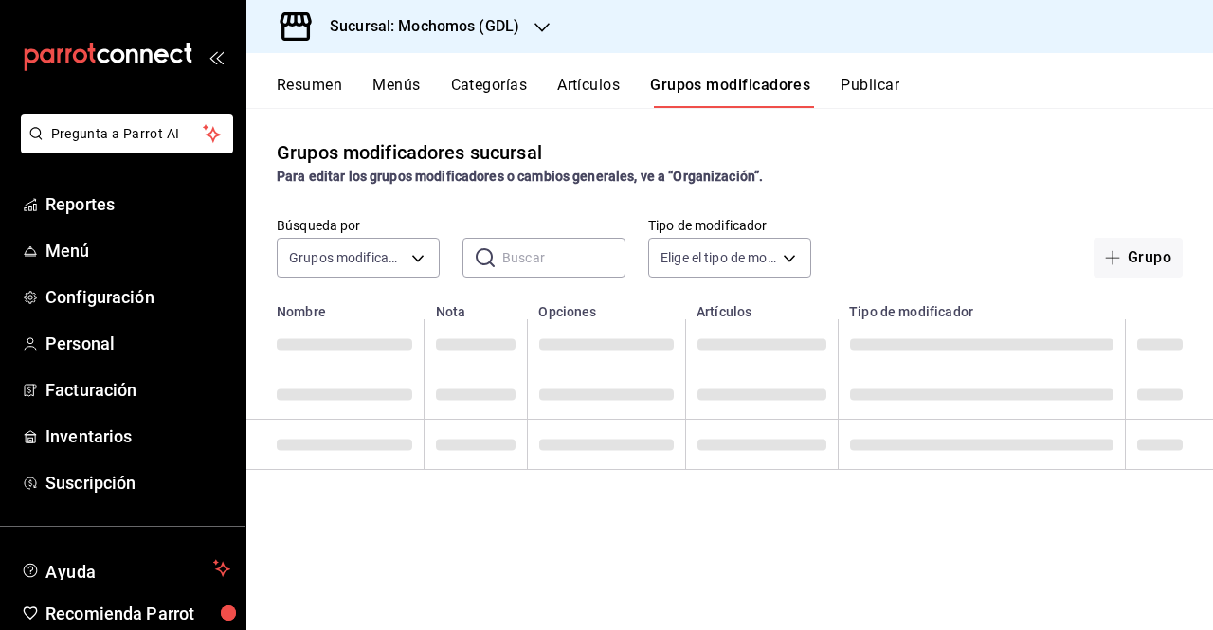
click at [609, 83] on button "Artículos" at bounding box center [588, 92] width 63 height 32
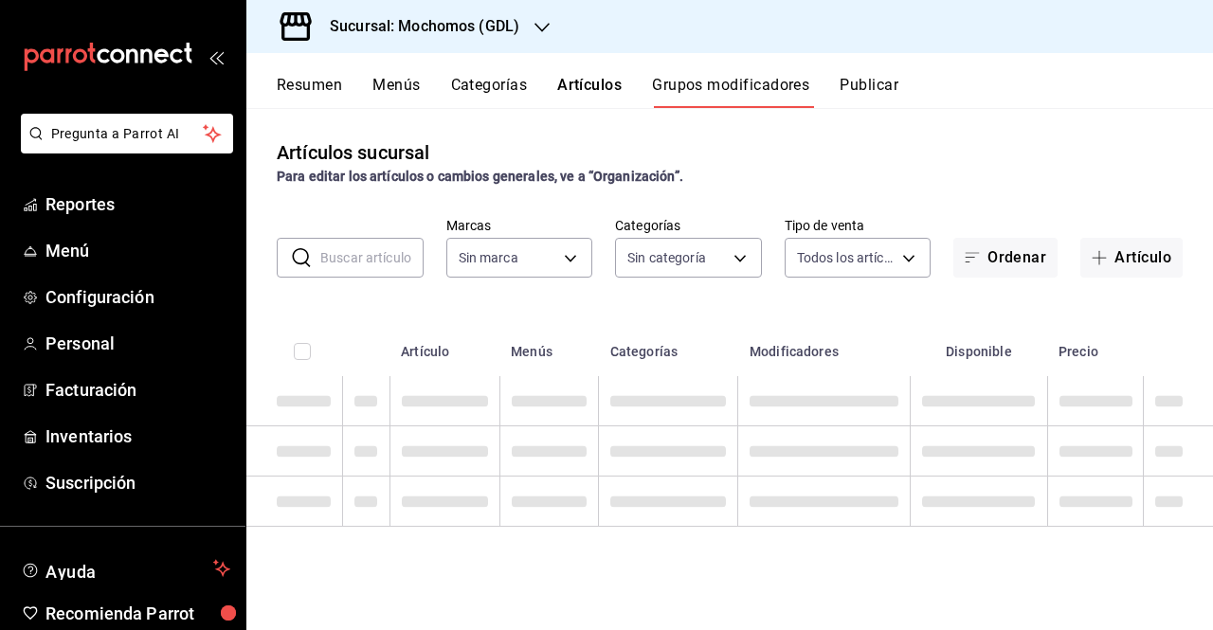
type input "36c25d4a-7cb0-456c-a434-e981d54830bc,9cac9703-0c5a-4d8b-addd-5b6b571d65b9"
click at [370, 264] on input "text" at bounding box center [371, 258] width 103 height 38
type input "36c25d4a-7cb0-456c-a434-e981d54830bc,9cac9703-0c5a-4d8b-addd-5b6b571d65b9"
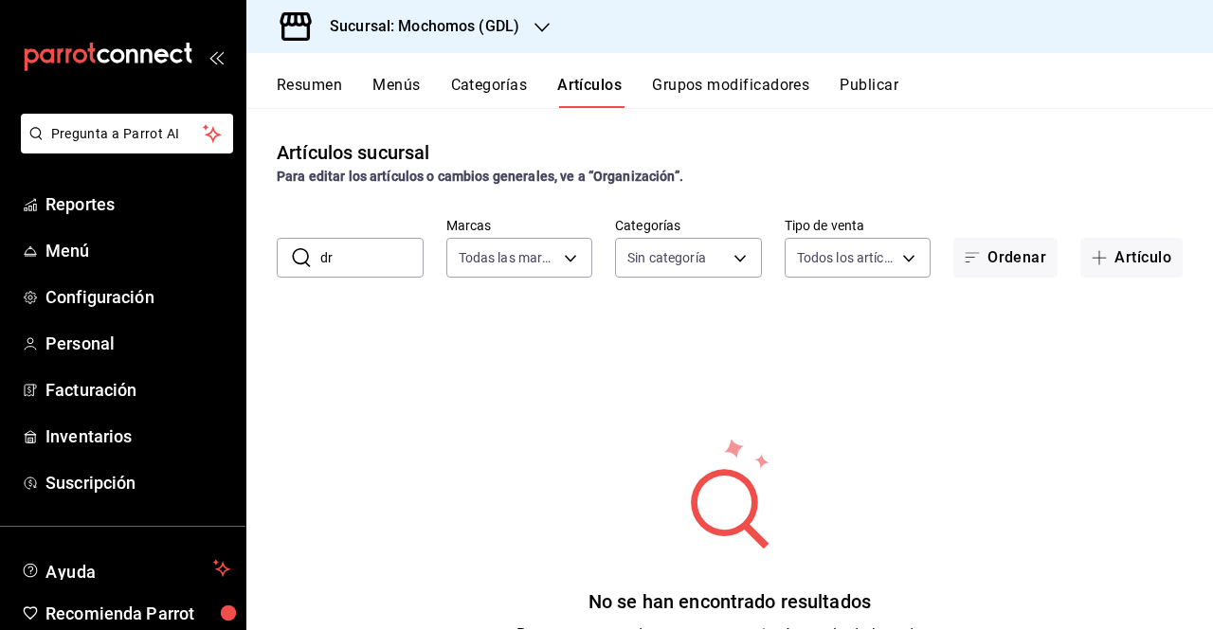
type input "d"
click at [738, 107] on button "Grupos modificadores" at bounding box center [730, 92] width 157 height 32
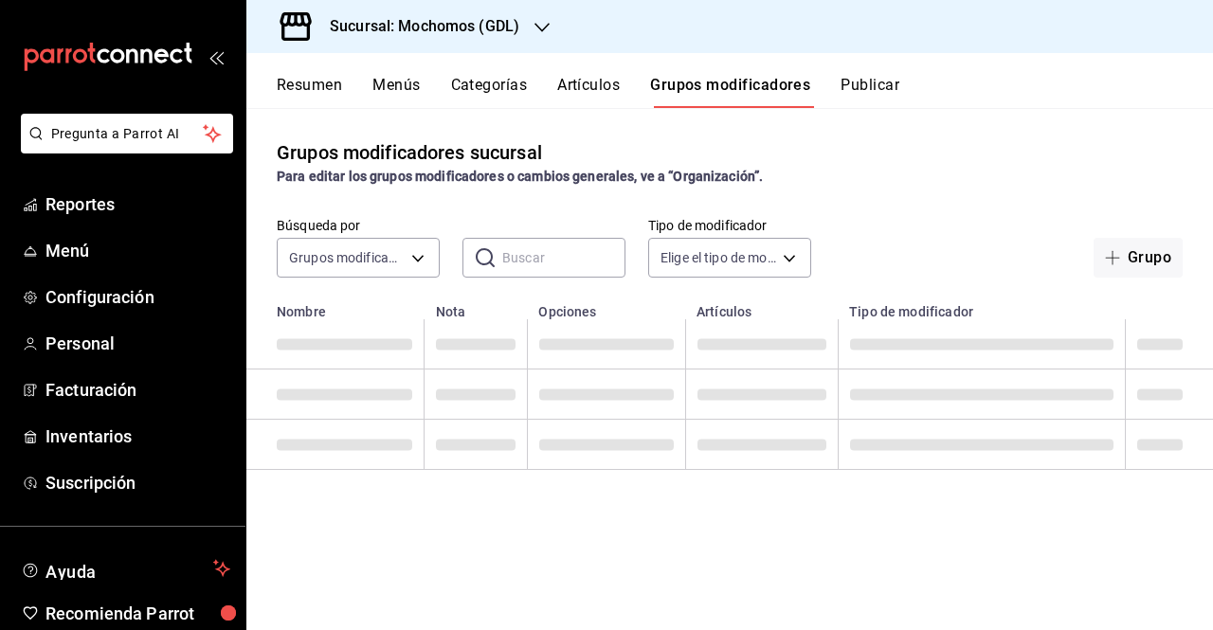
click at [593, 78] on button "Artículos" at bounding box center [588, 92] width 63 height 32
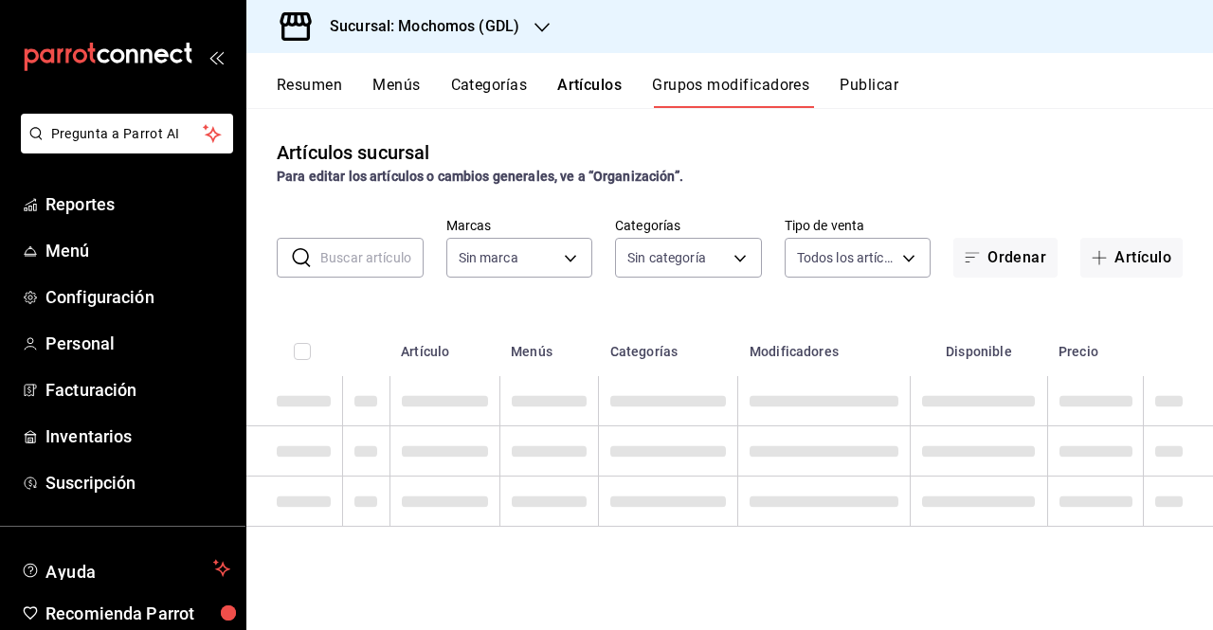
type input "36c25d4a-7cb0-456c-a434-e981d54830bc,9cac9703-0c5a-4d8b-addd-5b6b571d65b9"
click at [366, 254] on input "text" at bounding box center [371, 258] width 103 height 38
type input "36c25d4a-7cb0-456c-a434-e981d54830bc,9cac9703-0c5a-4d8b-addd-5b6b571d65b9"
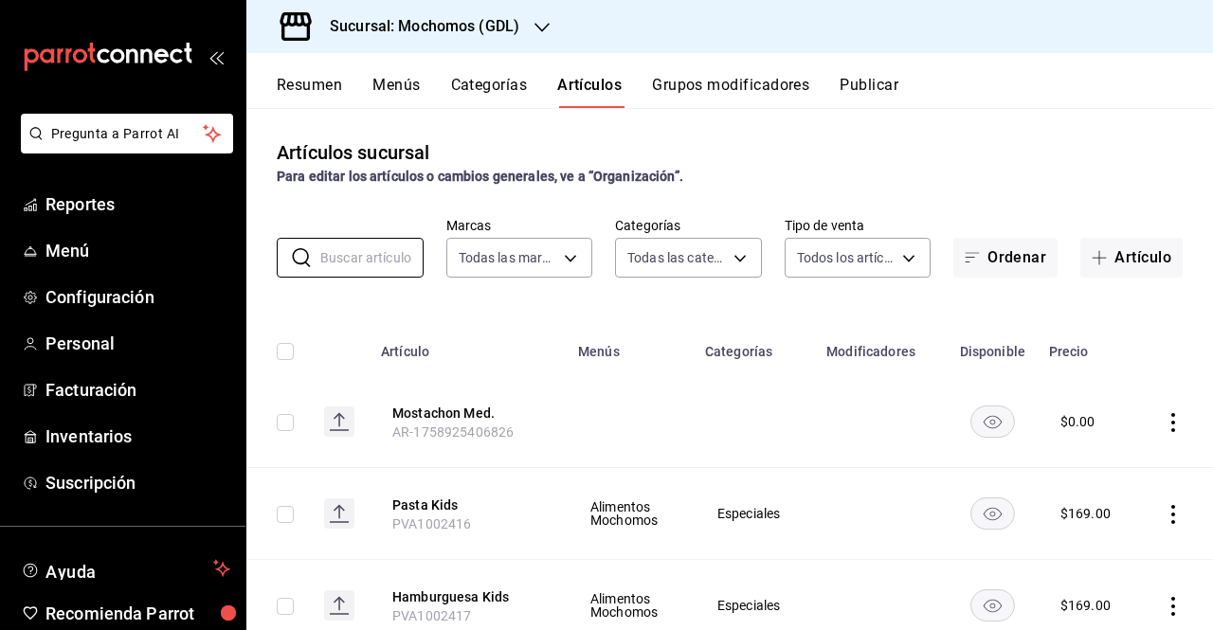
type input "c0db8a99-aef8-4e9c-862d-72763fc5d605,0e6da5ad-e1ed-4623-8a7f-4db137866549,4ba6e…"
click at [368, 257] on input "text" at bounding box center [371, 258] width 103 height 38
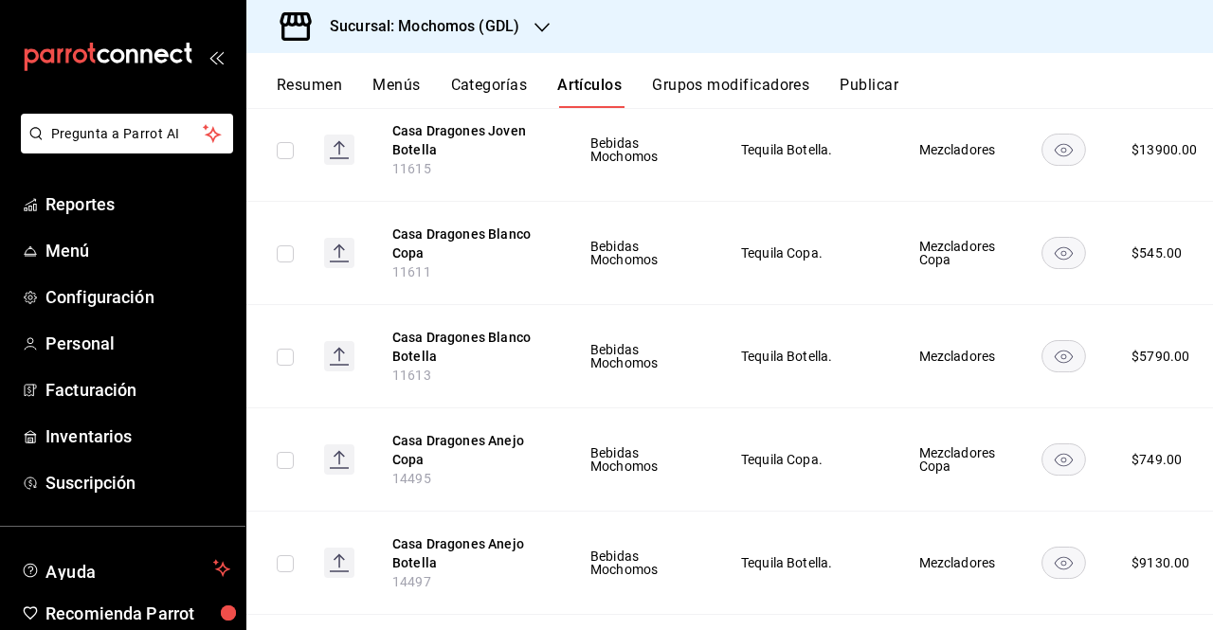
scroll to position [567, 0]
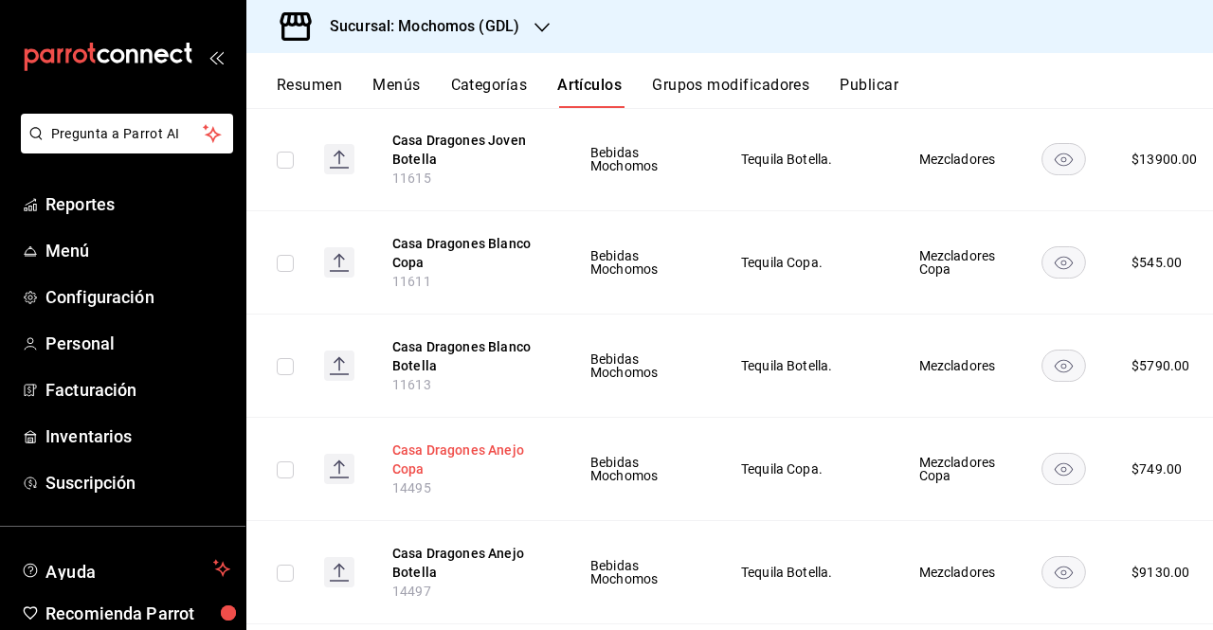
type input "casa"
click at [484, 459] on button "Casa Dragones Anejo Copa" at bounding box center [468, 460] width 152 height 38
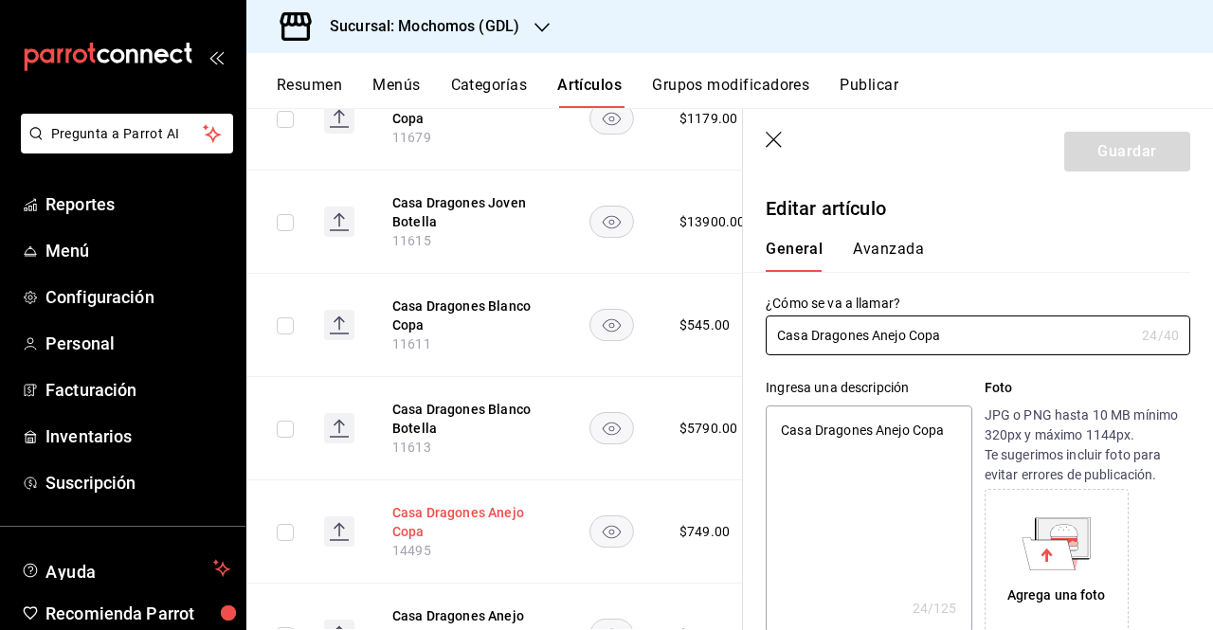
type textarea "x"
type input "$749.00"
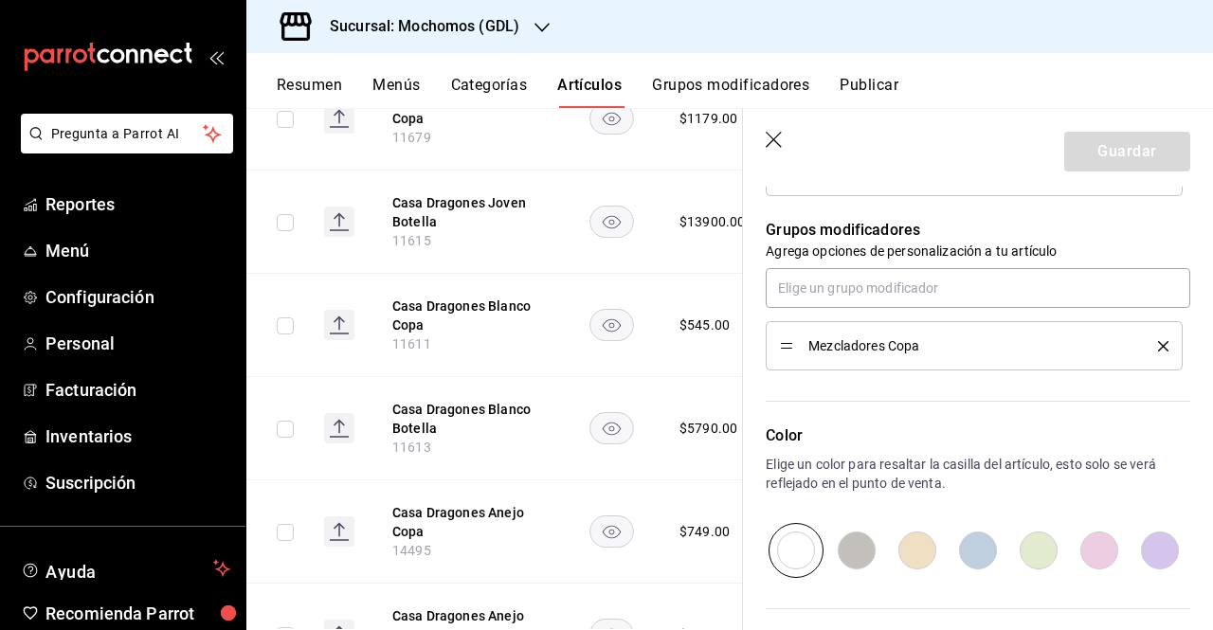
scroll to position [812, 0]
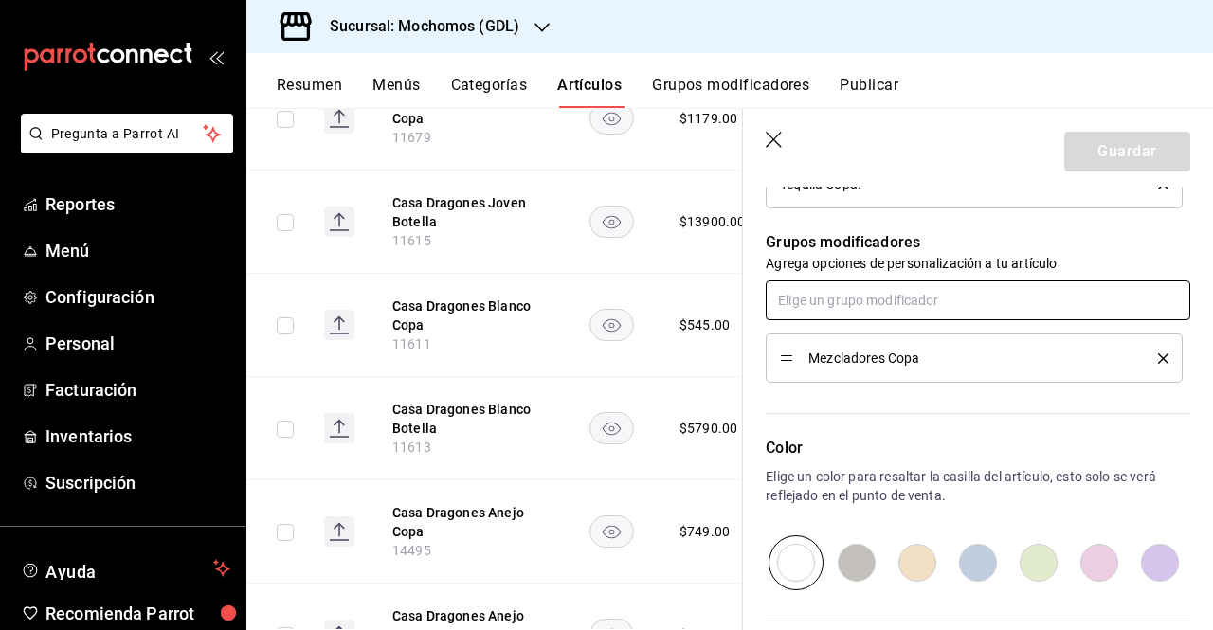
click at [854, 305] on input "text" at bounding box center [978, 301] width 425 height 40
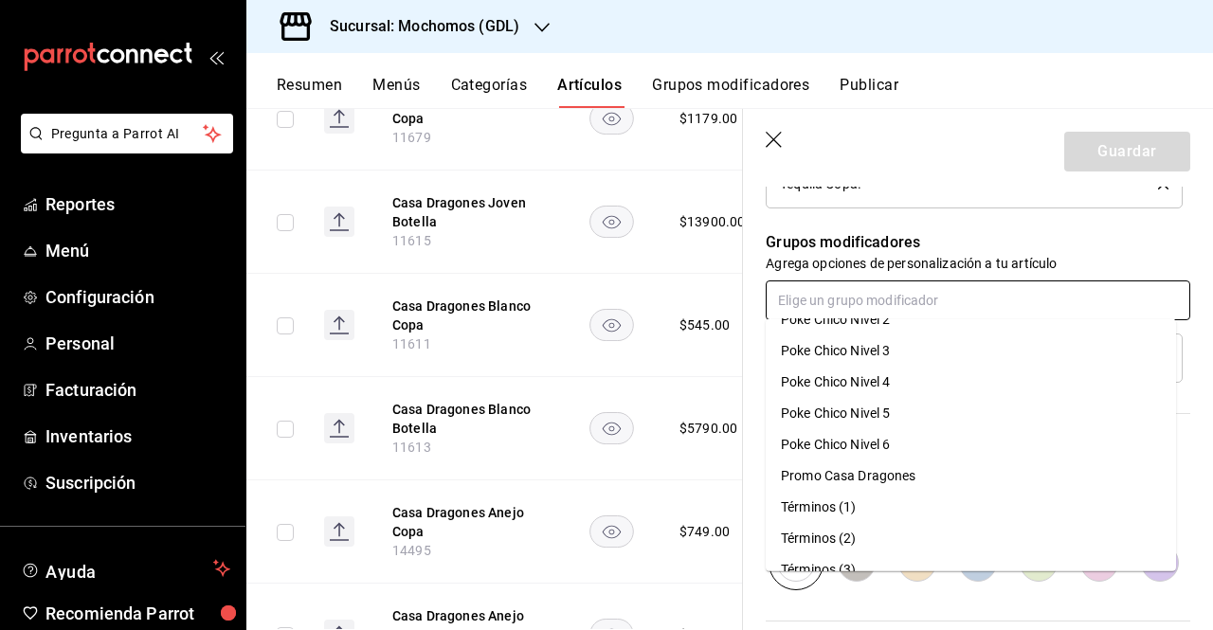
scroll to position [357, 0]
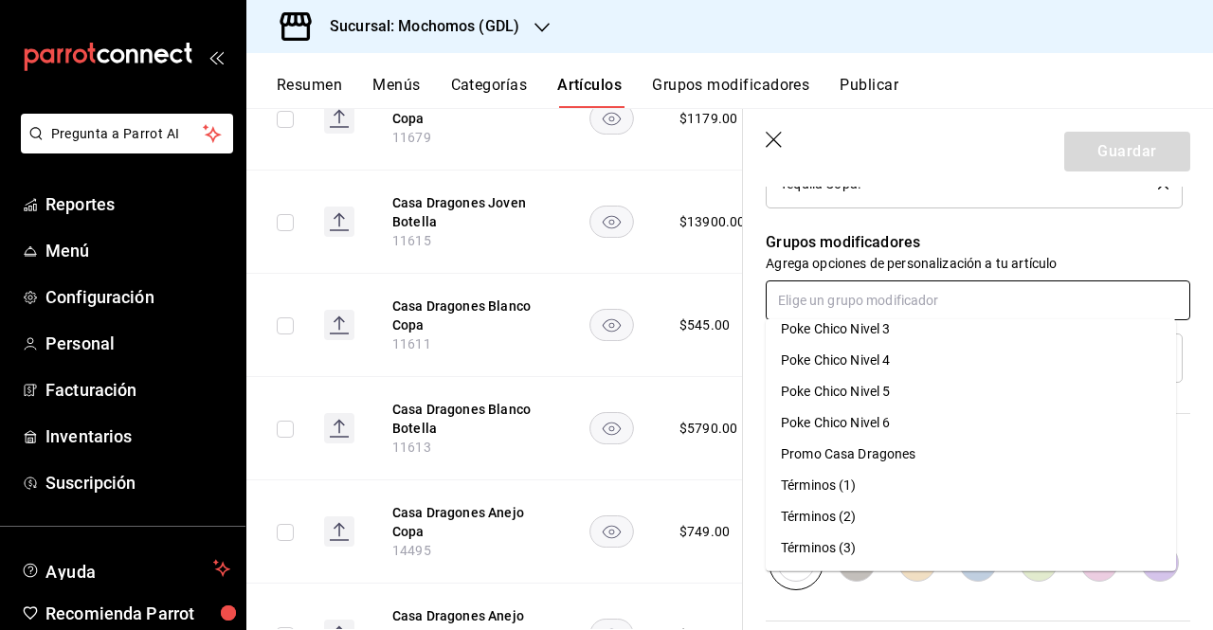
click at [878, 458] on div "Promo Casa Dragones" at bounding box center [849, 455] width 136 height 20
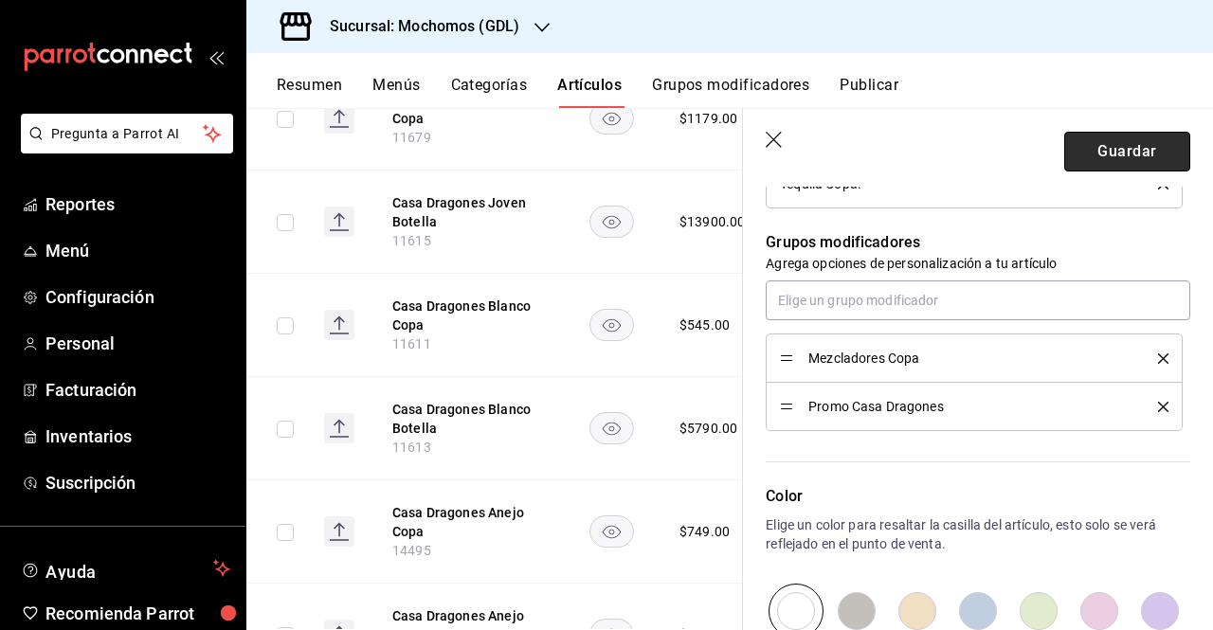
click at [1105, 160] on button "Guardar" at bounding box center [1128, 152] width 126 height 40
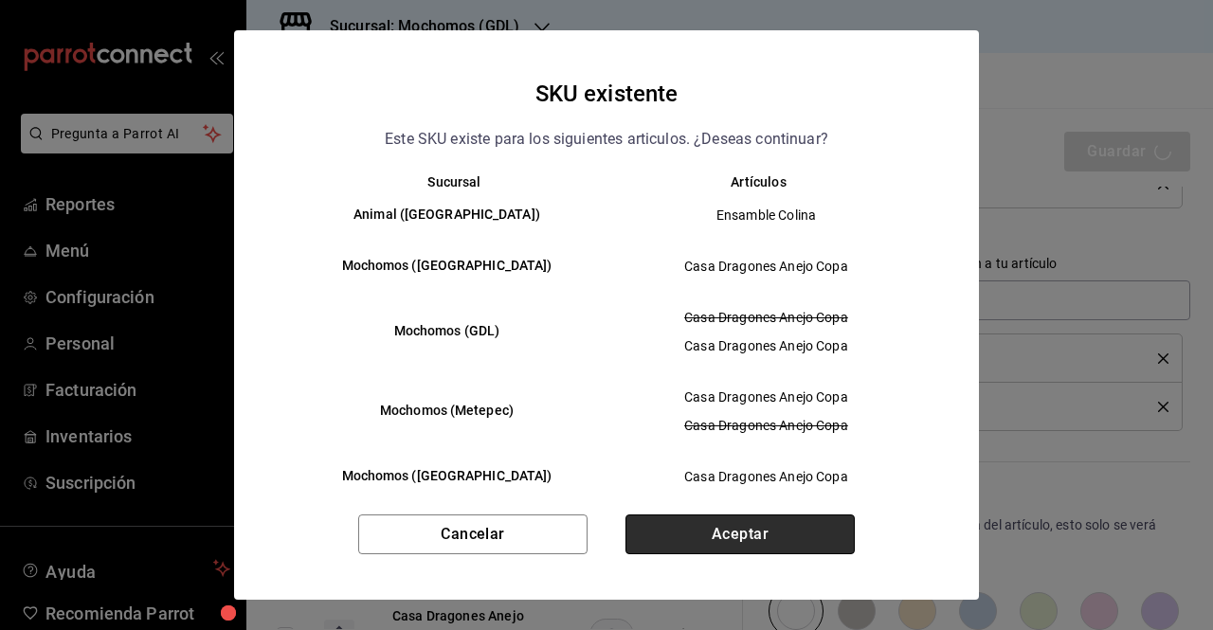
click at [679, 526] on button "Aceptar" at bounding box center [740, 535] width 229 height 40
type textarea "x"
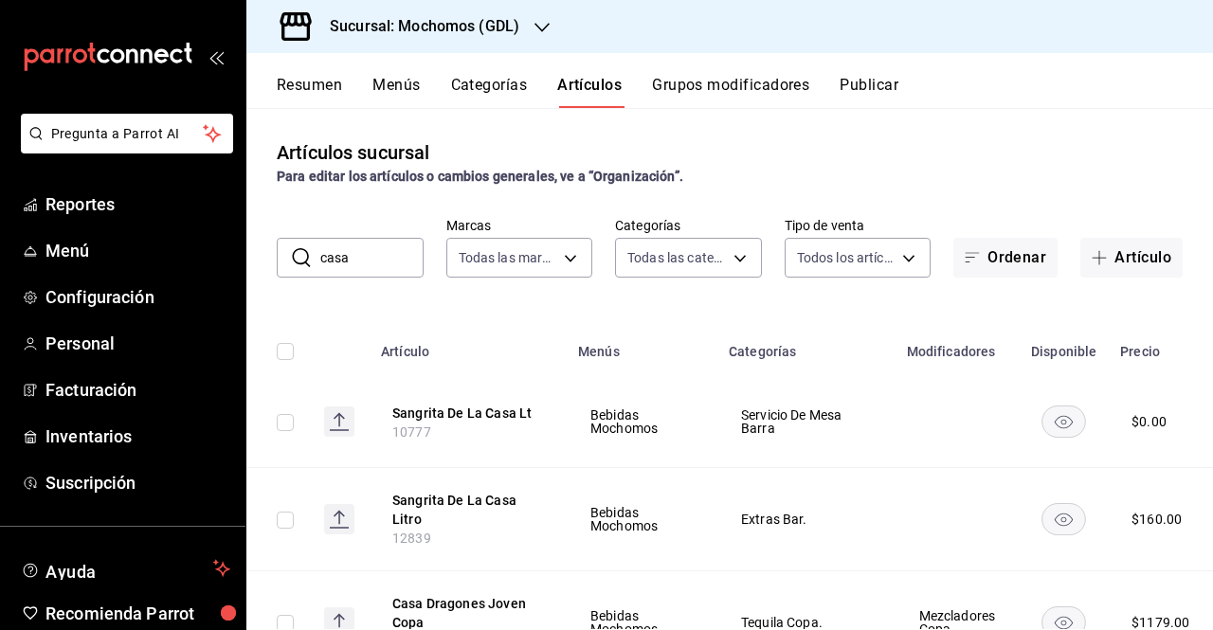
click at [871, 84] on button "Publicar" at bounding box center [869, 92] width 59 height 32
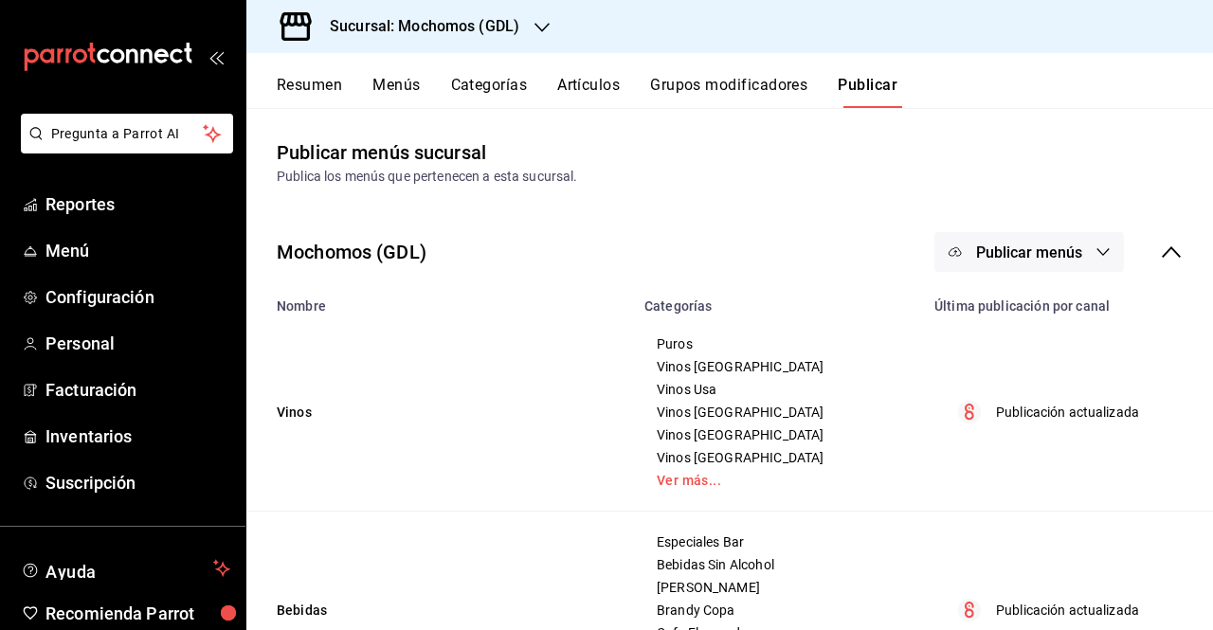
click at [1028, 251] on span "Publicar menús" at bounding box center [1029, 253] width 106 height 18
click at [1008, 327] on li "Punto de venta" at bounding box center [1016, 313] width 174 height 53
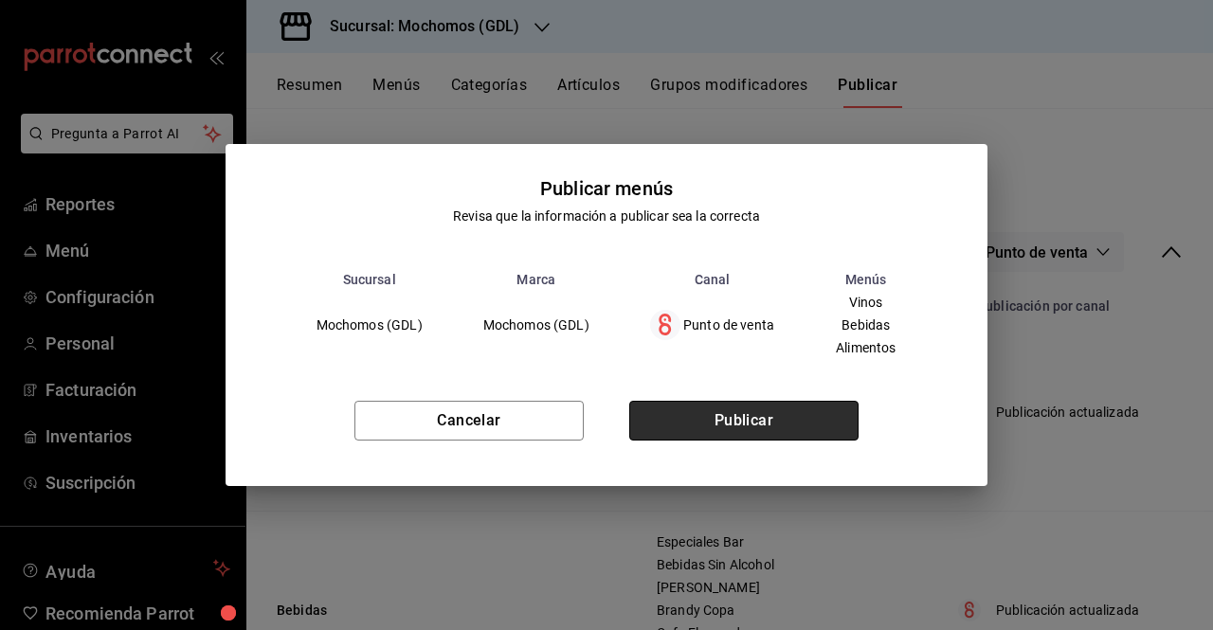
click at [813, 410] on button "Publicar" at bounding box center [743, 421] width 229 height 40
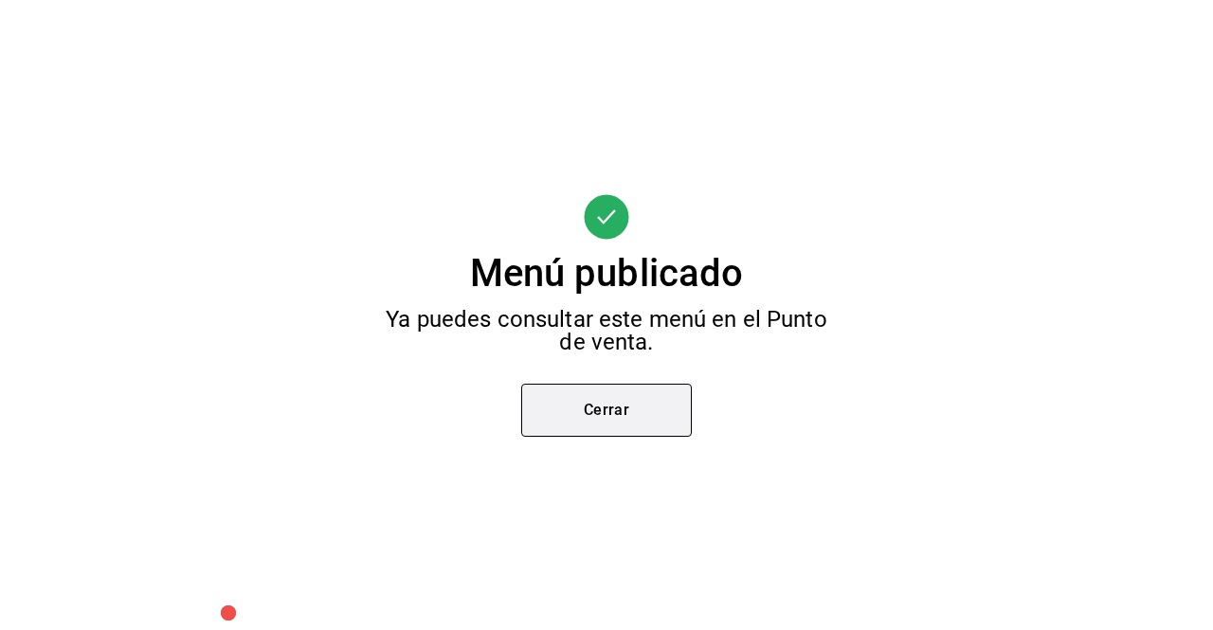
click at [690, 408] on button "Cerrar" at bounding box center [606, 410] width 171 height 53
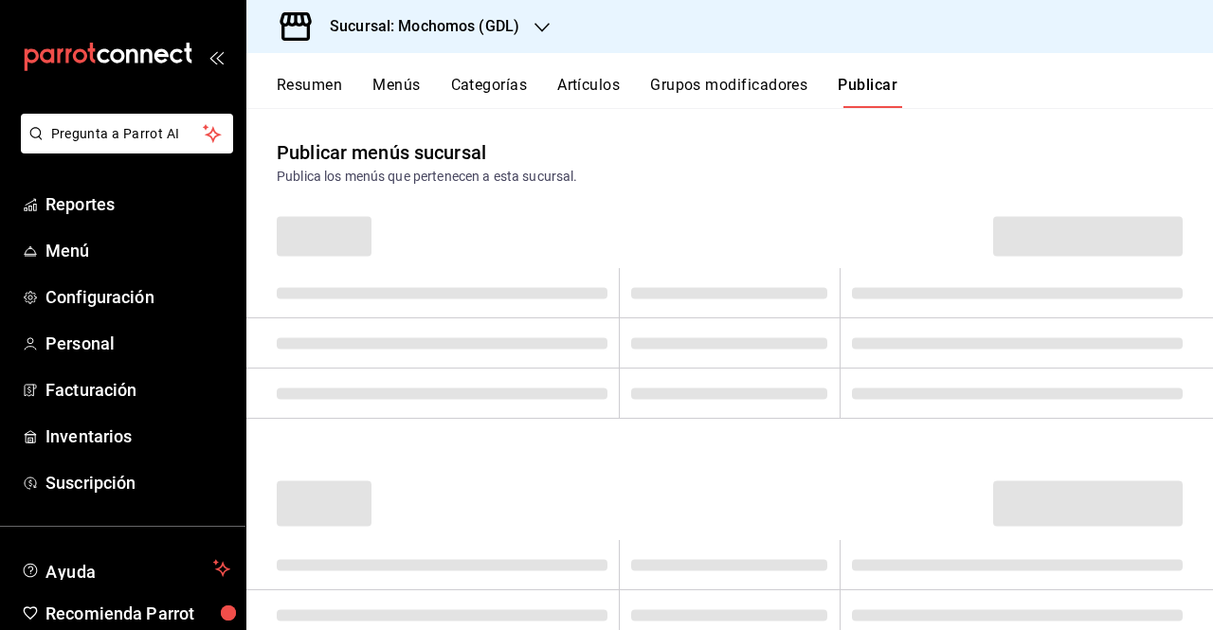
click at [500, 12] on div "Sucursal: Mochomos (GDL)" at bounding box center [410, 26] width 296 height 53
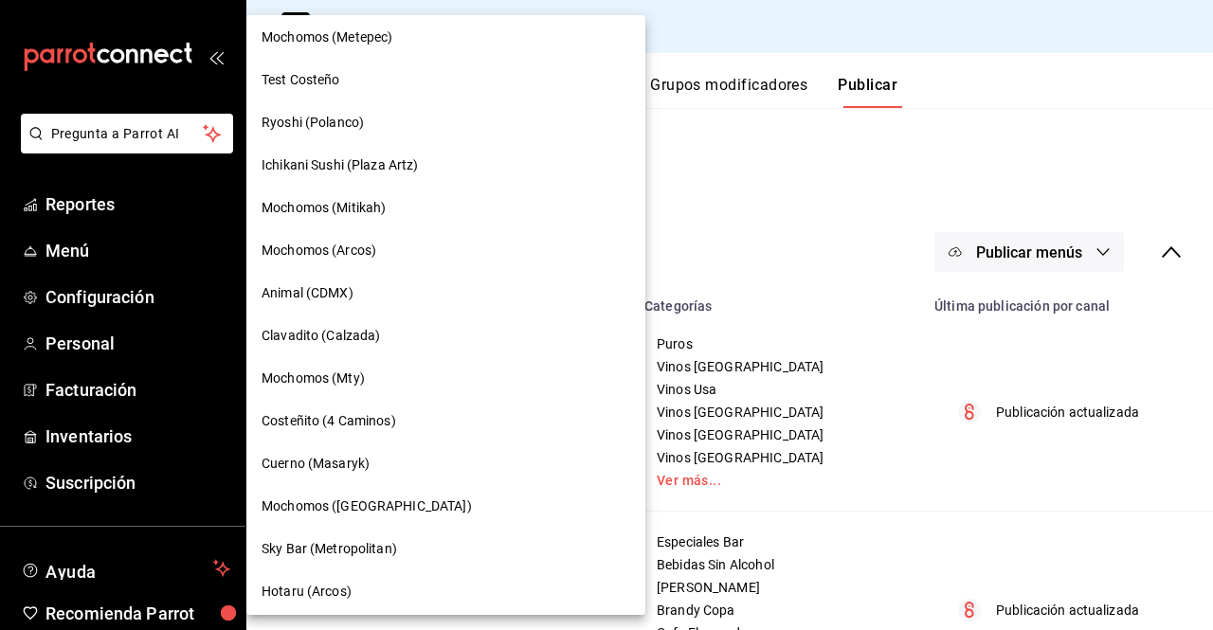
scroll to position [1329, 0]
click at [281, 520] on div "Mochomos (Puebla)" at bounding box center [445, 506] width 399 height 43
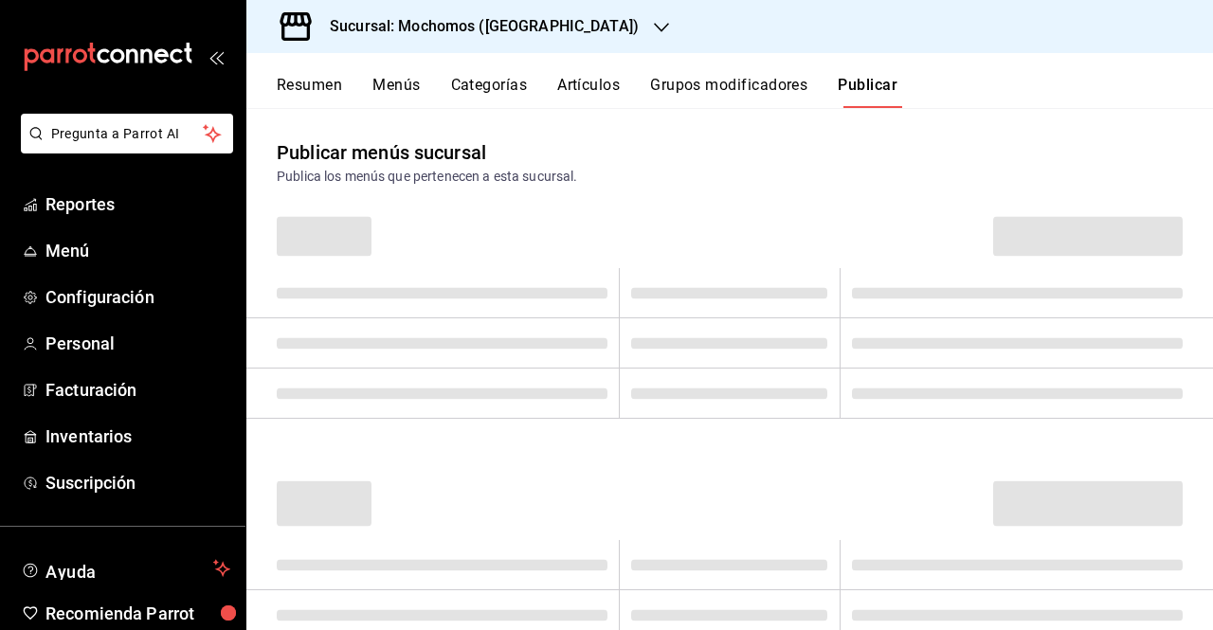
click at [527, 25] on h3 "Sucursal: Mochomos (Puebla)" at bounding box center [477, 26] width 324 height 23
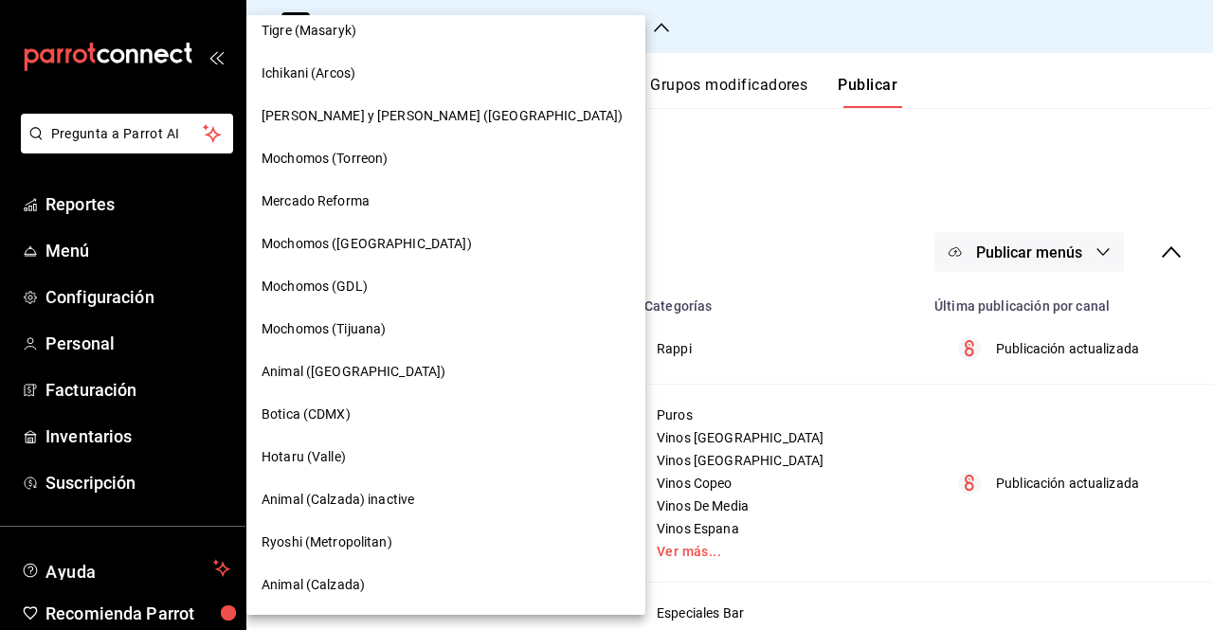
scroll to position [115, 0]
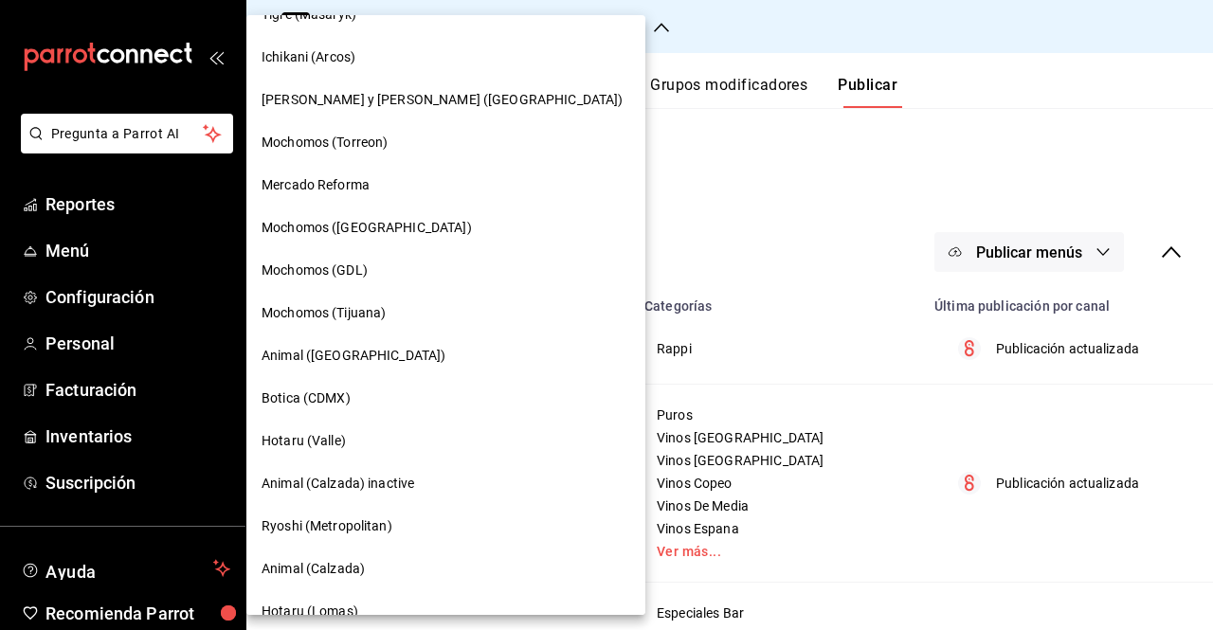
click at [329, 276] on span "Mochomos (GDL)" at bounding box center [315, 271] width 106 height 20
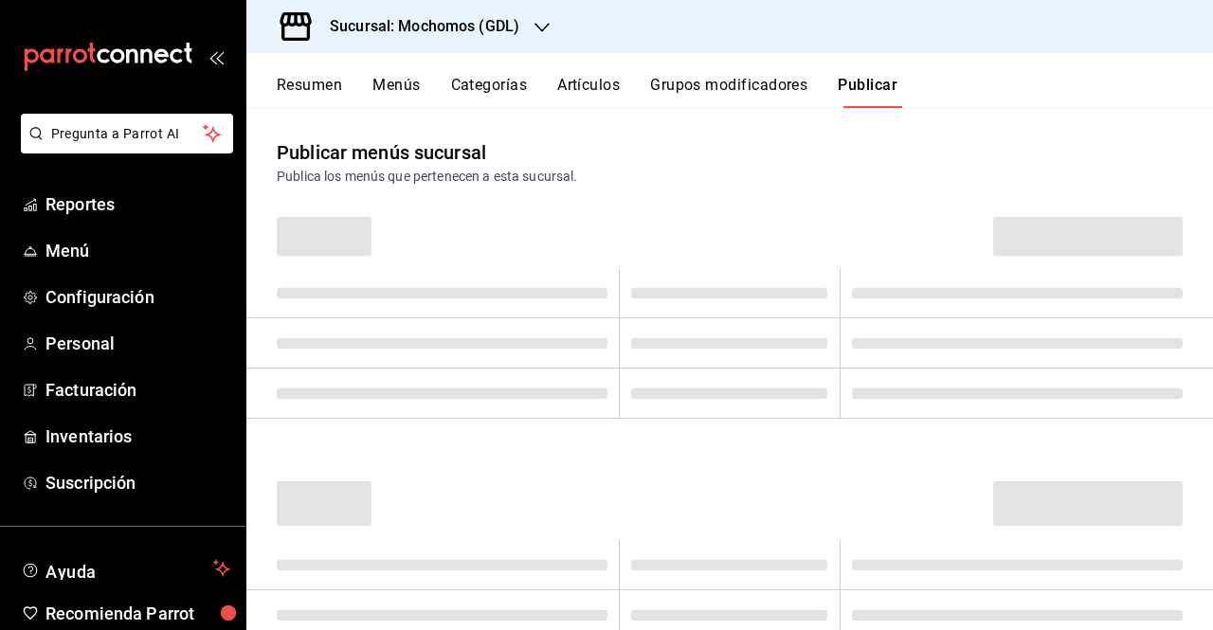
click at [605, 82] on button "Artículos" at bounding box center [588, 92] width 63 height 32
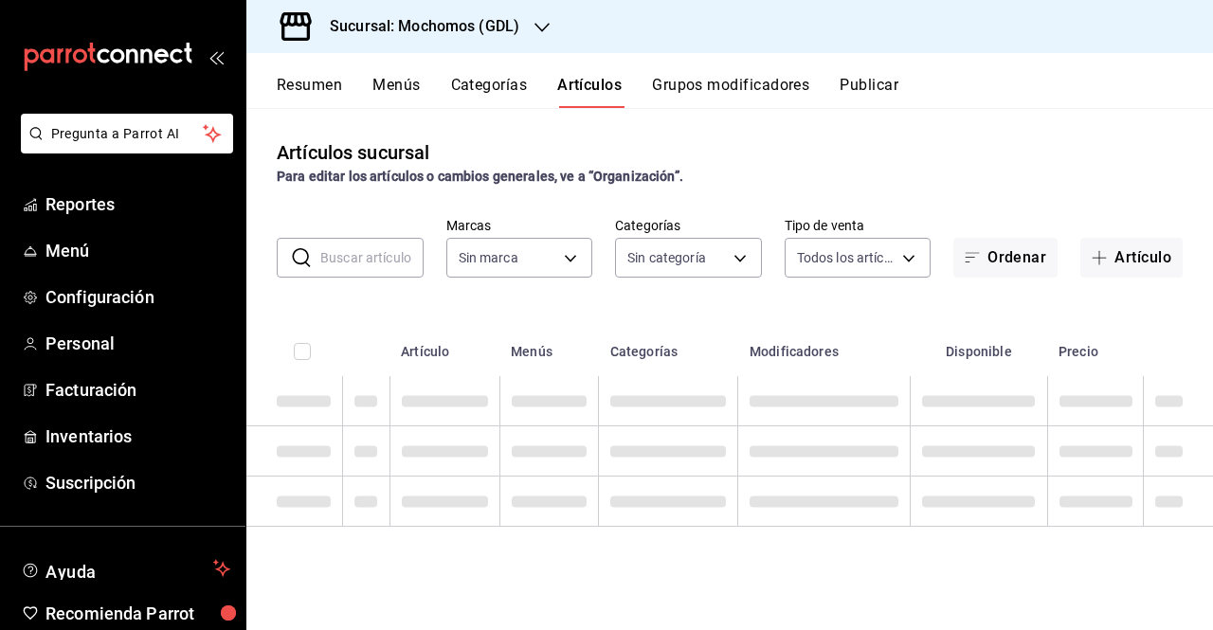
click at [702, 82] on button "Grupos modificadores" at bounding box center [730, 92] width 157 height 32
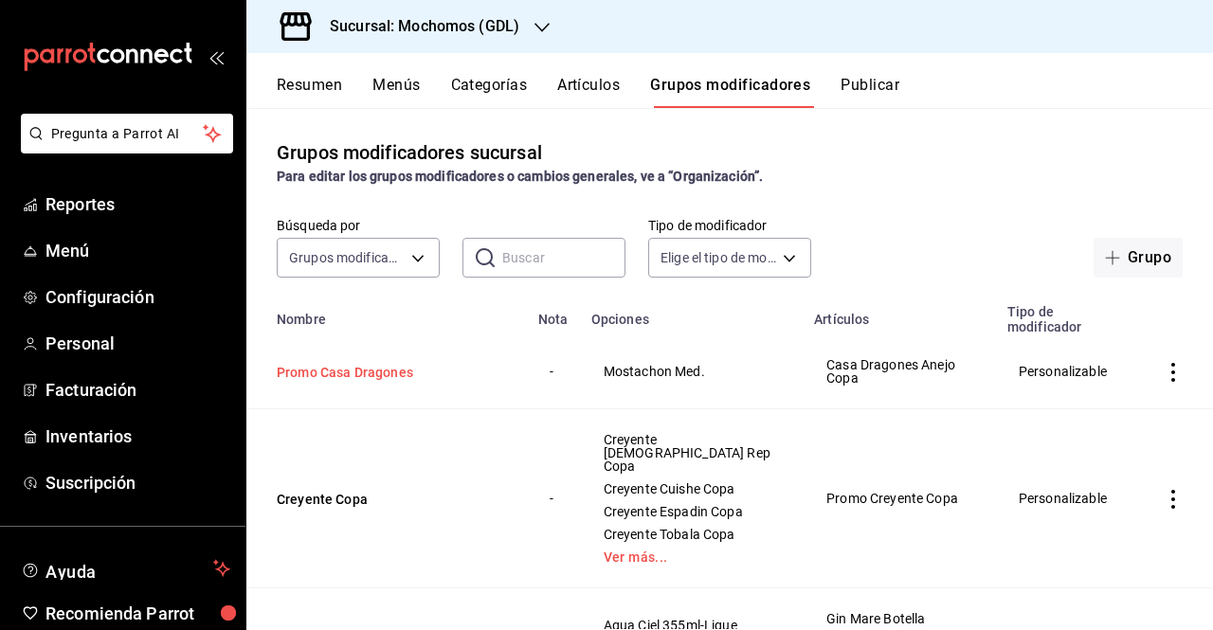
click at [355, 367] on button "Promo Casa Dragones" at bounding box center [391, 372] width 228 height 19
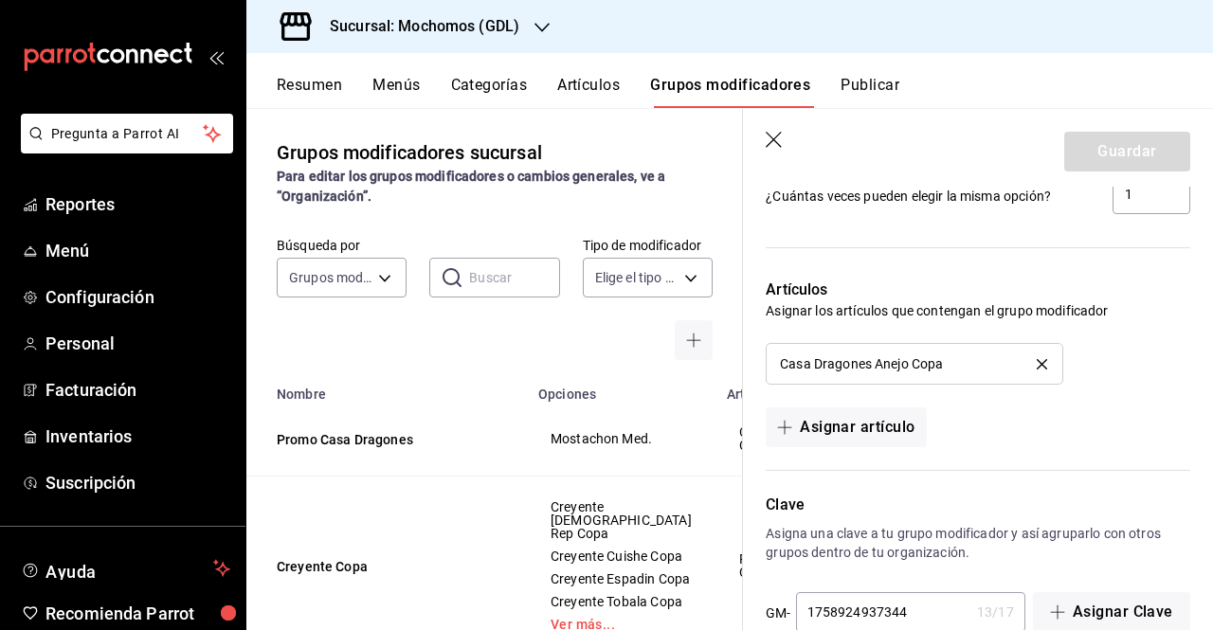
scroll to position [1150, 0]
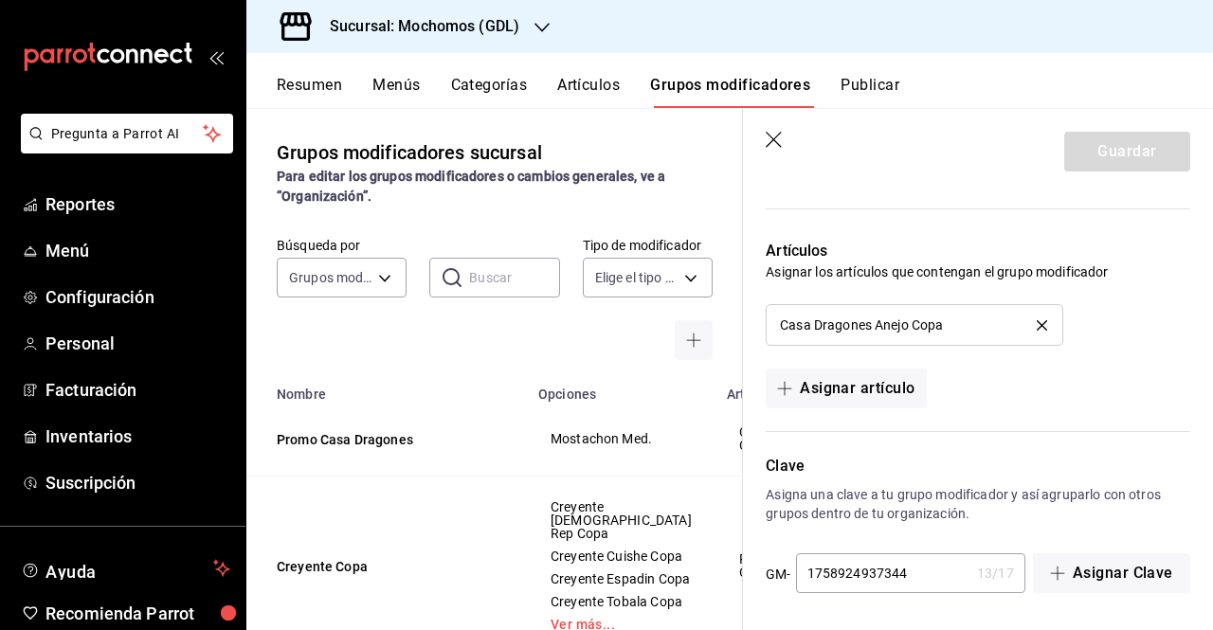
click at [768, 153] on header "Guardar" at bounding box center [978, 148] width 470 height 78
click at [773, 149] on icon "button" at bounding box center [775, 141] width 19 height 19
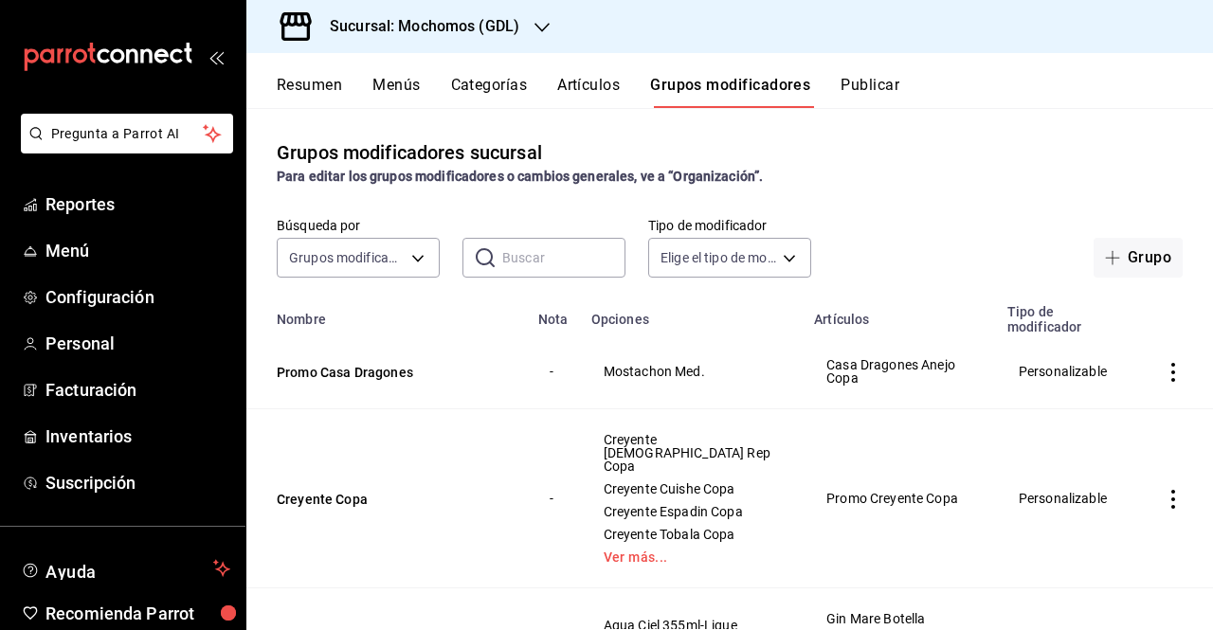
click at [605, 96] on button "Artículos" at bounding box center [588, 92] width 63 height 32
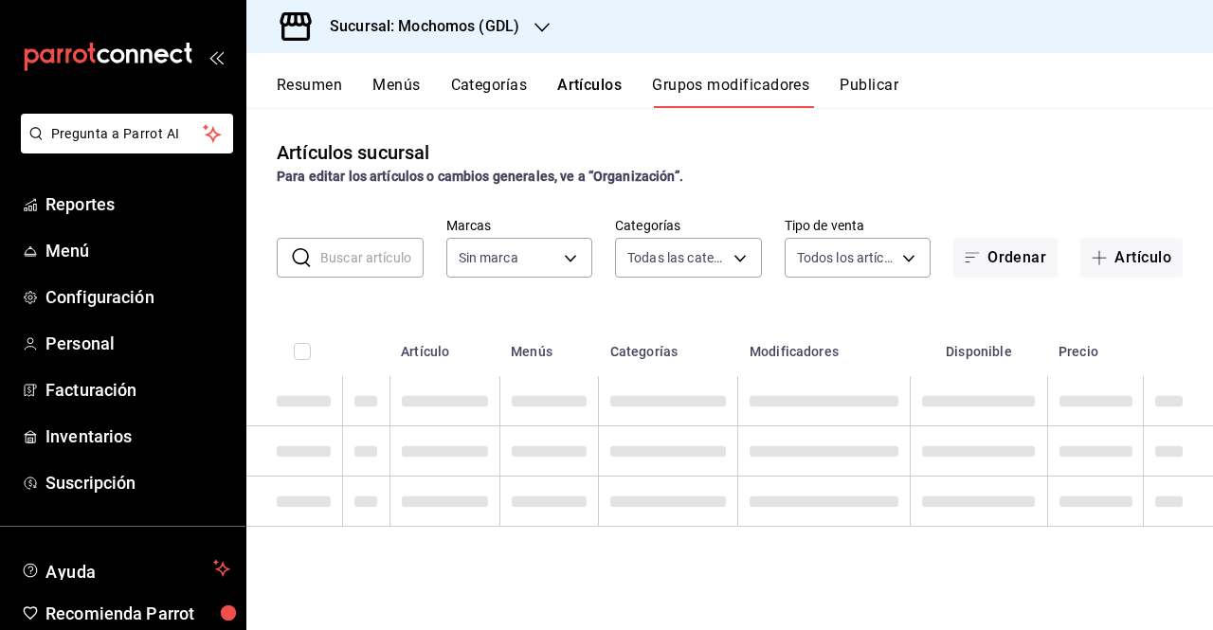
type input "36c25d4a-7cb0-456c-a434-e981d54830bc,9cac9703-0c5a-4d8b-addd-5b6b571d65b9"
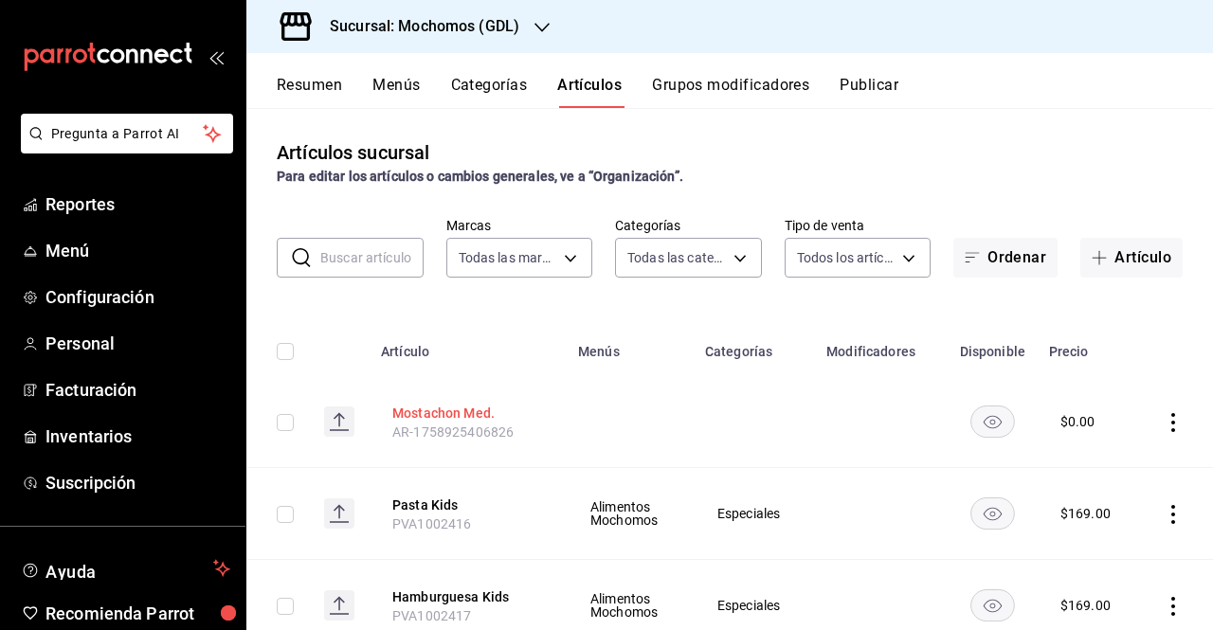
click at [466, 410] on button "Mostachon Med." at bounding box center [468, 413] width 152 height 19
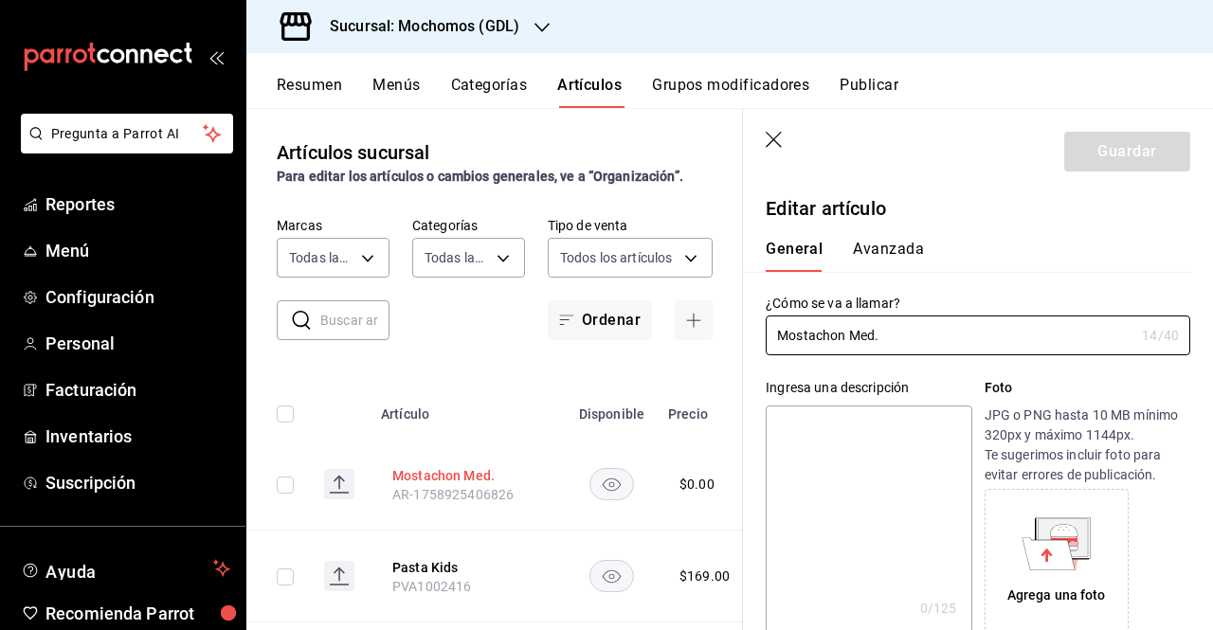
type input "$0.00"
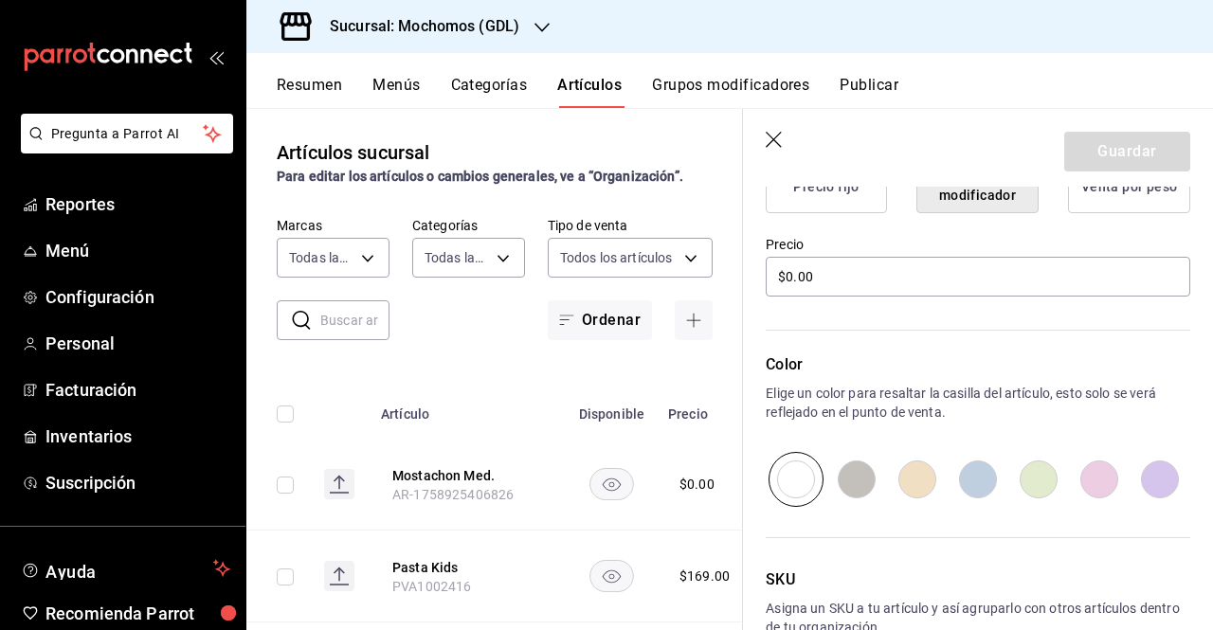
scroll to position [637, 0]
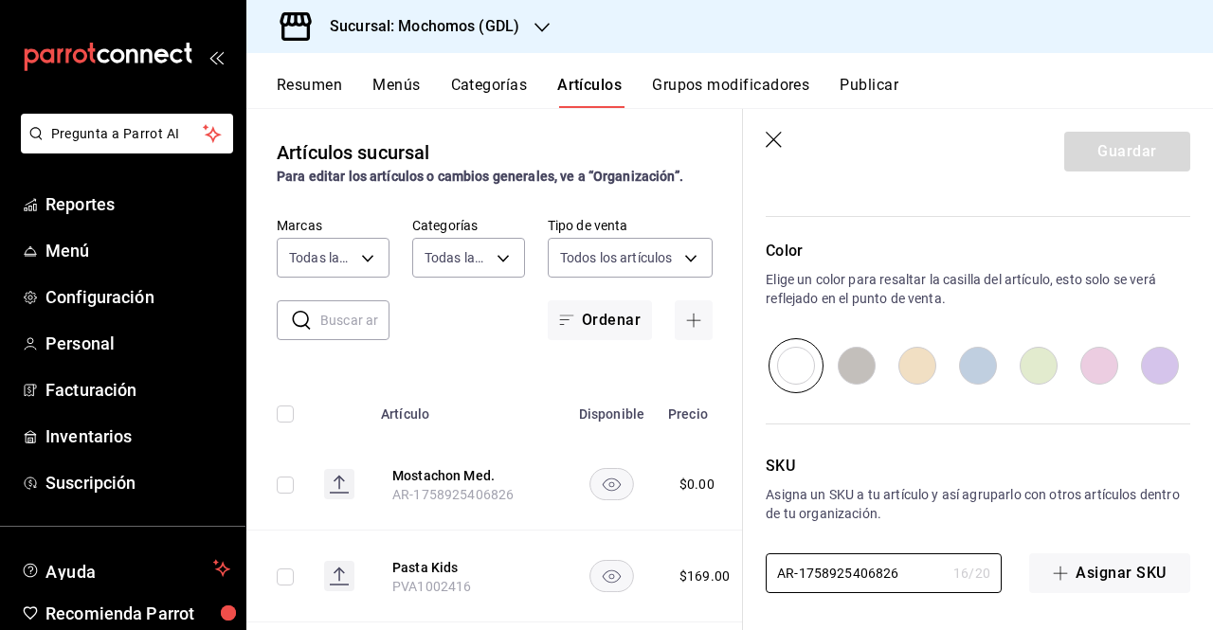
drag, startPoint x: 918, startPoint y: 578, endPoint x: 675, endPoint y: 606, distance: 244.2
click at [675, 606] on main "Artículos sucursal Para editar los artículos o cambios generales, ve a “Organiz…" at bounding box center [729, 369] width 967 height 522
paste input "PVA1000677"
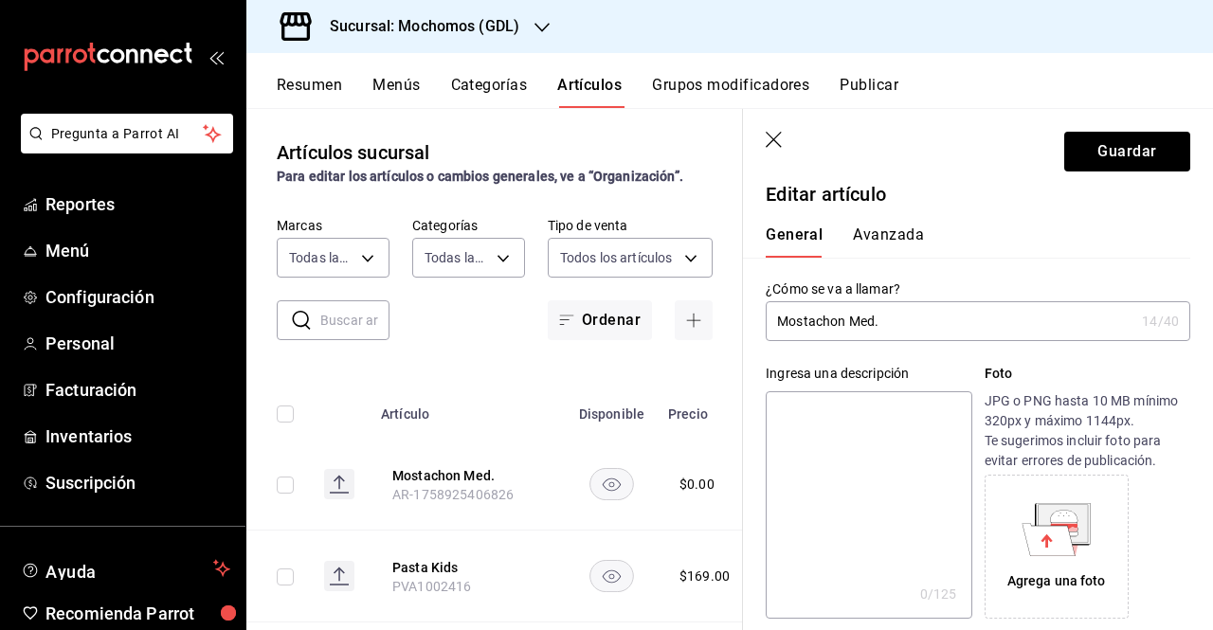
scroll to position [0, 0]
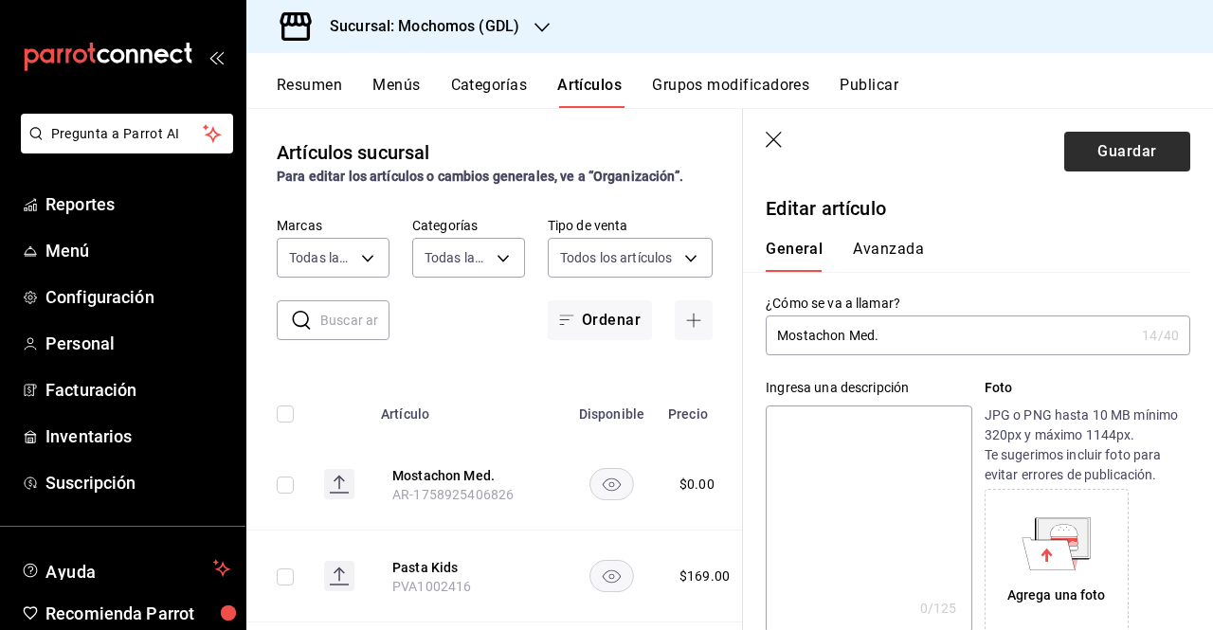
type input "PVA1000677"
click at [1098, 145] on button "Guardar" at bounding box center [1128, 152] width 126 height 40
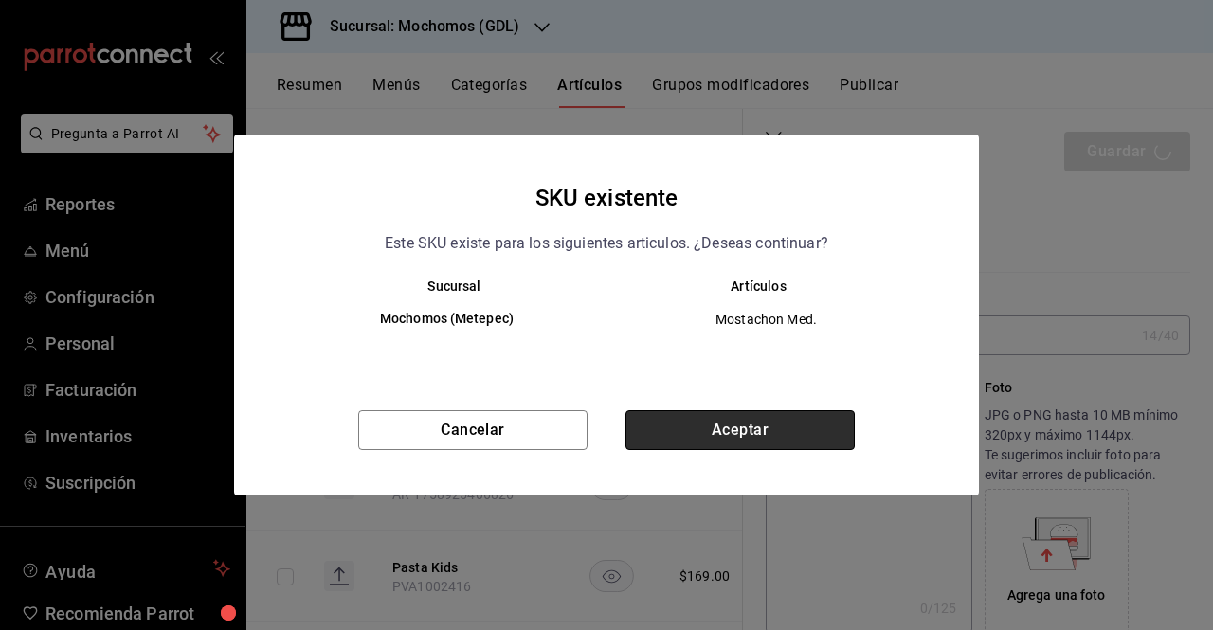
click at [745, 447] on button "Aceptar" at bounding box center [740, 430] width 229 height 40
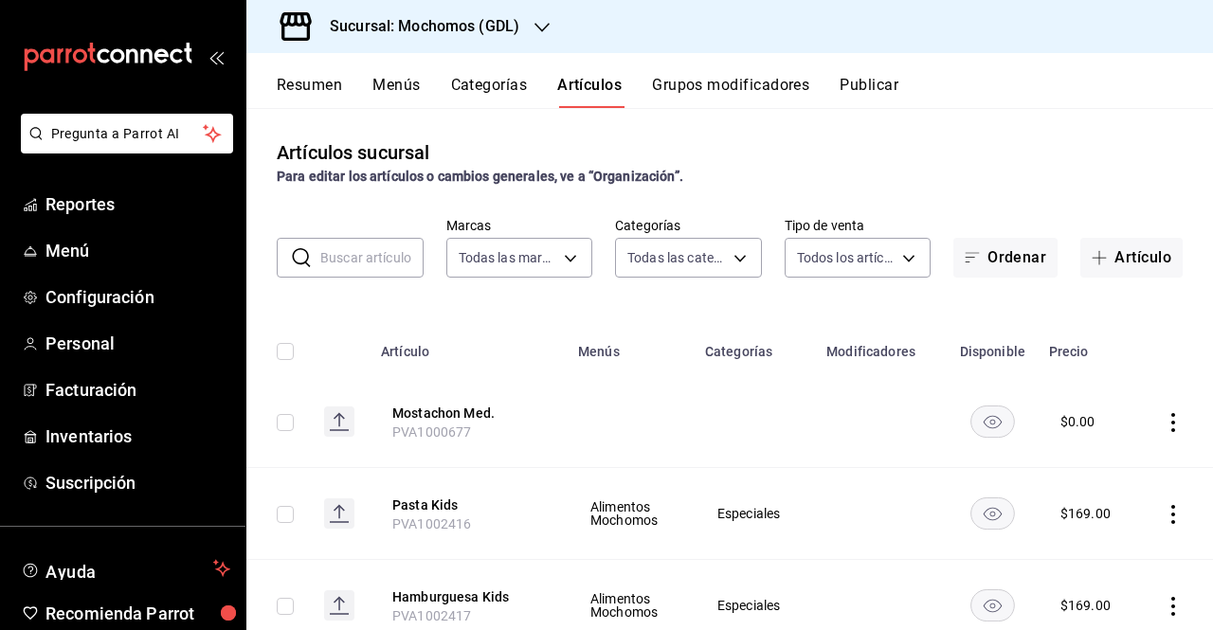
click at [882, 79] on button "Publicar" at bounding box center [869, 92] width 59 height 32
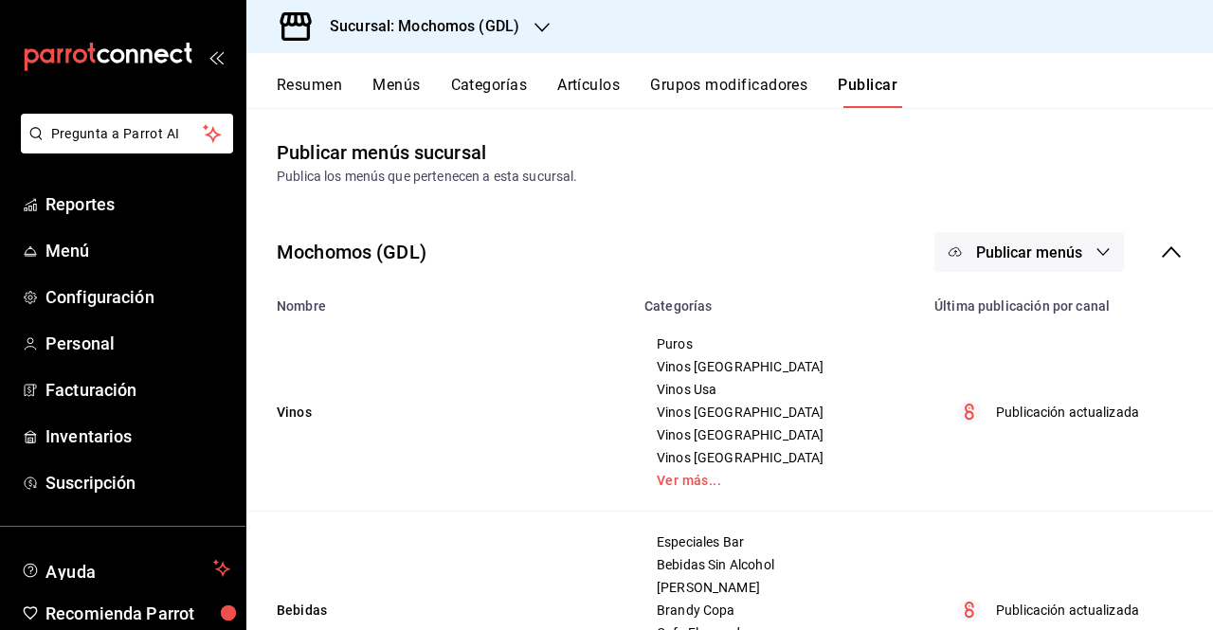
click at [1047, 255] on span "Publicar menús" at bounding box center [1029, 253] width 106 height 18
click at [1030, 300] on li "Punto de venta" at bounding box center [1016, 313] width 174 height 53
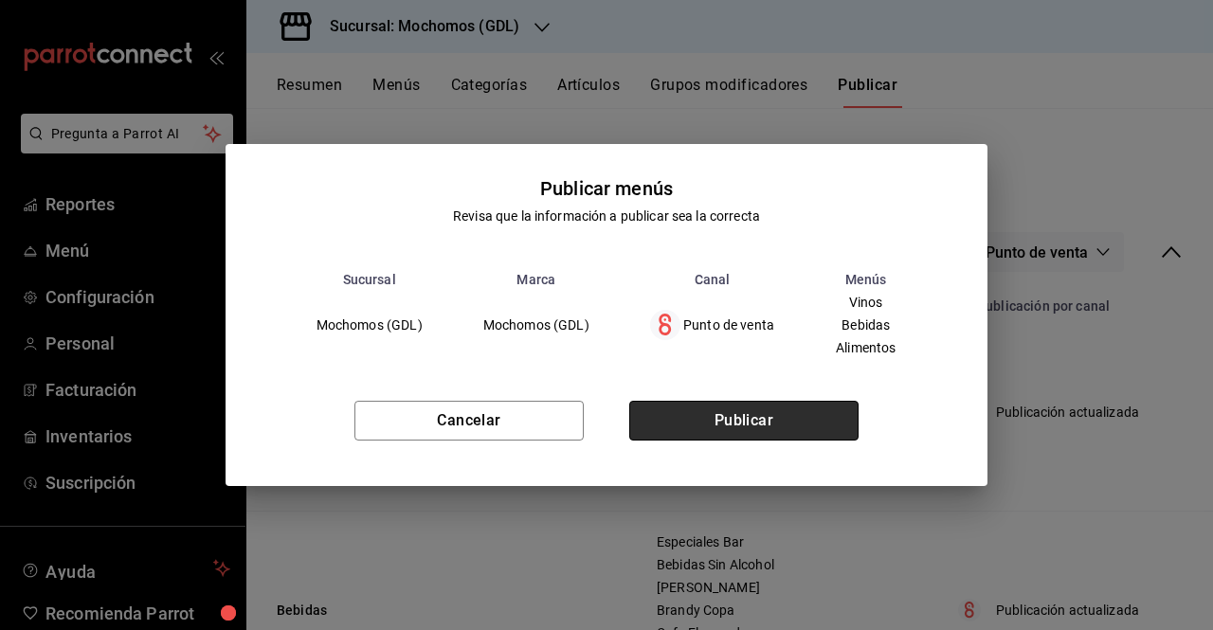
click at [745, 428] on button "Publicar" at bounding box center [743, 421] width 229 height 40
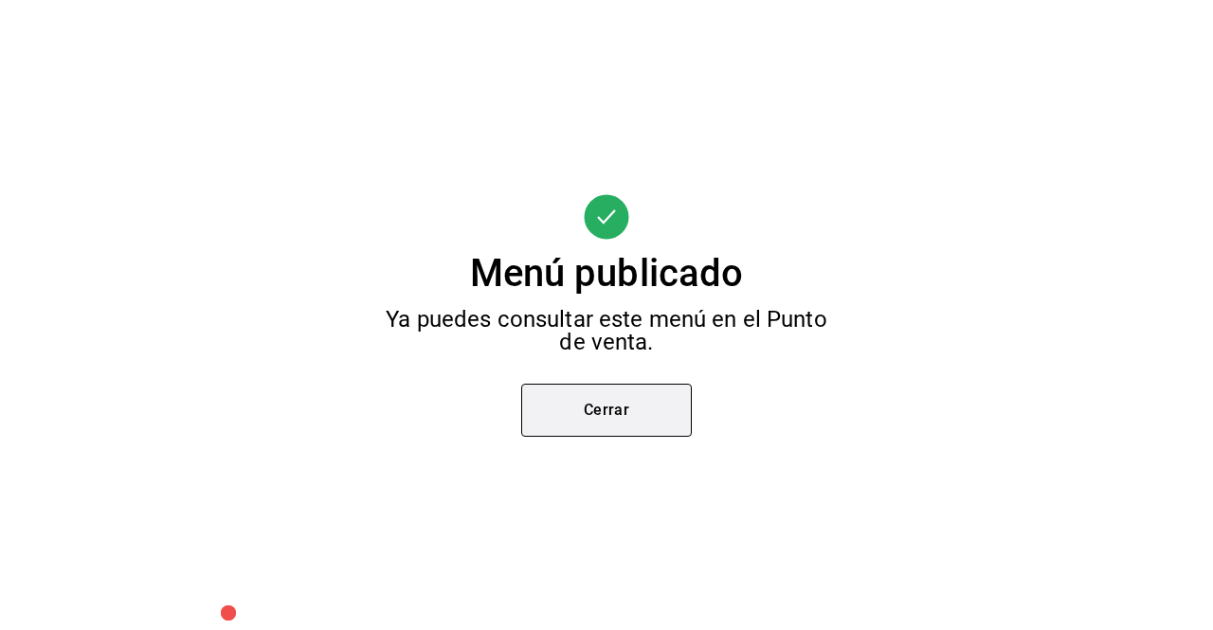
drag, startPoint x: 745, startPoint y: 428, endPoint x: 601, endPoint y: 412, distance: 144.9
click at [601, 412] on div "Menú publicado Ya puedes consultar este menú en el Punto de venta. Cerrar" at bounding box center [606, 315] width 1213 height 630
click at [601, 412] on button "Cerrar" at bounding box center [606, 410] width 171 height 53
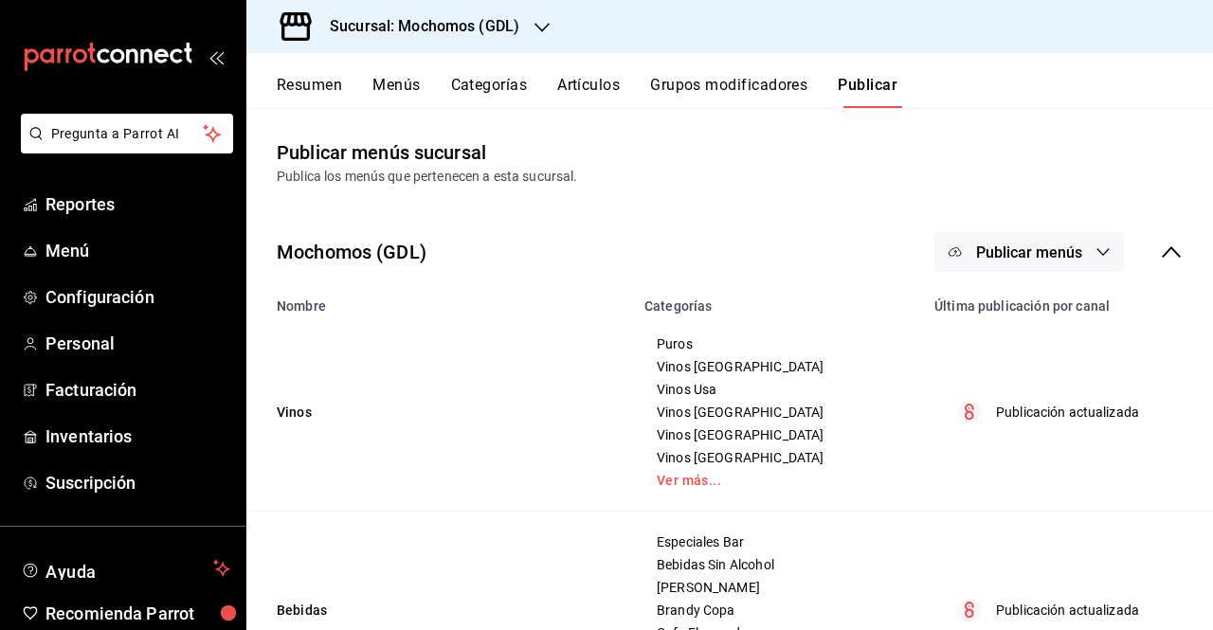
click at [508, 53] on div "Resumen Menús Categorías Artículos Grupos modificadores Publicar" at bounding box center [729, 80] width 967 height 55
click at [510, 51] on div "Sucursal: Mochomos (GDL)" at bounding box center [410, 26] width 296 height 53
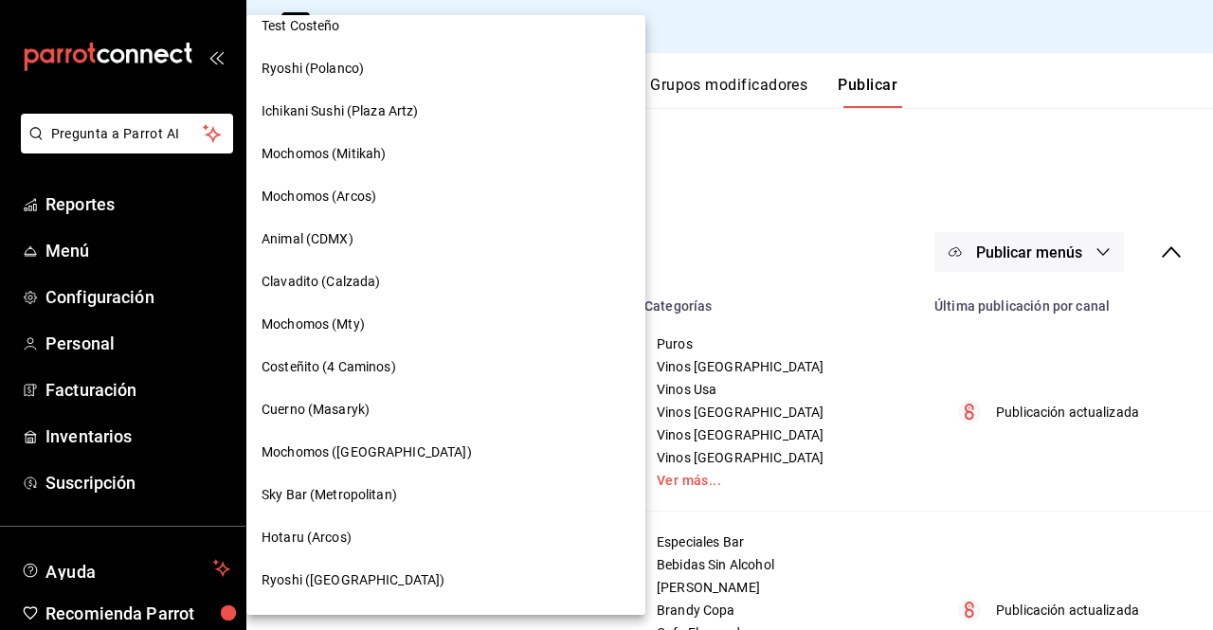
scroll to position [1425, 0]
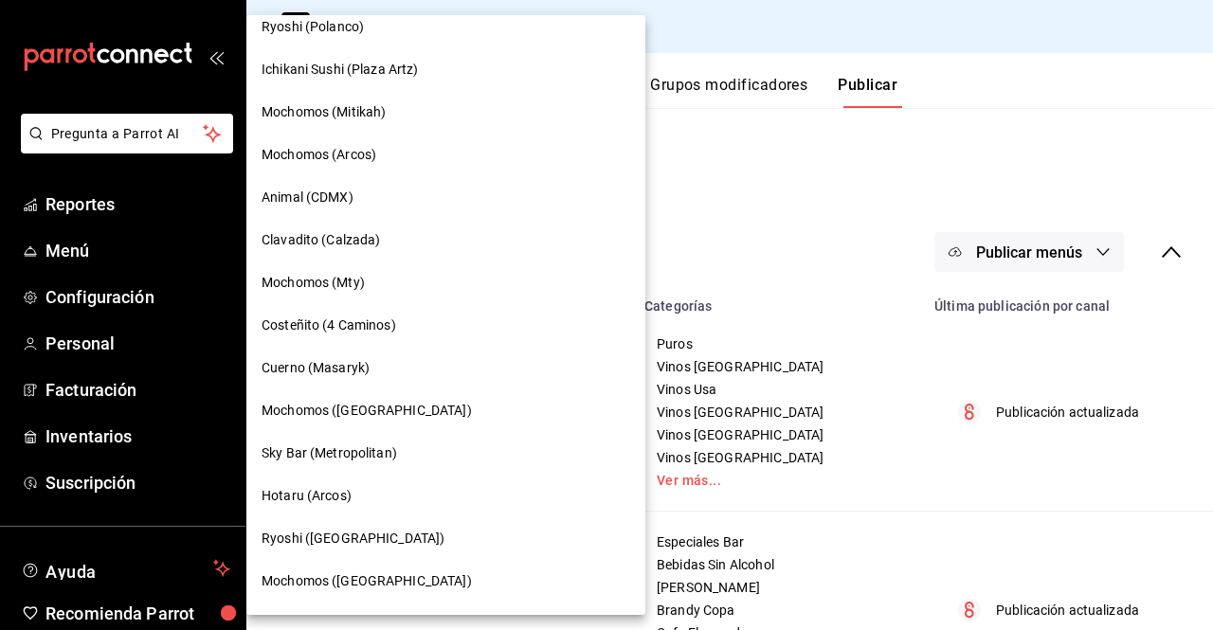
click at [396, 414] on div "Mochomos (Puebla)" at bounding box center [446, 411] width 369 height 20
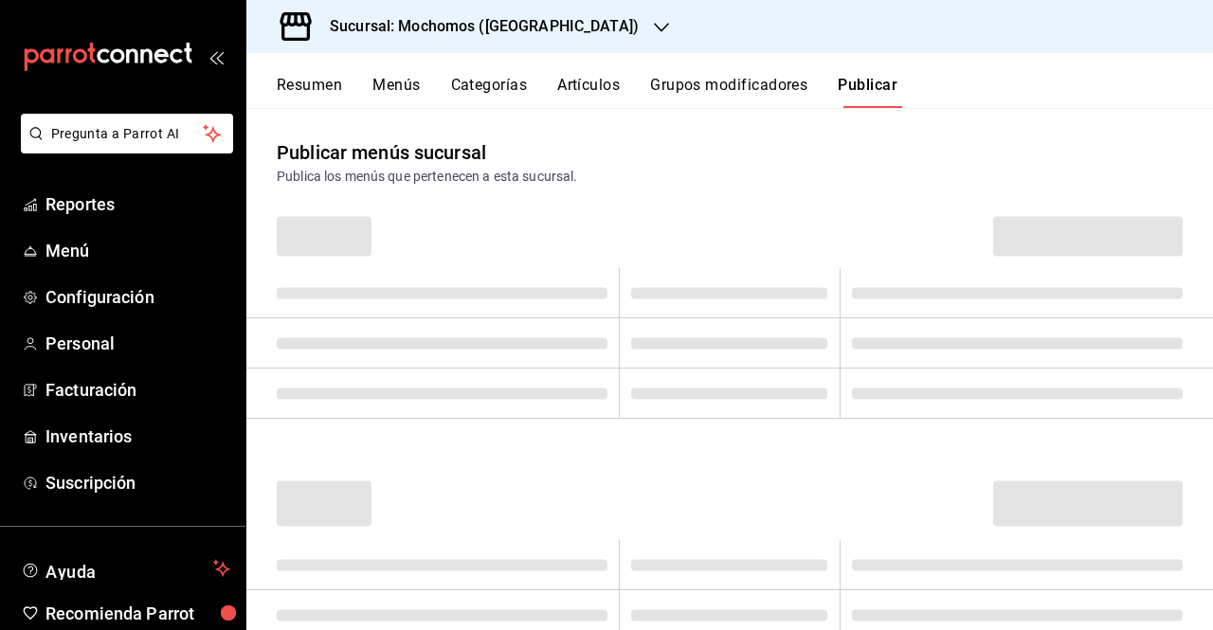
click at [695, 91] on button "Grupos modificadores" at bounding box center [728, 92] width 157 height 32
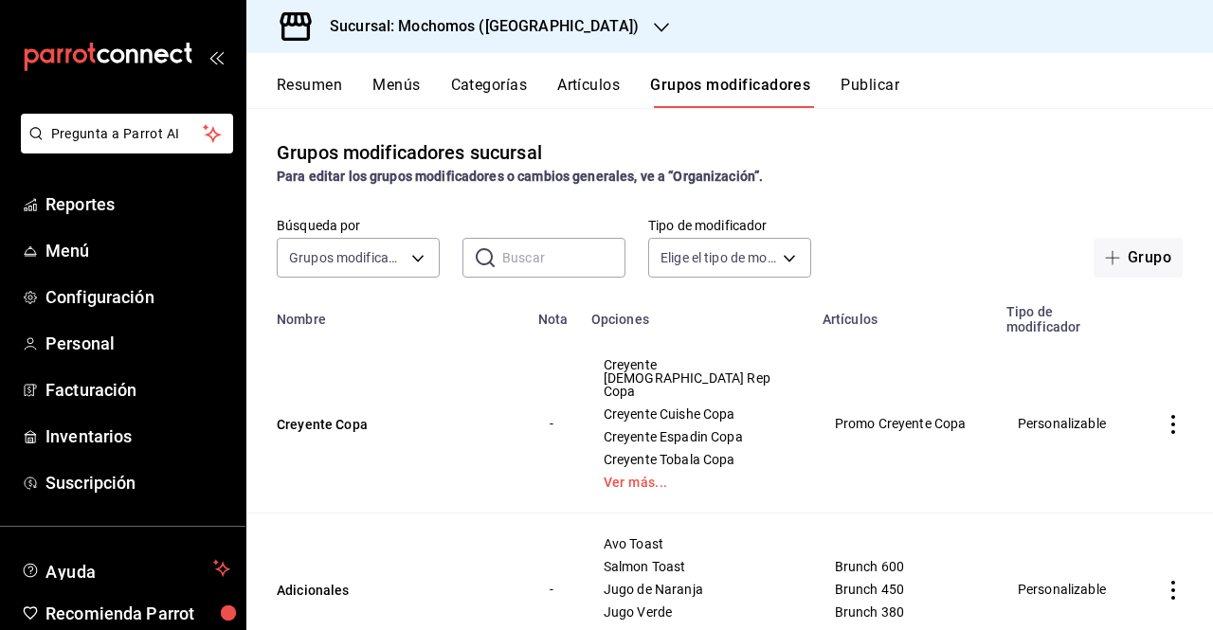
click at [1147, 281] on div "Grupos modificadores sucursal Para editar los grupos modificadores o cambios ge…" at bounding box center [729, 368] width 967 height 521
click at [1120, 240] on button "Grupo" at bounding box center [1138, 258] width 89 height 40
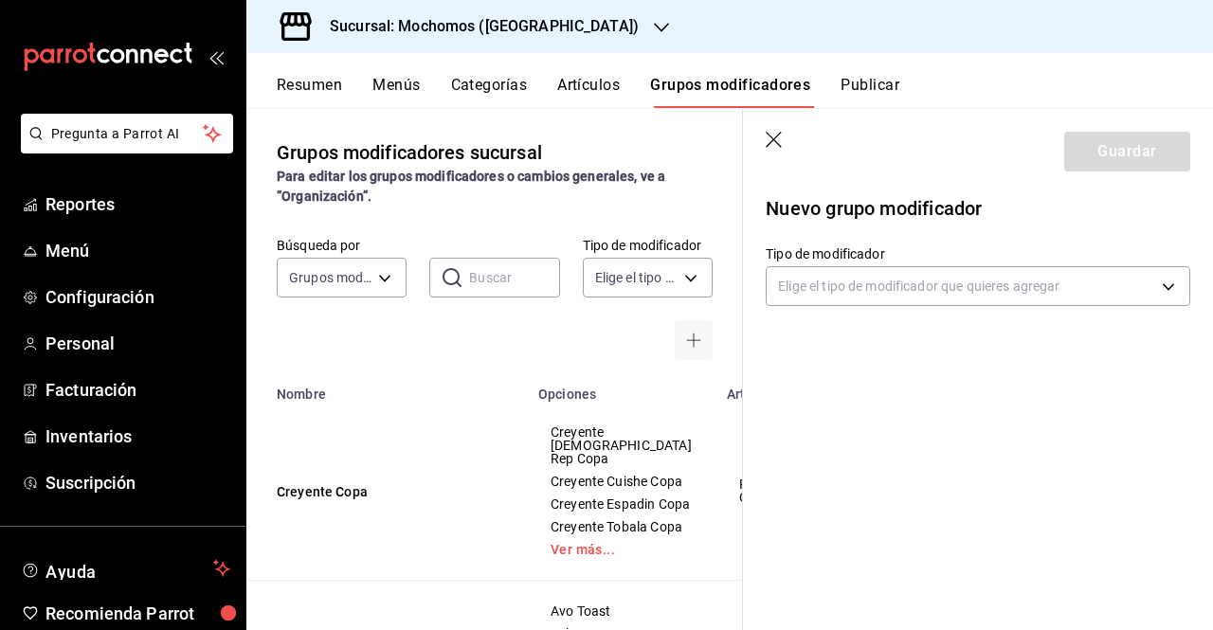
click at [969, 306] on div "Nuevo grupo modificador Tipo de modificador Elige el tipo de modificador que qu…" at bounding box center [978, 265] width 470 height 157
click at [971, 301] on body "Pregunta a Parrot AI Reportes Menú Configuración Personal Facturación Inventari…" at bounding box center [606, 315] width 1213 height 630
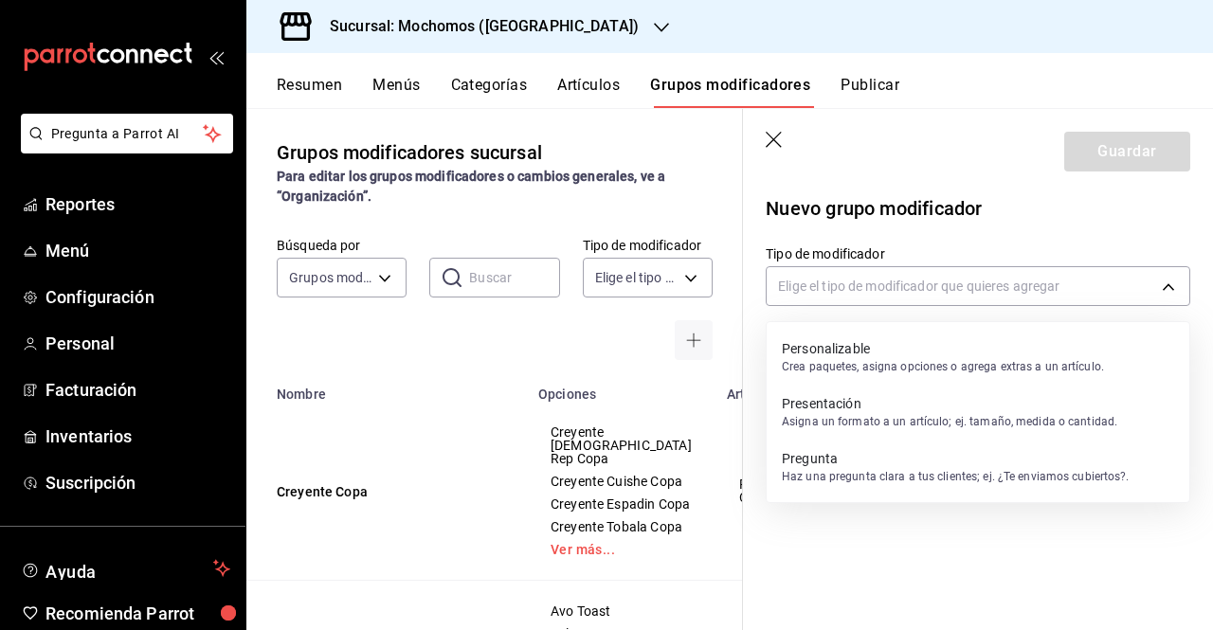
click at [898, 340] on p "Personalizable" at bounding box center [943, 348] width 322 height 19
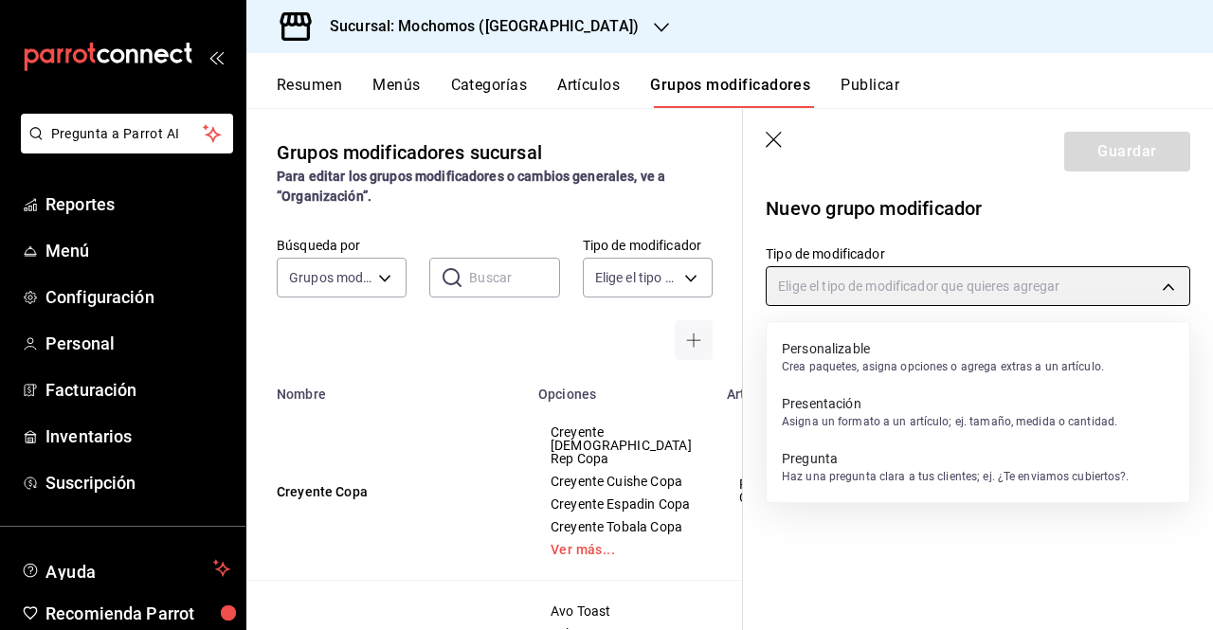
type input "CUSTOMIZABLE"
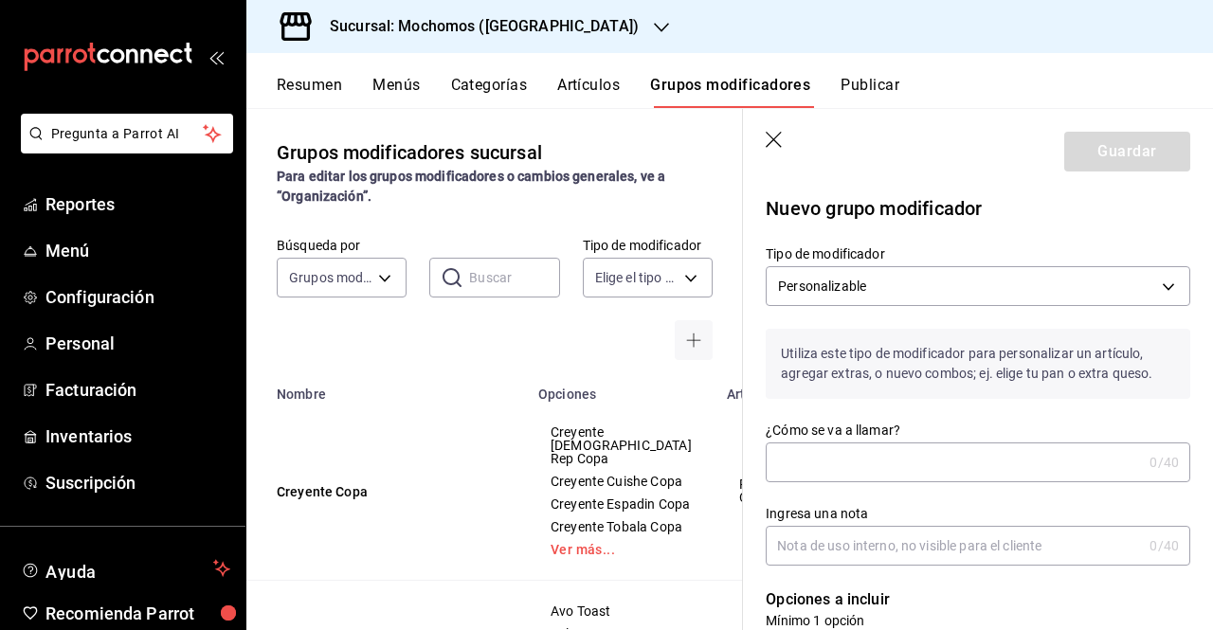
click at [831, 484] on div "Ingresa una nota 0 /40 Ingresa una nota" at bounding box center [966, 524] width 447 height 83
click at [829, 476] on input "¿Cómo se va a llamar?" at bounding box center [954, 463] width 376 height 38
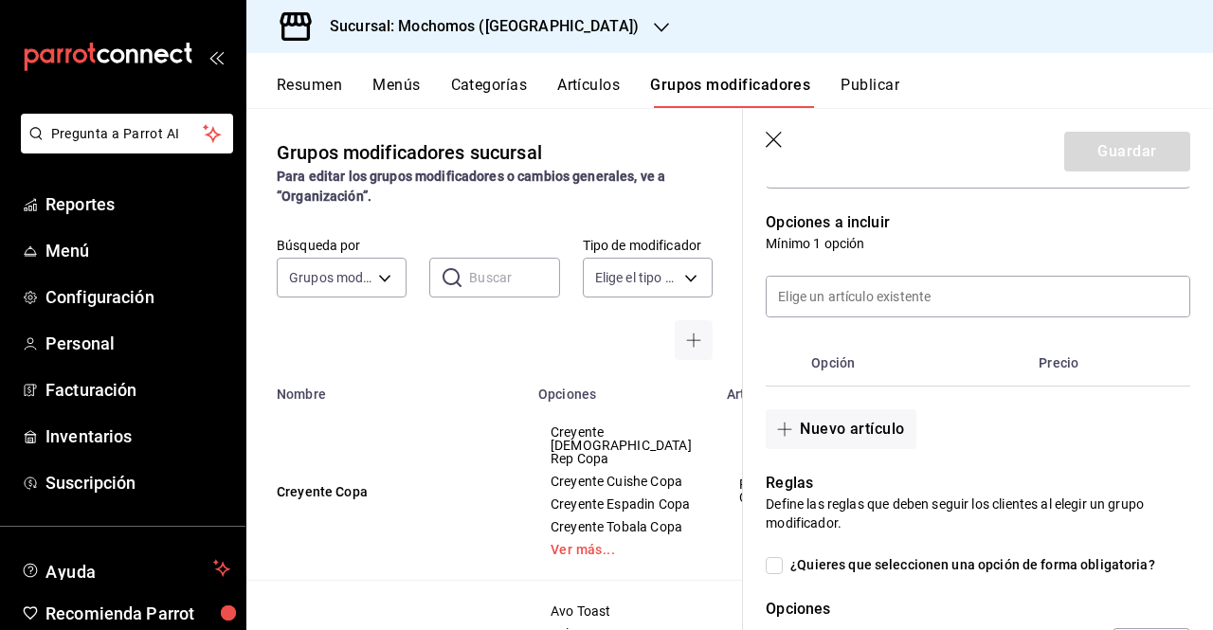
scroll to position [396, 0]
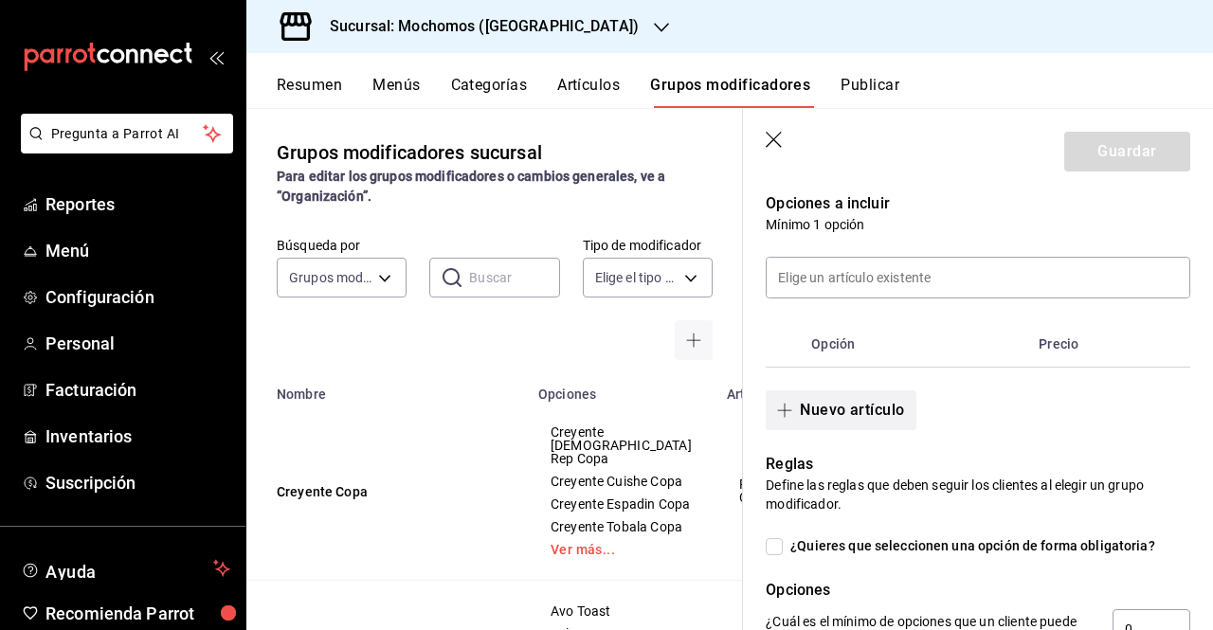
type input "Promo Casa Dragones"
click at [889, 413] on button "Nuevo artículo" at bounding box center [841, 411] width 150 height 40
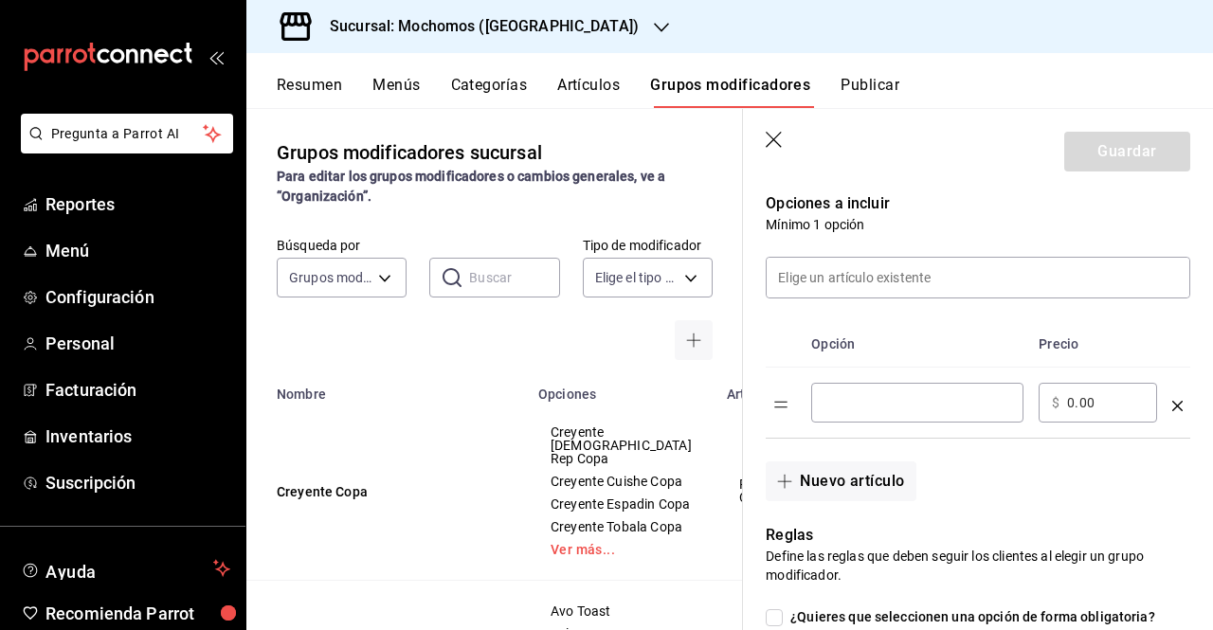
click at [869, 409] on input "optionsTable" at bounding box center [918, 402] width 186 height 19
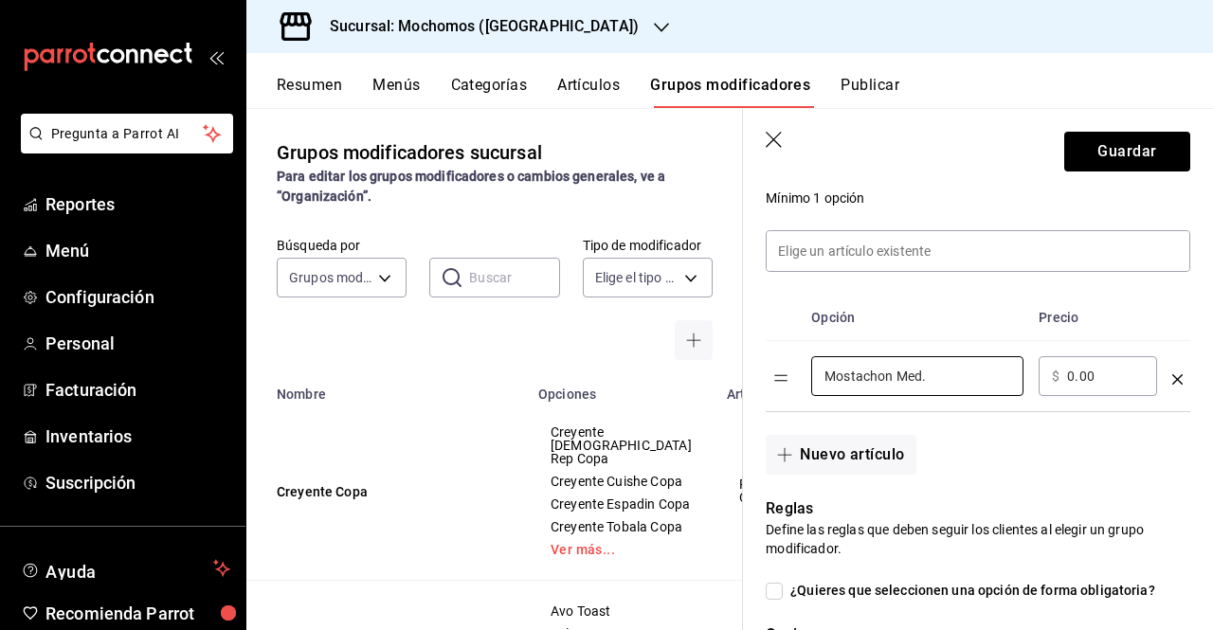
scroll to position [427, 0]
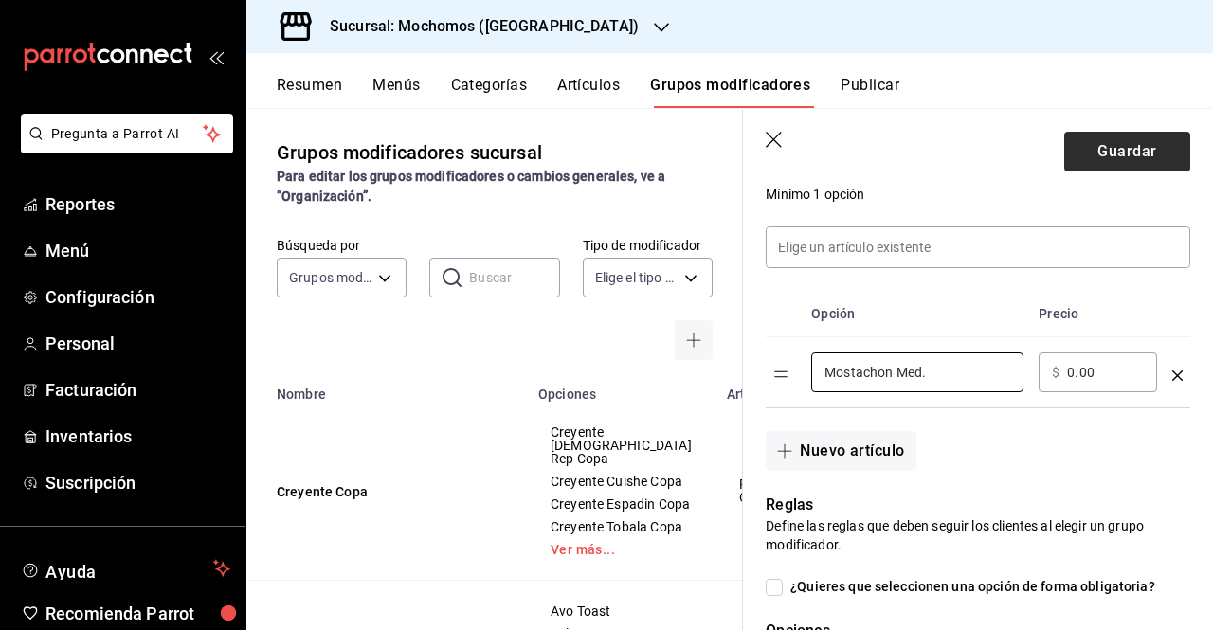
type input "Mostachon Med."
click at [1109, 155] on button "Guardar" at bounding box center [1128, 152] width 126 height 40
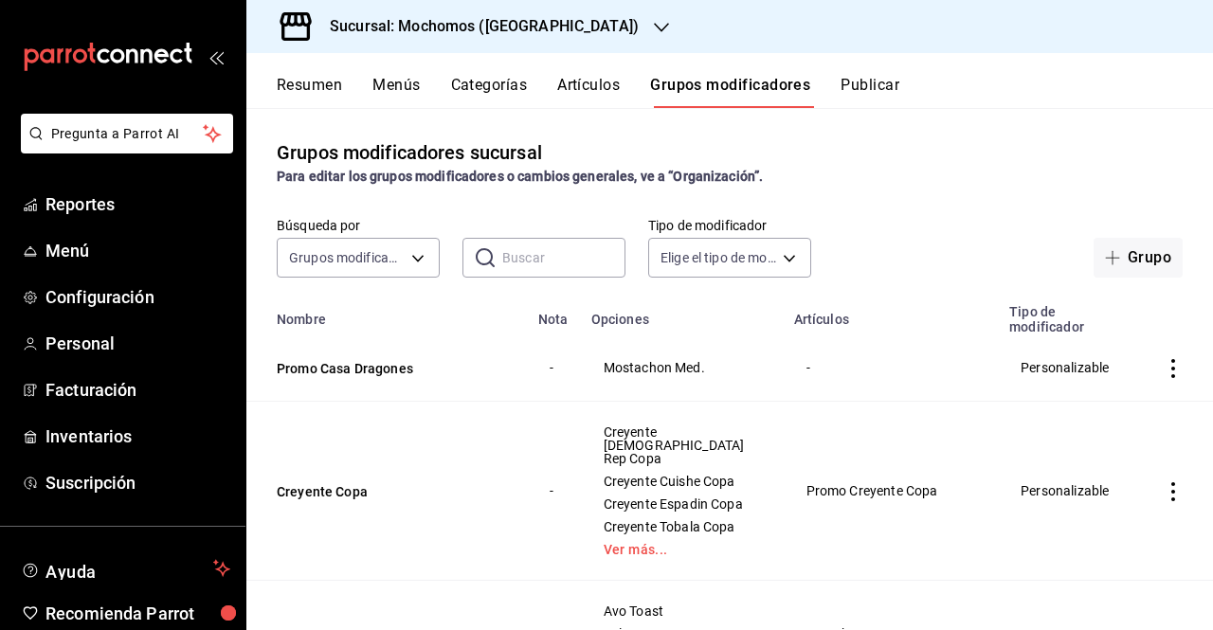
click at [579, 87] on button "Artículos" at bounding box center [588, 92] width 63 height 32
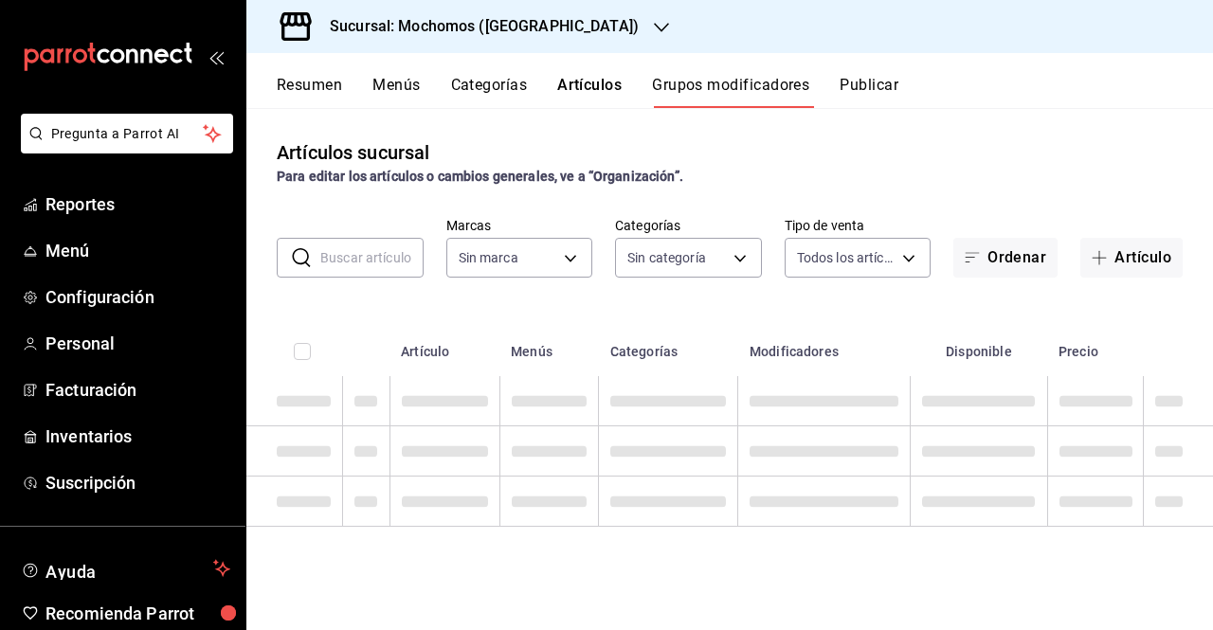
type input "65eb7388-82e4-42fa-8caf-680550c77e6f"
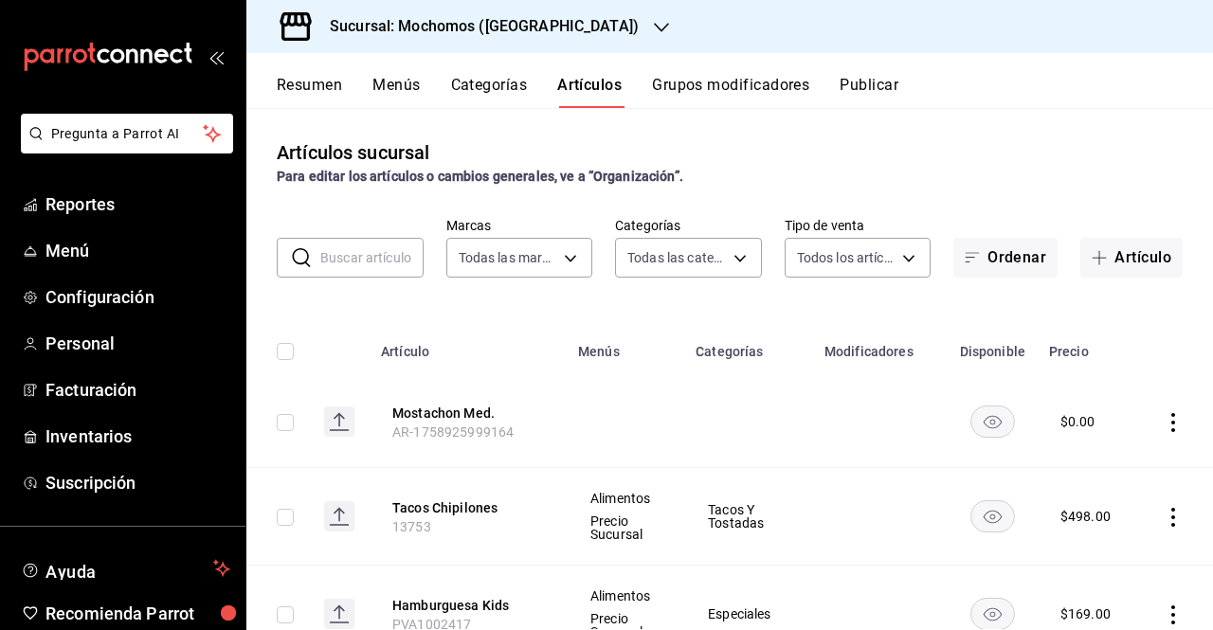
type input "357a9704-c999-4c63-af81-0c25438b67b5,a93eec79-672f-49c2-b1cd-14f211909374,5e983…"
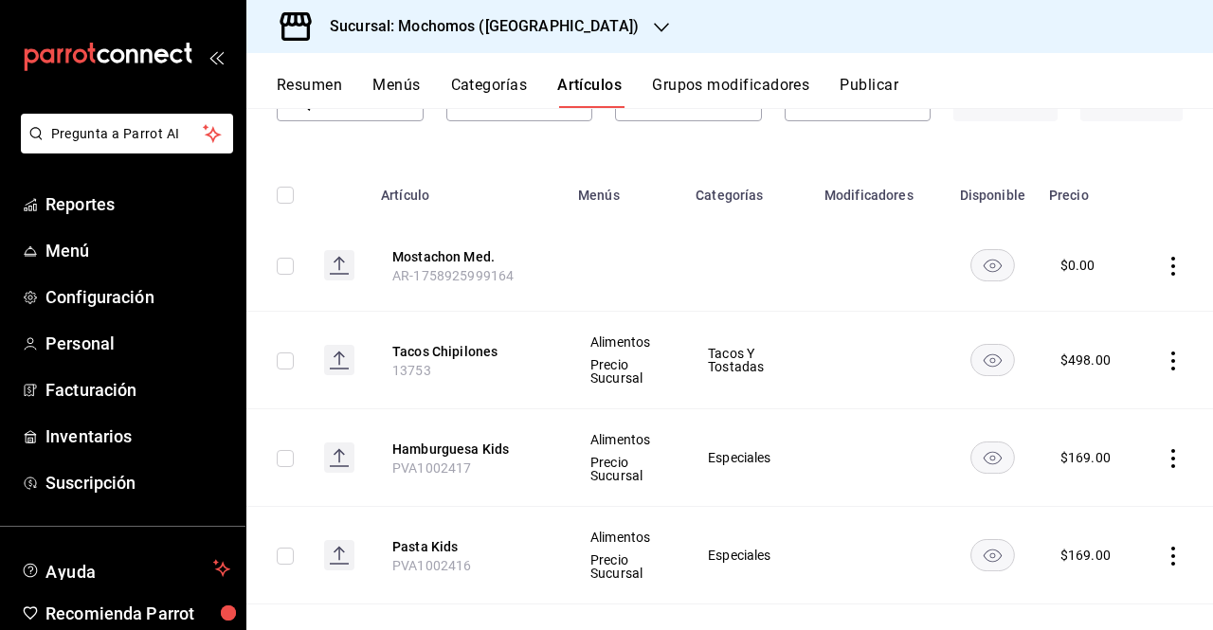
scroll to position [163, 0]
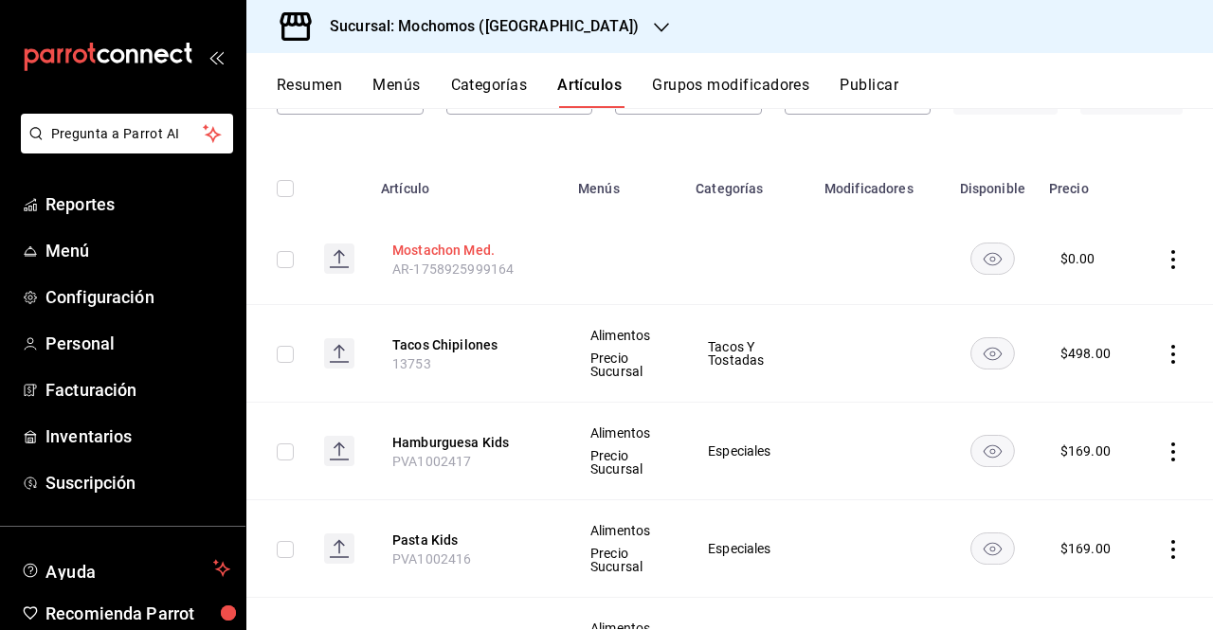
click at [466, 250] on button "Mostachon Med." at bounding box center [468, 250] width 152 height 19
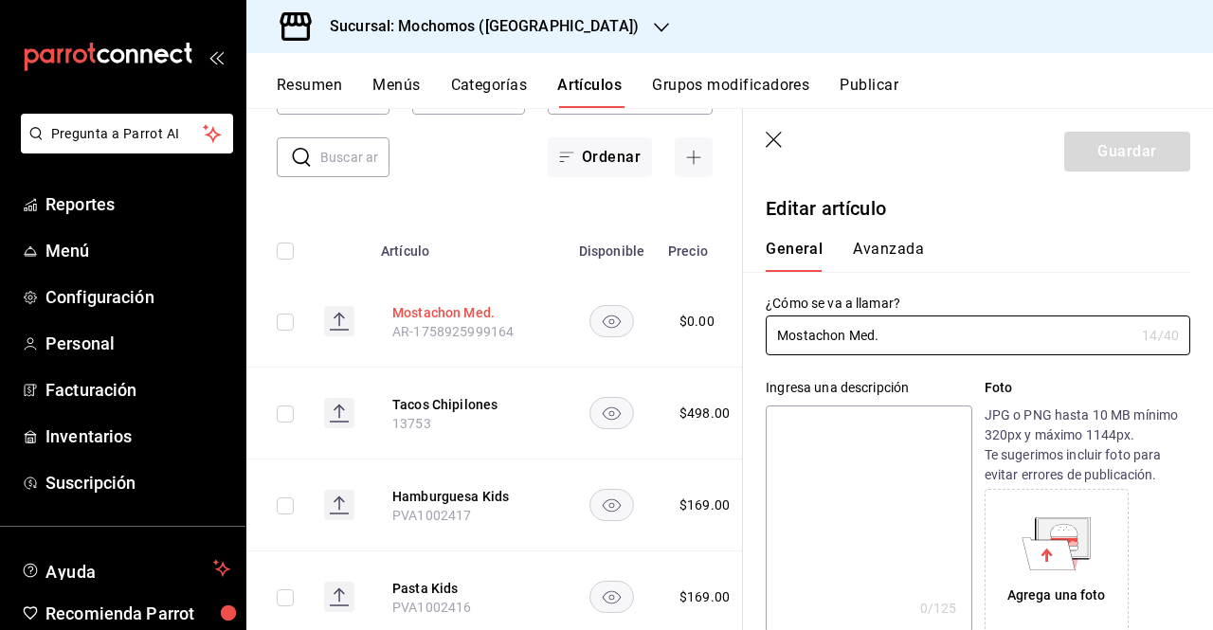
type input "$0.00"
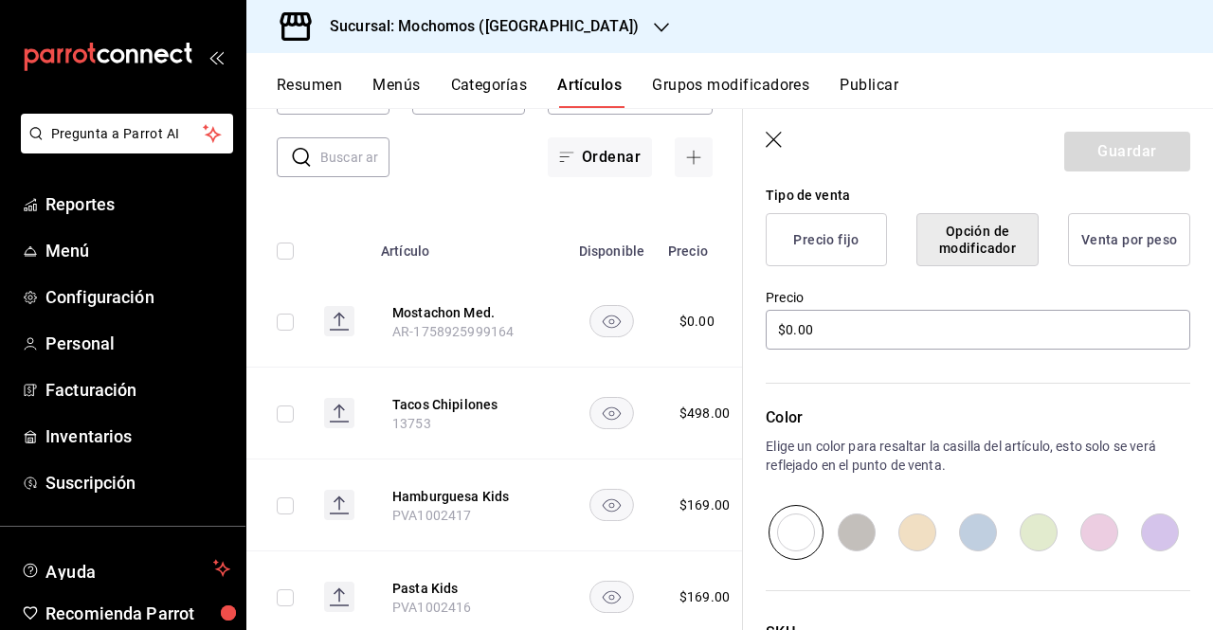
scroll to position [637, 0]
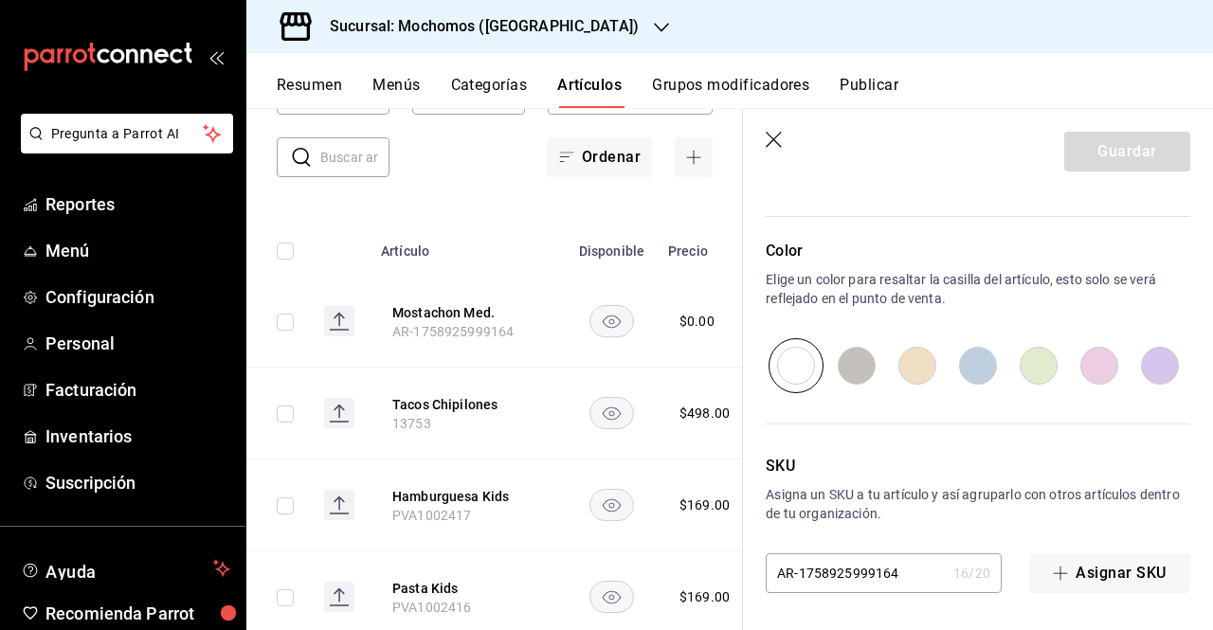
click at [783, 145] on icon "button" at bounding box center [775, 141] width 19 height 19
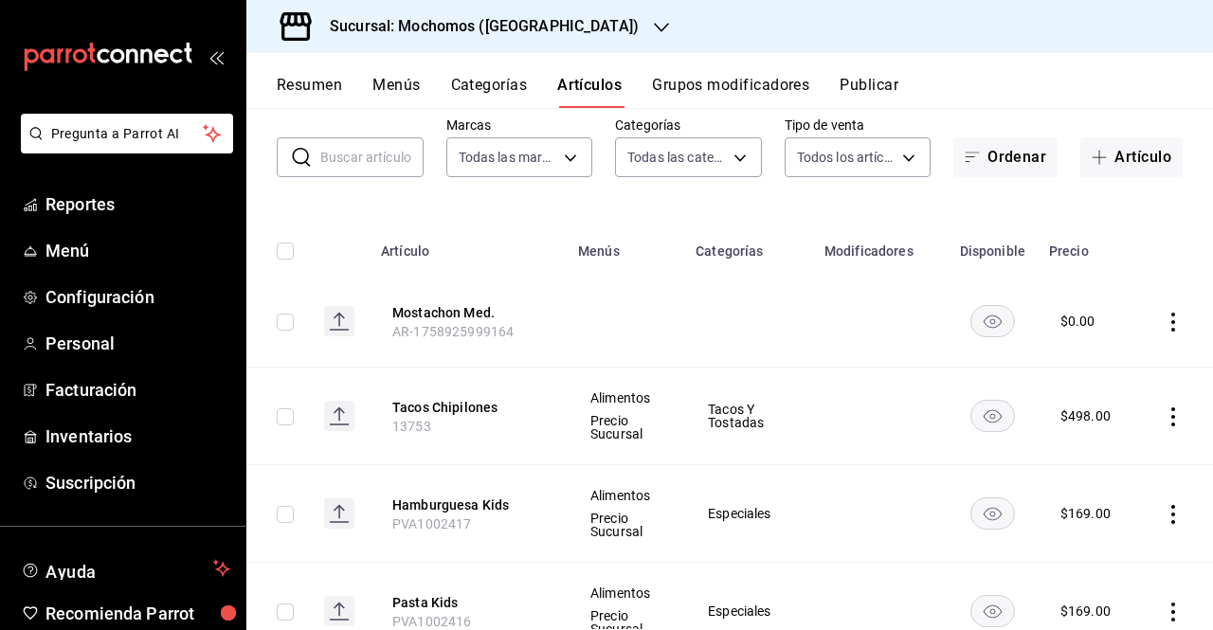
click at [317, 158] on div "​ ​" at bounding box center [350, 157] width 147 height 40
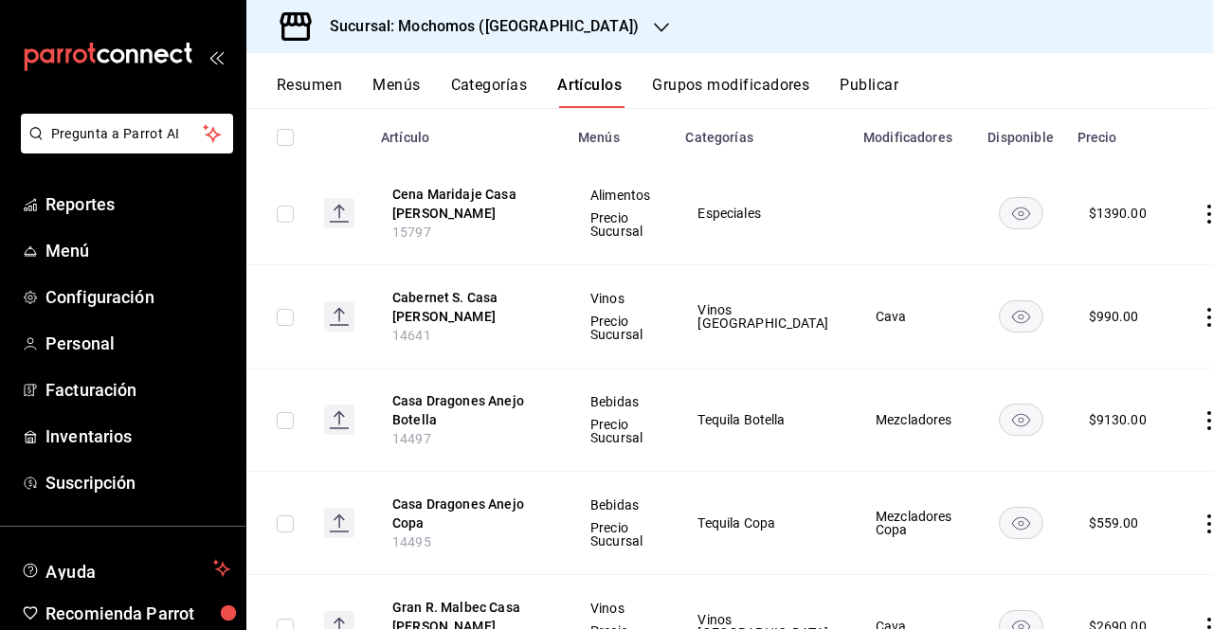
scroll to position [197, 0]
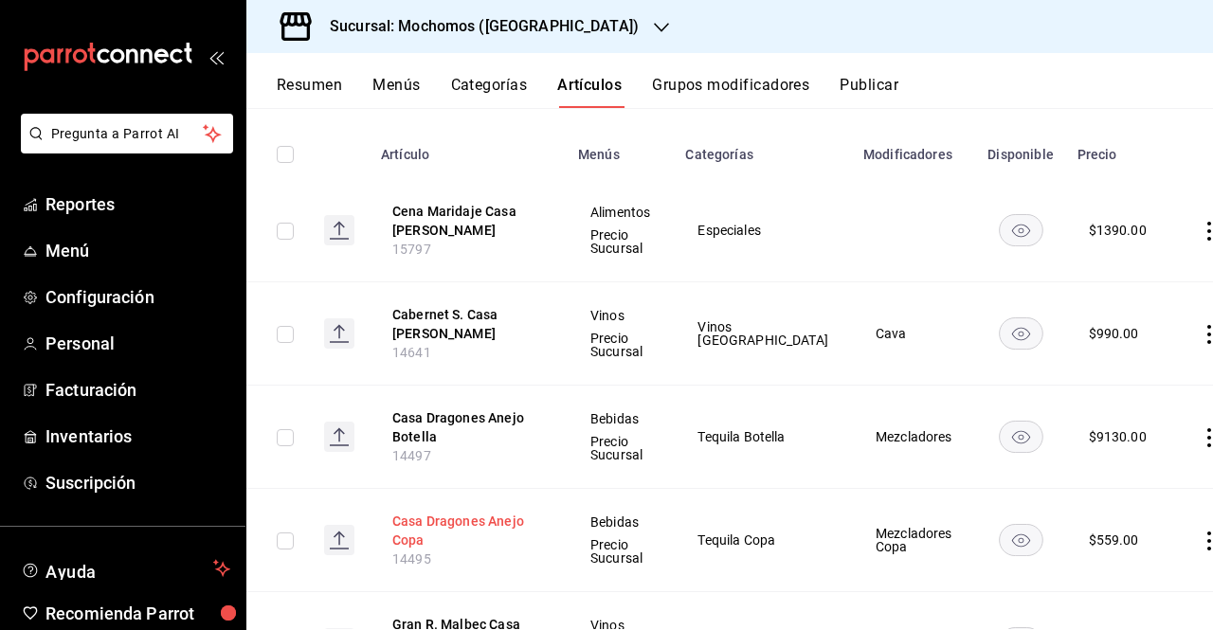
type input "casa"
click at [529, 545] on button "Casa Dragones Anejo Copa" at bounding box center [468, 531] width 152 height 38
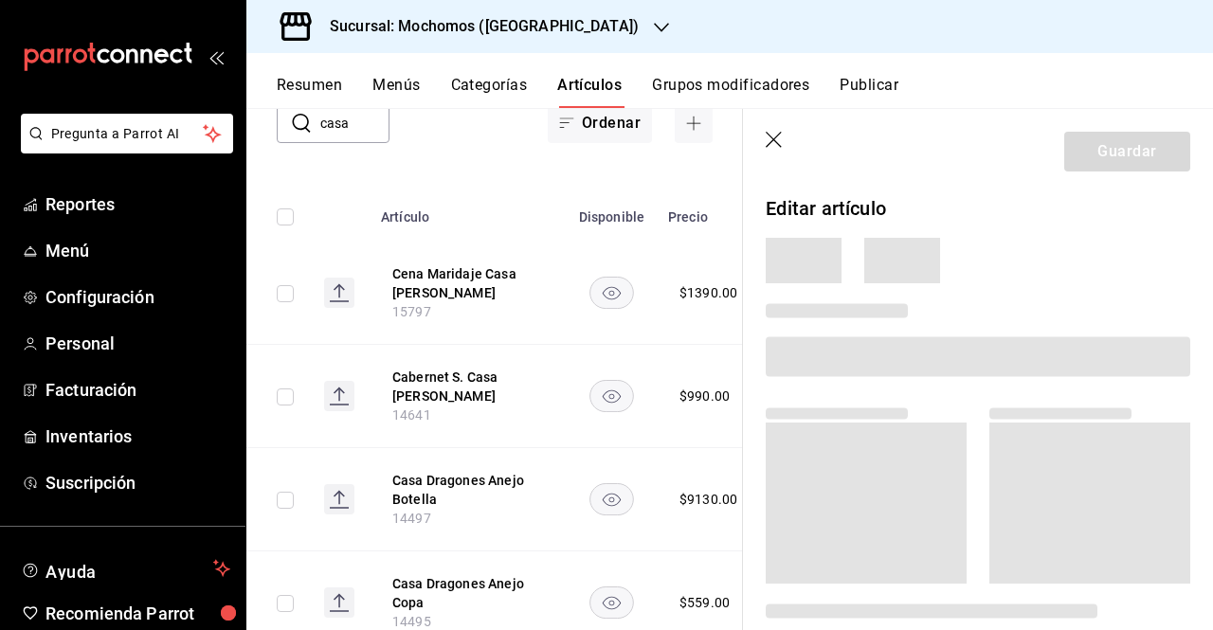
click at [781, 141] on icon "button" at bounding box center [775, 141] width 19 height 19
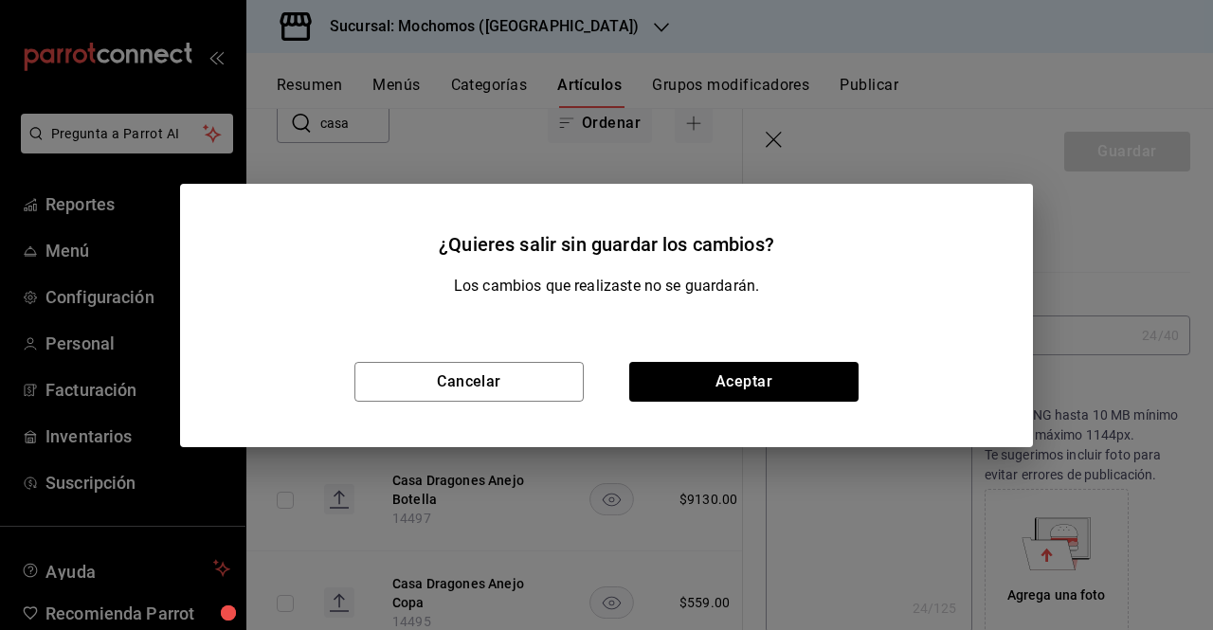
click at [521, 405] on div "Cancelar Aceptar" at bounding box center [606, 382] width 853 height 131
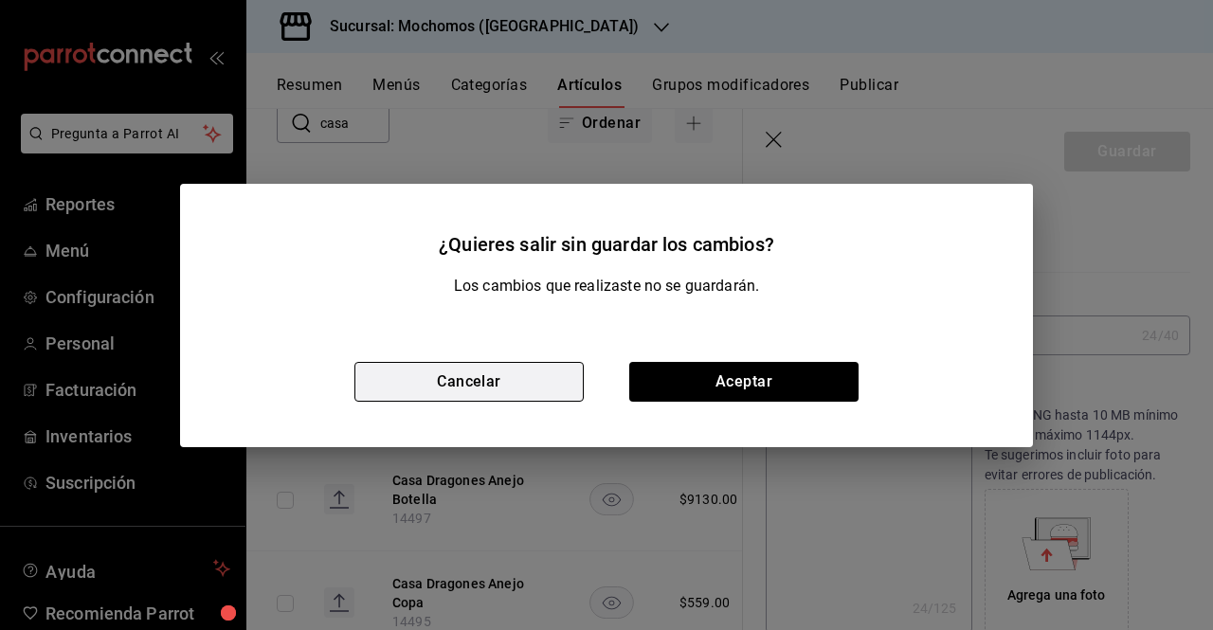
click at [527, 391] on button "Cancelar" at bounding box center [469, 382] width 229 height 40
type textarea "x"
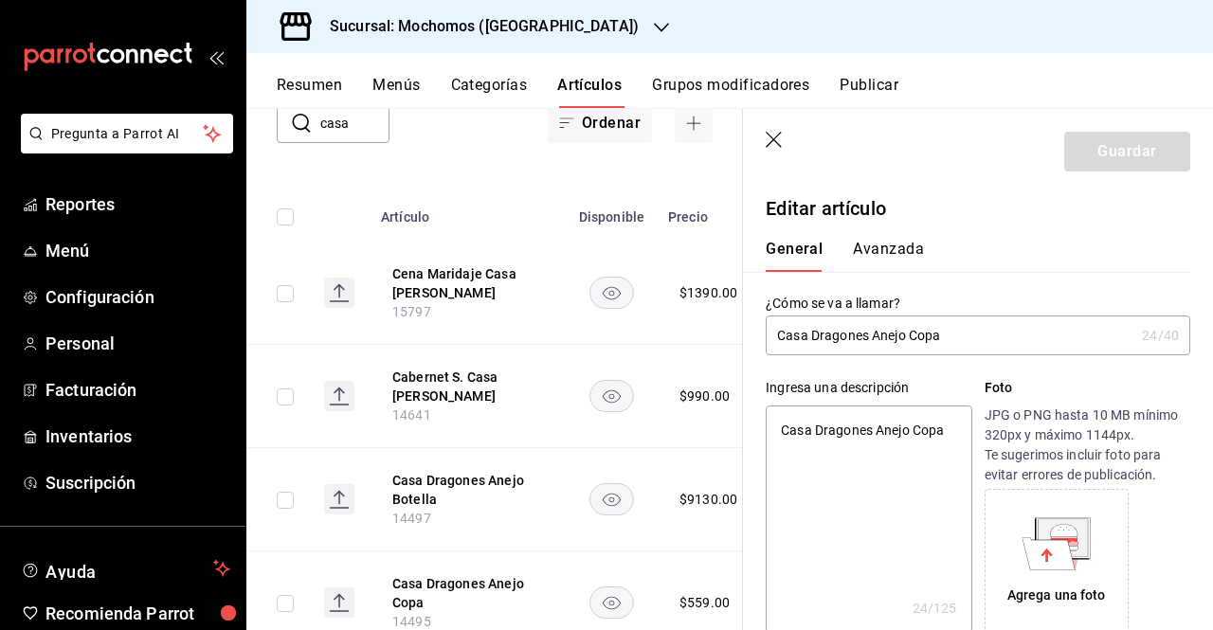
click at [782, 142] on icon "button" at bounding box center [775, 141] width 19 height 19
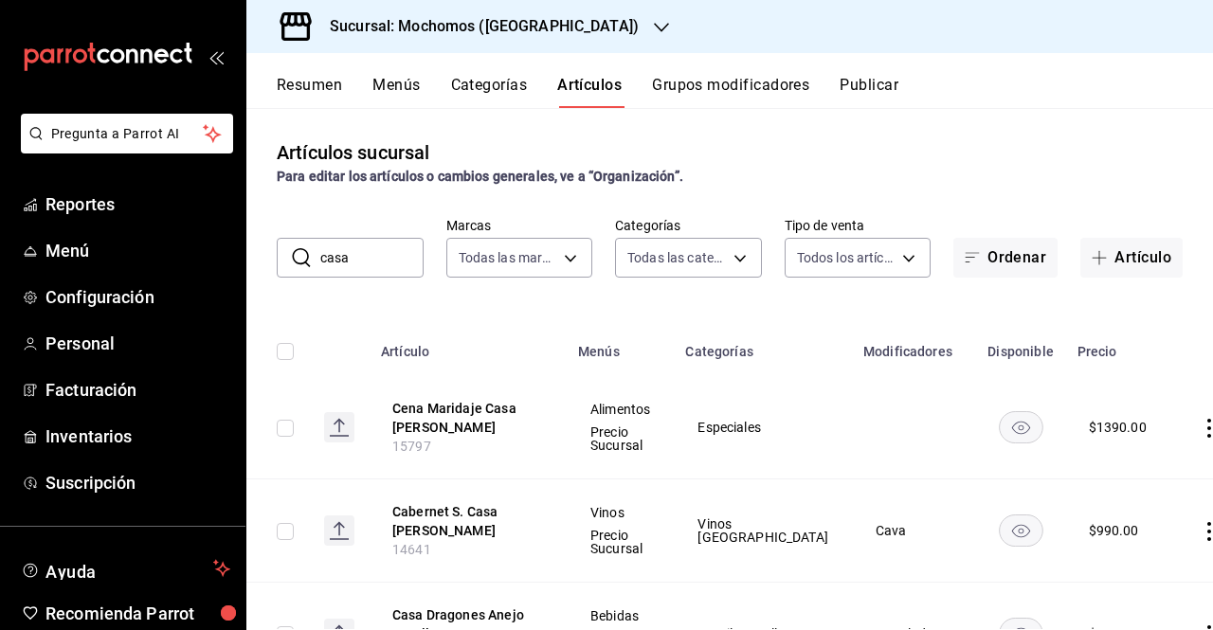
click at [370, 280] on div "Artículos sucursal Para editar los artículos o cambios generales, ve a “Organiz…" at bounding box center [729, 368] width 967 height 521
click at [365, 274] on input "casa" at bounding box center [371, 258] width 103 height 38
type input "c"
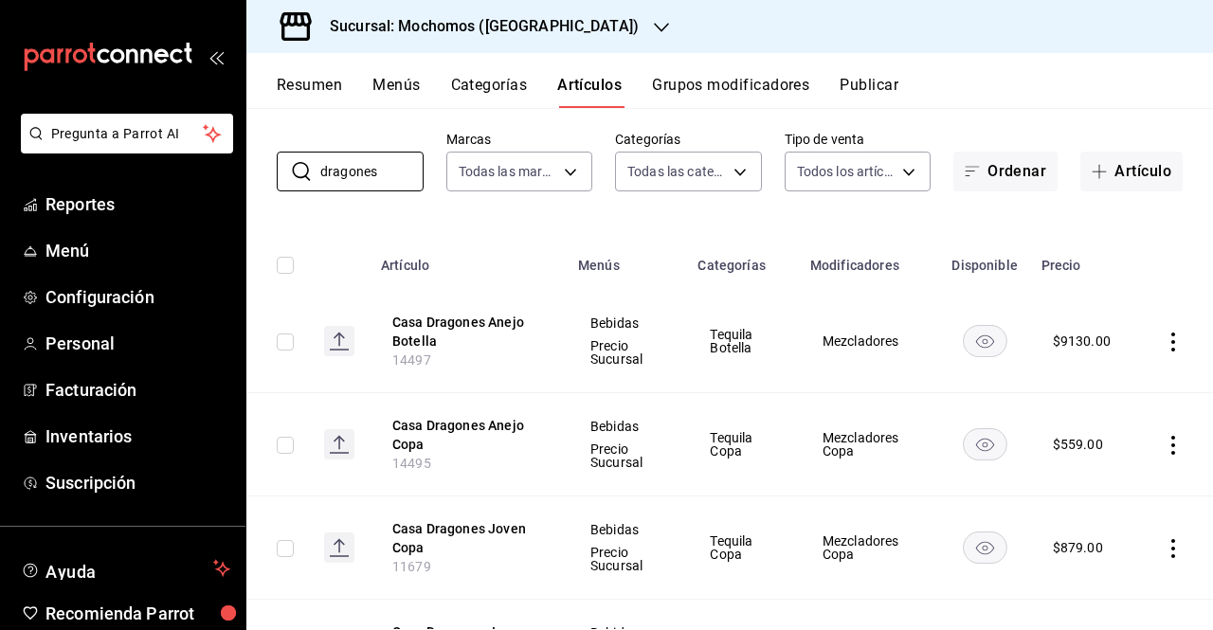
scroll to position [96, 0]
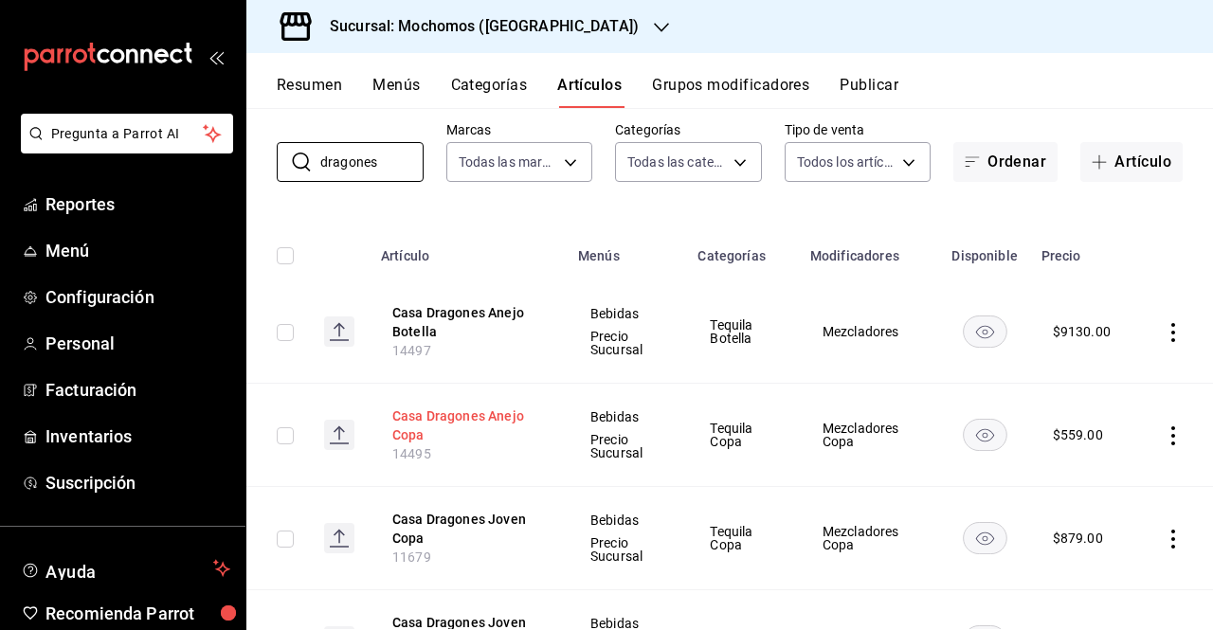
type input "dragones"
click at [448, 408] on button "Casa Dragones Anejo Copa" at bounding box center [468, 426] width 152 height 38
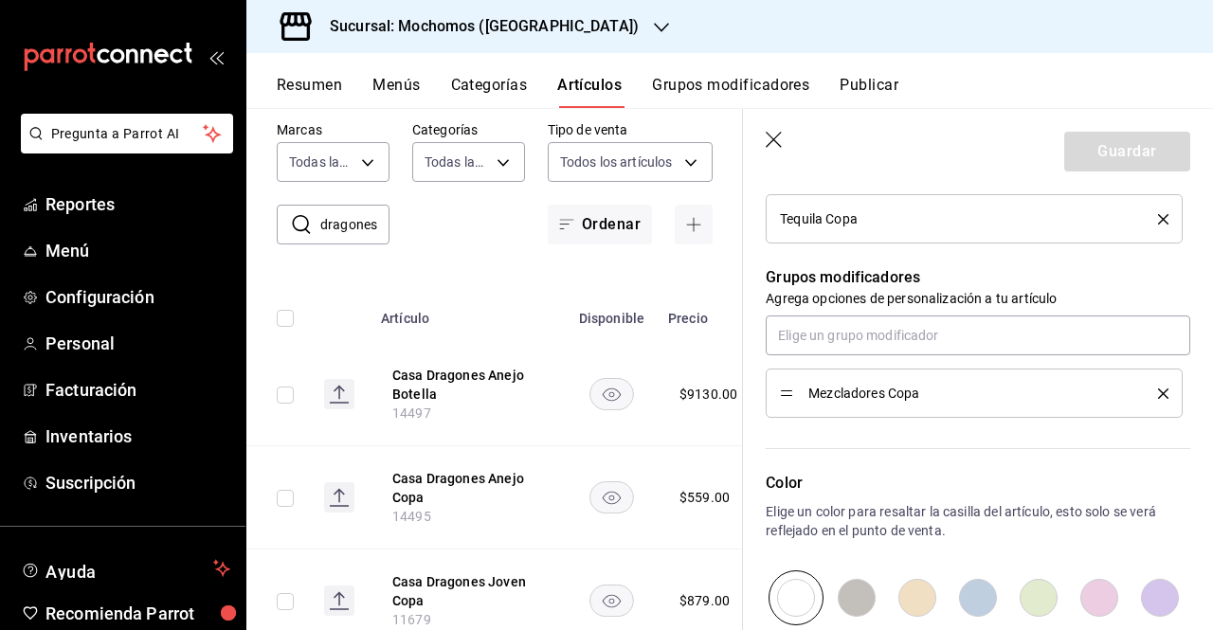
scroll to position [775, 0]
click at [976, 350] on input "text" at bounding box center [978, 338] width 425 height 40
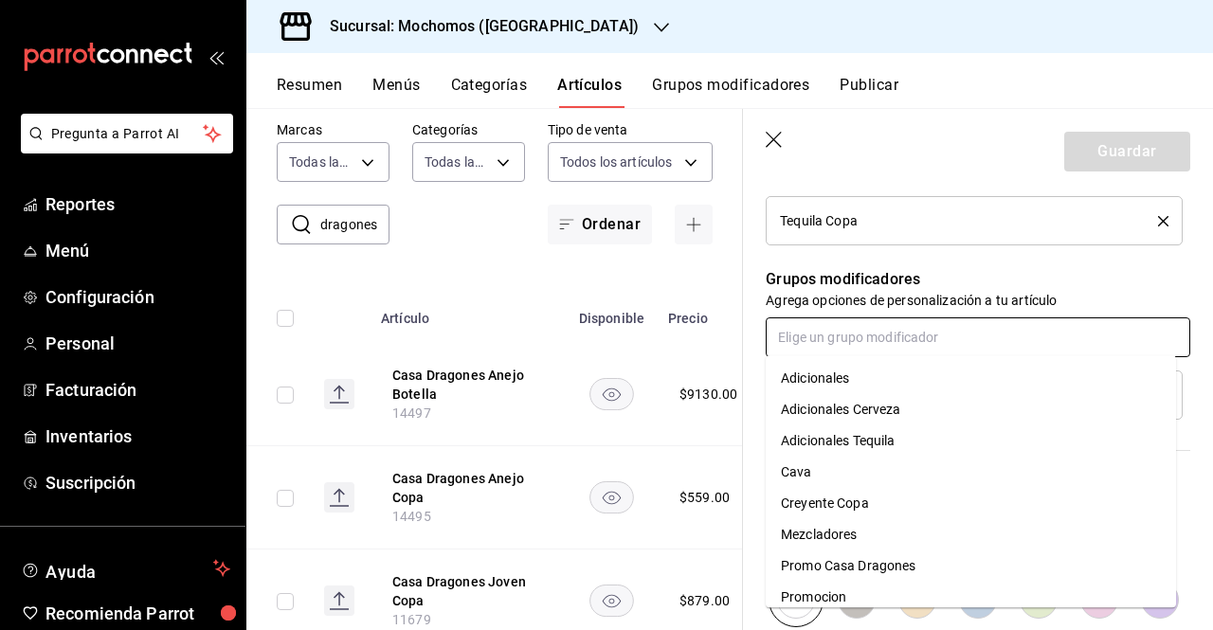
click at [901, 550] on li "Mezcladores" at bounding box center [971, 535] width 410 height 31
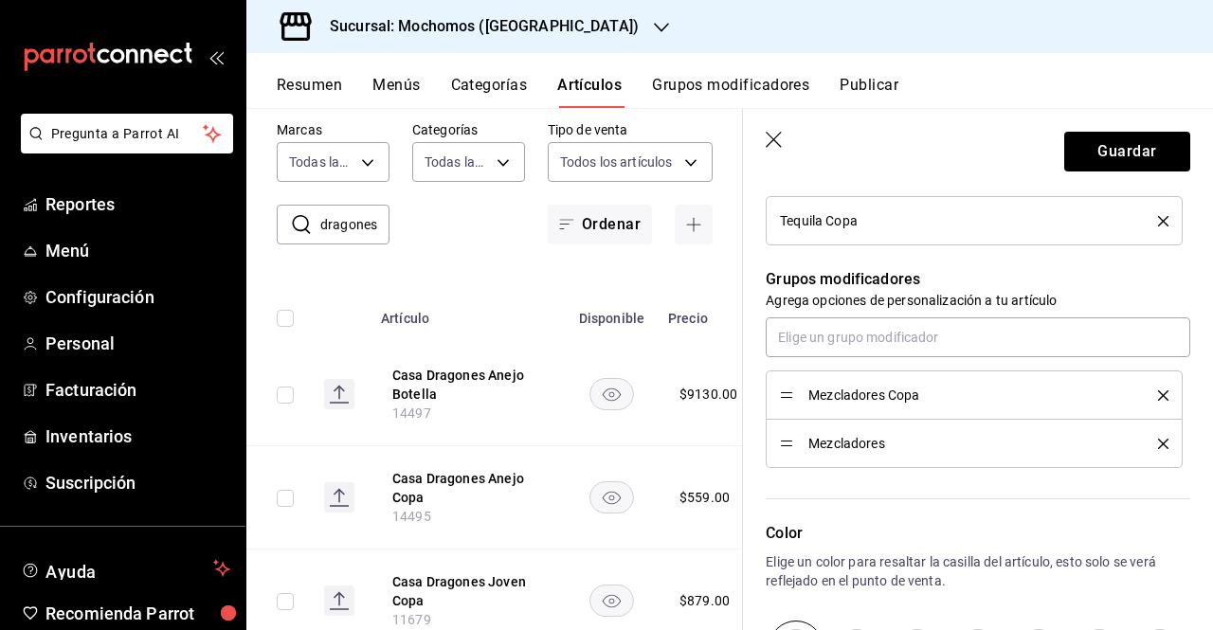
click at [1158, 440] on icon "delete" at bounding box center [1163, 444] width 10 height 10
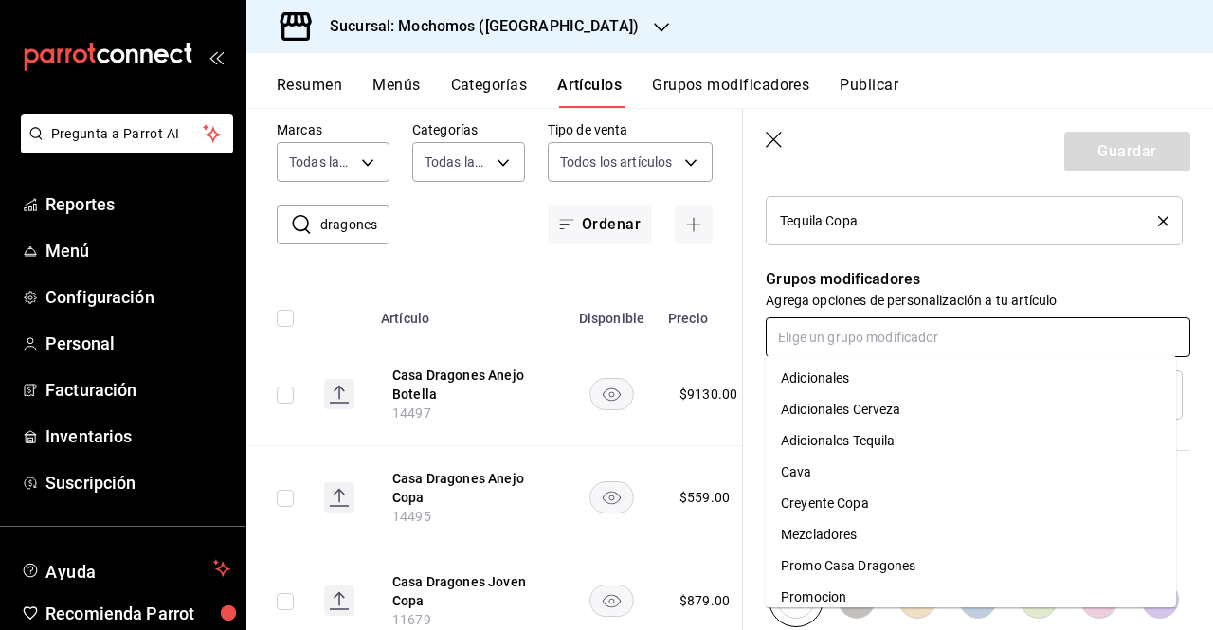
click at [999, 342] on input "text" at bounding box center [978, 338] width 425 height 40
click at [879, 558] on div "Promo Casa Dragones" at bounding box center [849, 566] width 136 height 20
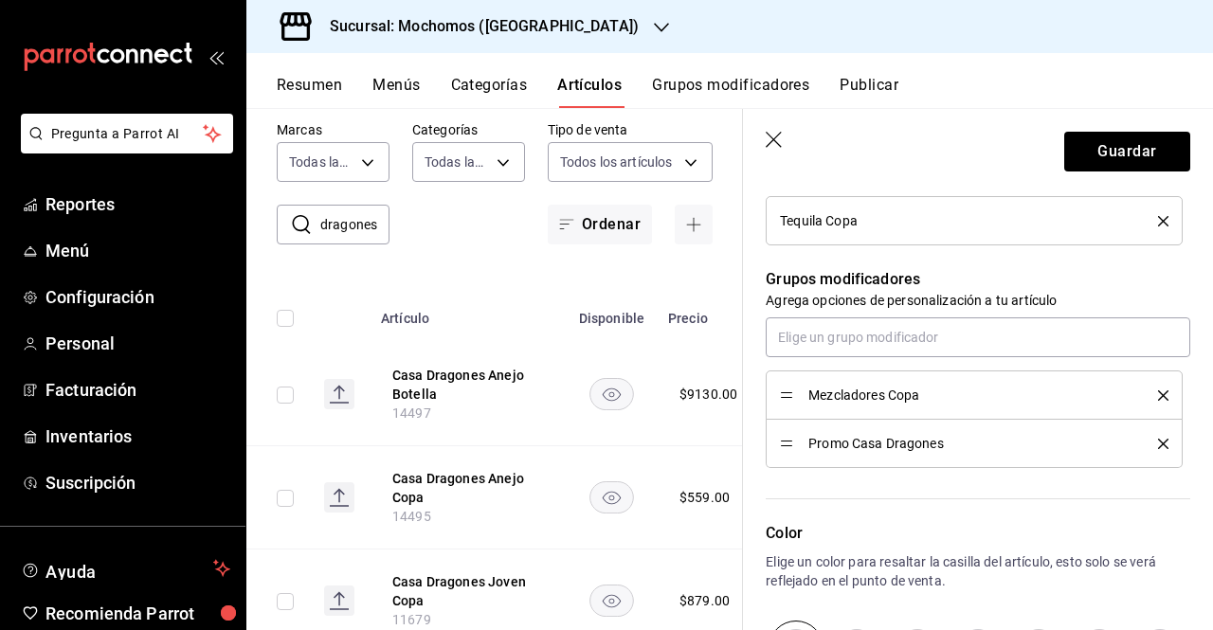
click at [1196, 422] on div "Editar artículo General Avanzada ¿Cómo se va a llamar? Casa Dragones Anejo Copa…" at bounding box center [978, 162] width 470 height 1503
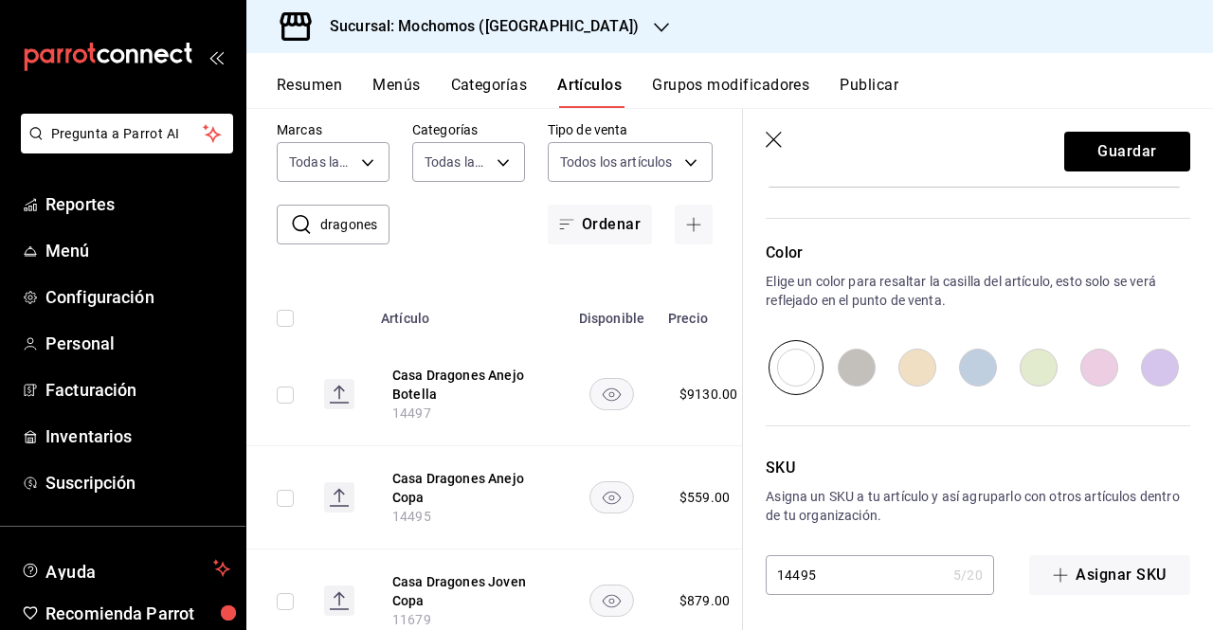
scroll to position [723, 0]
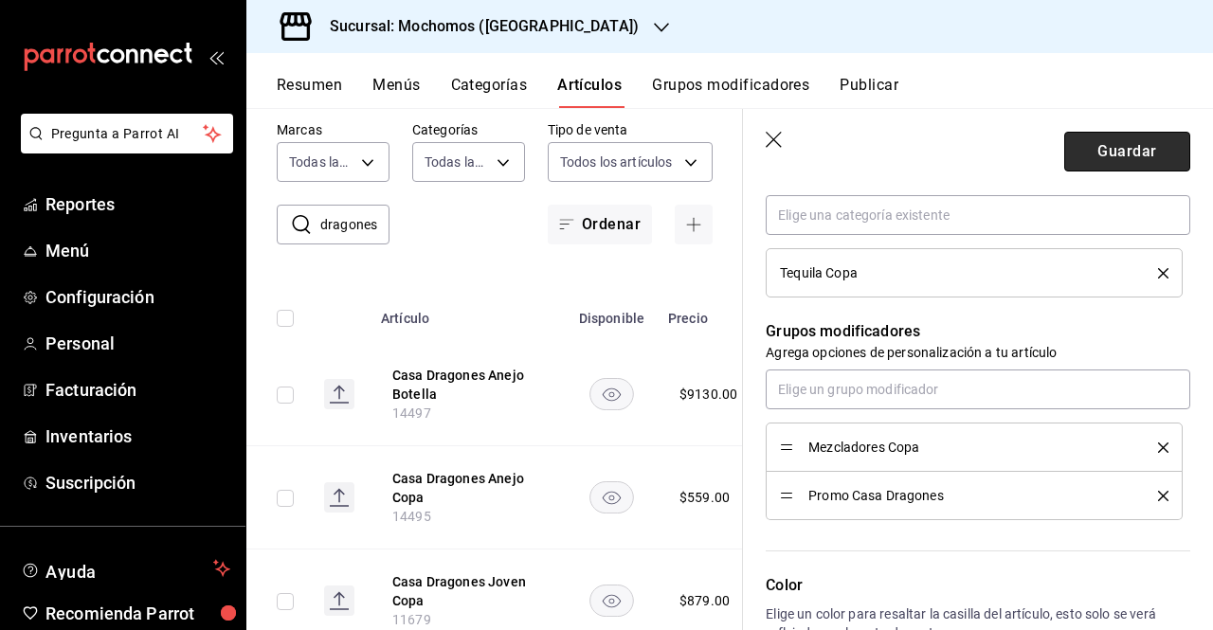
click at [1123, 165] on button "Guardar" at bounding box center [1128, 152] width 126 height 40
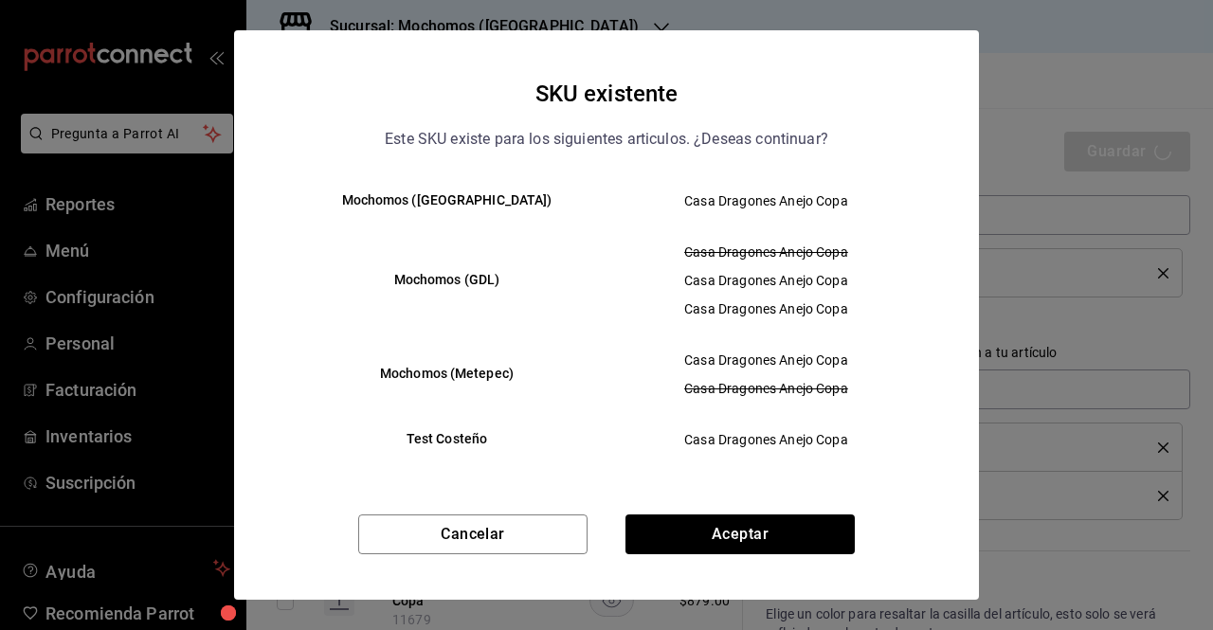
scroll to position [82, 0]
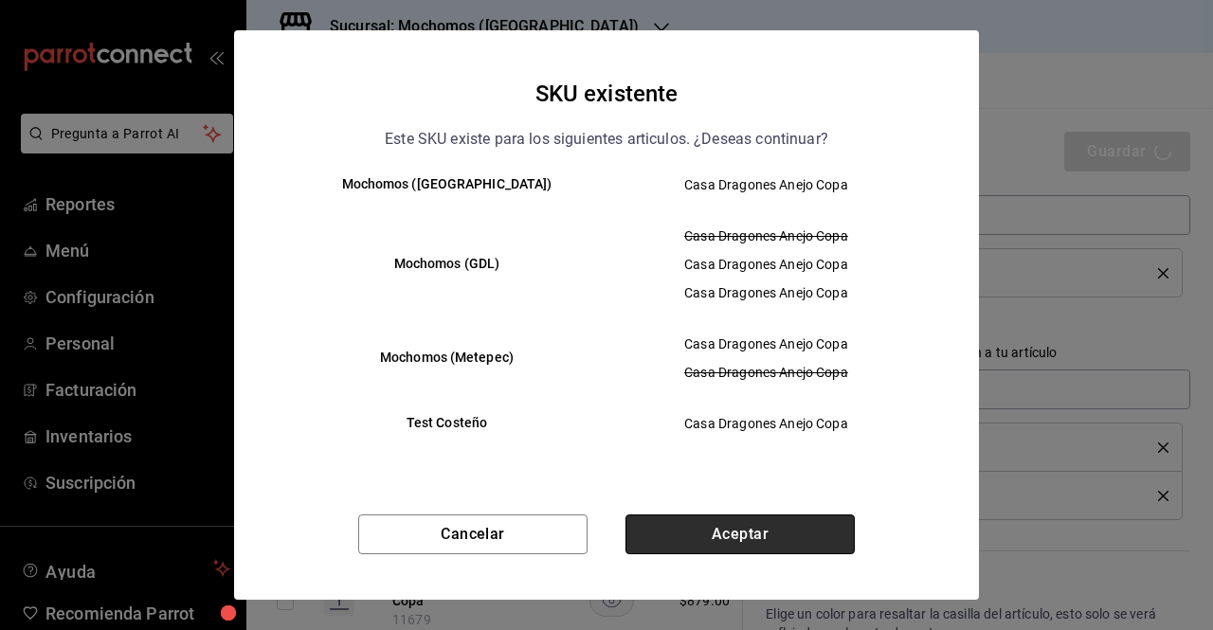
click at [695, 534] on button "Aceptar" at bounding box center [740, 535] width 229 height 40
type textarea "x"
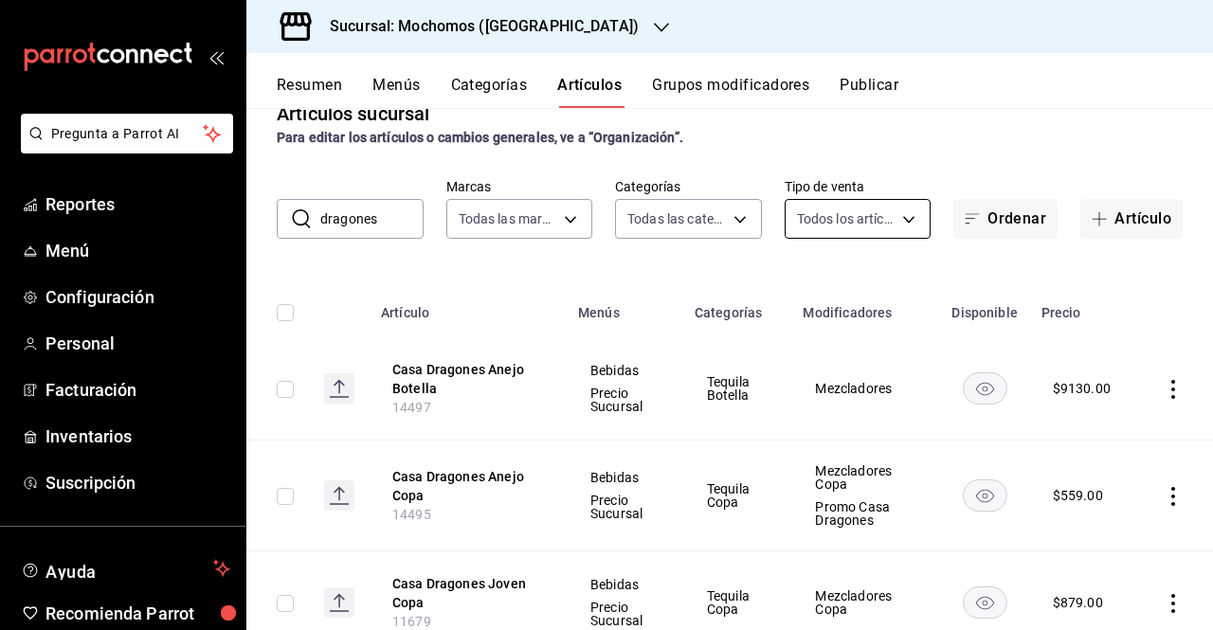
scroll to position [40, 0]
click at [736, 100] on button "Grupos modificadores" at bounding box center [730, 92] width 157 height 32
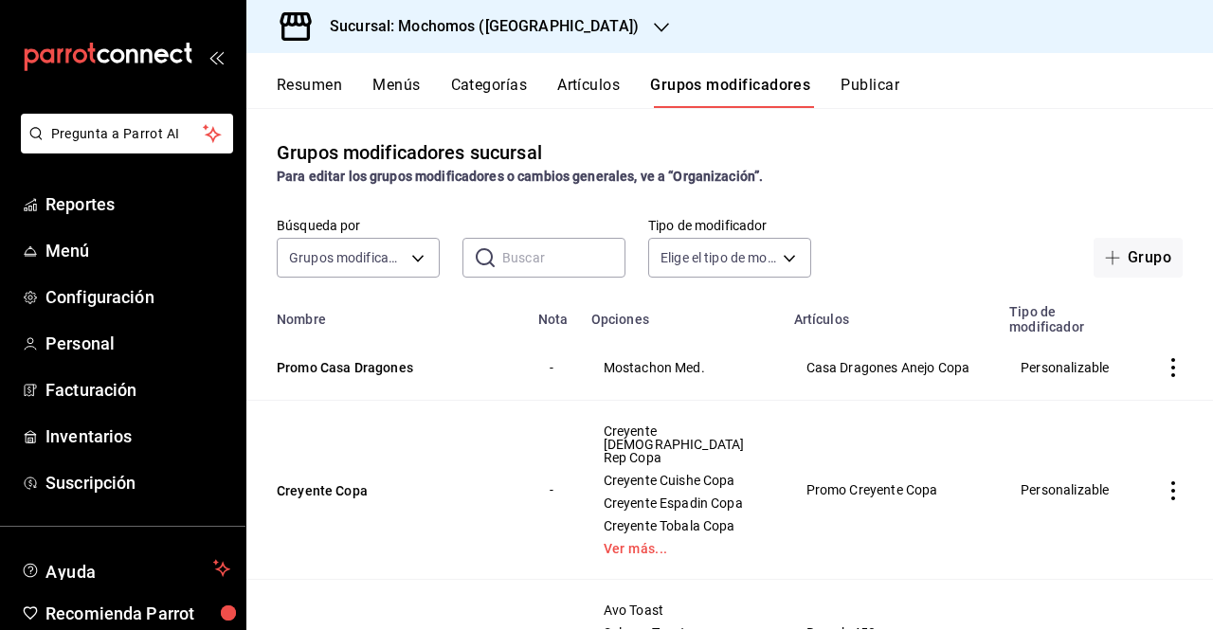
click at [395, 395] on td "Promo Casa Dragones" at bounding box center [386, 368] width 281 height 66
click at [382, 387] on td "Promo Casa Dragones" at bounding box center [386, 368] width 281 height 66
click at [374, 377] on button "Promo Casa Dragones" at bounding box center [391, 367] width 228 height 19
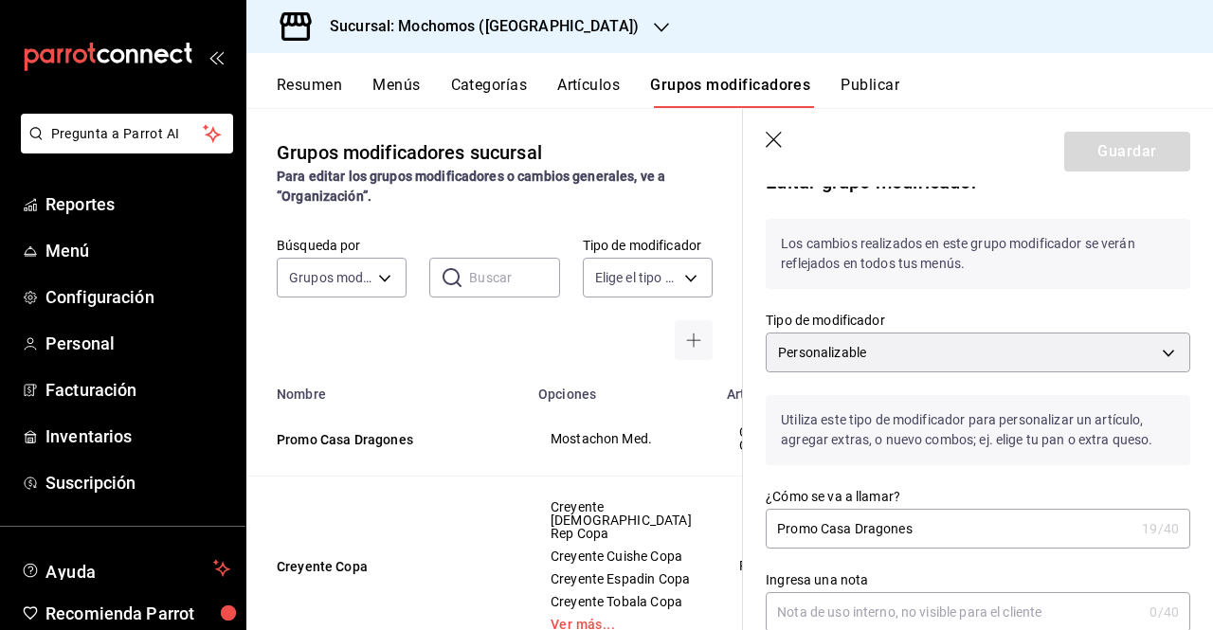
scroll to position [18, 0]
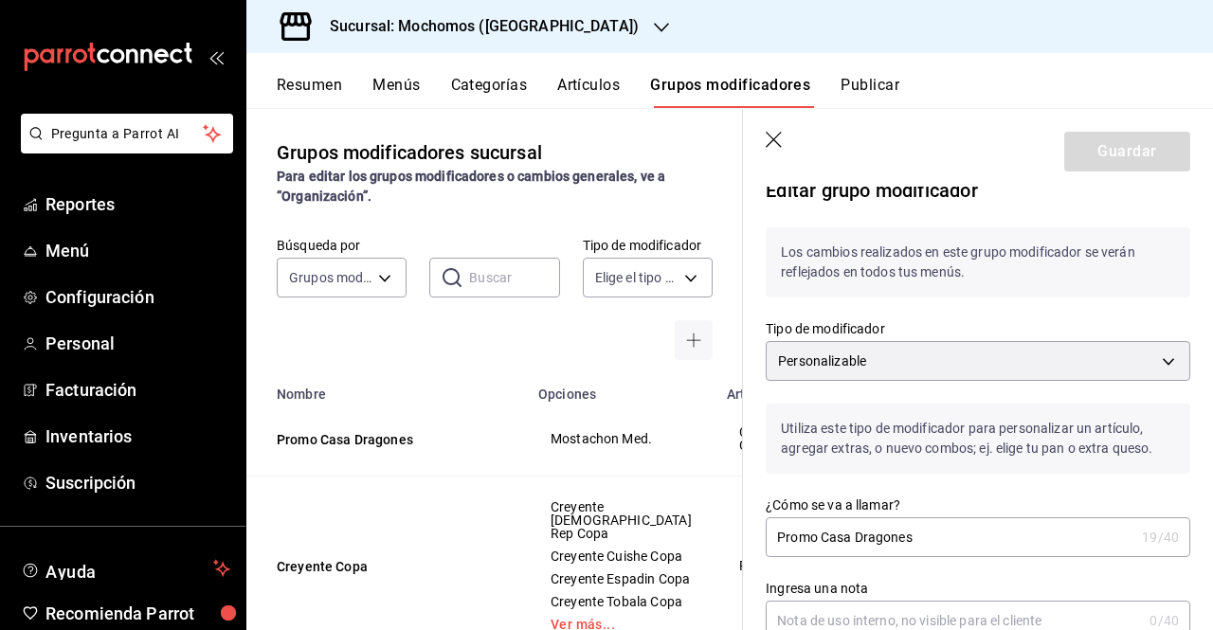
click at [772, 137] on icon "button" at bounding box center [775, 141] width 19 height 19
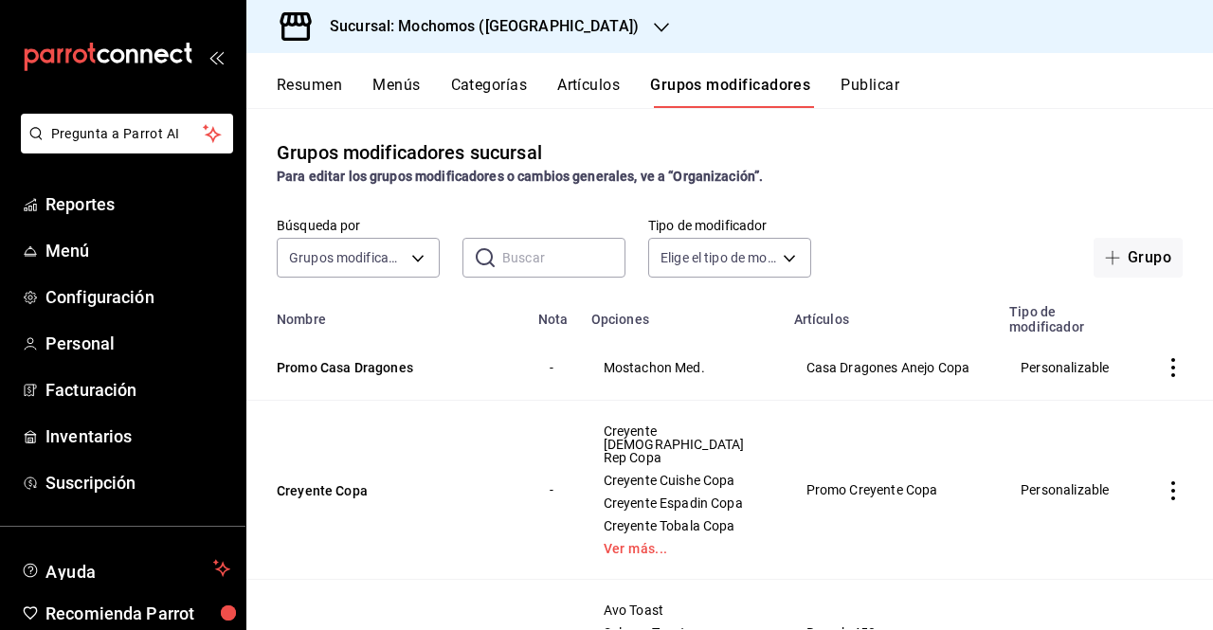
click at [606, 82] on button "Artículos" at bounding box center [588, 92] width 63 height 32
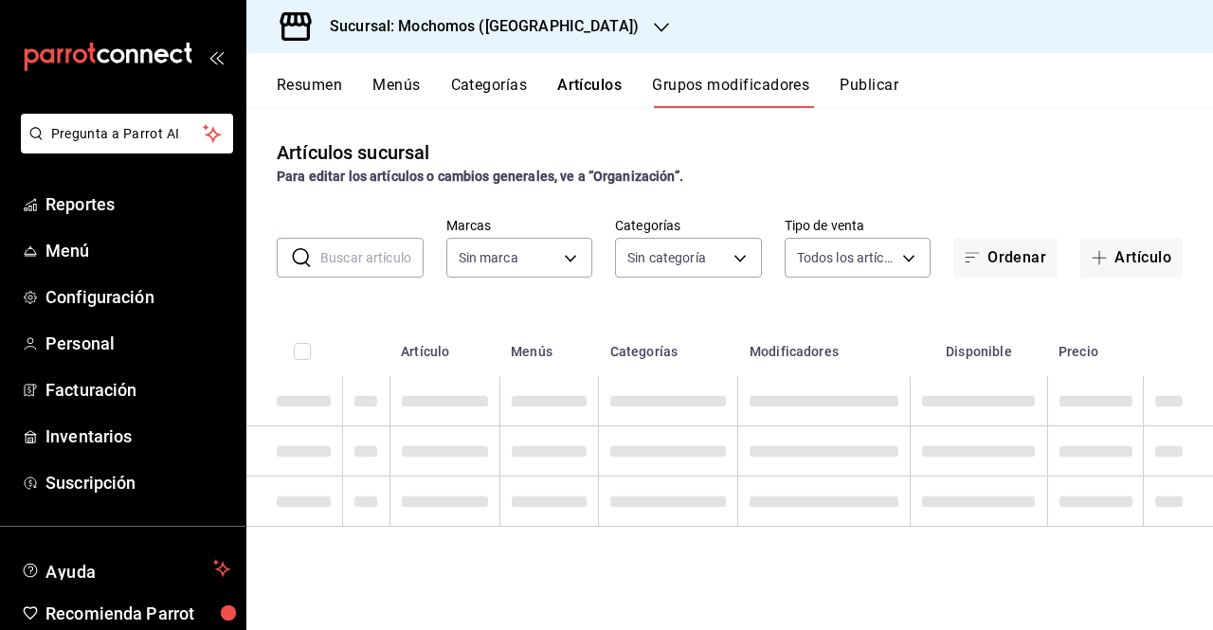
type input "65eb7388-82e4-42fa-8caf-680550c77e6f"
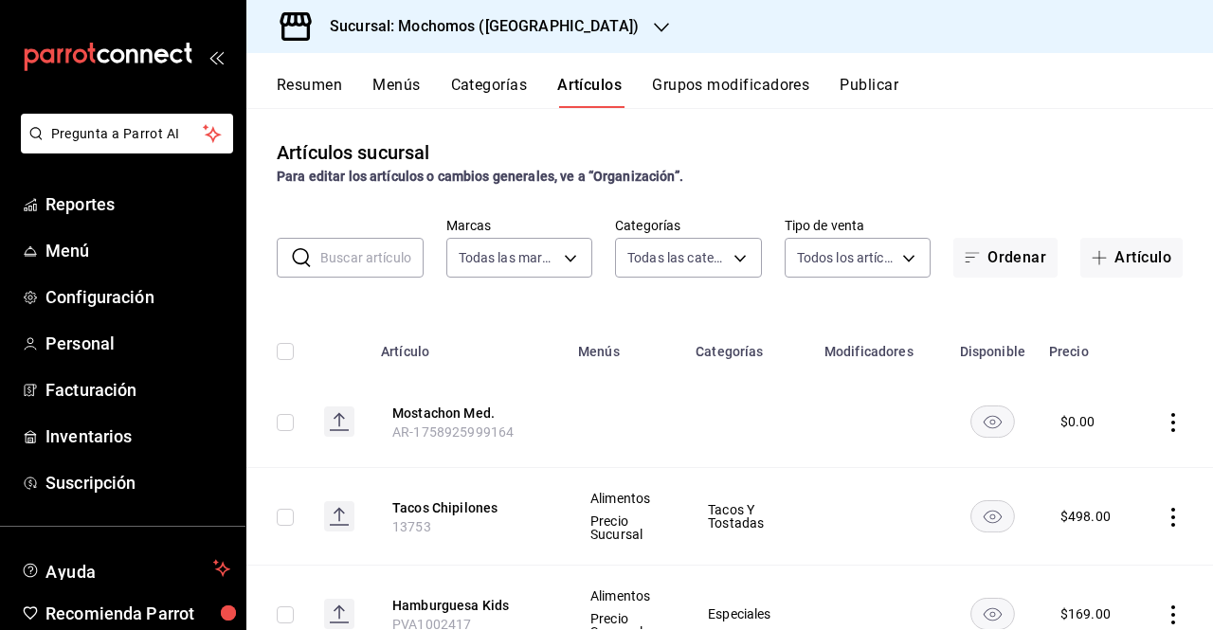
type input "357a9704-c999-4c63-af81-0c25438b67b5,a93eec79-672f-49c2-b1cd-14f211909374,5e983…"
click at [456, 404] on button "Mostachon Med." at bounding box center [468, 413] width 152 height 19
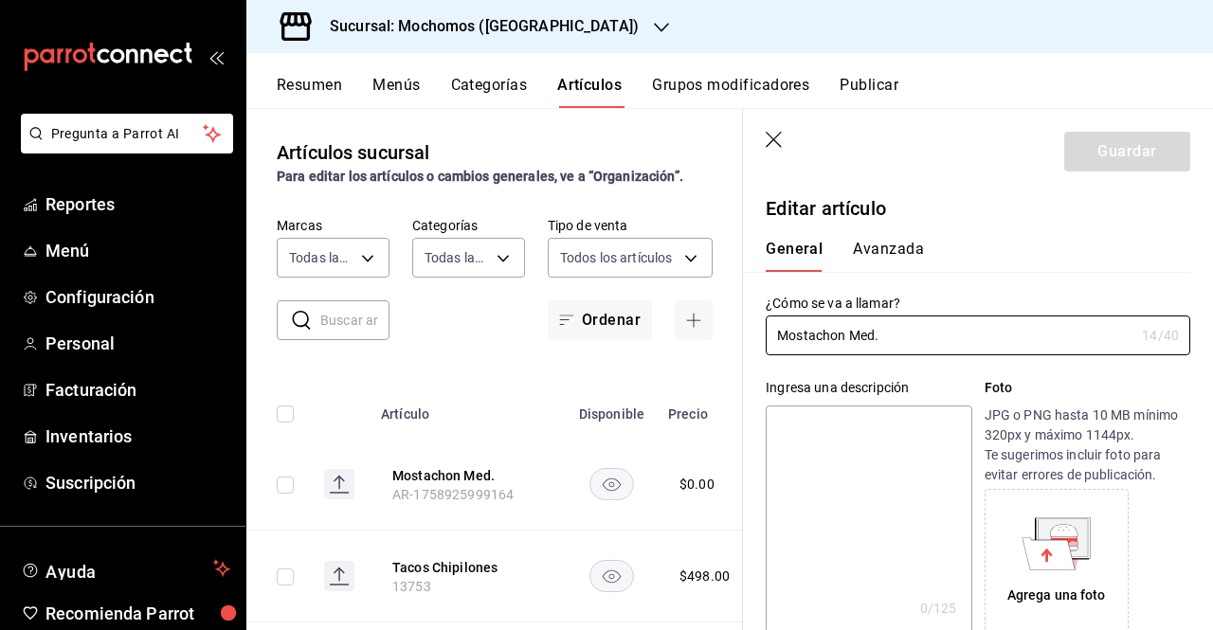
type input "$0.00"
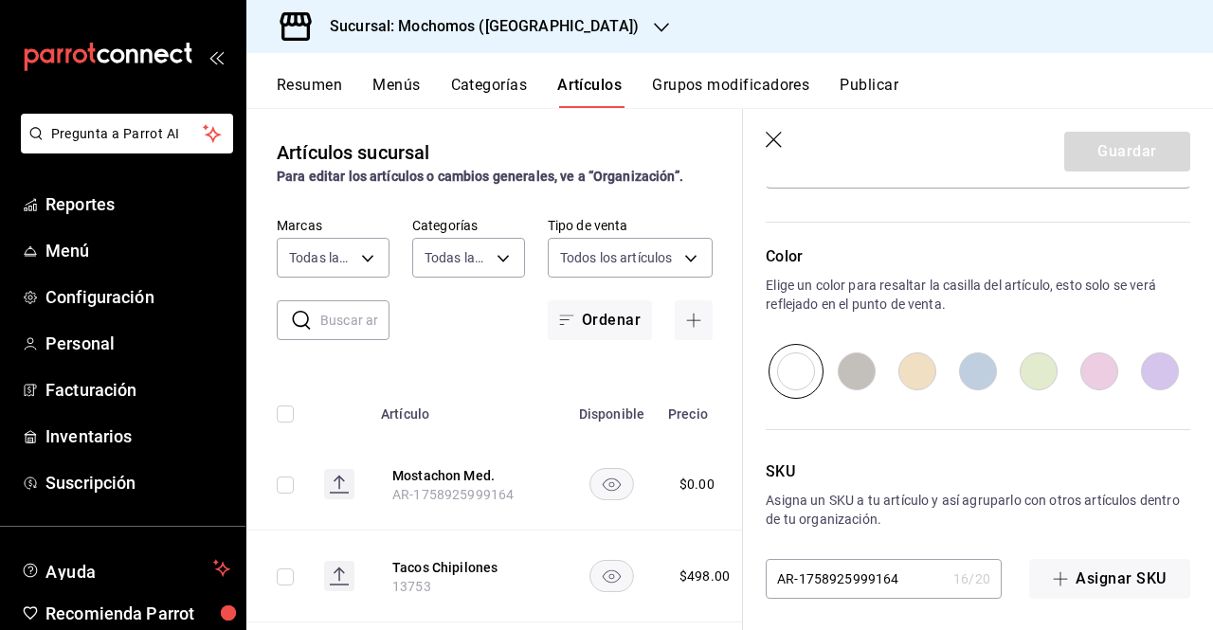
scroll to position [637, 0]
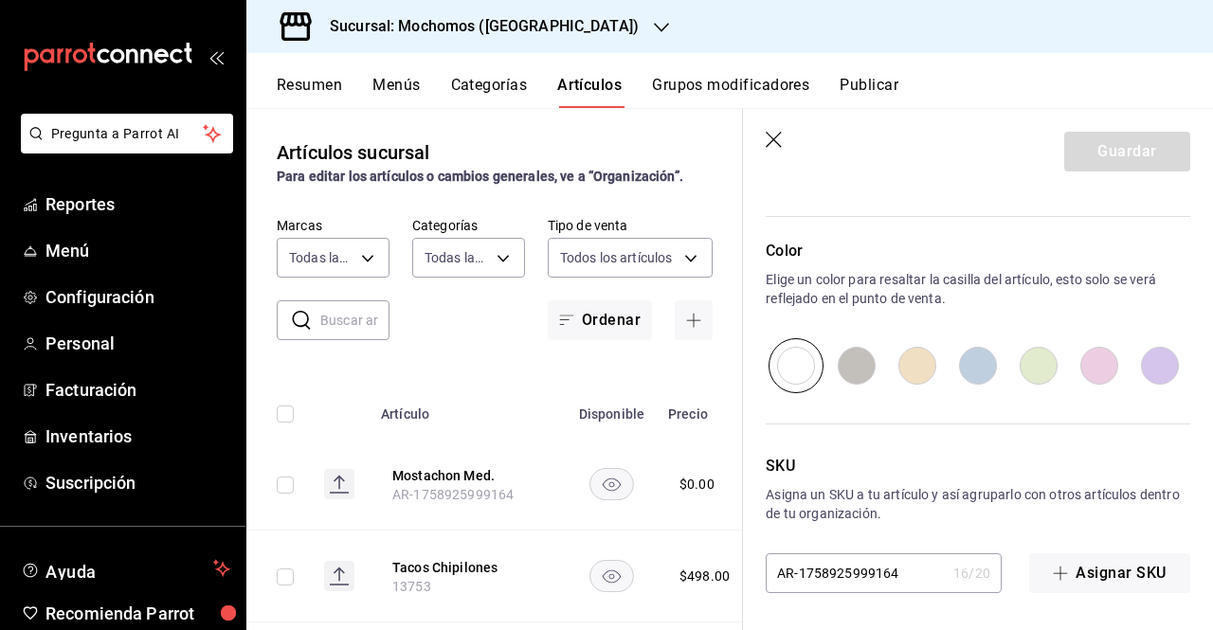
drag, startPoint x: 923, startPoint y: 574, endPoint x: 774, endPoint y: 585, distance: 150.2
click at [774, 585] on input "AR-1758925999164" at bounding box center [856, 574] width 180 height 38
paste input "PVA1000677"
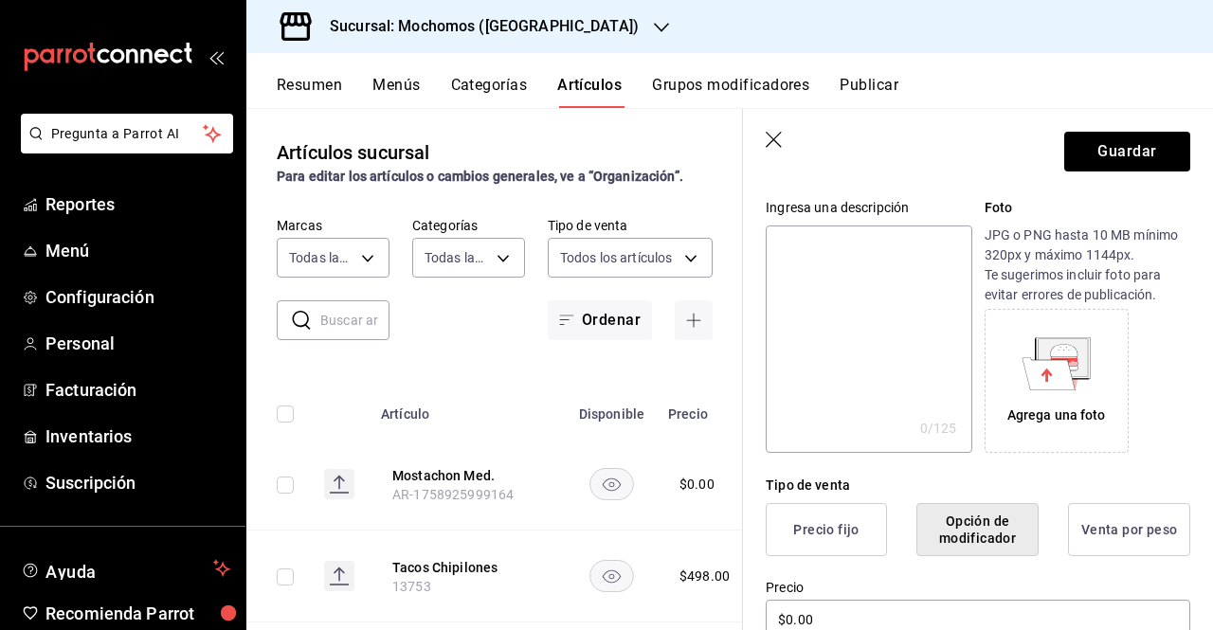
scroll to position [0, 0]
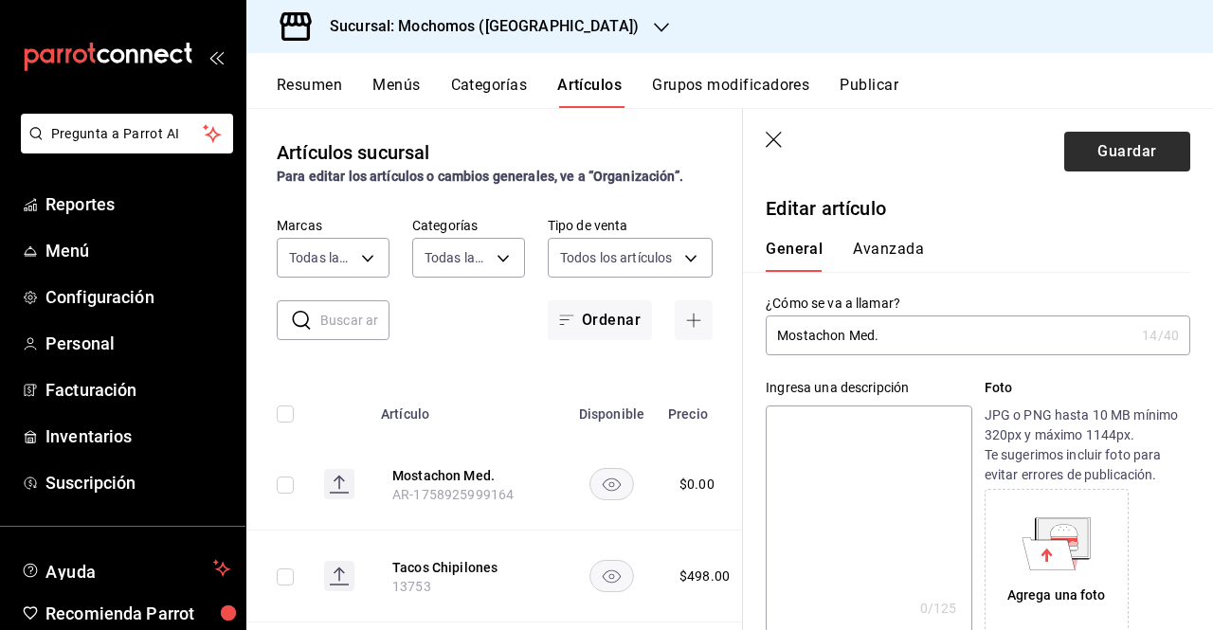
type input "PVA1000677"
click at [1153, 136] on button "Guardar" at bounding box center [1128, 152] width 126 height 40
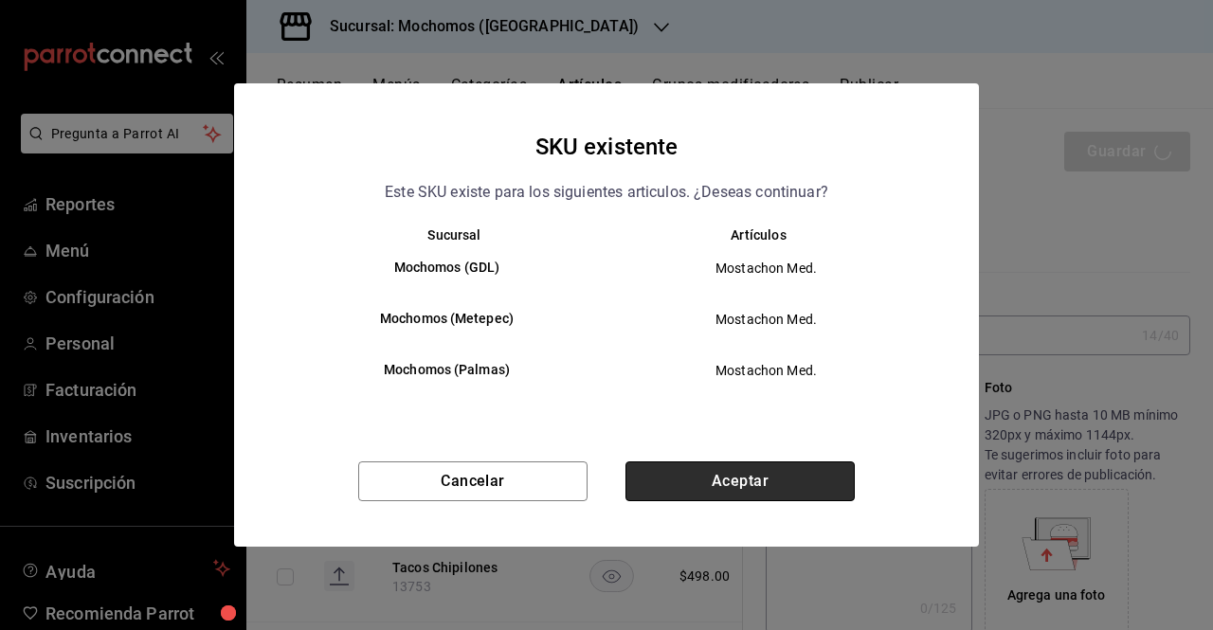
click at [740, 486] on button "Aceptar" at bounding box center [740, 482] width 229 height 40
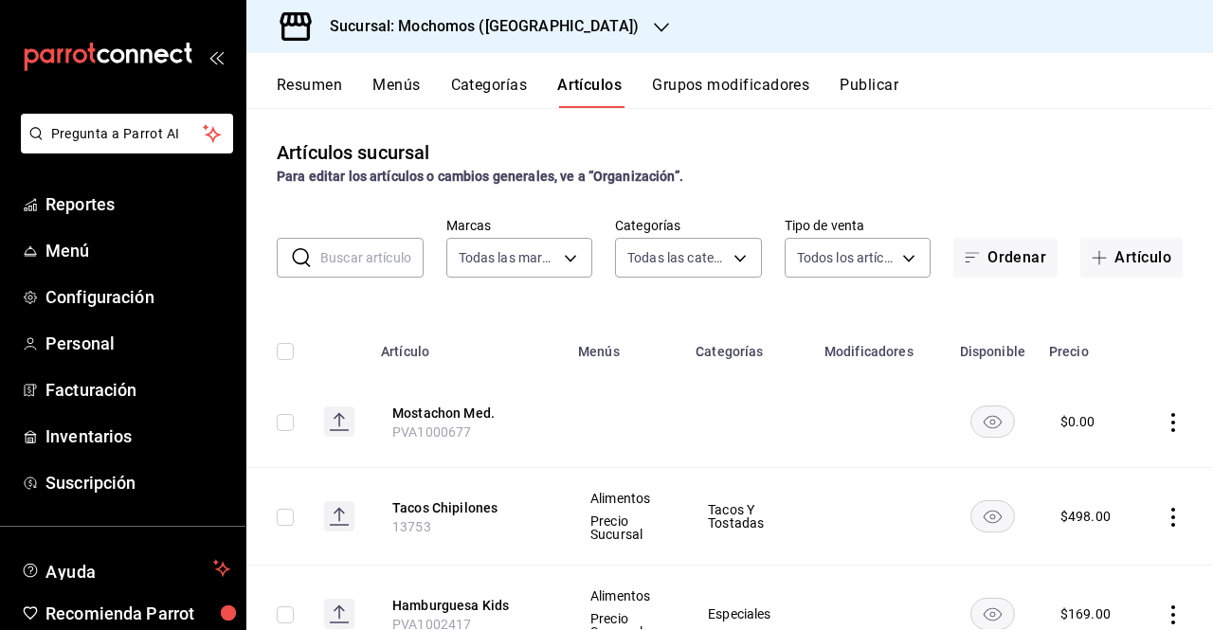
click at [900, 64] on div "Resumen Menús Categorías Artículos Grupos modificadores Publicar" at bounding box center [729, 80] width 967 height 55
click at [884, 87] on button "Publicar" at bounding box center [869, 92] width 59 height 32
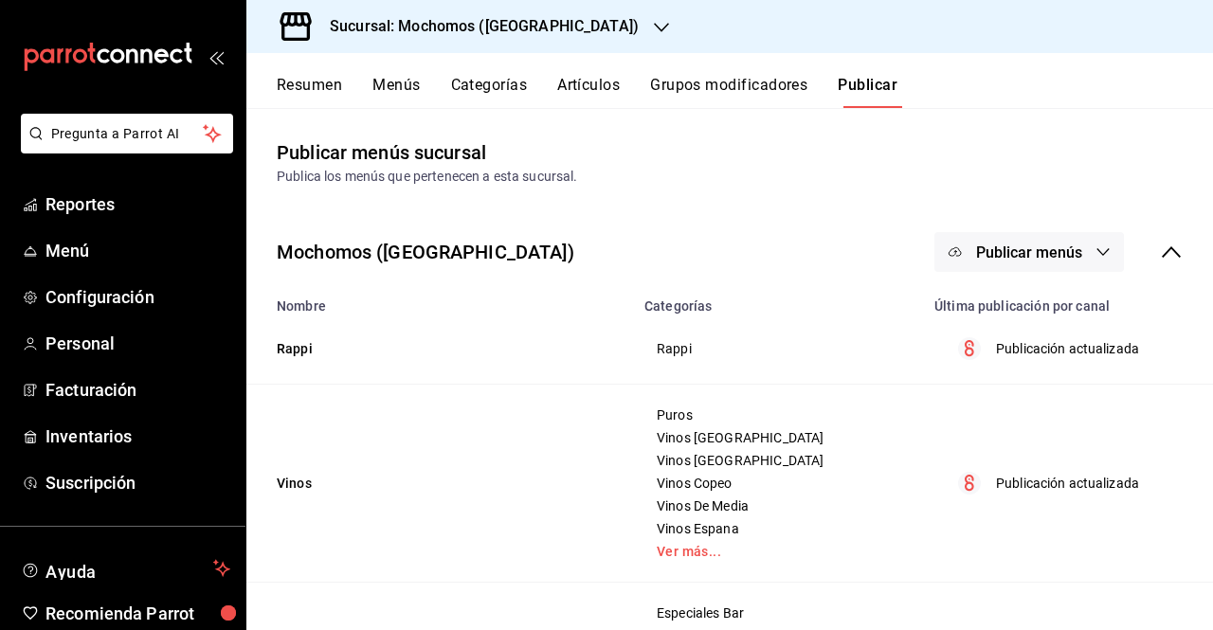
click at [990, 263] on button "Publicar menús" at bounding box center [1030, 252] width 190 height 40
click at [977, 325] on div at bounding box center [970, 314] width 53 height 30
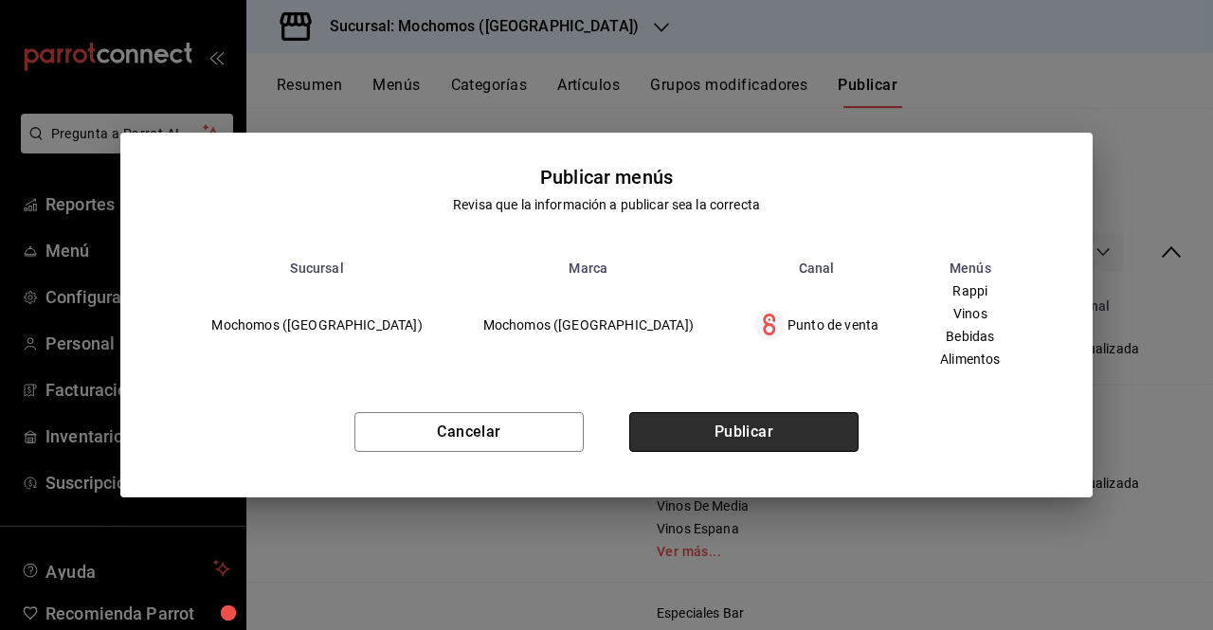
click at [779, 437] on button "Publicar" at bounding box center [743, 432] width 229 height 40
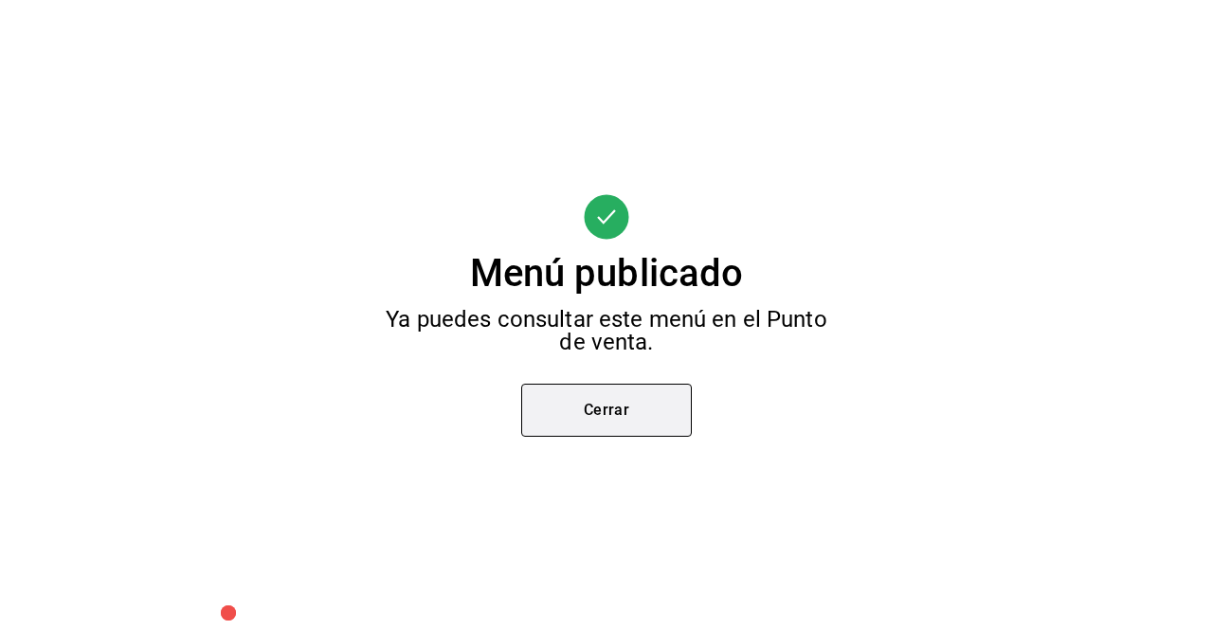
click at [629, 426] on button "Cerrar" at bounding box center [606, 410] width 171 height 53
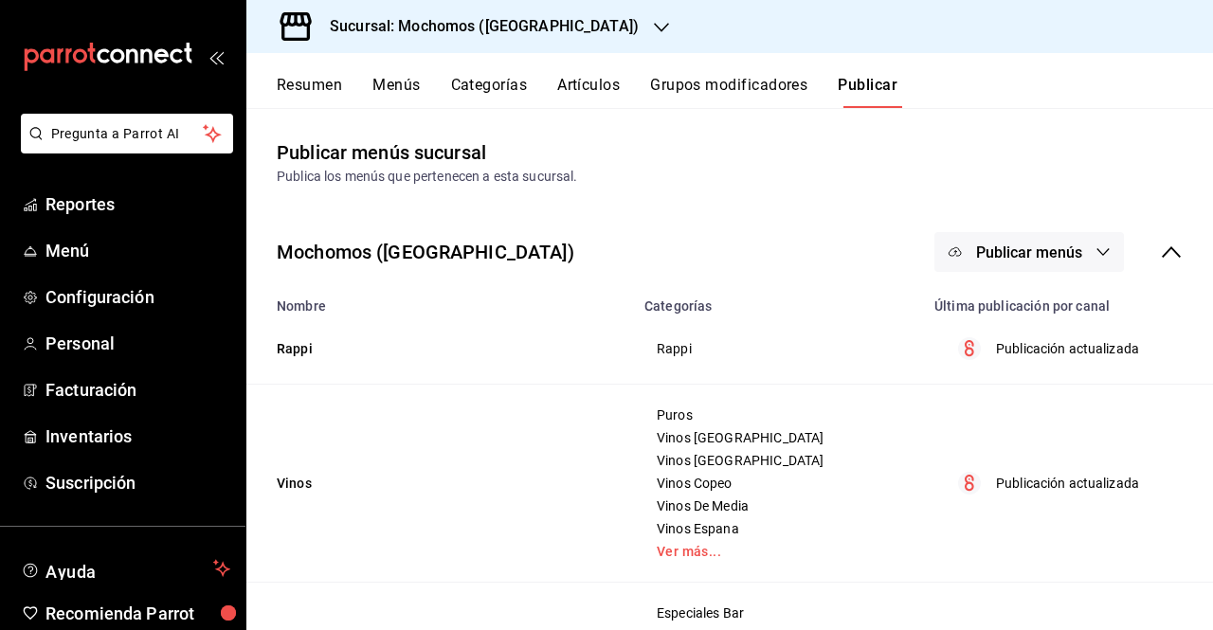
click at [514, 82] on button "Categorías" at bounding box center [489, 92] width 77 height 32
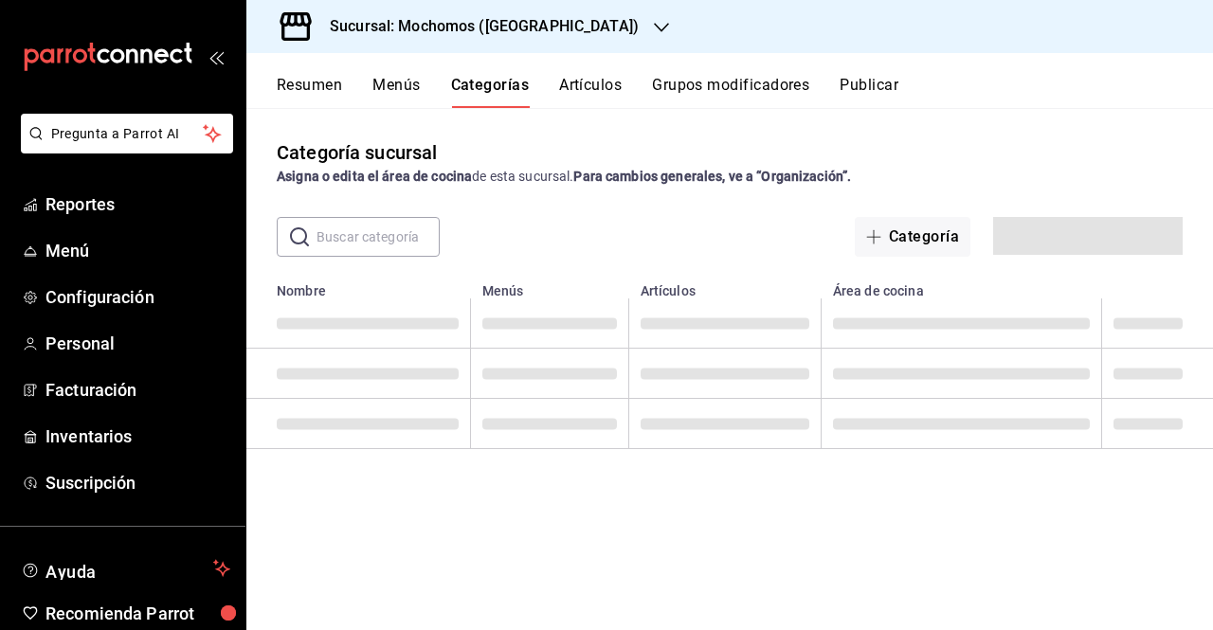
click at [561, 90] on button "Artículos" at bounding box center [590, 92] width 63 height 32
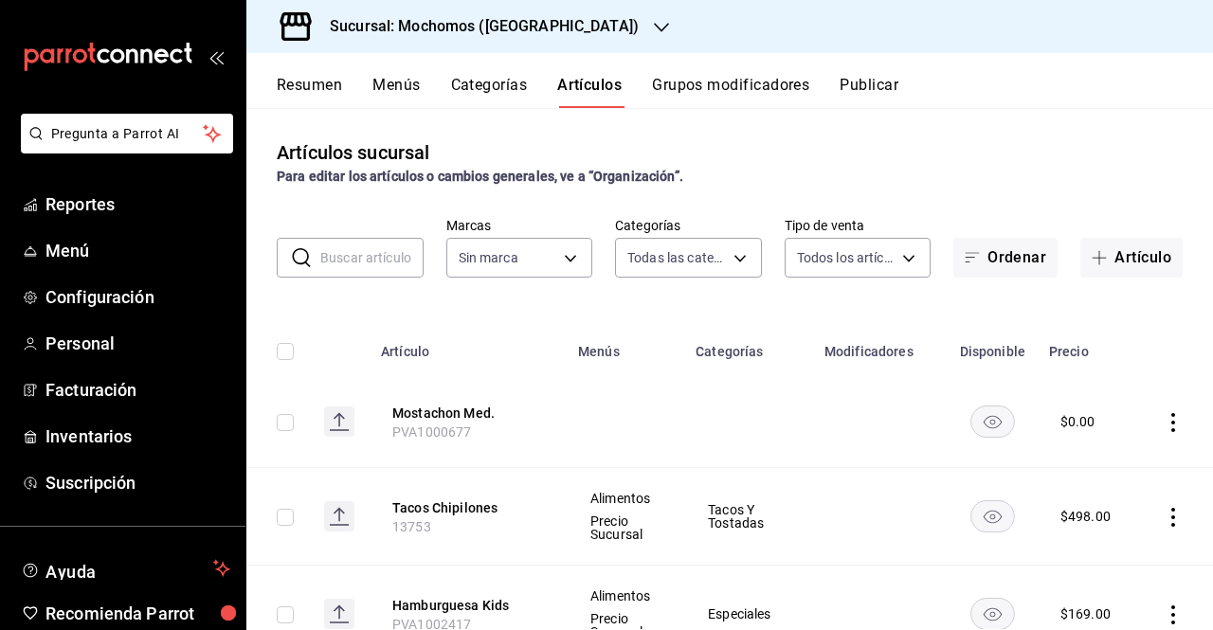
type input "357a9704-c999-4c63-af81-0c25438b67b5,a93eec79-672f-49c2-b1cd-14f211909374,5e983…"
type input "65eb7388-82e4-42fa-8caf-680550c77e6f"
click at [290, 422] on input "checkbox" at bounding box center [285, 422] width 17 height 17
checkbox input "true"
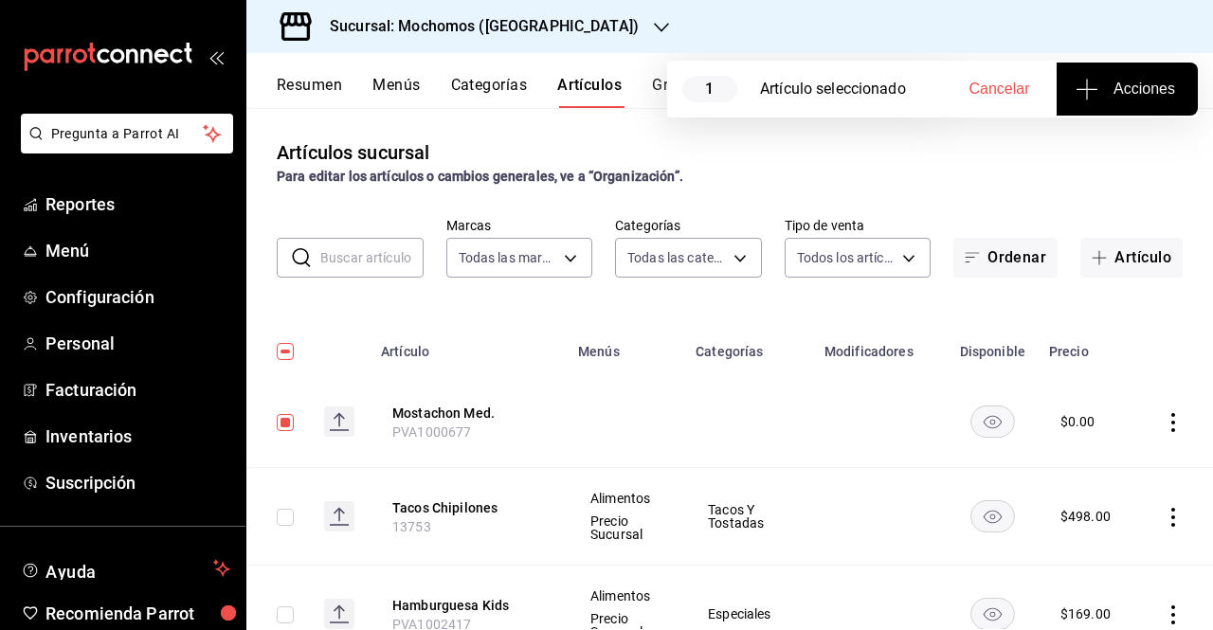
click at [1147, 72] on button "Acciones" at bounding box center [1127, 89] width 141 height 53
click at [1135, 133] on li "Agregar tipo" at bounding box center [1127, 148] width 142 height 50
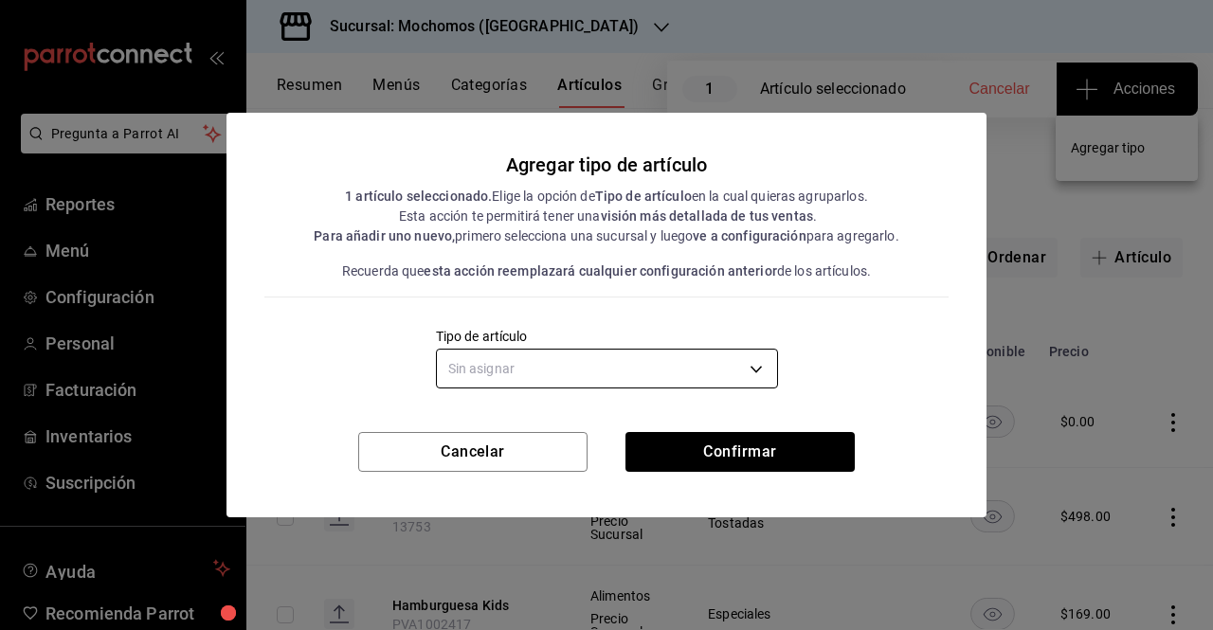
click at [616, 374] on body "Pregunta a Parrot AI Reportes Menú Configuración Personal Facturación Inventari…" at bounding box center [606, 315] width 1213 height 630
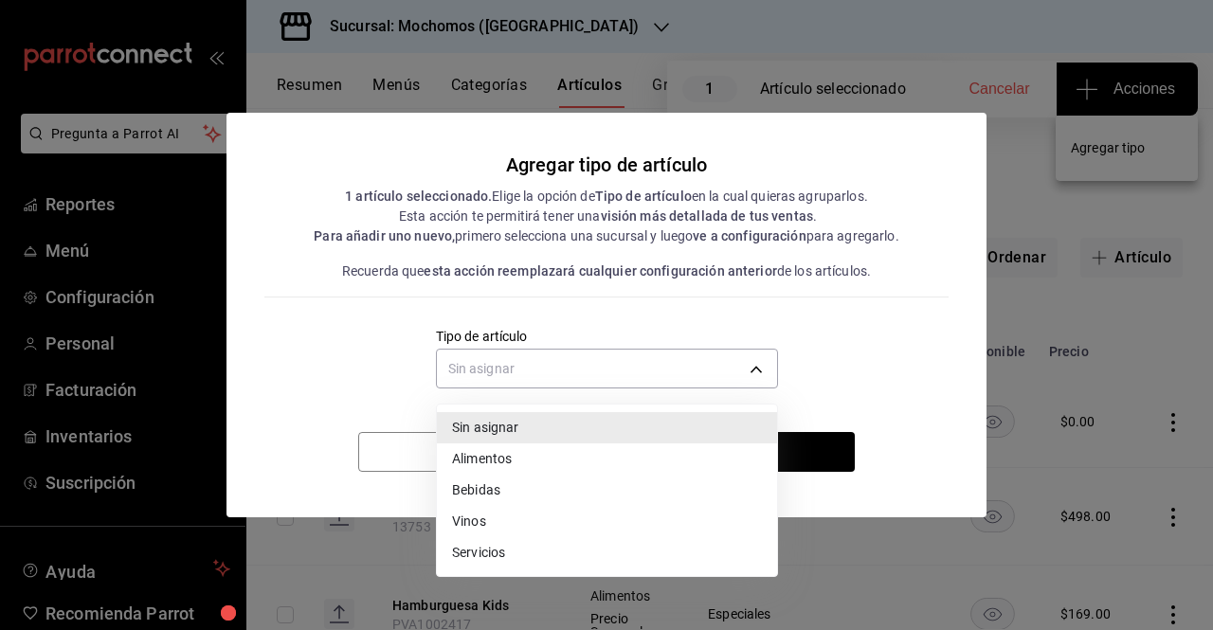
click at [643, 279] on div at bounding box center [606, 315] width 1213 height 630
click at [696, 354] on body "Pregunta a Parrot AI Reportes Menú Configuración Personal Facturación Inventari…" at bounding box center [606, 315] width 1213 height 630
click at [535, 486] on li "Bebidas" at bounding box center [607, 490] width 340 height 31
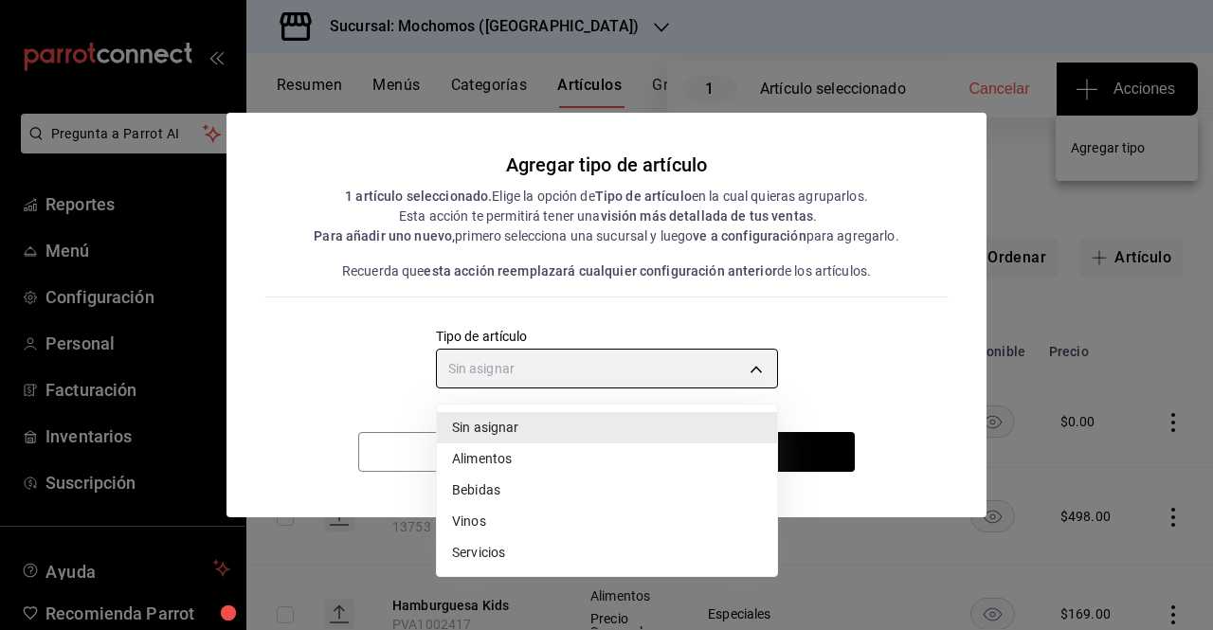
type input "e2400288-93b0-4d29-8cfc-2898dd229db7"
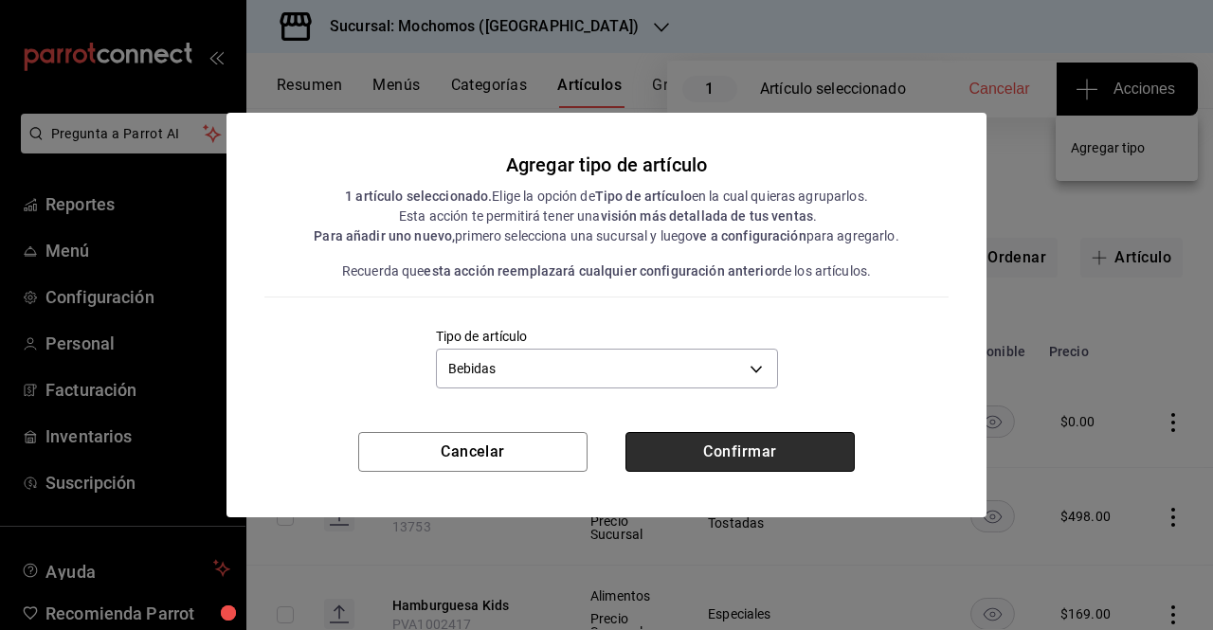
click at [715, 462] on button "Confirmar" at bounding box center [740, 452] width 229 height 40
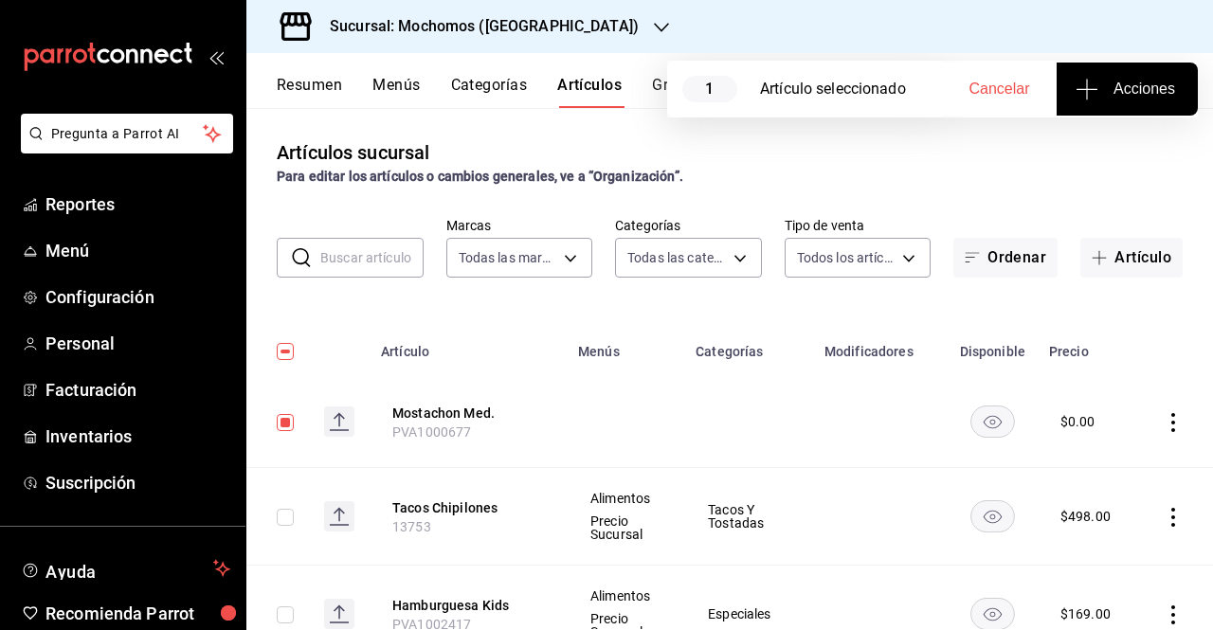
click at [292, 420] on input "checkbox" at bounding box center [285, 422] width 17 height 17
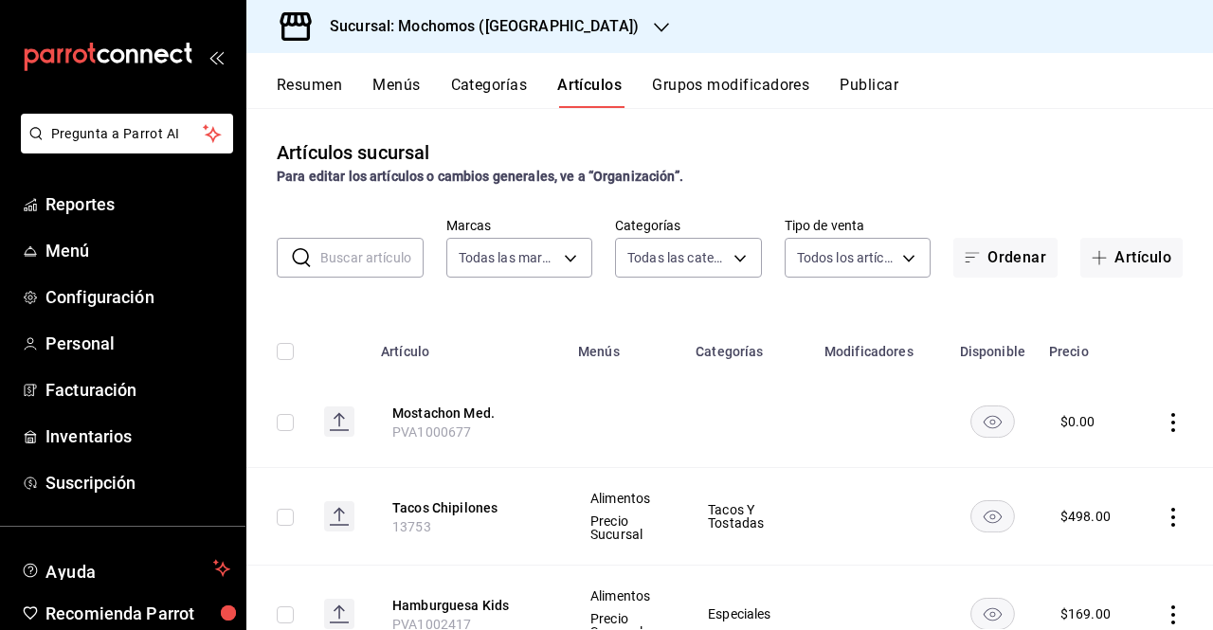
click at [1001, 136] on div "Artículos sucursal Para editar los artículos o cambios generales, ve a “Organiz…" at bounding box center [729, 368] width 967 height 521
click at [286, 417] on input "checkbox" at bounding box center [285, 422] width 17 height 17
checkbox input "true"
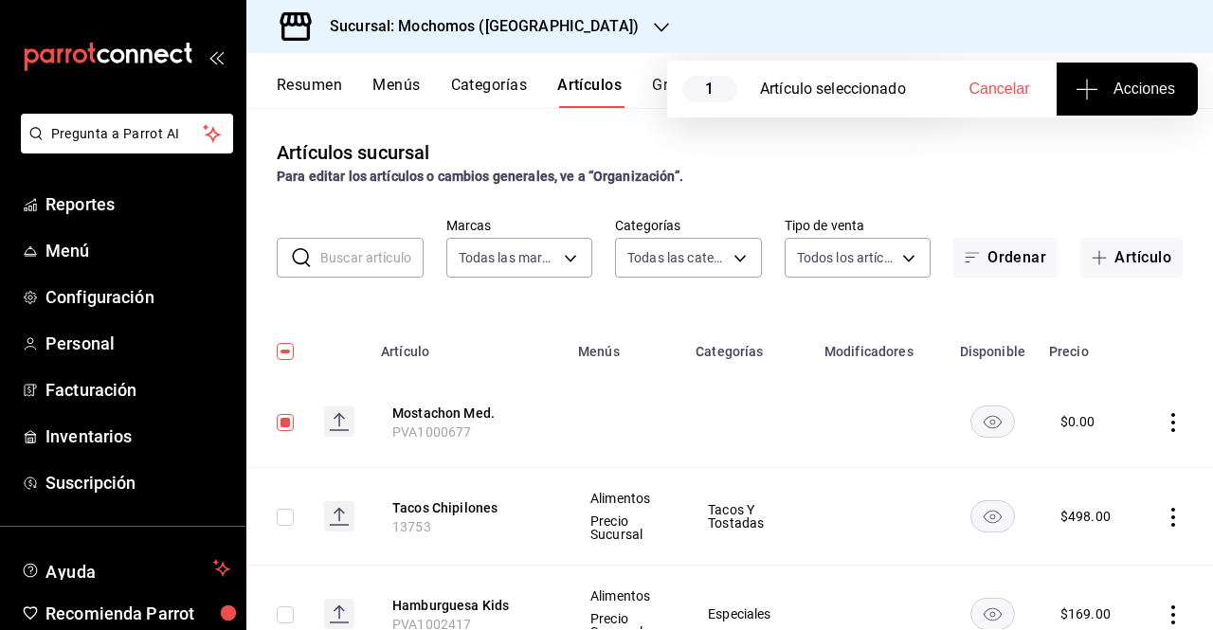
click at [1103, 111] on button "Acciones" at bounding box center [1127, 89] width 141 height 53
click at [1124, 157] on span "Agregar tipo" at bounding box center [1127, 148] width 112 height 20
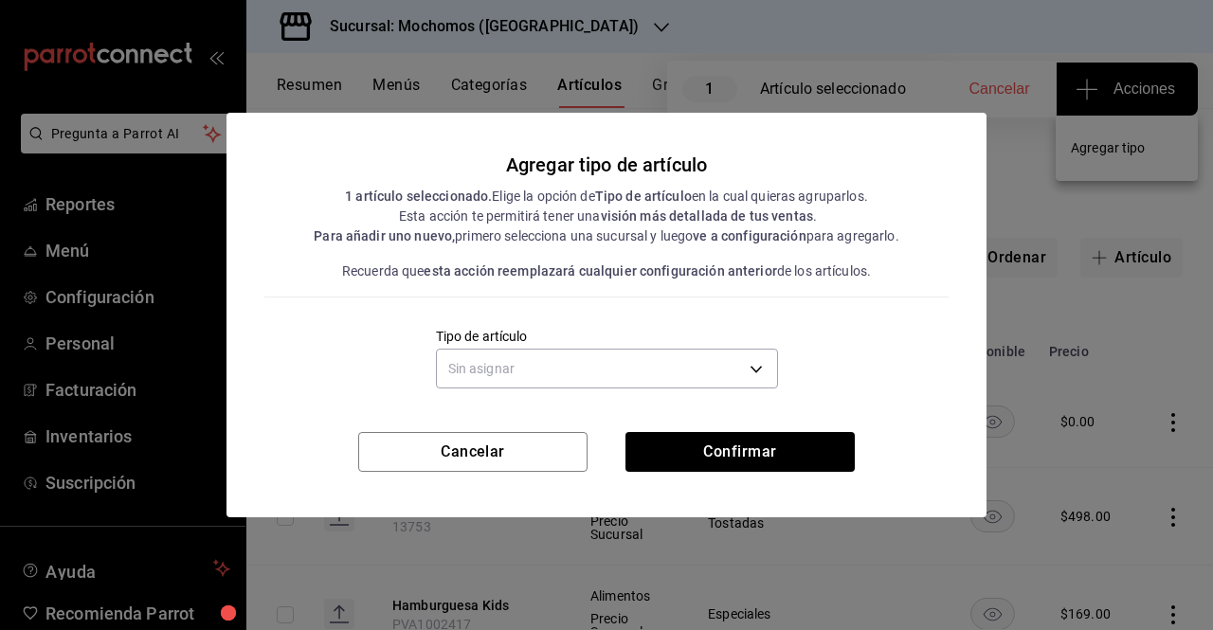
click at [722, 346] on div "Sin asignar" at bounding box center [607, 366] width 342 height 50
click at [717, 363] on body "Pregunta a Parrot AI Reportes Menú Configuración Personal Facturación Inventari…" at bounding box center [606, 315] width 1213 height 630
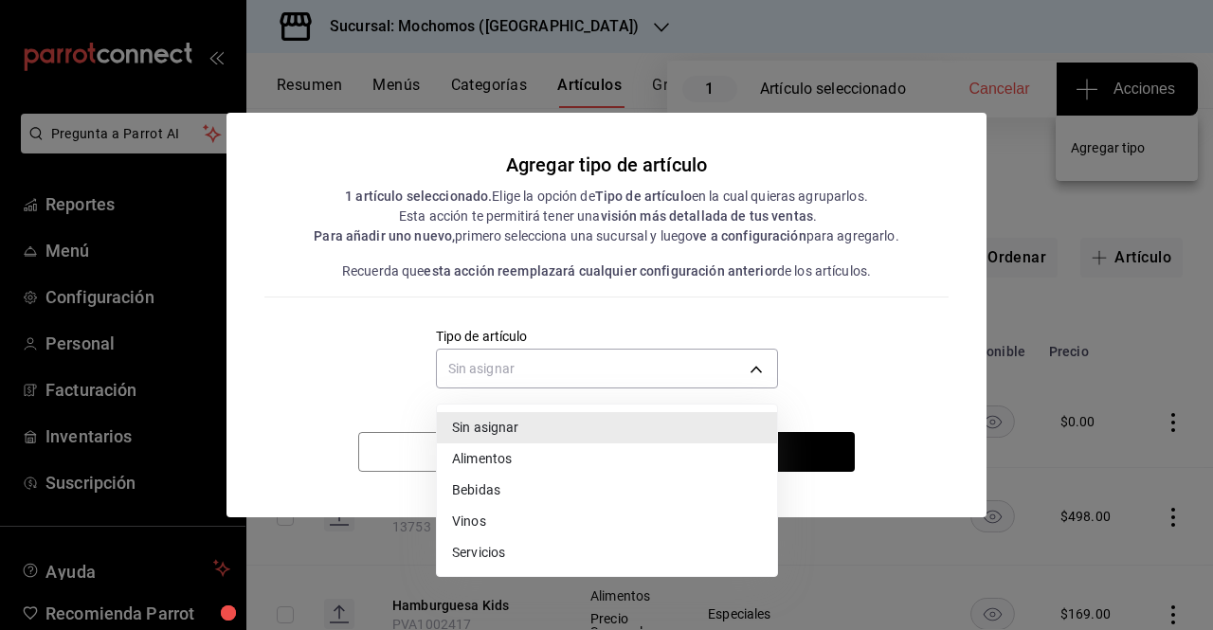
click at [489, 469] on li "Alimentos" at bounding box center [607, 459] width 340 height 31
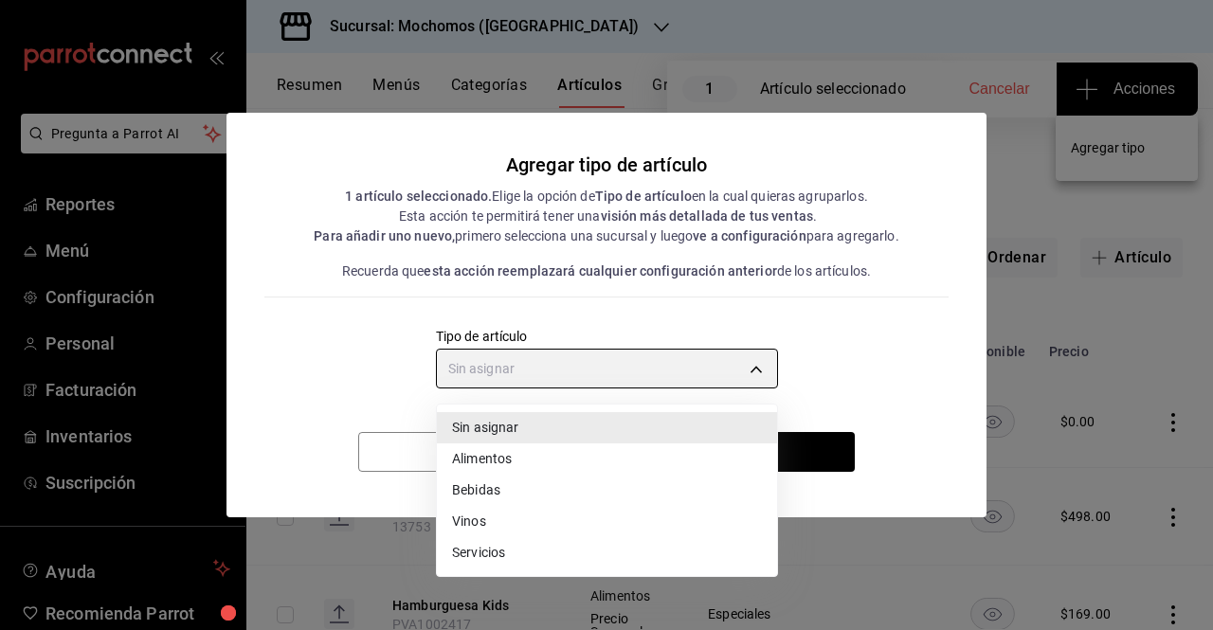
type input "a9c5c5d7-09f7-4d61-88a6-a13d33eec0fd"
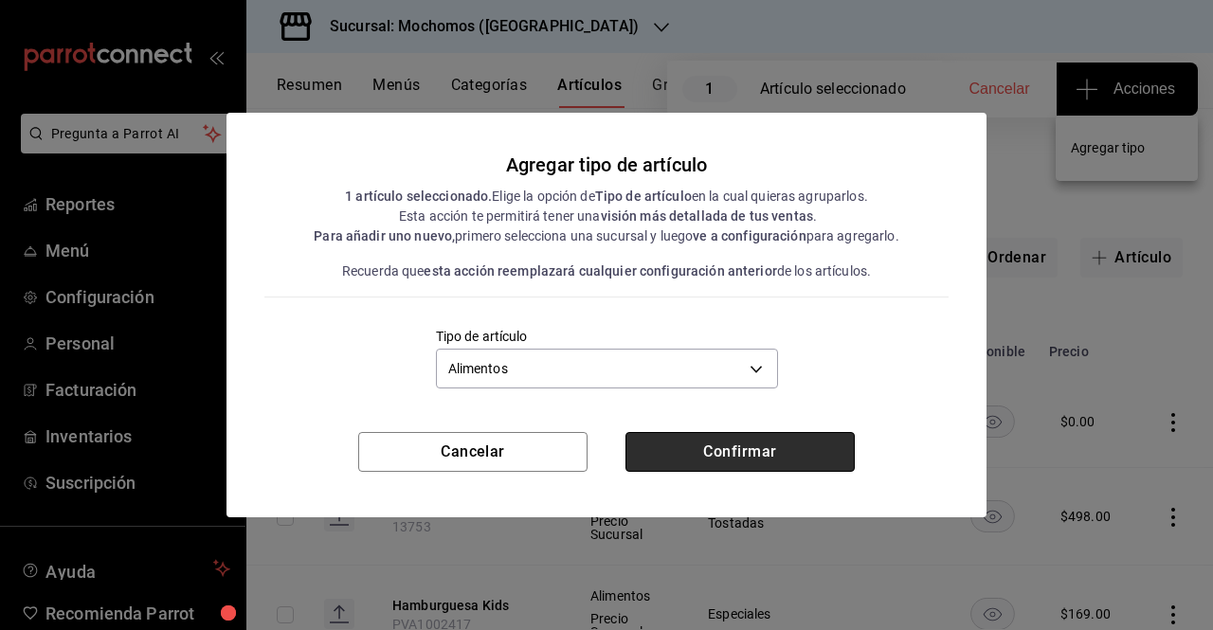
click at [739, 455] on button "Confirmar" at bounding box center [740, 452] width 229 height 40
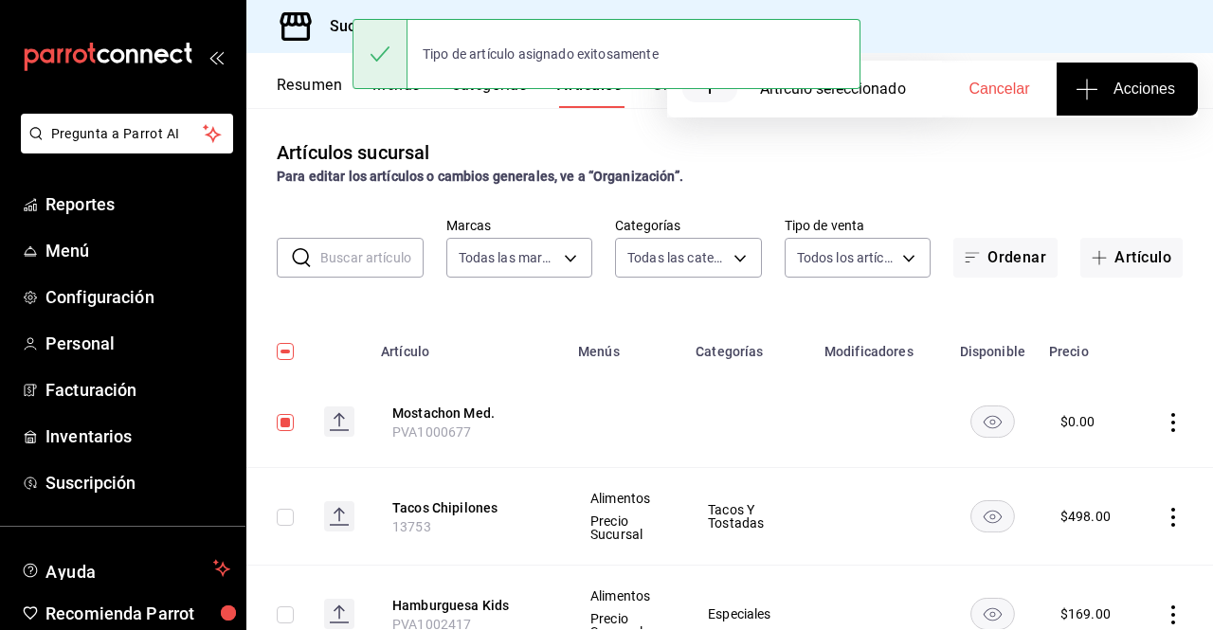
click at [290, 426] on input "checkbox" at bounding box center [285, 422] width 17 height 17
checkbox input "false"
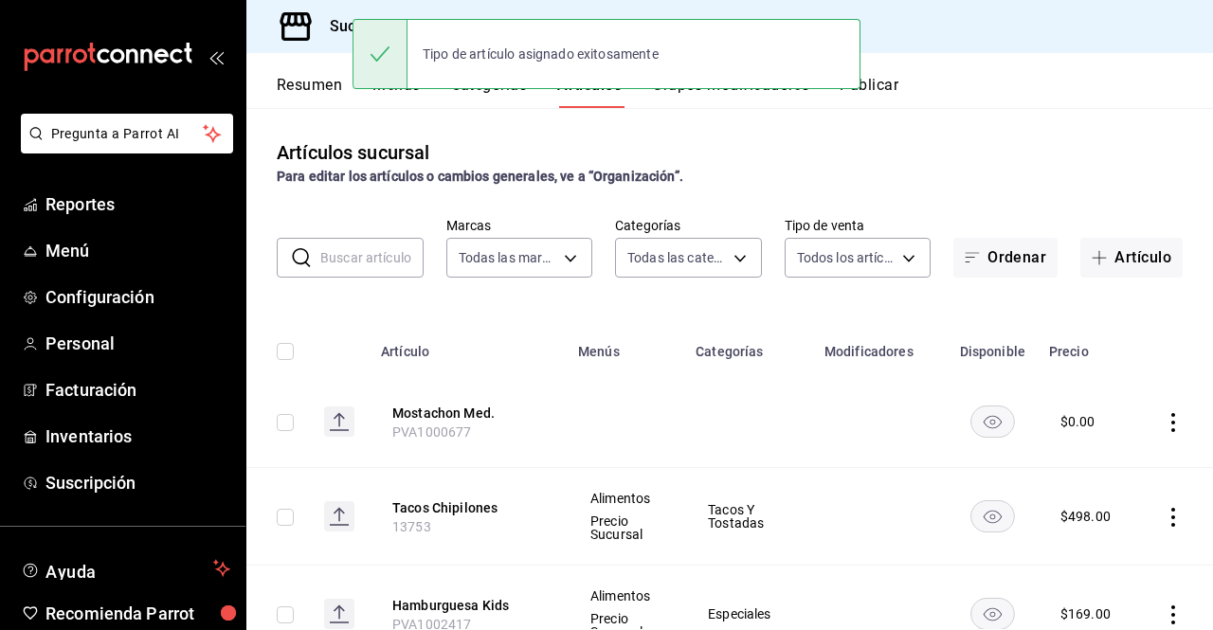
click at [920, 79] on div "Resumen Menús Categorías Artículos Grupos modificadores Publicar" at bounding box center [745, 92] width 937 height 32
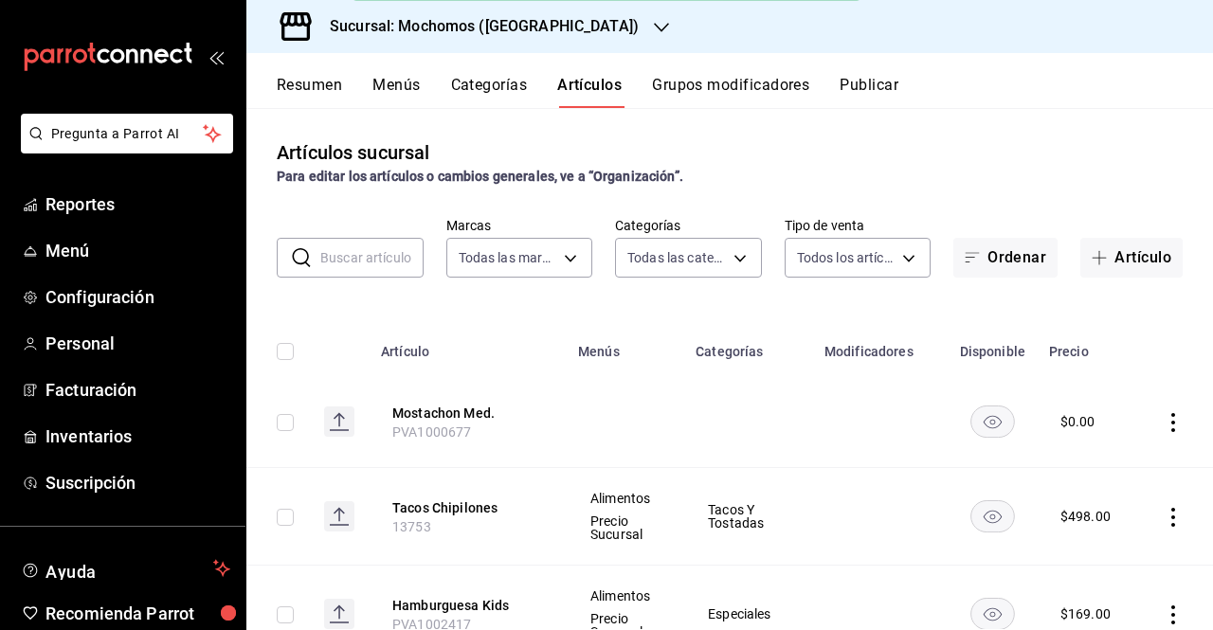
click at [885, 86] on button "Publicar" at bounding box center [869, 92] width 59 height 32
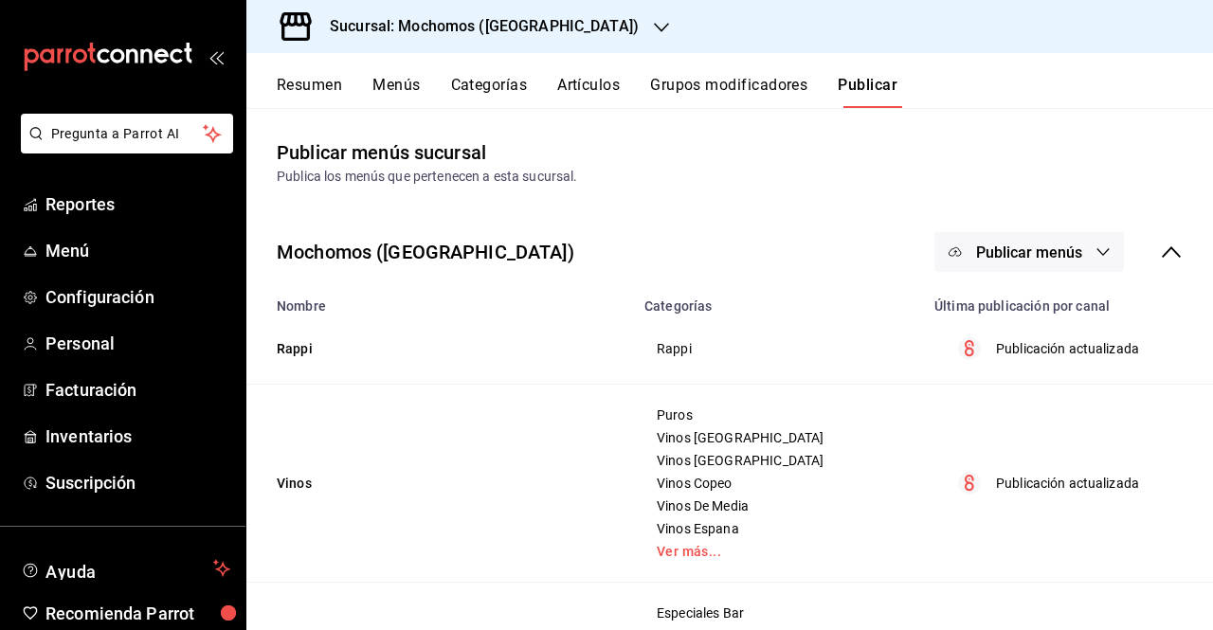
click at [1080, 259] on button "Publicar menús" at bounding box center [1030, 252] width 190 height 40
click at [1014, 325] on li "Punto de venta" at bounding box center [1016, 313] width 174 height 53
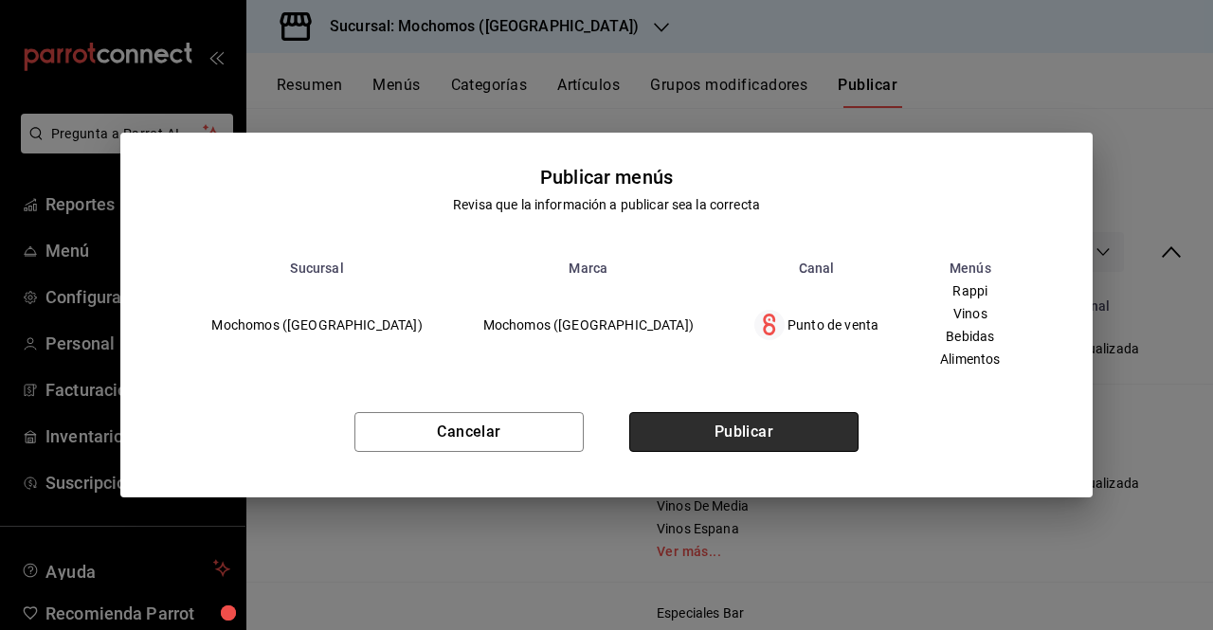
click at [781, 448] on button "Publicar" at bounding box center [743, 432] width 229 height 40
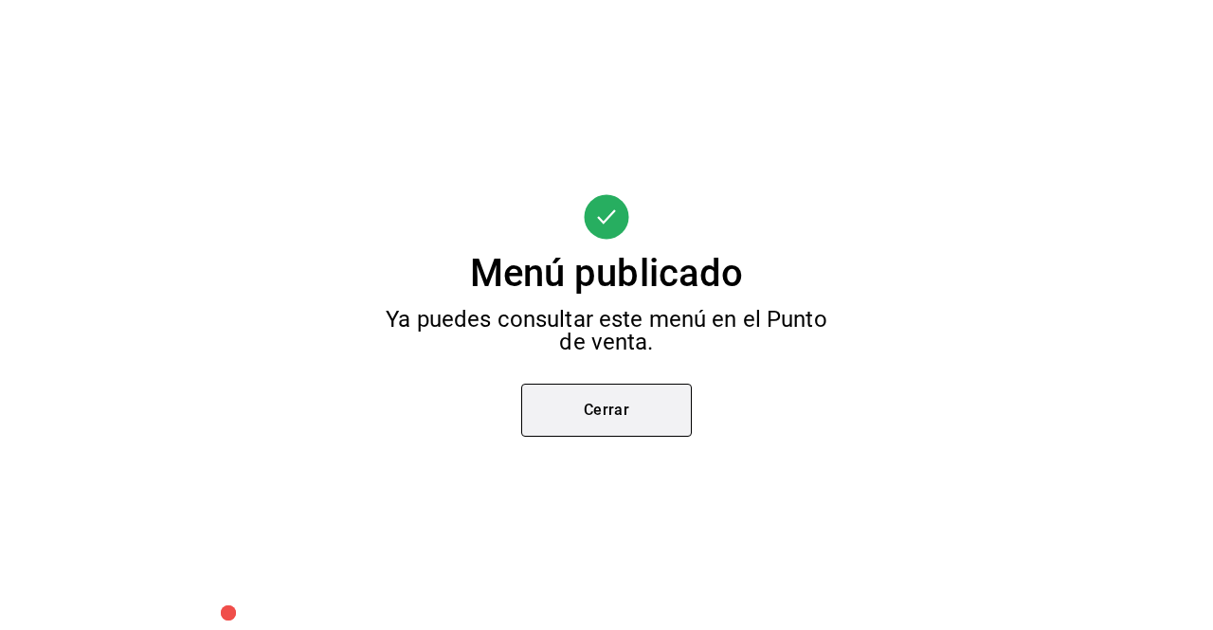
click at [645, 384] on button "Cerrar" at bounding box center [606, 410] width 171 height 53
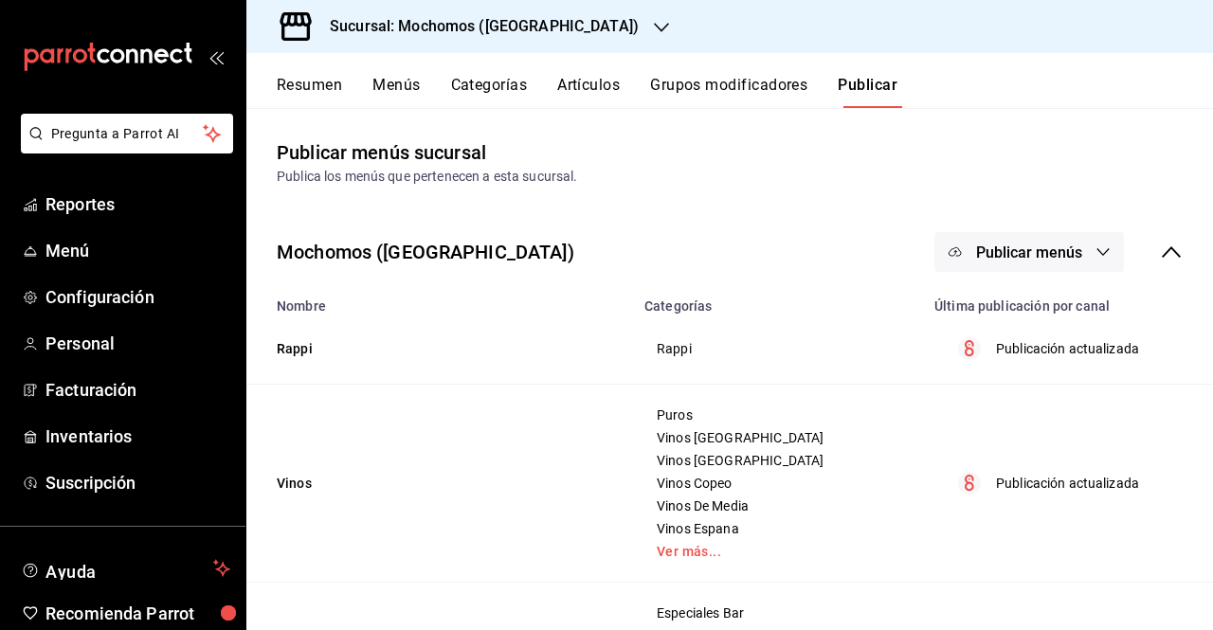
click at [489, 29] on h3 "Sucursal: Mochomos (Puebla)" at bounding box center [477, 26] width 324 height 23
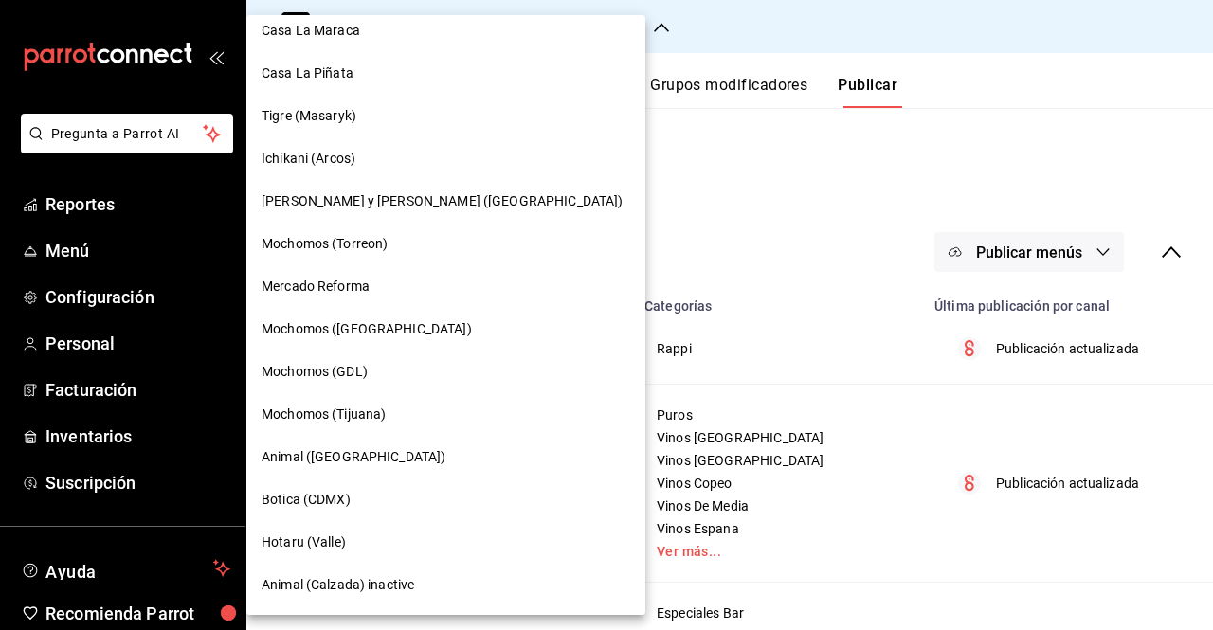
scroll to position [23, 0]
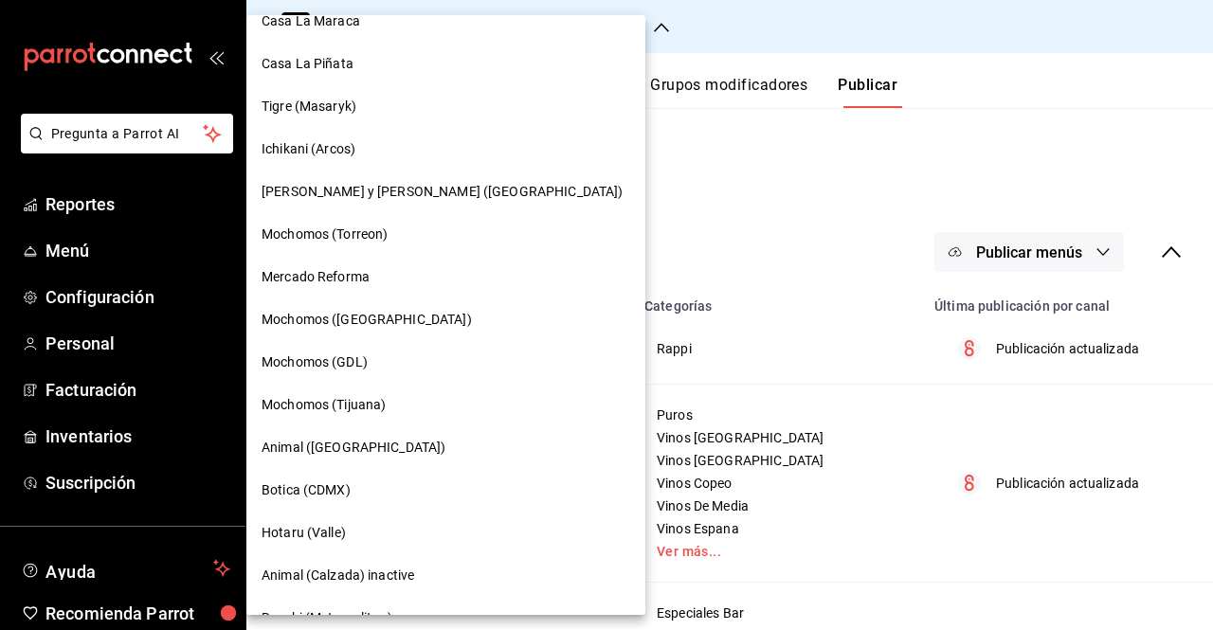
click at [292, 378] on div "Mochomos (GDL)" at bounding box center [445, 362] width 399 height 43
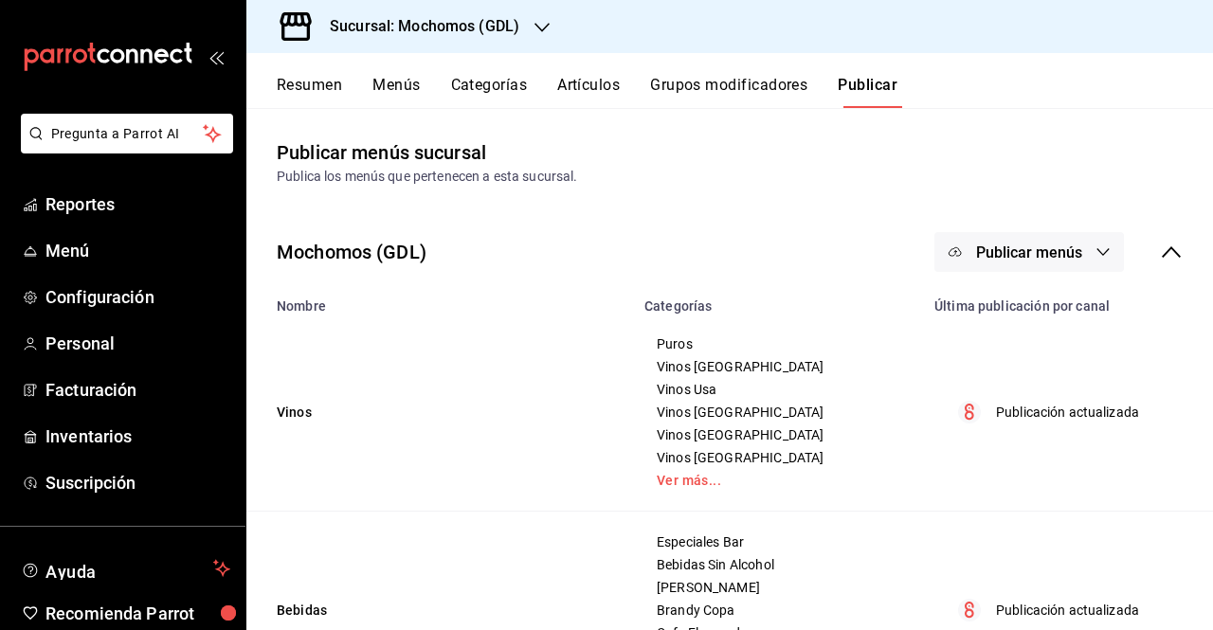
click at [590, 90] on button "Artículos" at bounding box center [588, 92] width 63 height 32
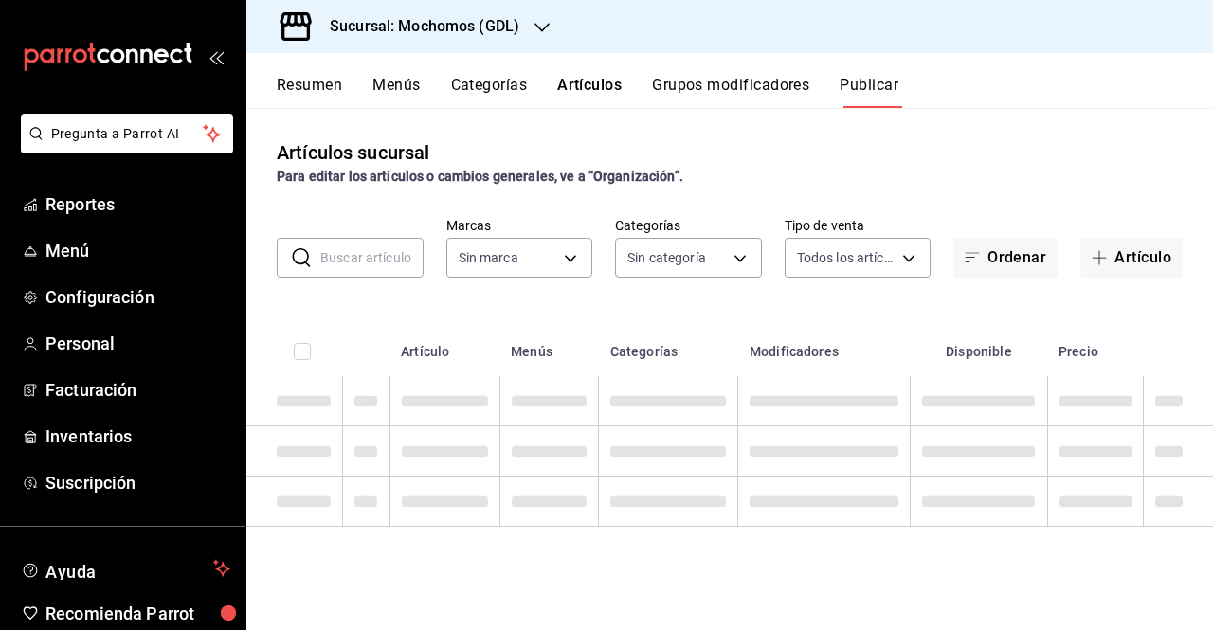
type input "36c25d4a-7cb0-456c-a434-e981d54830bc,9cac9703-0c5a-4d8b-addd-5b6b571d65b9"
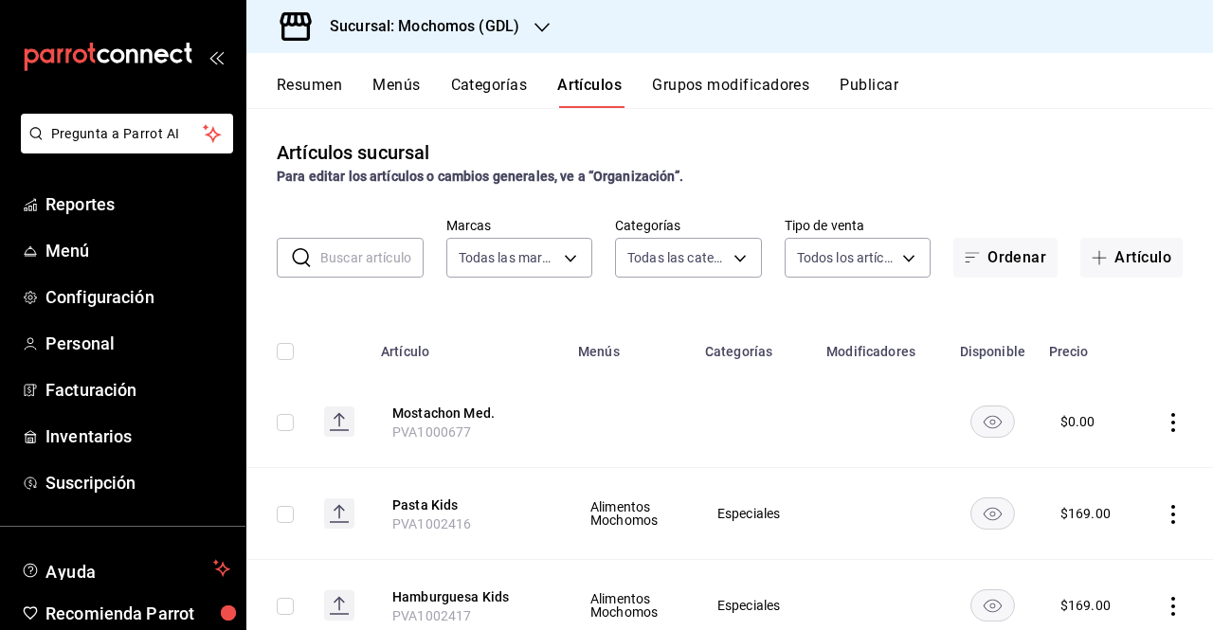
type input "c0db8a99-aef8-4e9c-862d-72763fc5d605,0e6da5ad-e1ed-4623-8a7f-4db137866549,4ba6e…"
click at [499, 14] on div "Sucursal: Mochomos (GDL)" at bounding box center [410, 26] width 296 height 53
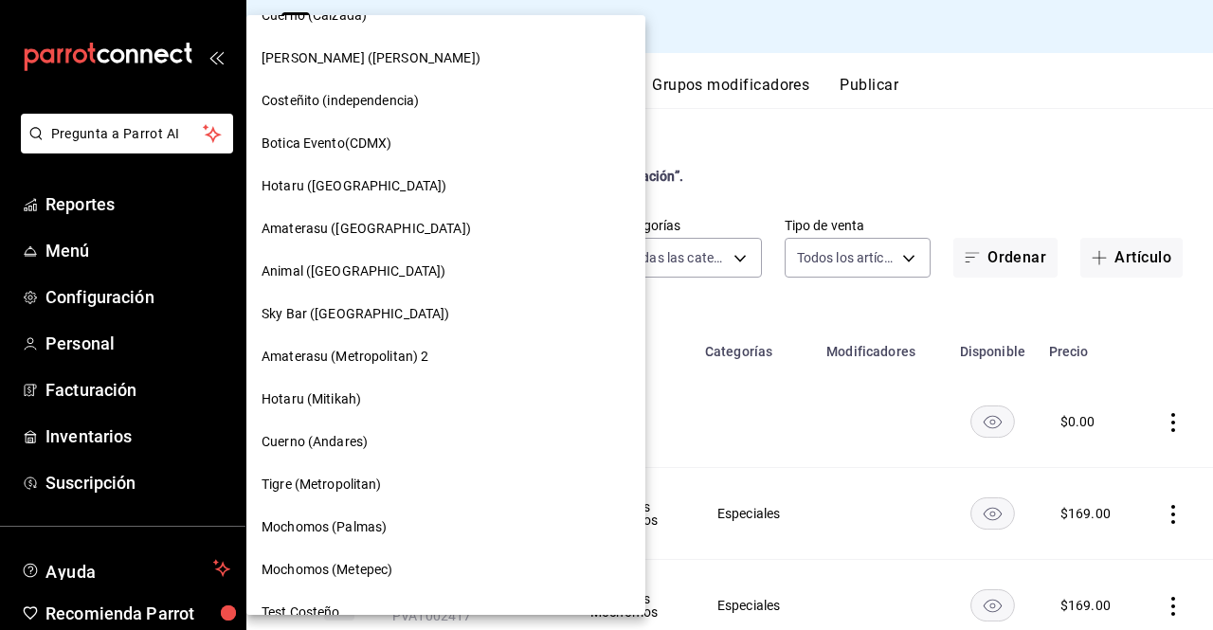
scroll to position [808, 0]
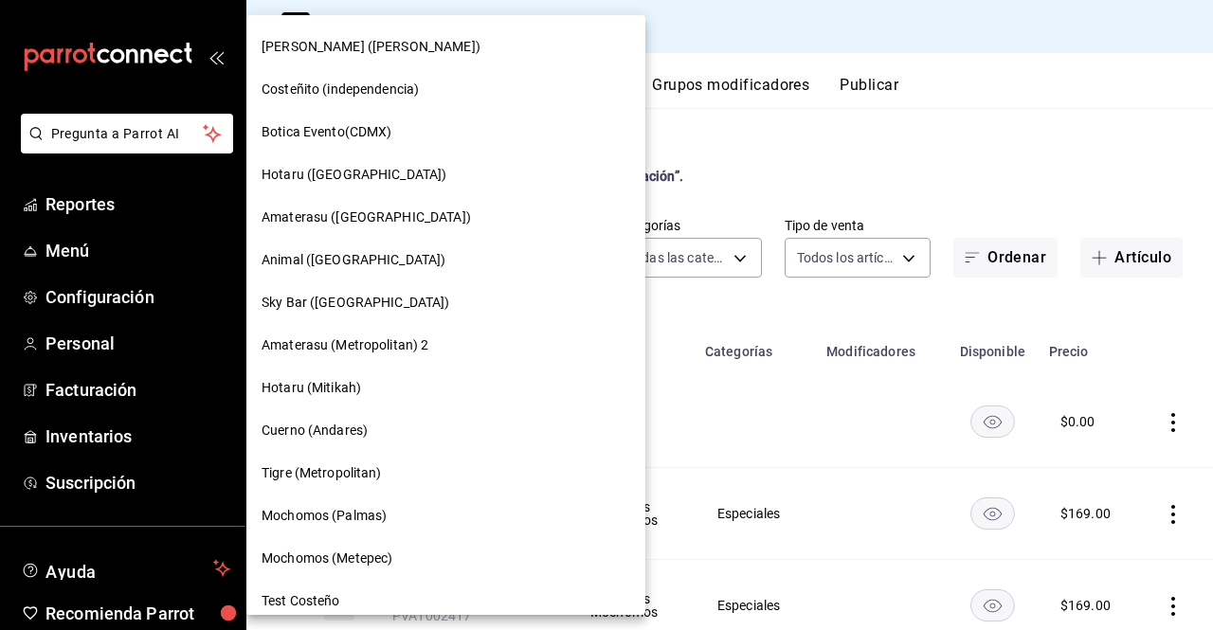
click at [331, 263] on span "Animal (Puebla)" at bounding box center [354, 260] width 184 height 20
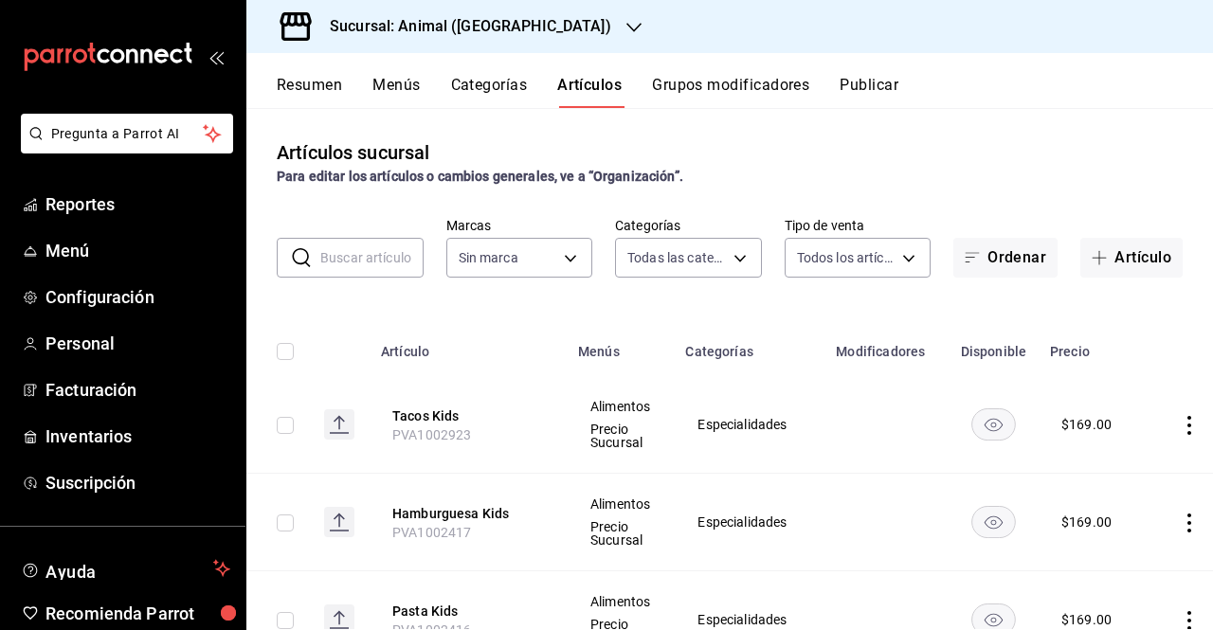
type input "696422f3-042f-4992-a796-20cec1d2addd,ab2f2cdd-2d2d-455a-bd59-969ed93fbee5,5744a…"
click at [331, 263] on input "text" at bounding box center [371, 258] width 103 height 38
click at [800, 420] on td "Especialidades" at bounding box center [749, 425] width 151 height 98
type input "96838179-8fbb-4073-aae3-1789726318c8"
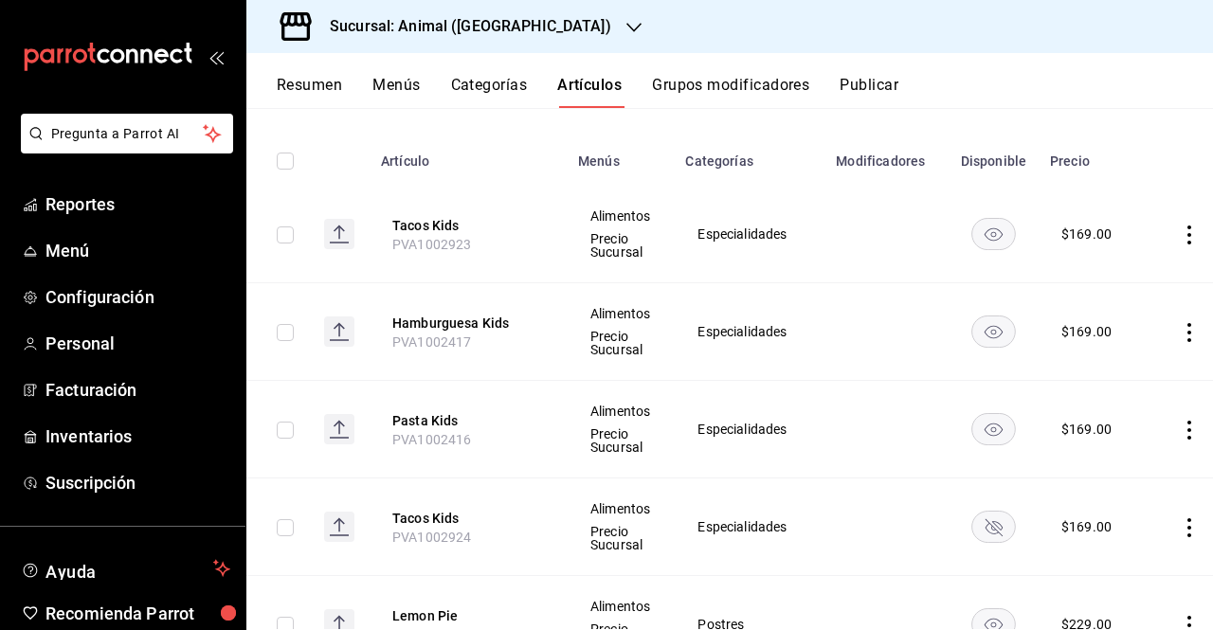
scroll to position [0, 0]
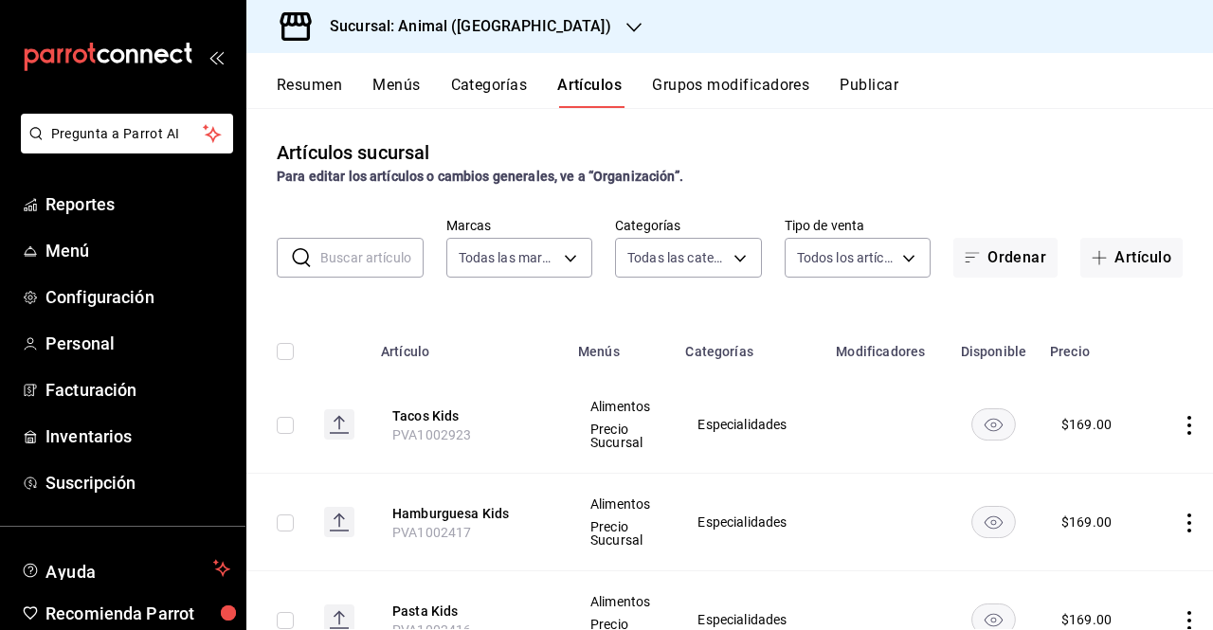
click at [333, 270] on input "text" at bounding box center [371, 258] width 103 height 38
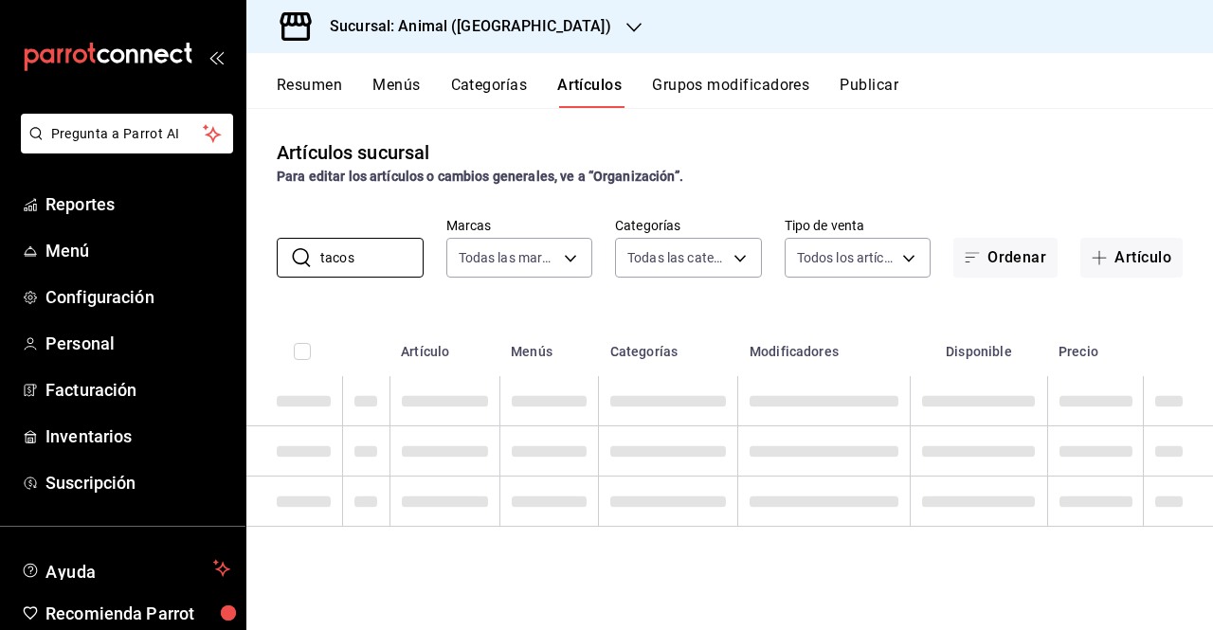
type input "tacos"
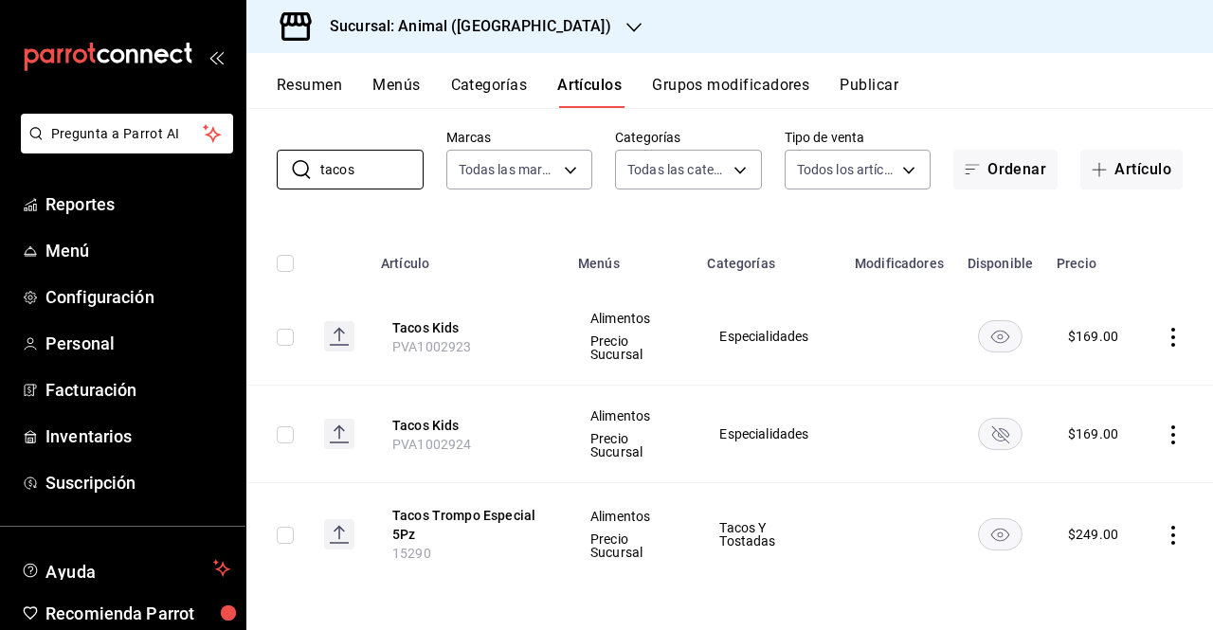
scroll to position [89, 0]
